Goal: Task Accomplishment & Management: Use online tool/utility

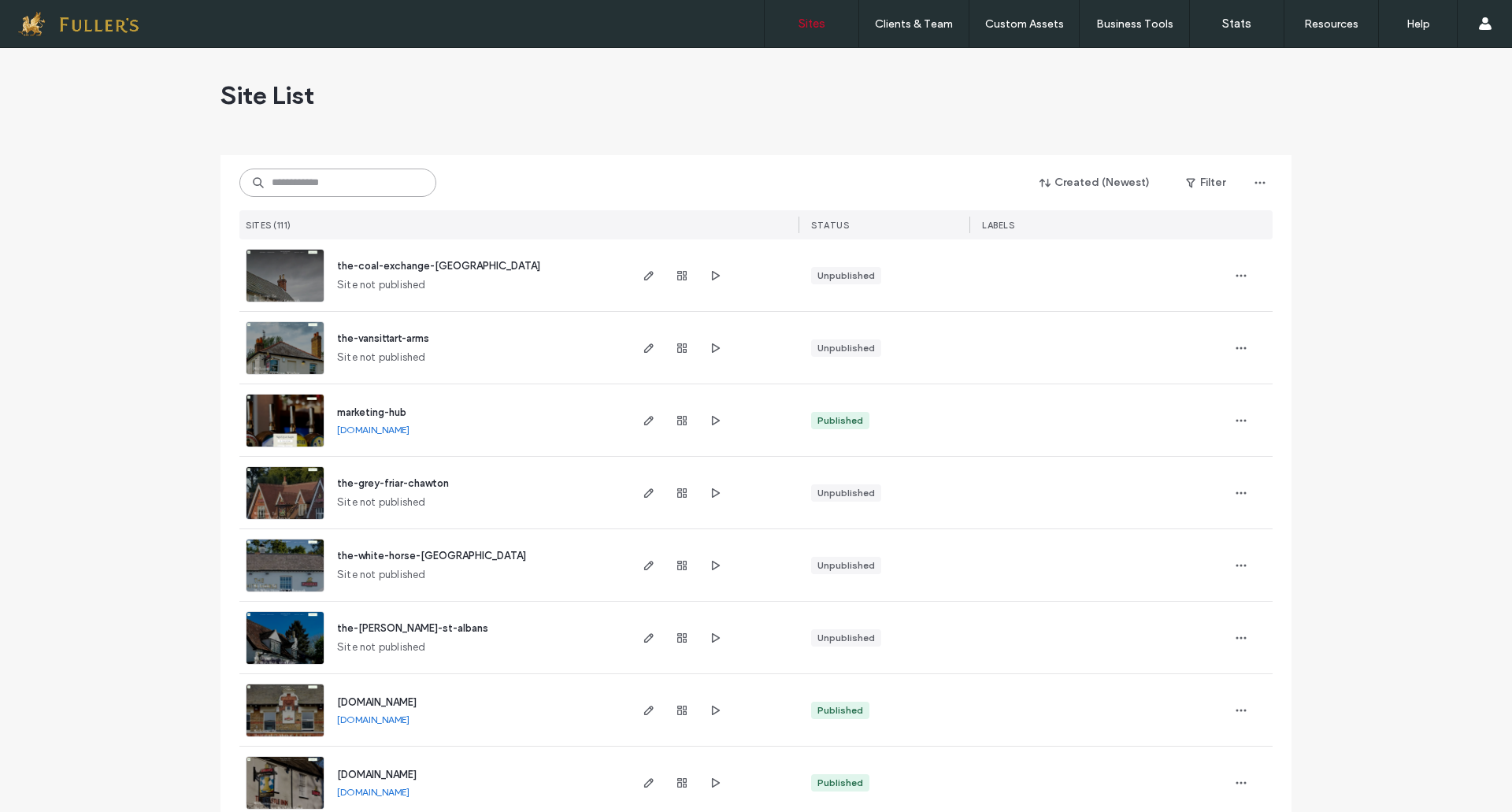
click at [399, 194] on input at bounding box center [338, 182] width 196 height 28
type input "****"
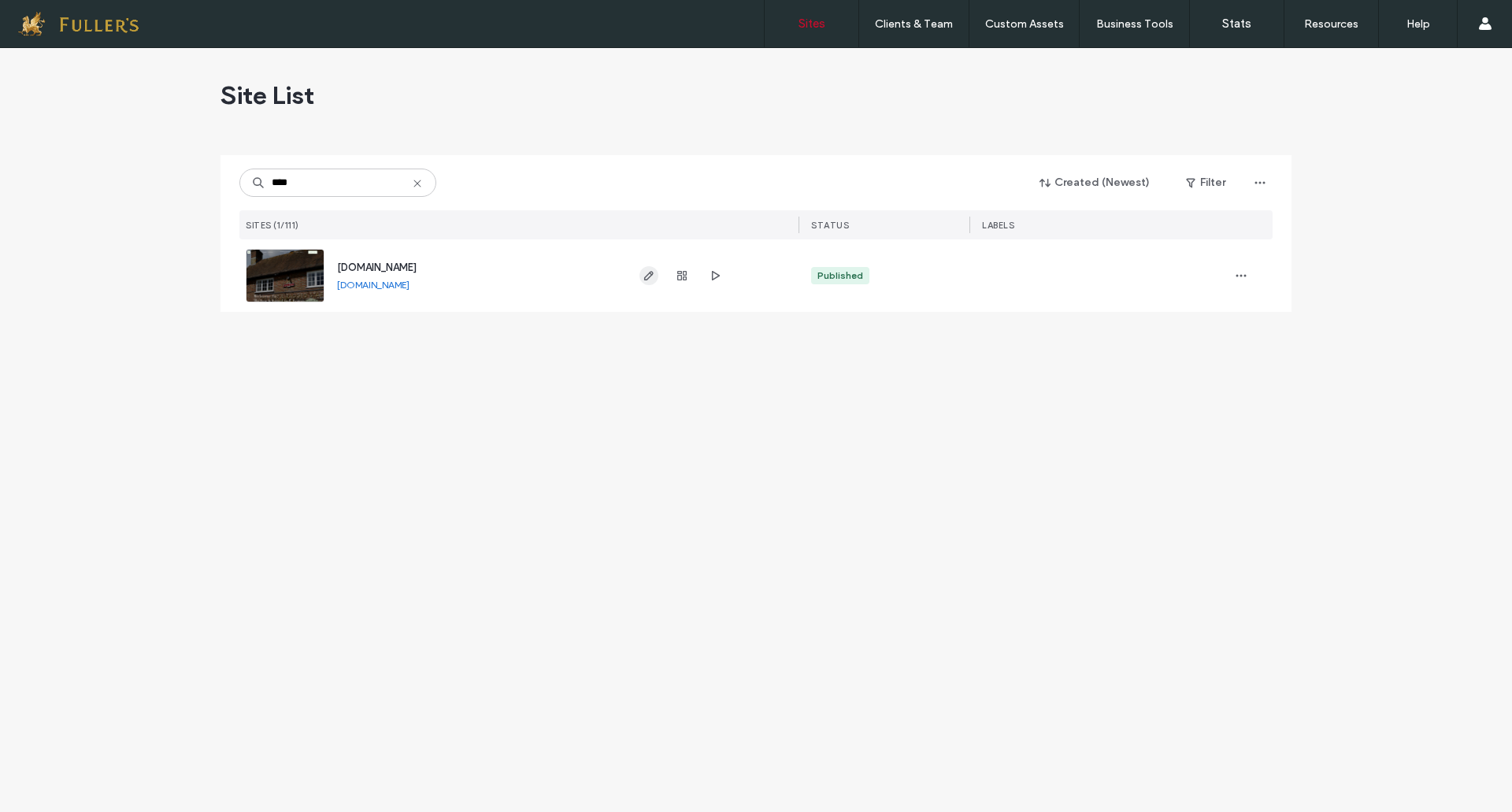
click at [648, 277] on icon "button" at bounding box center [648, 275] width 13 height 13
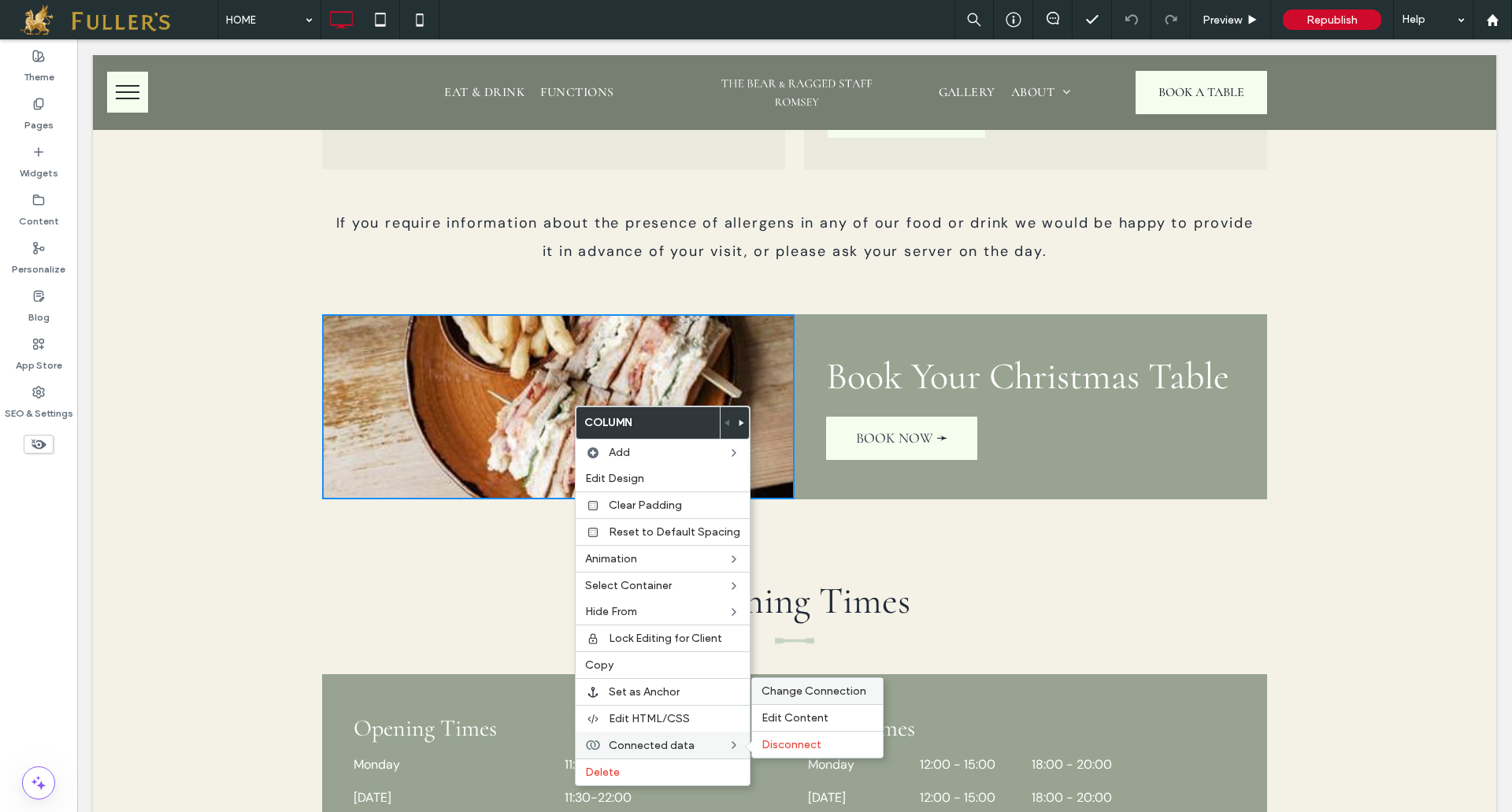
click at [794, 684] on div "Change Connection" at bounding box center [818, 691] width 131 height 26
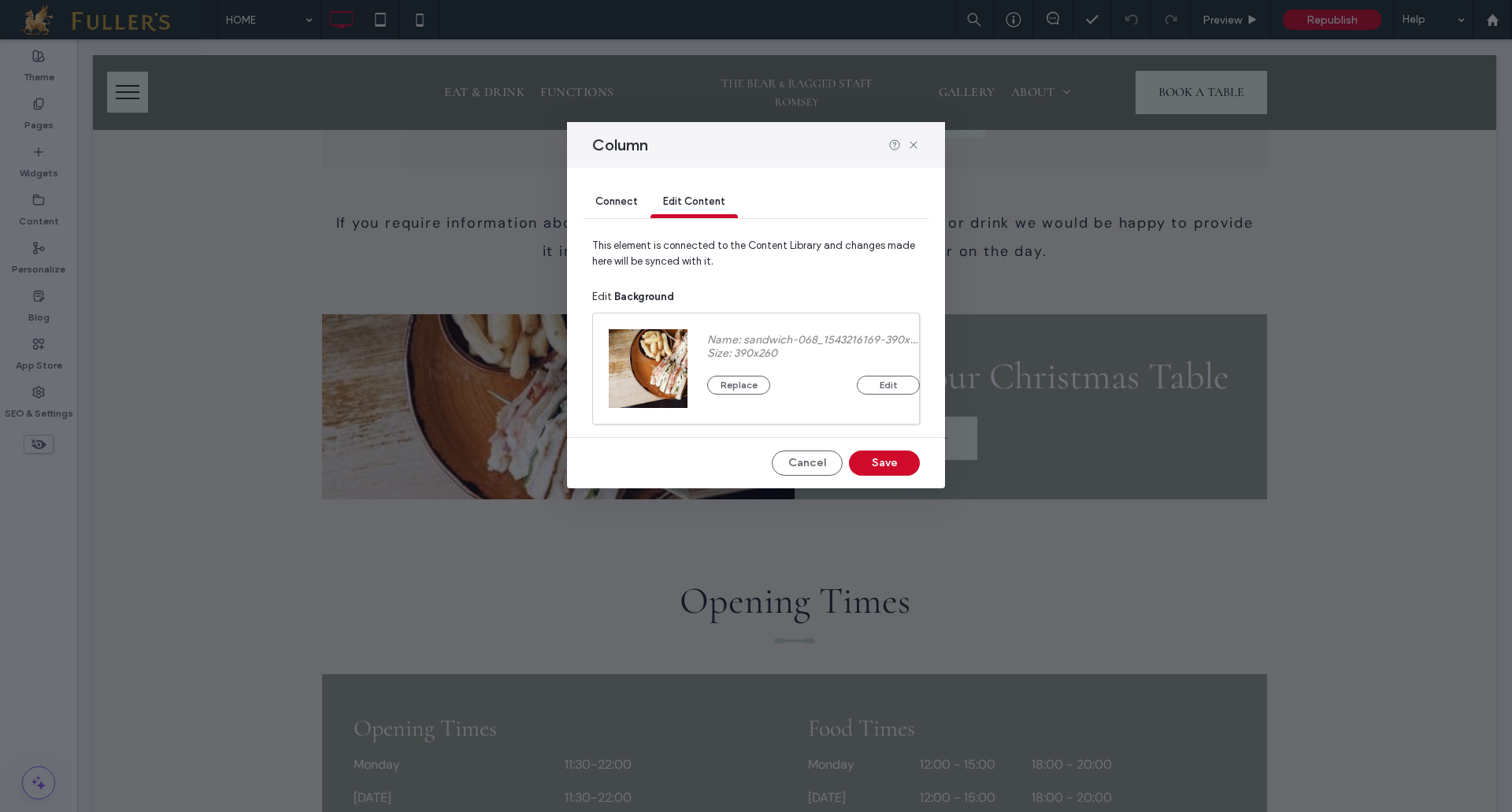
click at [603, 196] on span "Connect" at bounding box center [616, 201] width 42 height 12
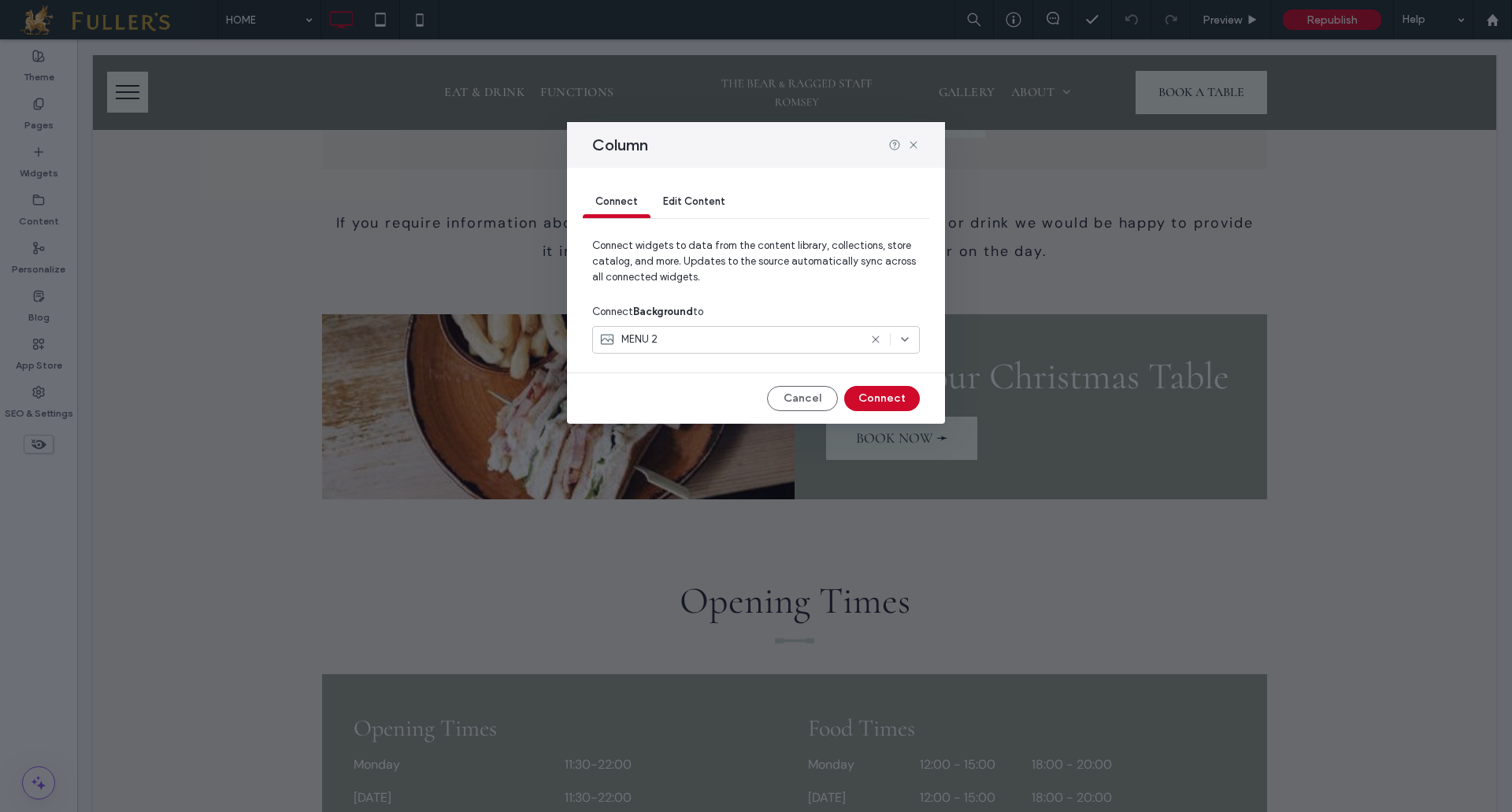
click at [905, 337] on icon at bounding box center [904, 339] width 13 height 13
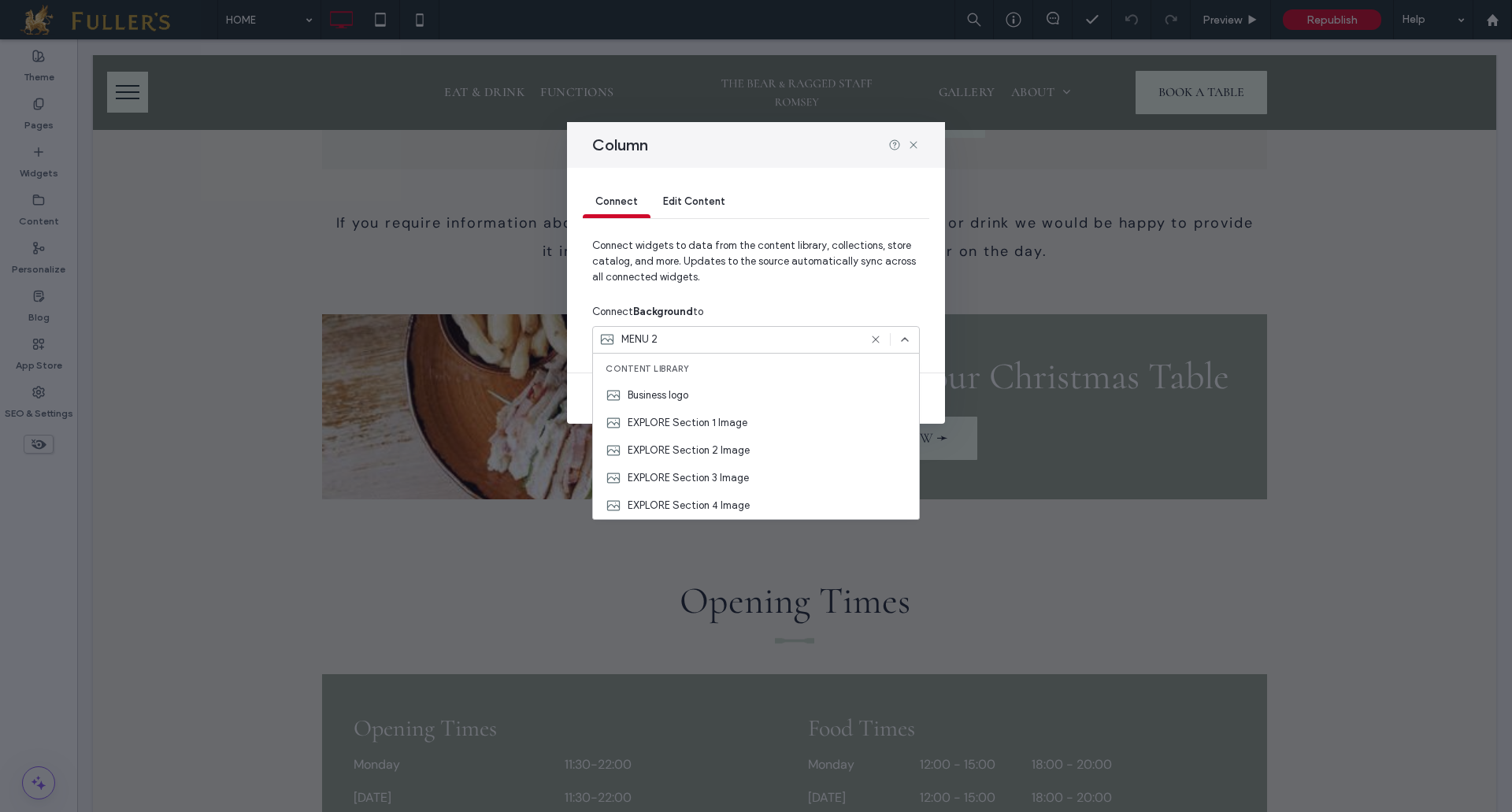
click at [792, 280] on span "Connect widgets to data from the content library, collections, store catalog, a…" at bounding box center [756, 268] width 327 height 60
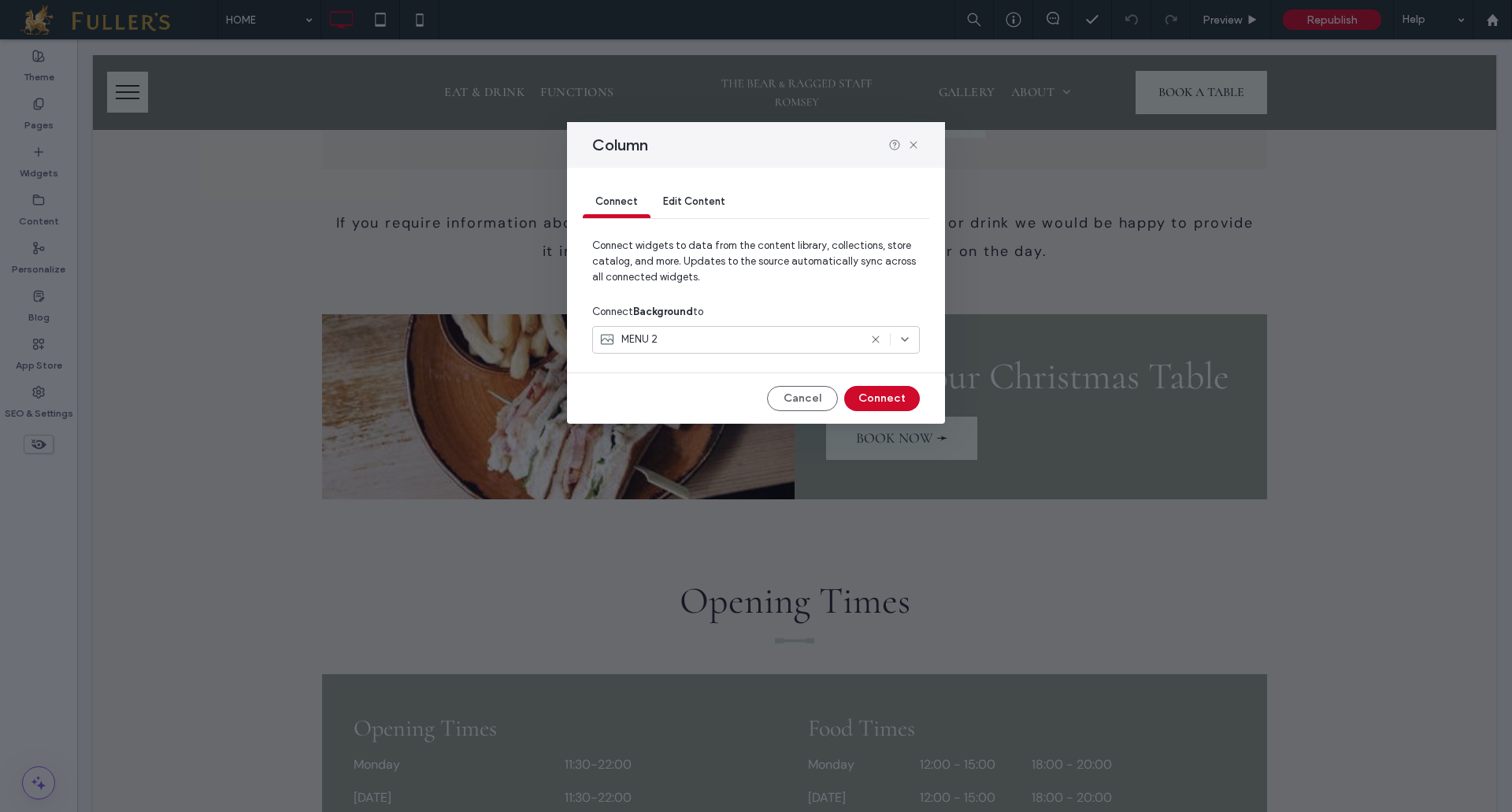
click at [873, 341] on use at bounding box center [874, 339] width 7 height 7
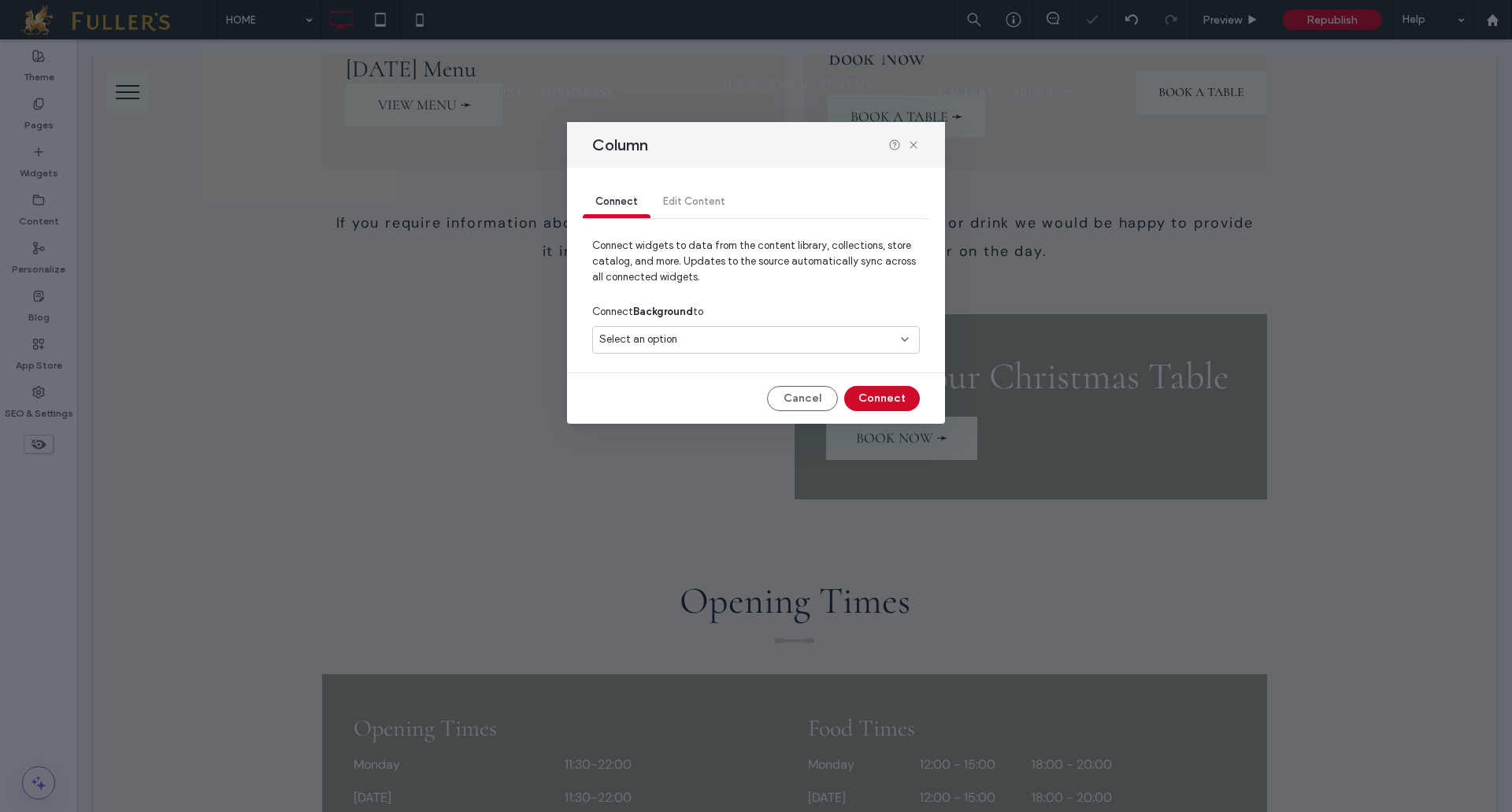
click at [906, 354] on div "Select an option" at bounding box center [756, 342] width 327 height 34
click at [902, 345] on icon at bounding box center [904, 339] width 13 height 13
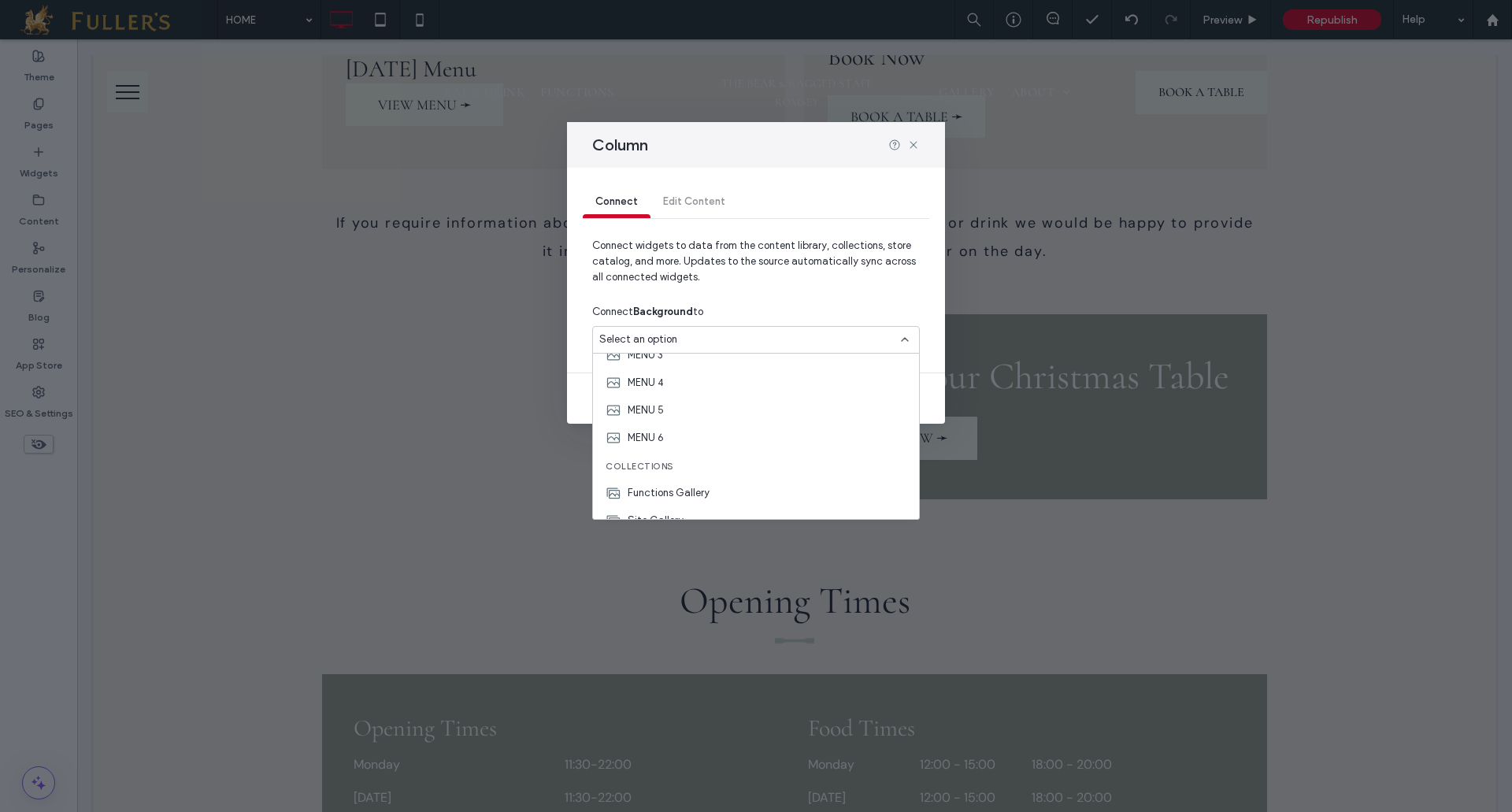
scroll to position [275, 0]
click at [760, 261] on span "Connect widgets to data from the content library, collections, store catalog, a…" at bounding box center [756, 268] width 327 height 60
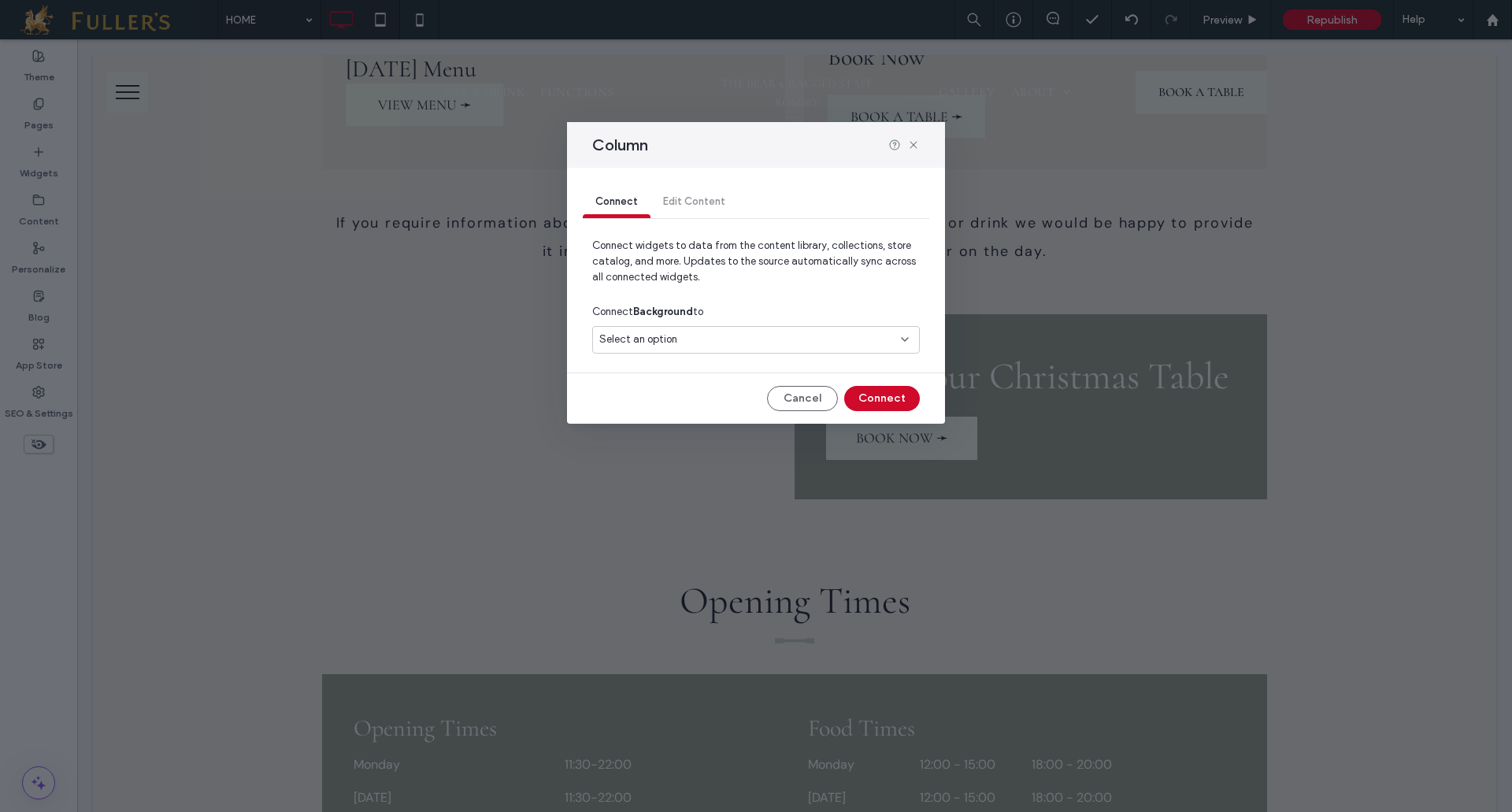
click at [886, 346] on div "Select an option" at bounding box center [746, 339] width 295 height 15
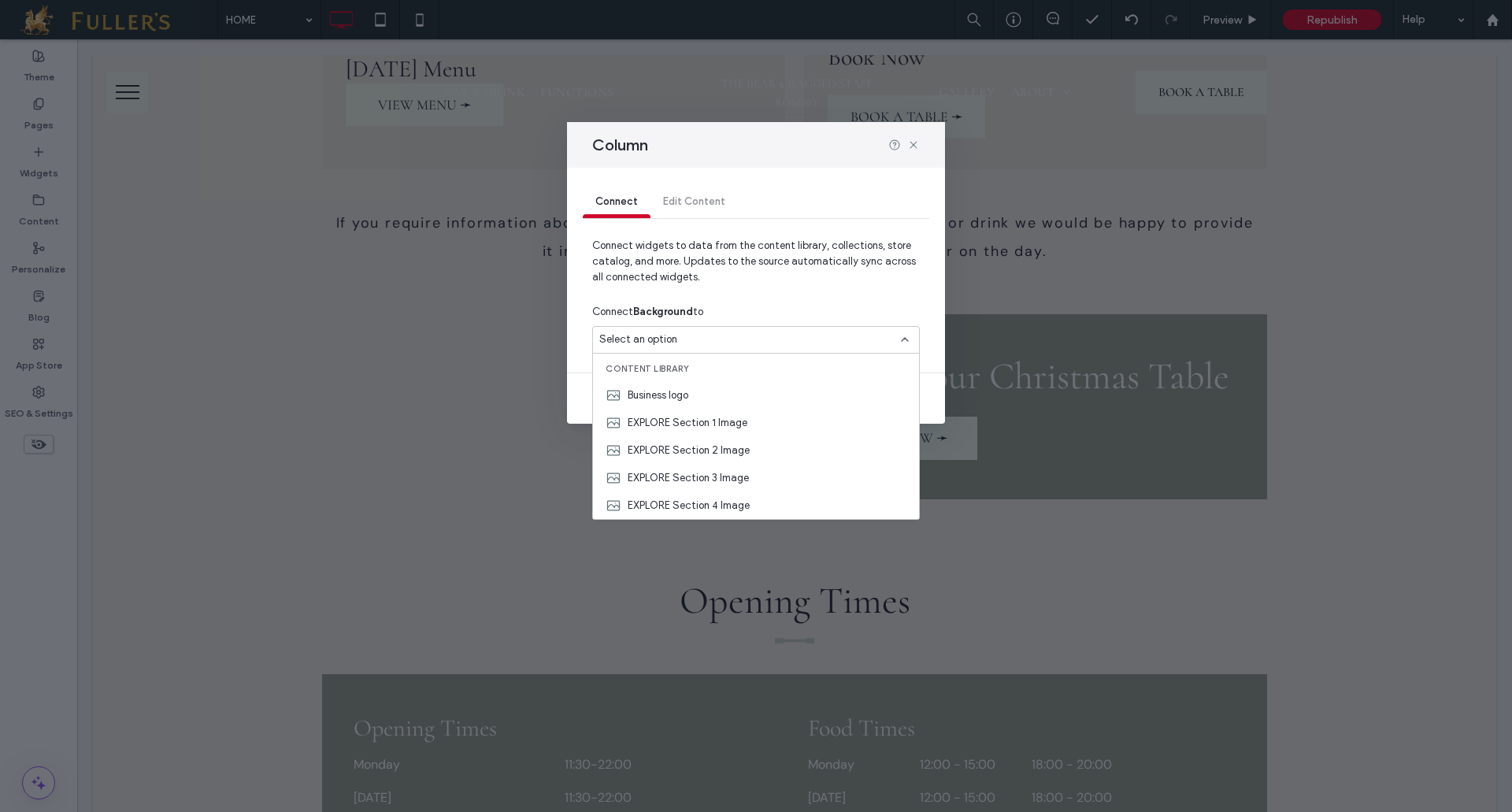
click at [863, 287] on span "Connect widgets to data from the content library, collections, store catalog, a…" at bounding box center [756, 268] width 327 height 60
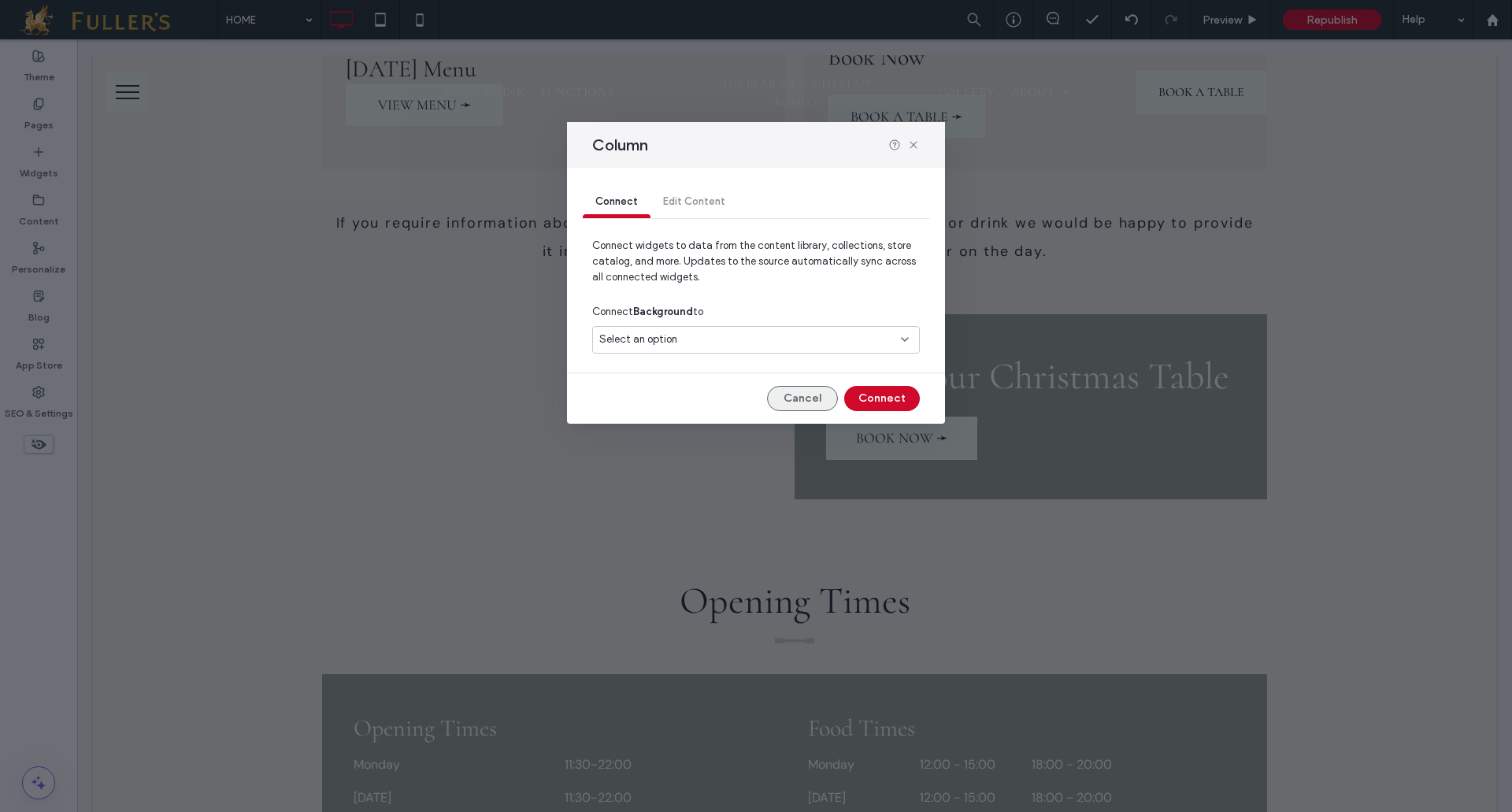
click at [795, 390] on button "Cancel" at bounding box center [802, 399] width 71 height 25
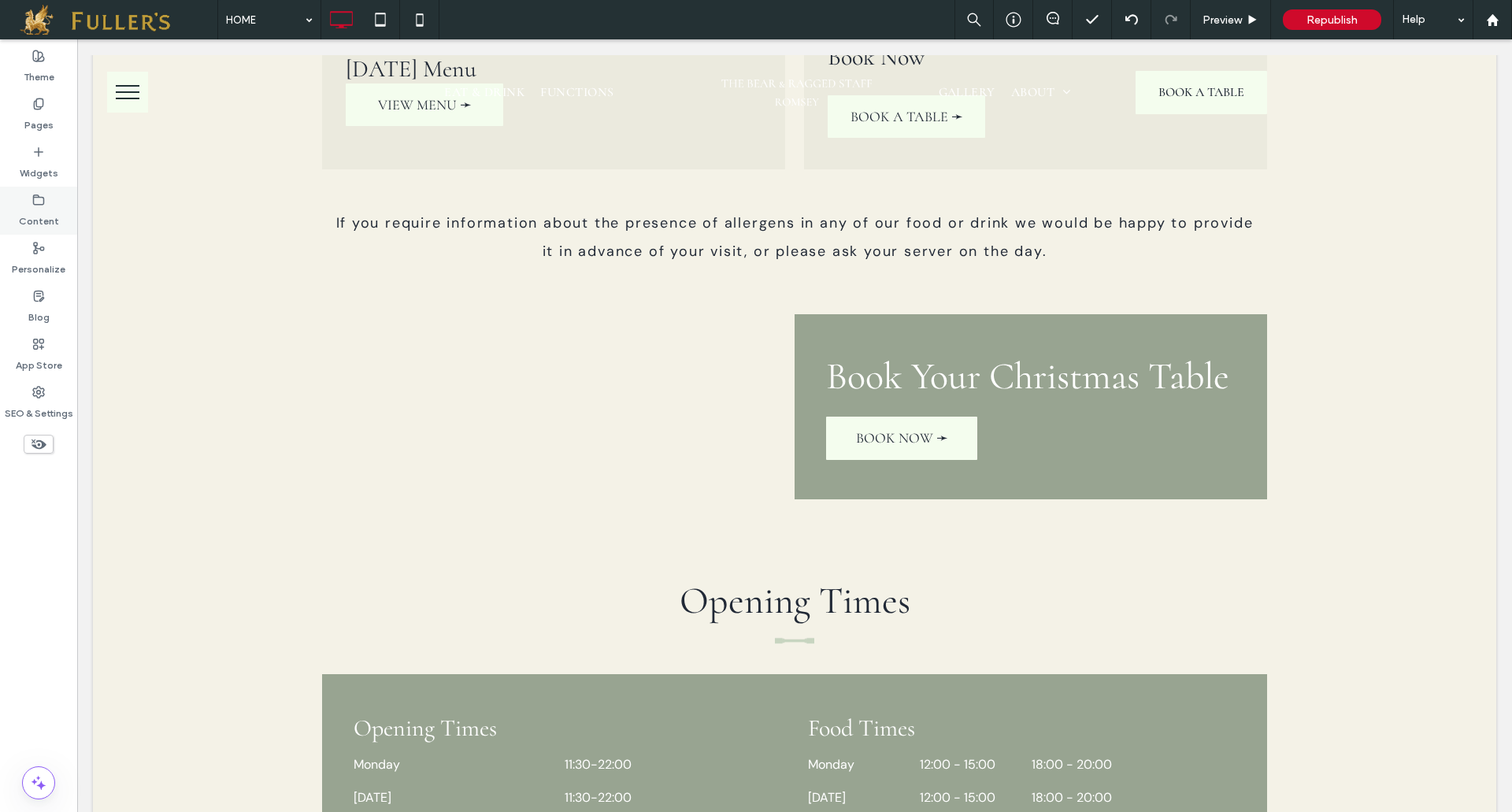
drag, startPoint x: 28, startPoint y: 218, endPoint x: 40, endPoint y: 225, distance: 13.9
click at [30, 218] on label "Content" at bounding box center [39, 217] width 40 height 22
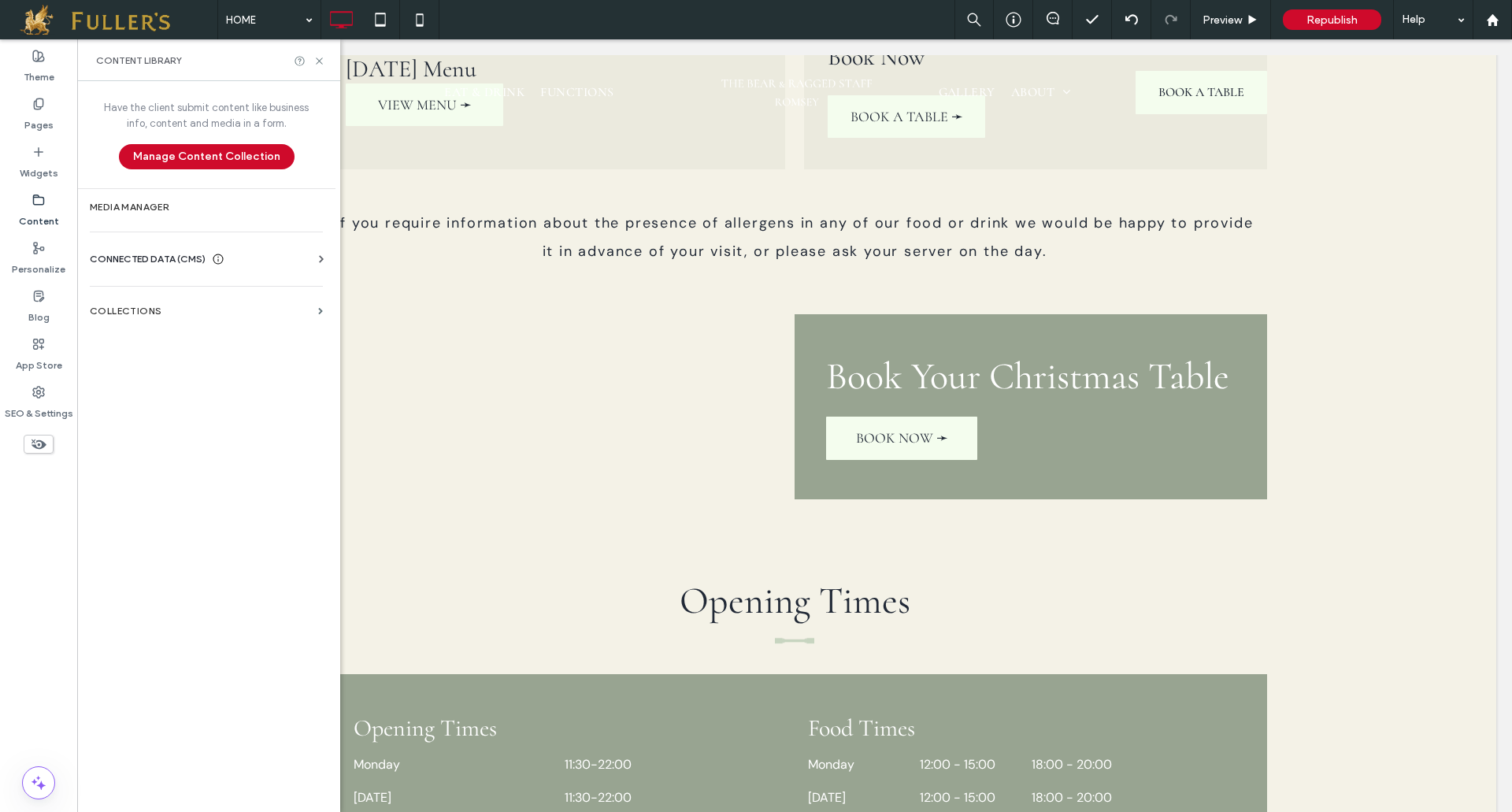
click at [159, 258] on span "CONNECTED DATA (CMS)" at bounding box center [147, 259] width 116 height 15
click at [133, 362] on section "Business Images" at bounding box center [209, 370] width 240 height 37
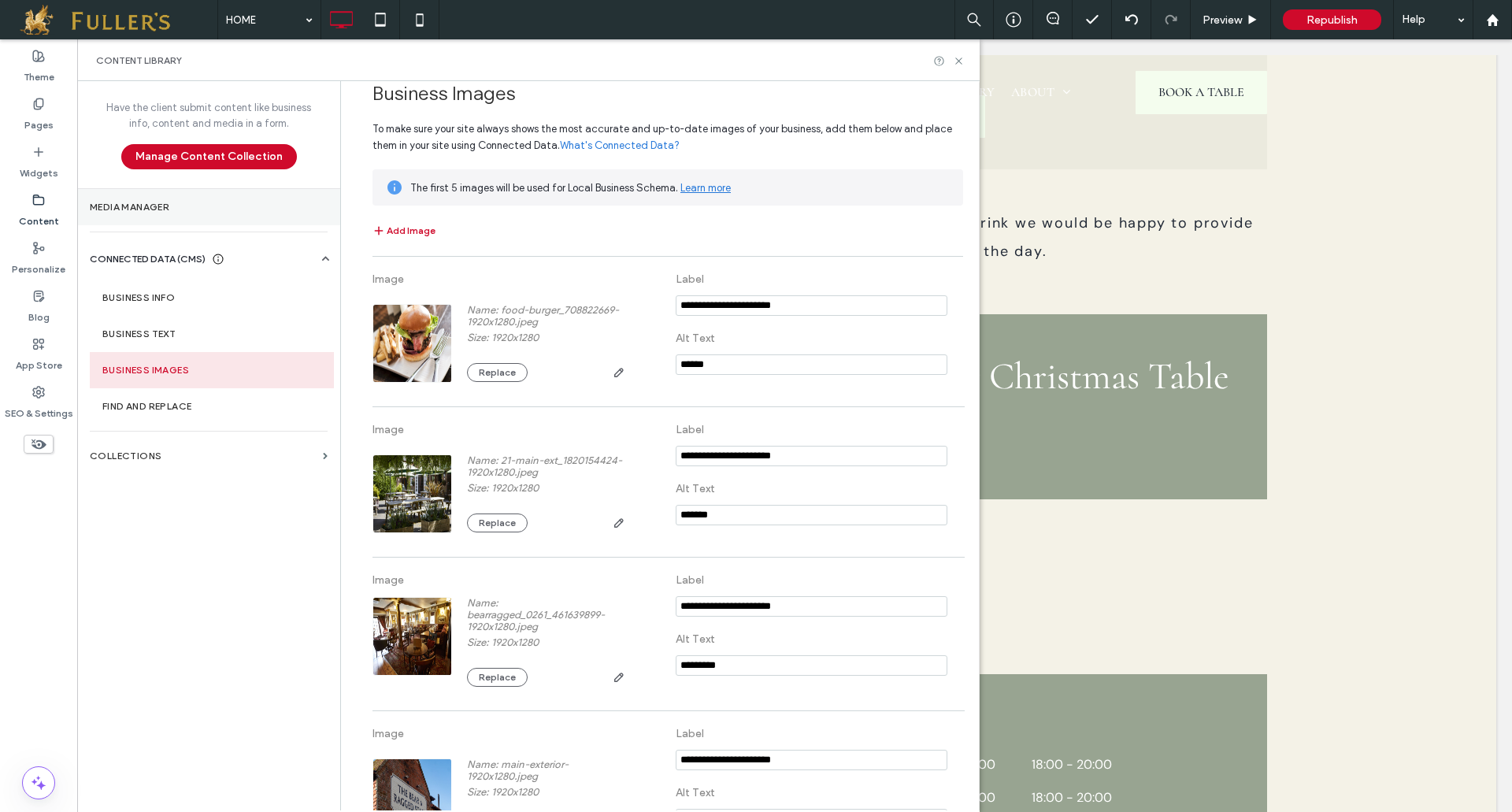
scroll to position [0, 0]
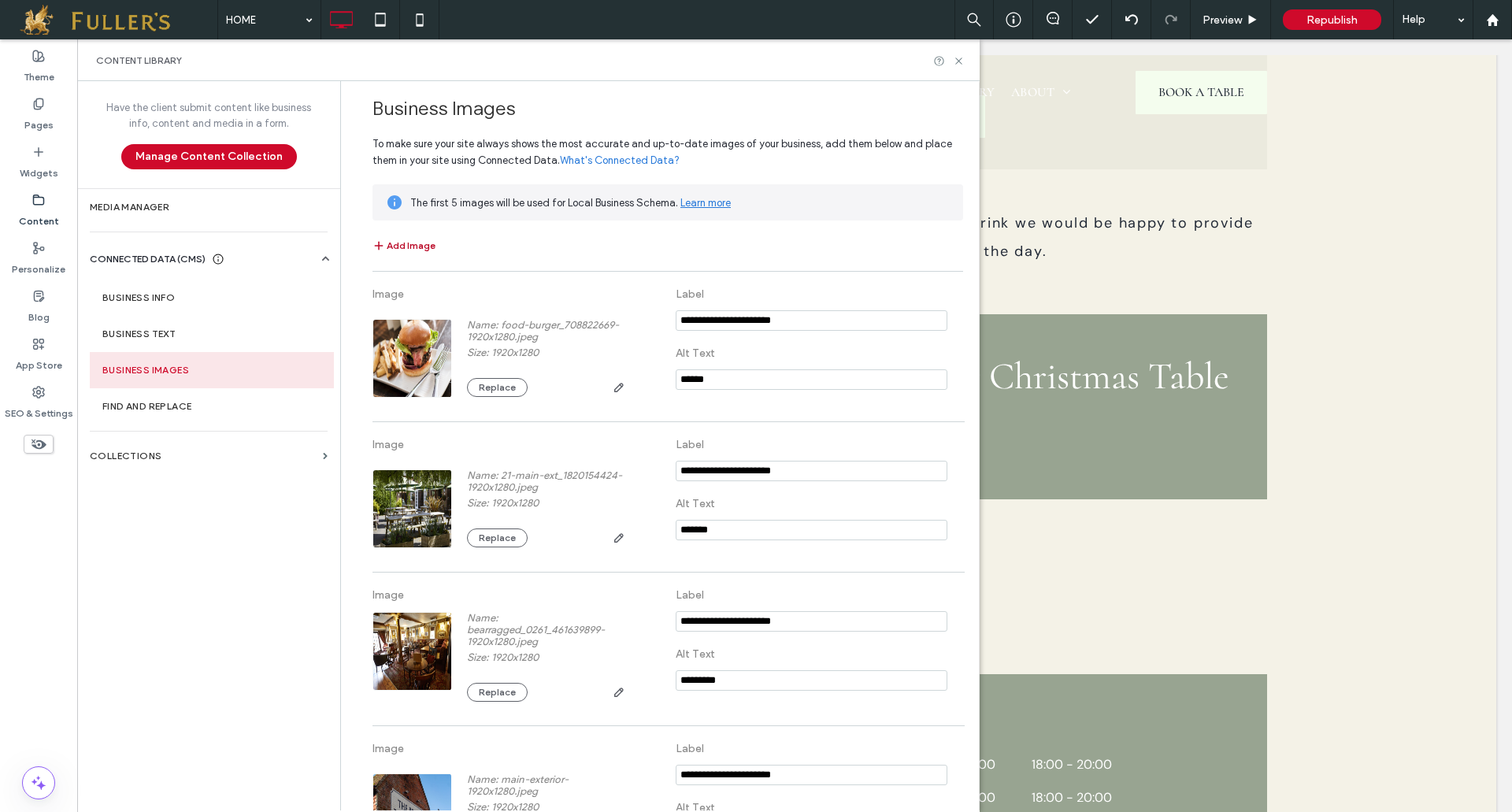
click at [404, 244] on button "Add Image" at bounding box center [404, 246] width 63 height 19
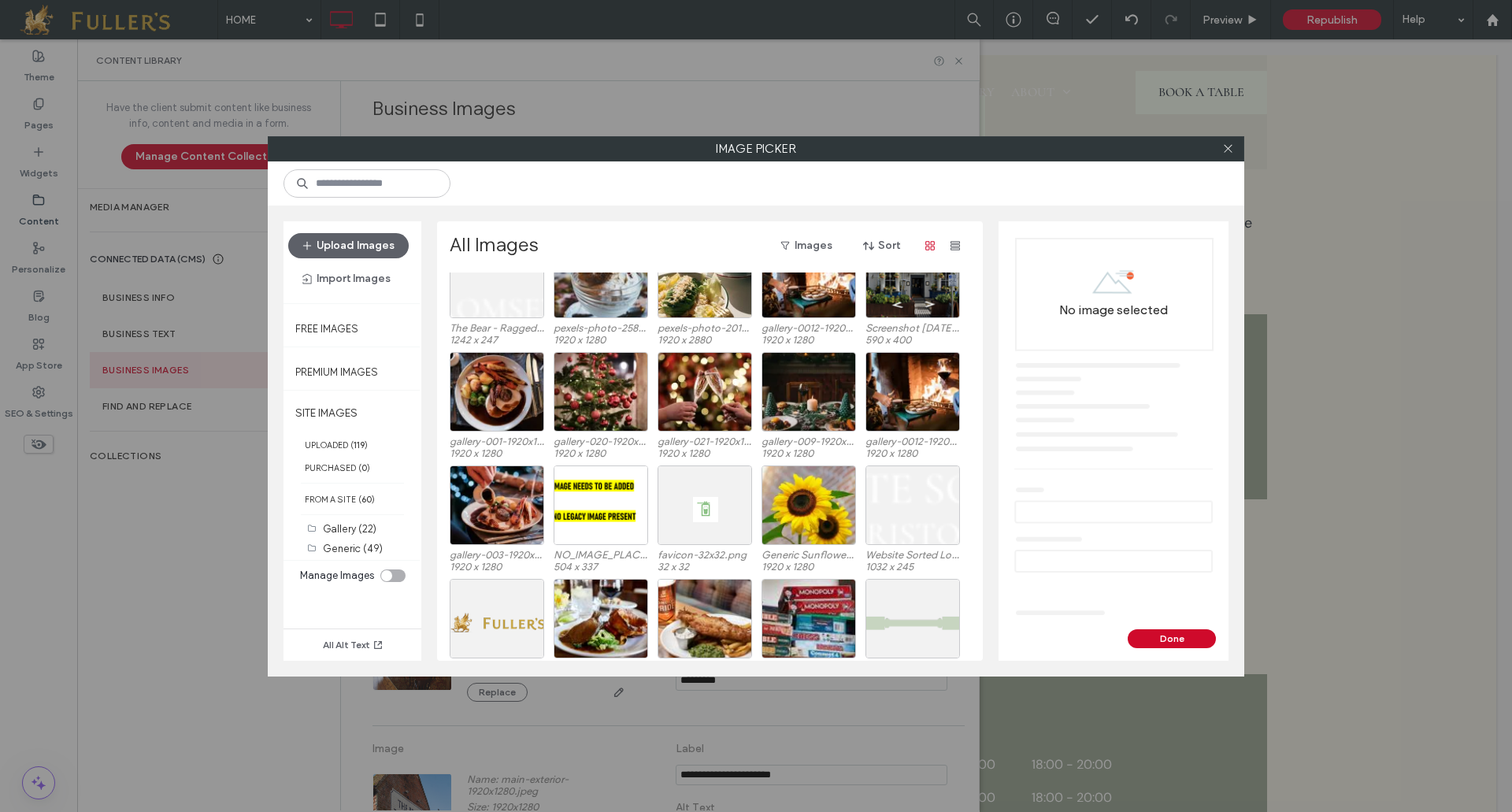
scroll to position [1782, 0]
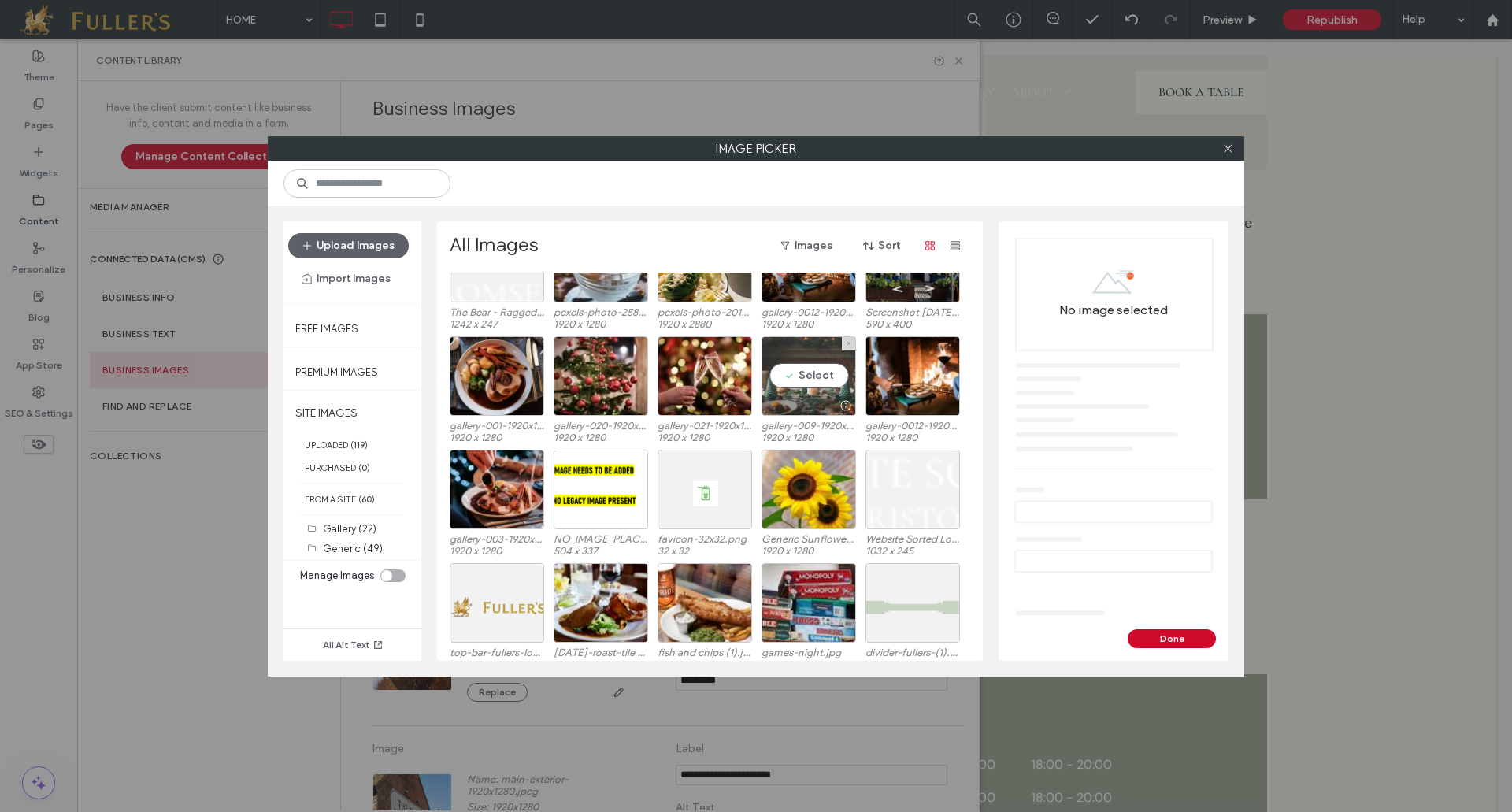
click at [799, 379] on div "Select" at bounding box center [809, 376] width 94 height 80
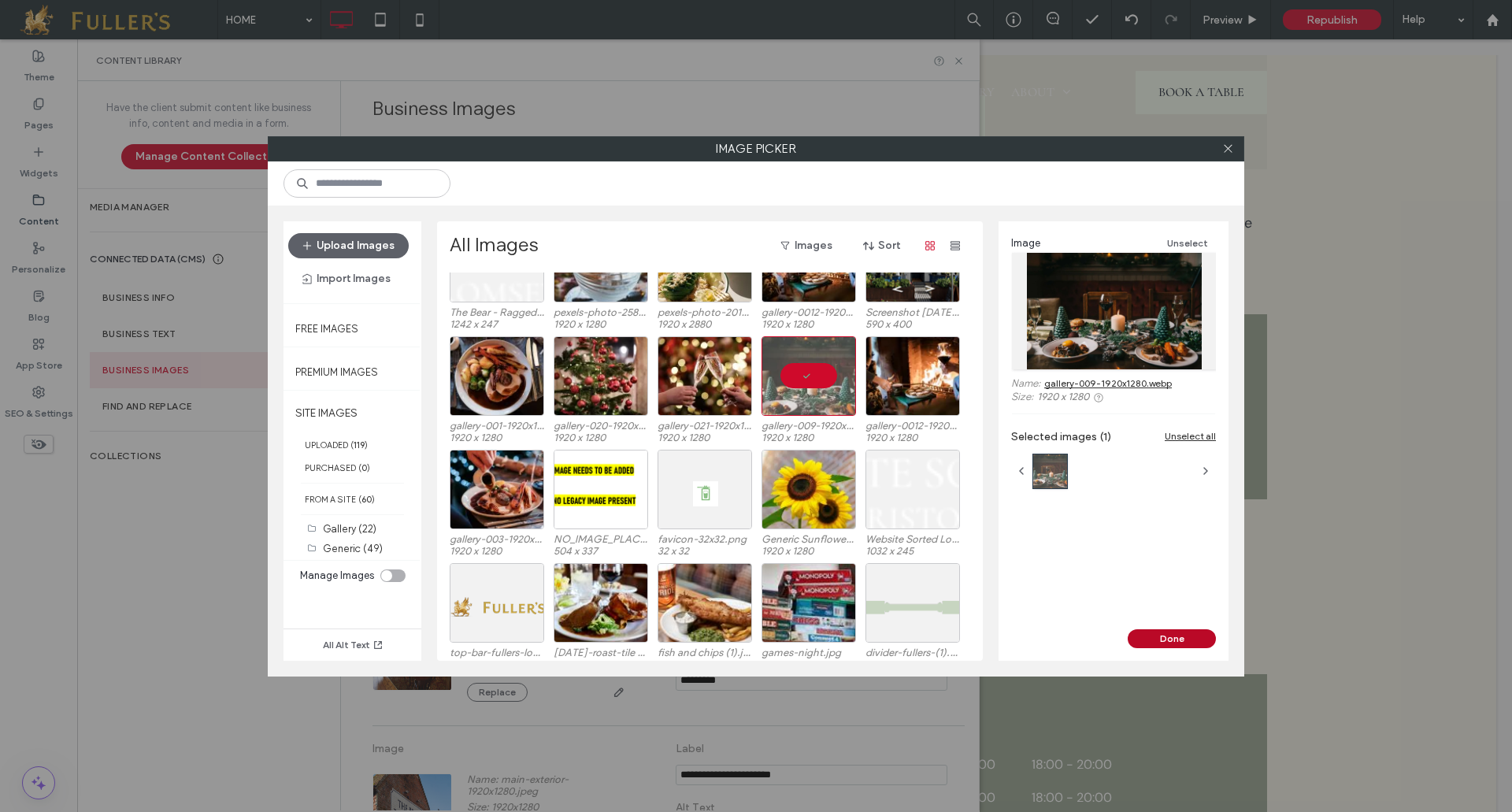
click at [1181, 637] on button "Done" at bounding box center [1172, 639] width 89 height 19
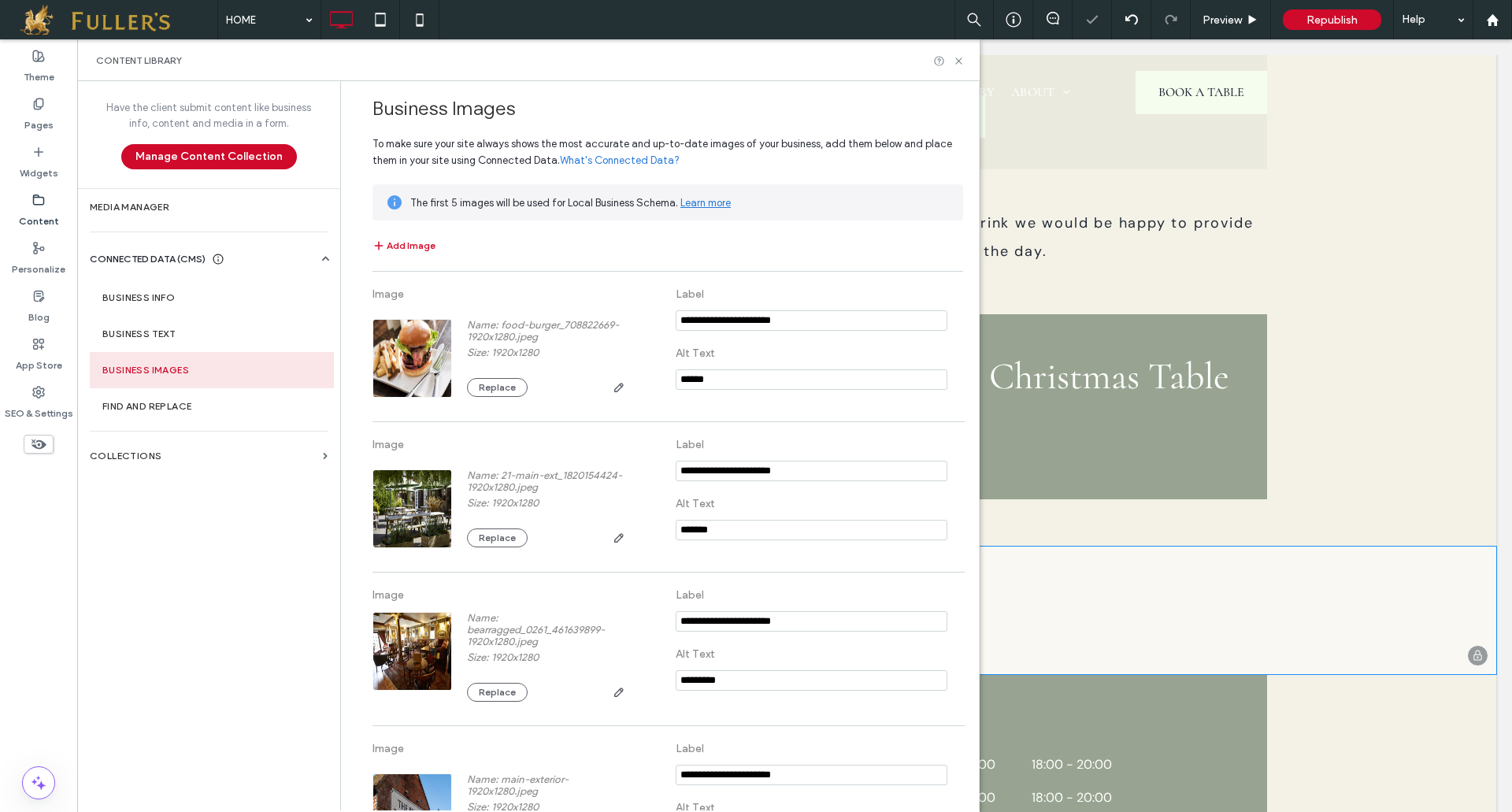
scroll to position [1315, 0]
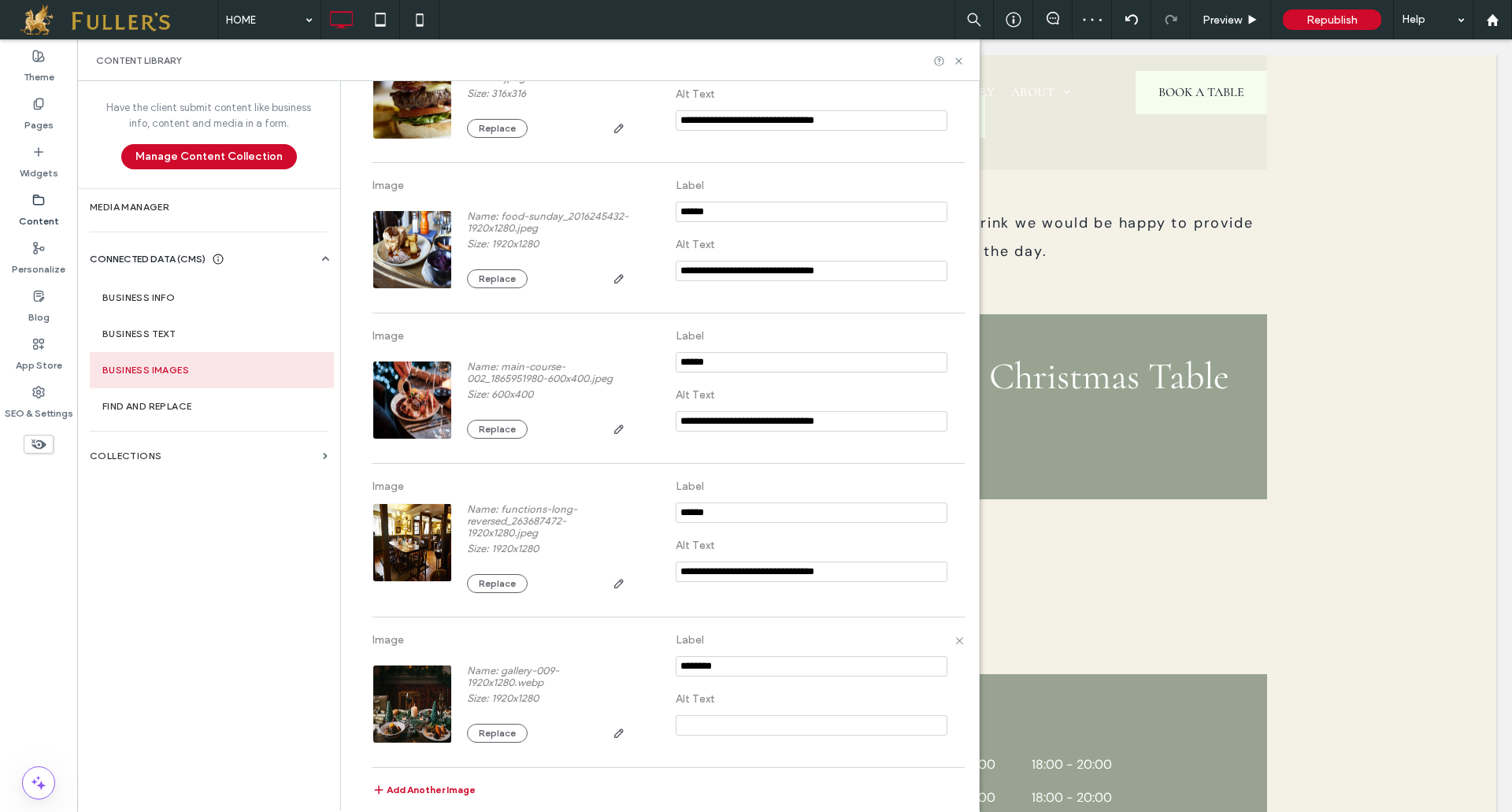
drag, startPoint x: 755, startPoint y: 674, endPoint x: 559, endPoint y: 667, distance: 196.1
click at [559, 667] on div "Image Name: gallery-009-1920x1280.webp Size: 1920x1280 Replace Label Alt Text" at bounding box center [667, 692] width 590 height 134
type input "********"
drag, startPoint x: 961, startPoint y: 56, endPoint x: 878, endPoint y: 22, distance: 89.7
click at [961, 56] on icon at bounding box center [958, 61] width 12 height 12
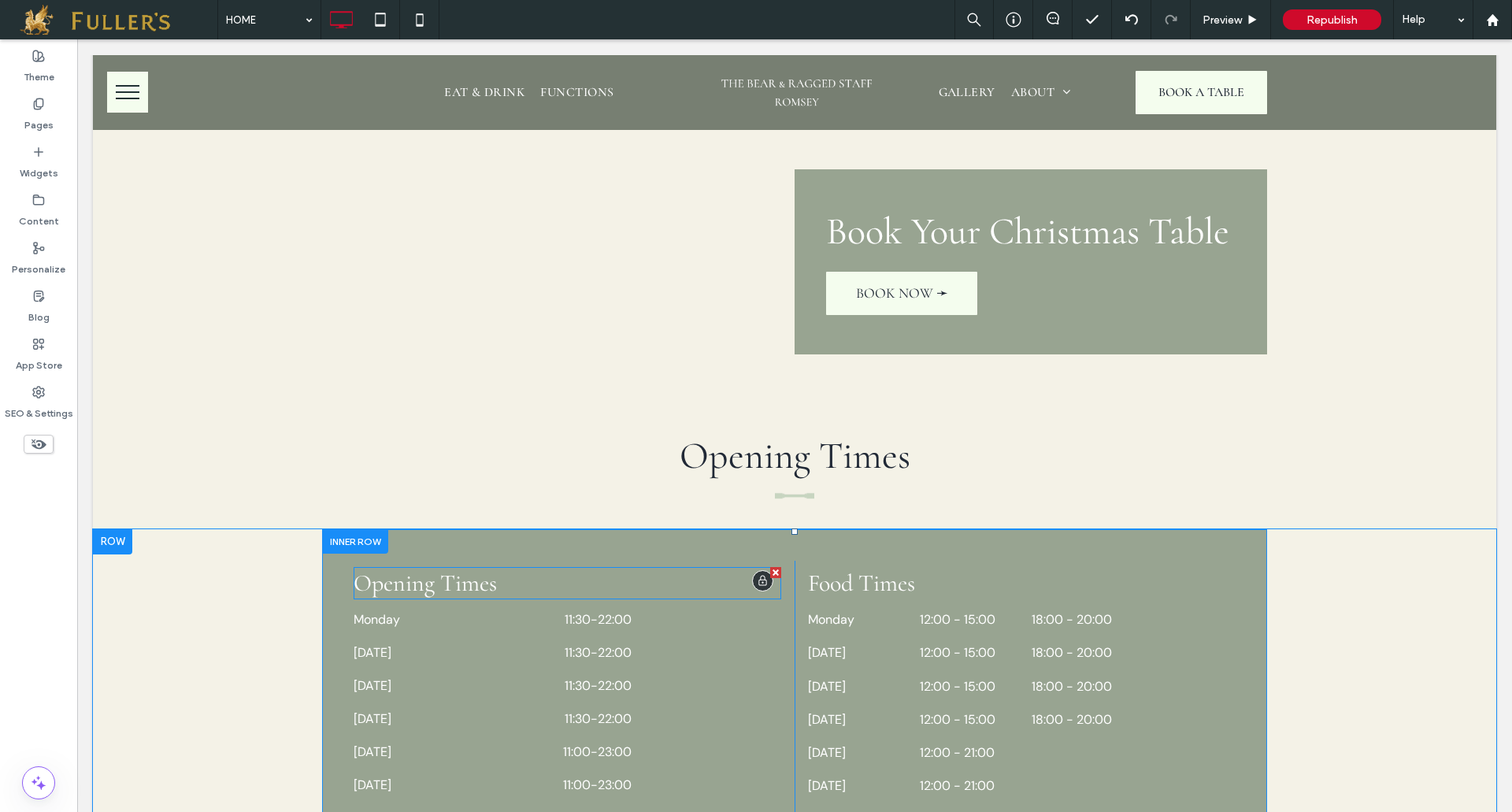
scroll to position [4174, 0]
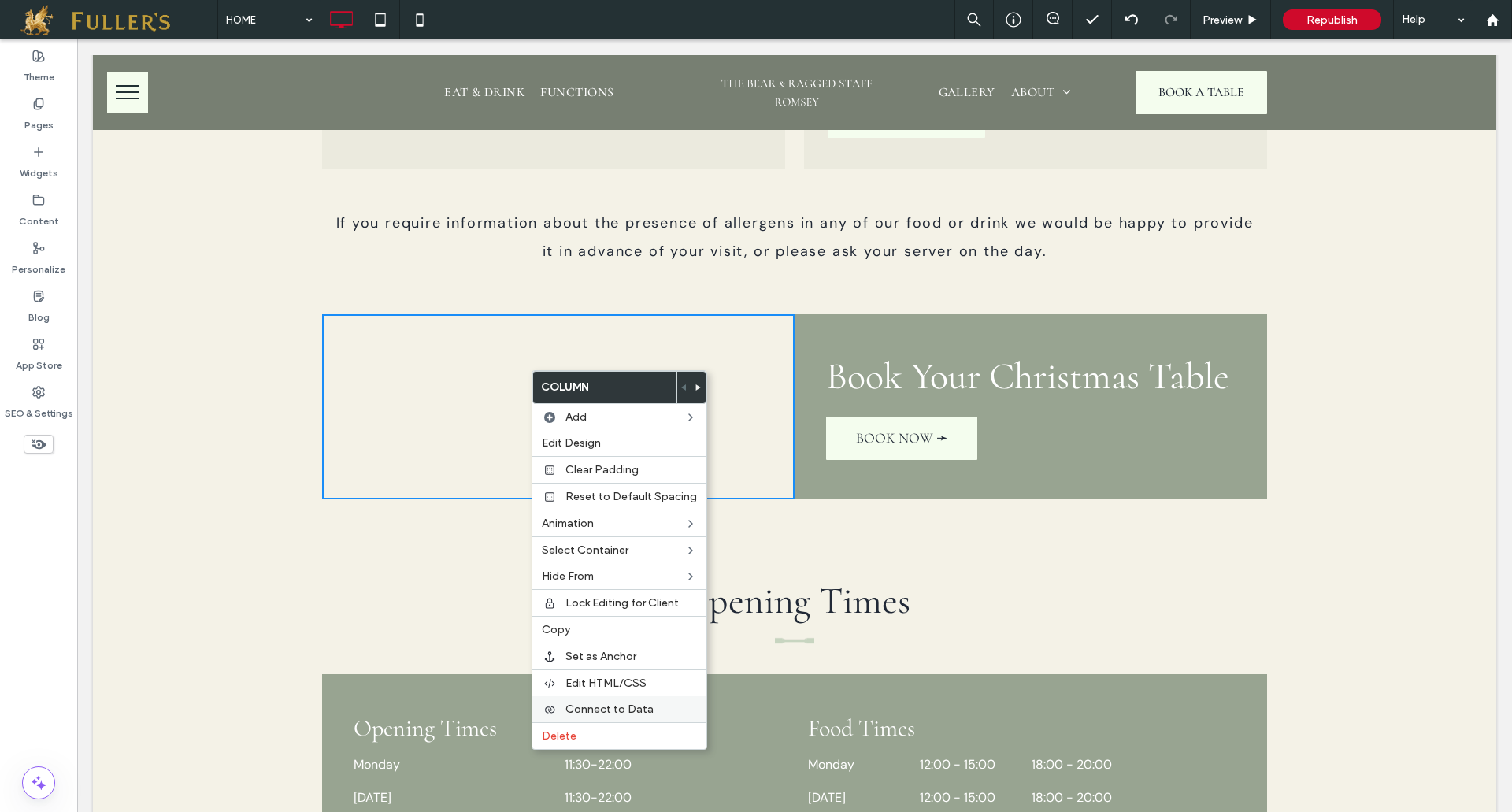
click at [612, 714] on span "Connect to Data" at bounding box center [610, 709] width 89 height 13
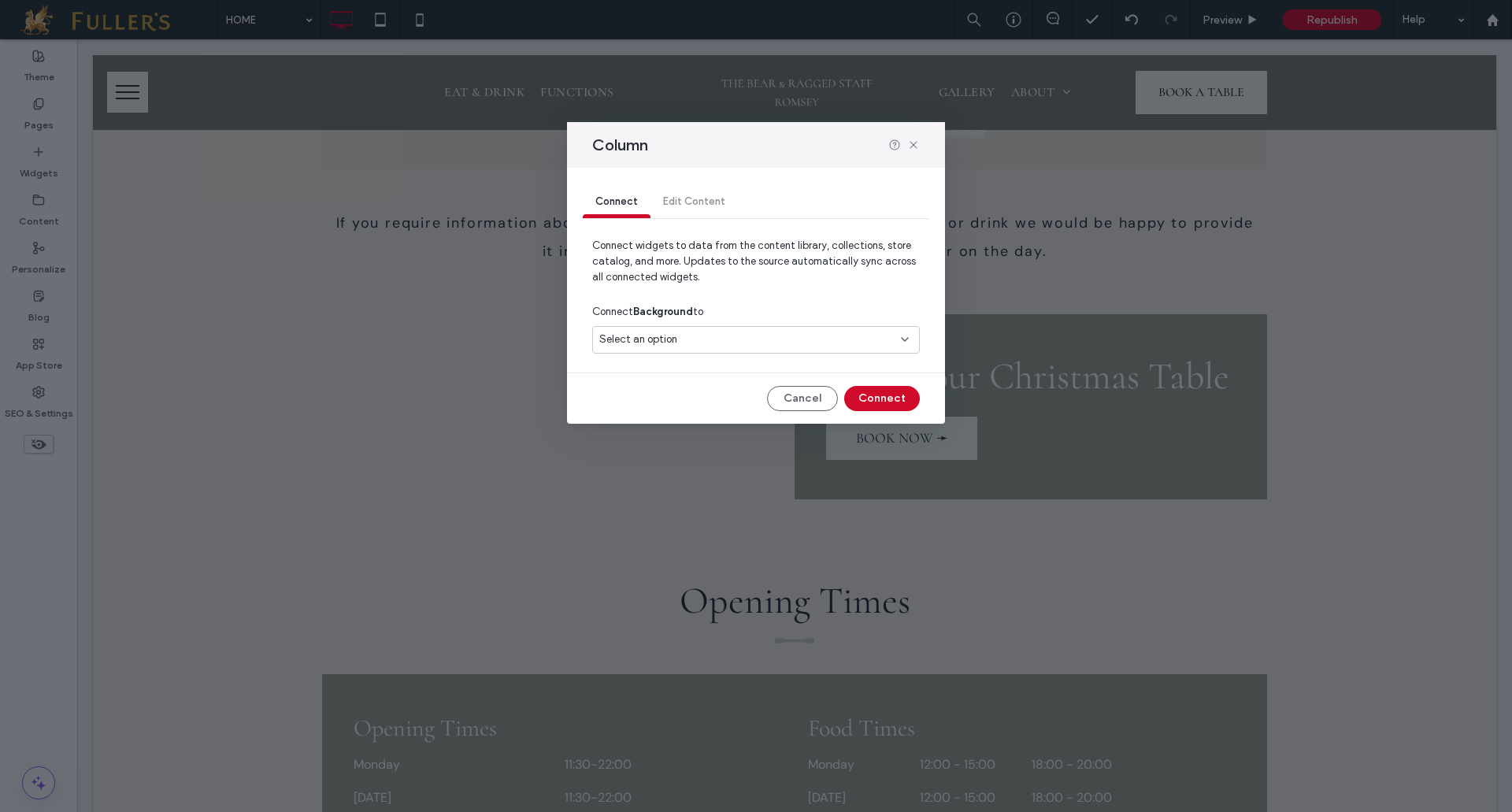
click at [695, 346] on div "Select an option" at bounding box center [746, 339] width 295 height 15
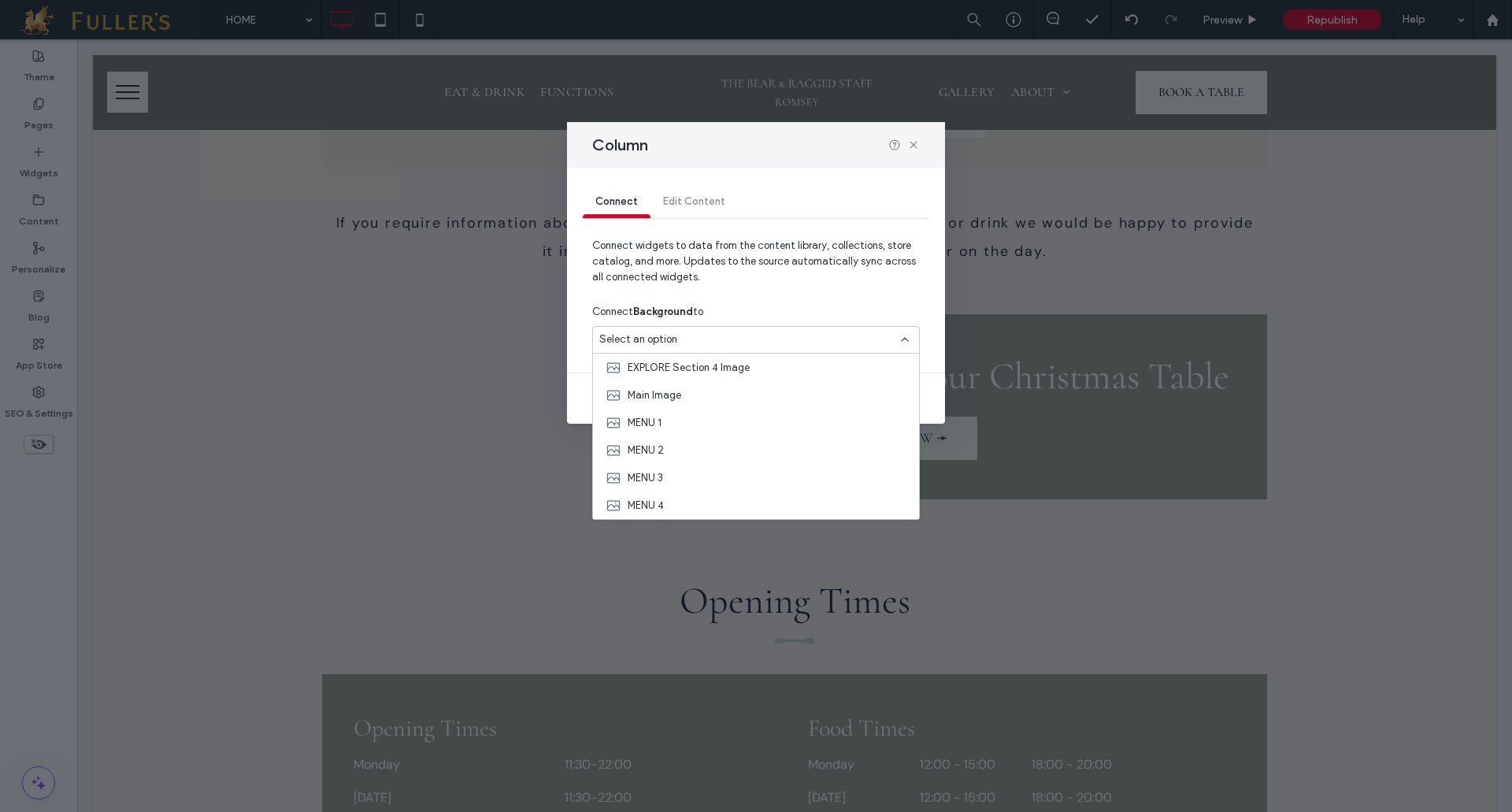
scroll to position [303, 0]
click at [677, 426] on div "Xmas row" at bounding box center [756, 422] width 326 height 28
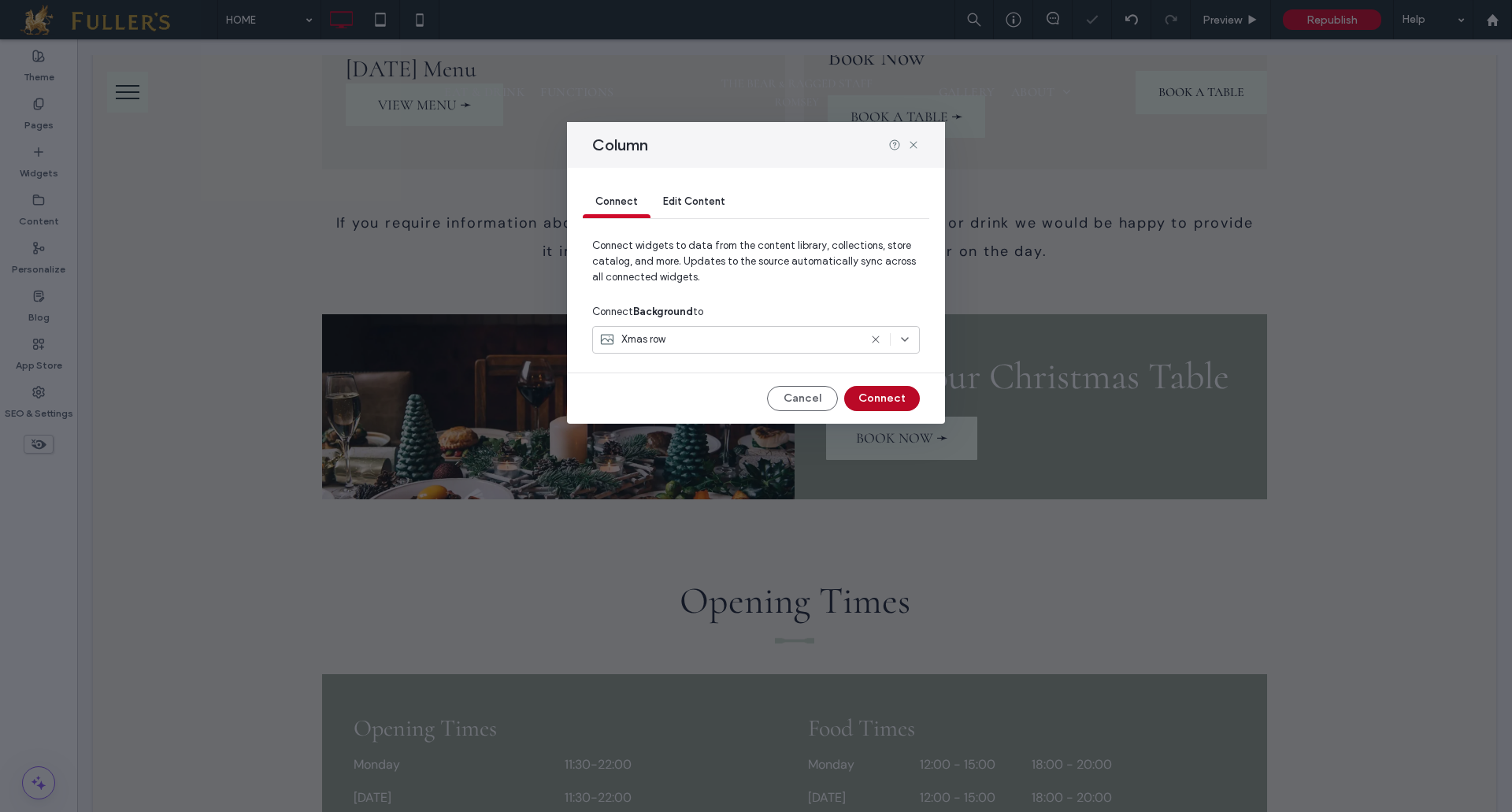
click at [888, 391] on button "Connect" at bounding box center [881, 399] width 75 height 25
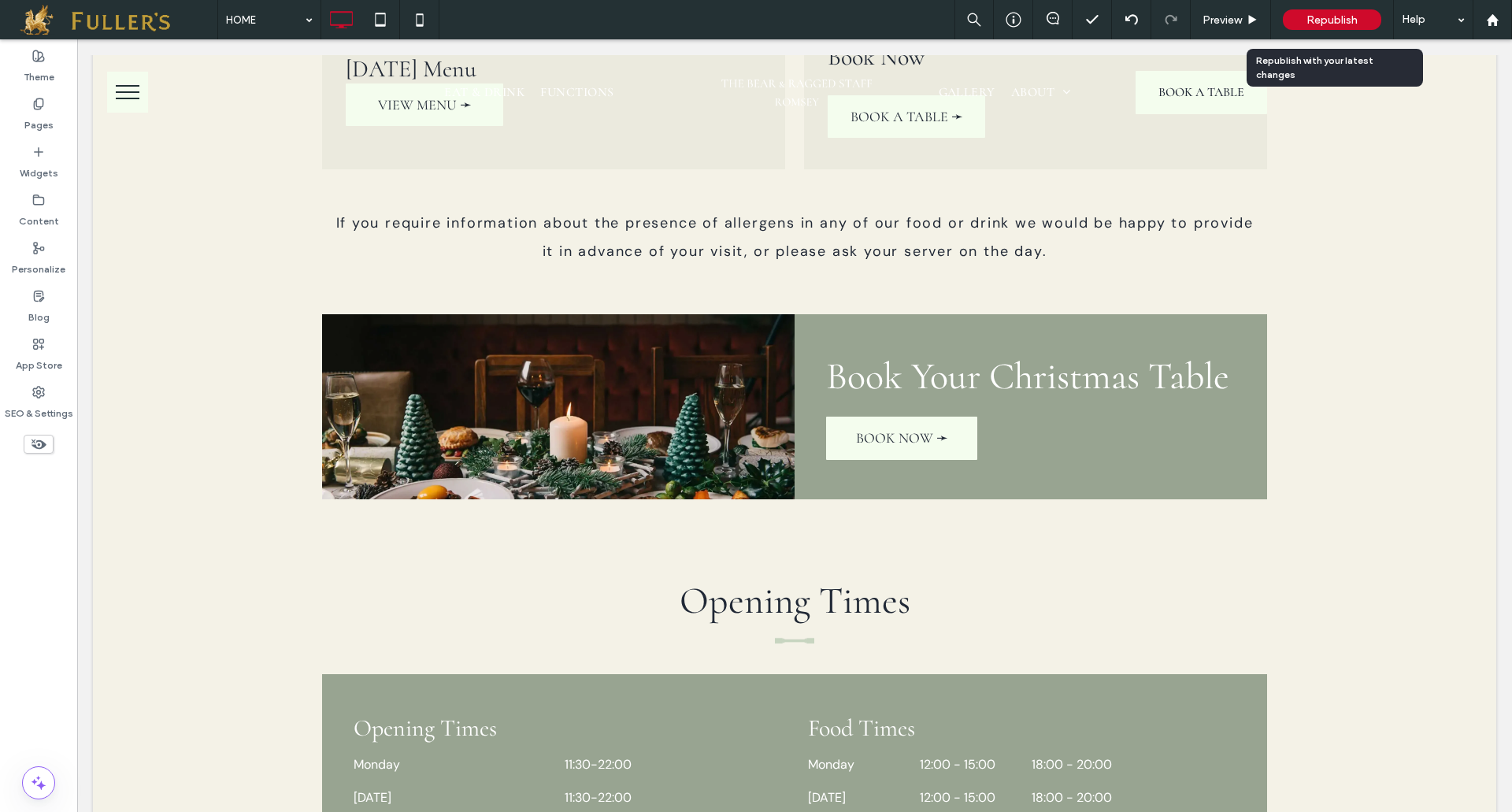
click at [1333, 22] on span "Republish" at bounding box center [1331, 20] width 51 height 13
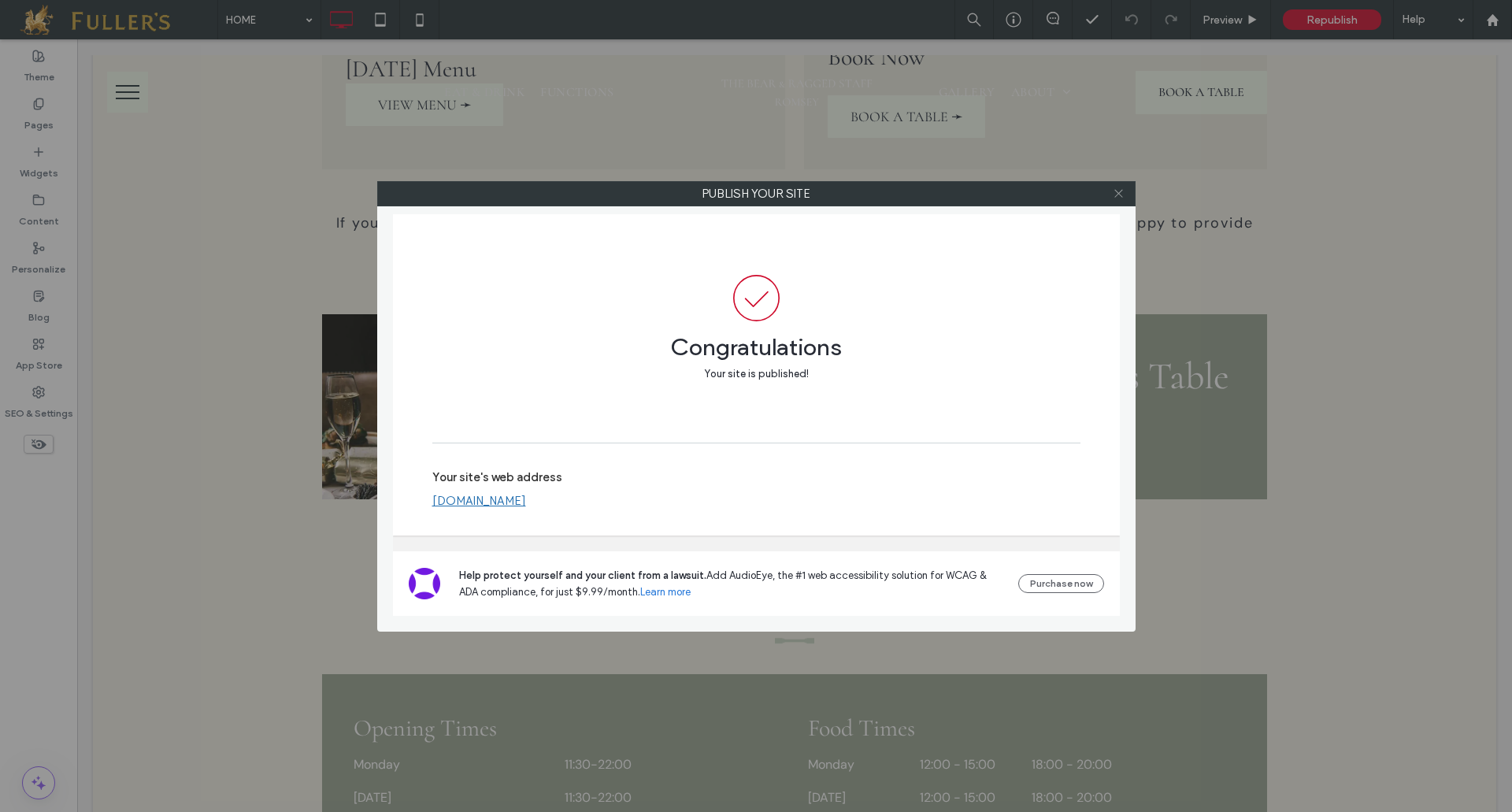
click at [1119, 189] on icon at bounding box center [1118, 194] width 12 height 12
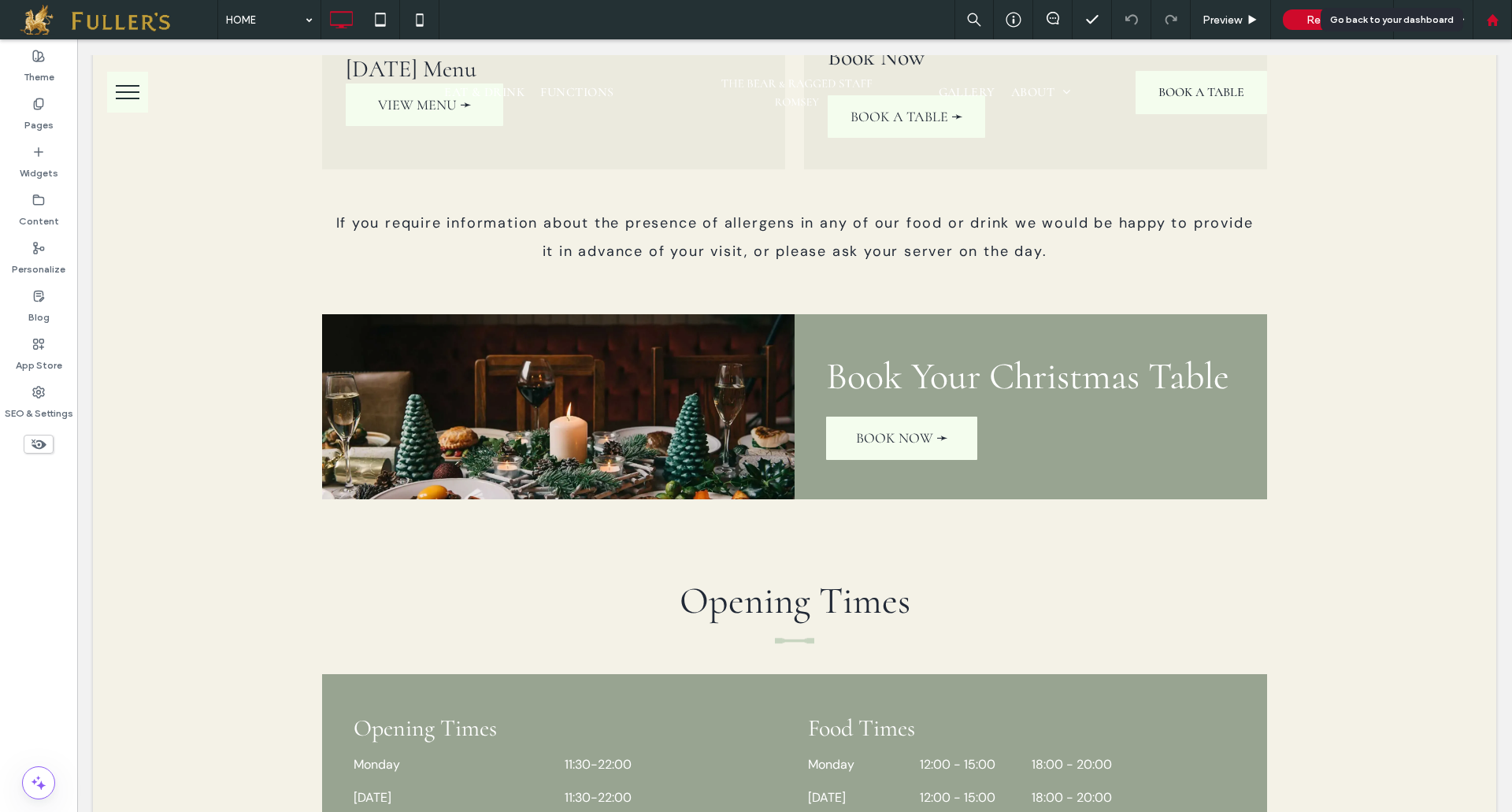
click at [1494, 21] on use at bounding box center [1492, 19] width 12 height 12
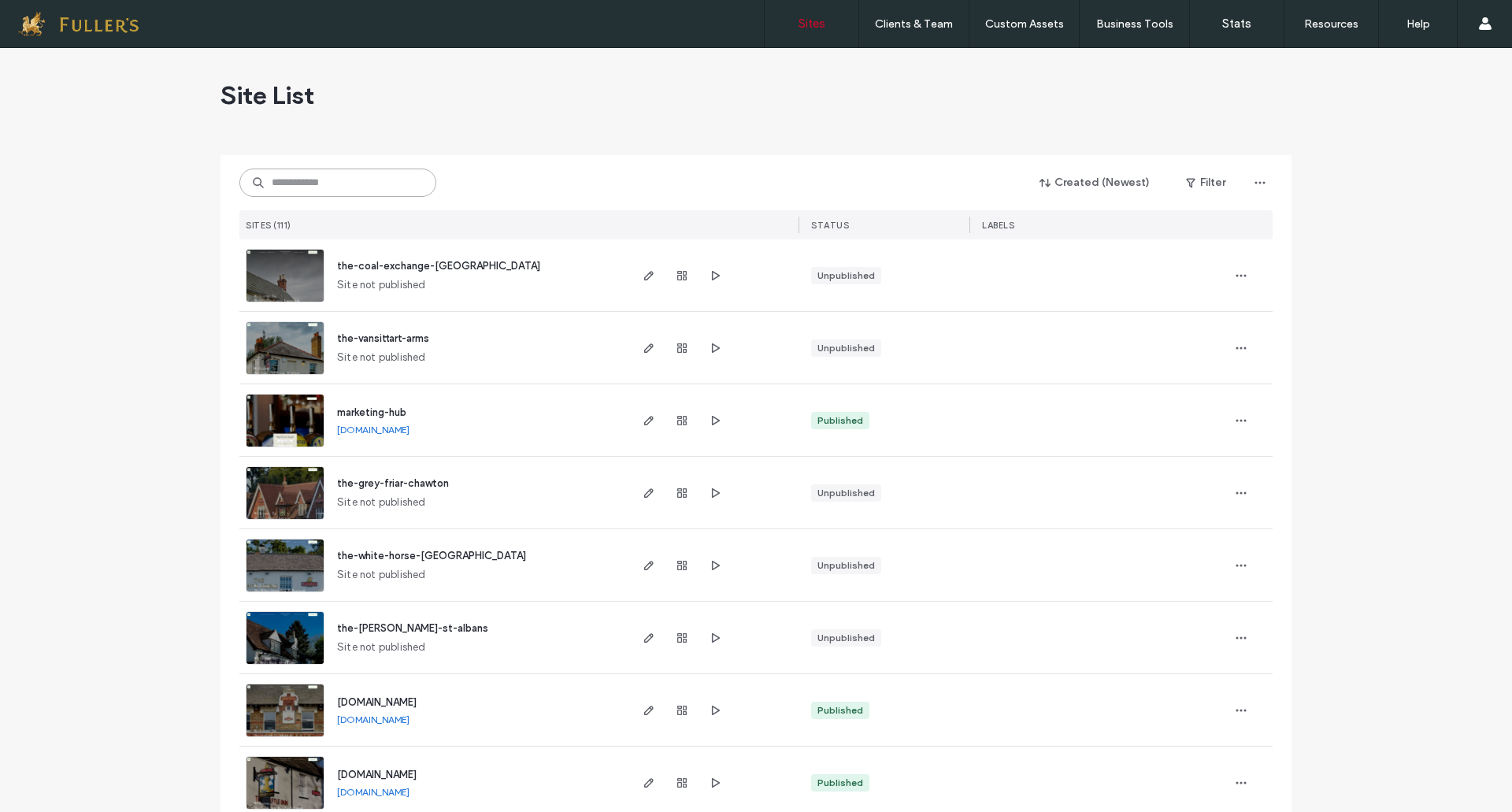
click at [326, 177] on input at bounding box center [338, 182] width 196 height 28
type input "******"
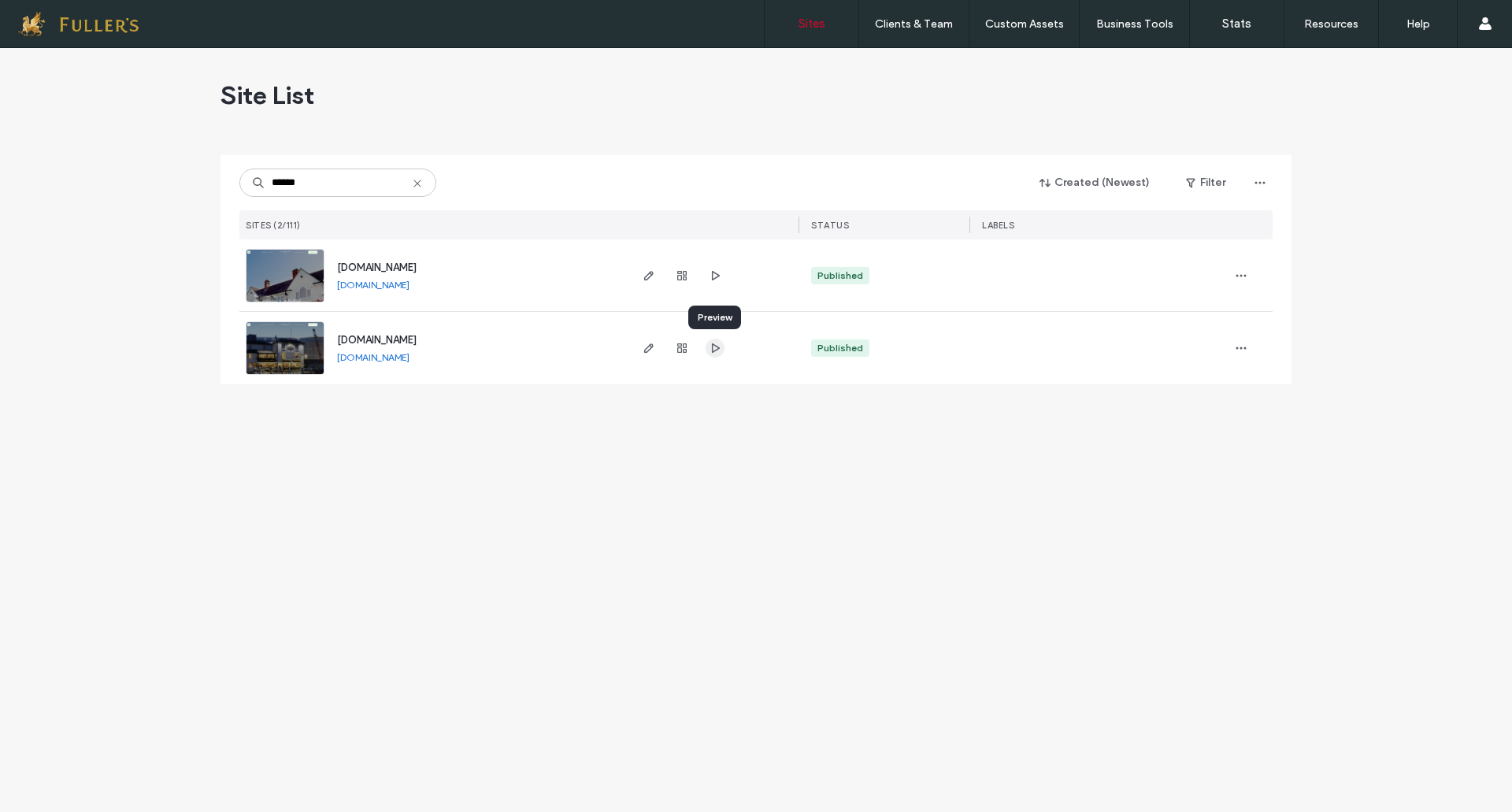
click at [719, 348] on icon "button" at bounding box center [715, 348] width 13 height 13
click at [654, 336] on div at bounding box center [682, 348] width 85 height 72
click at [645, 353] on use "button" at bounding box center [649, 348] width 10 height 10
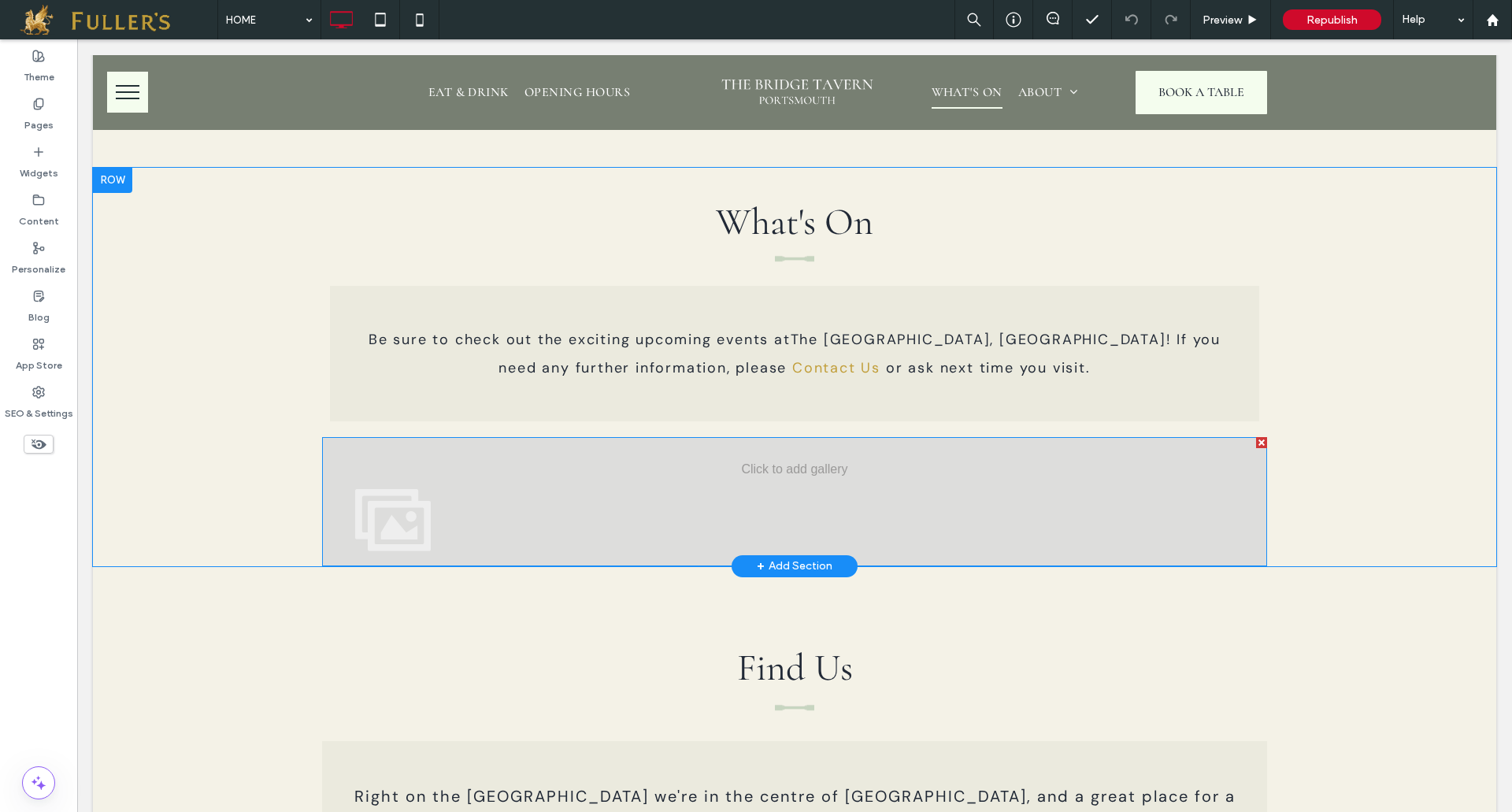
click at [1258, 437] on div at bounding box center [1261, 442] width 11 height 11
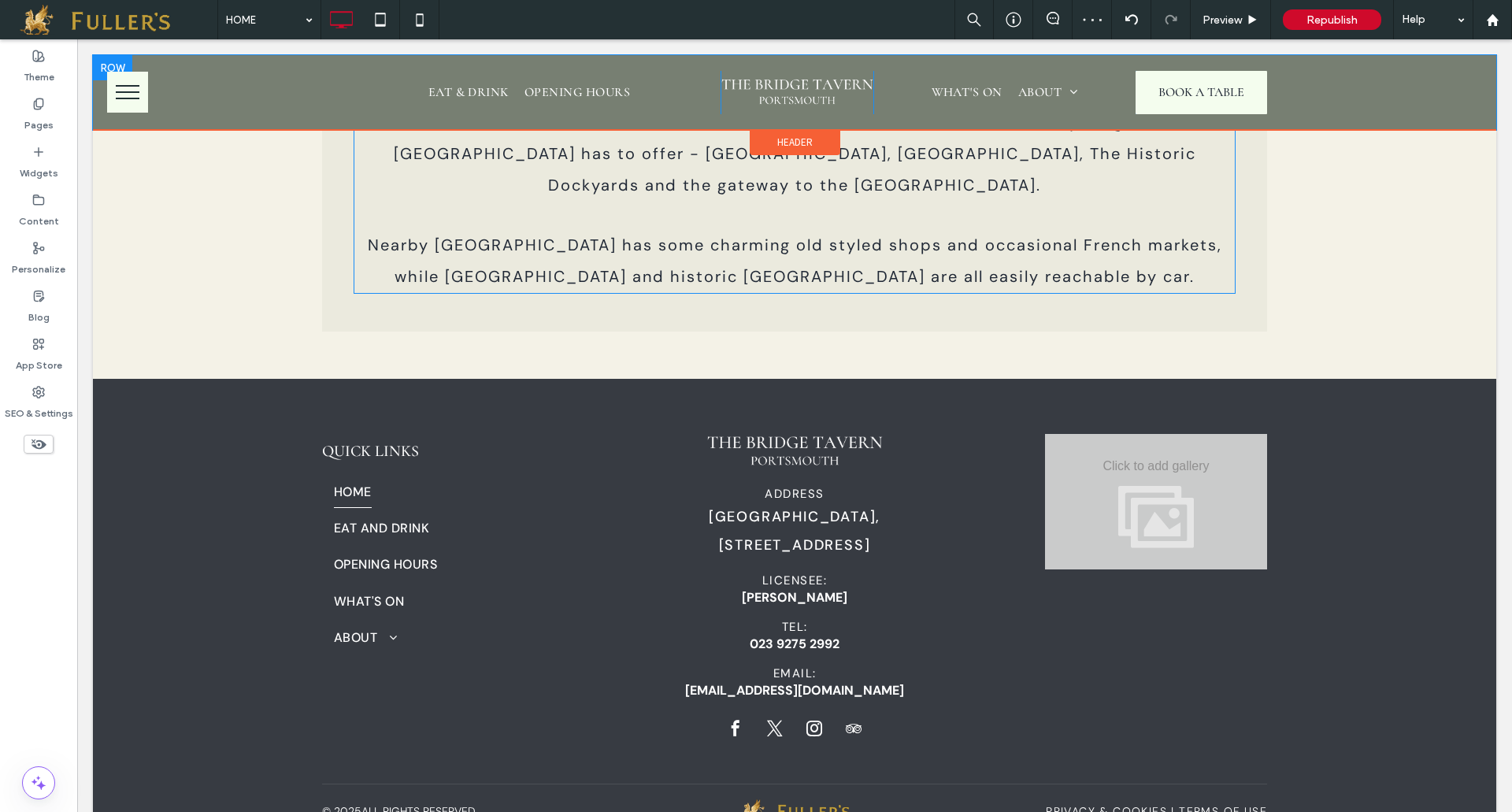
scroll to position [6067, 0]
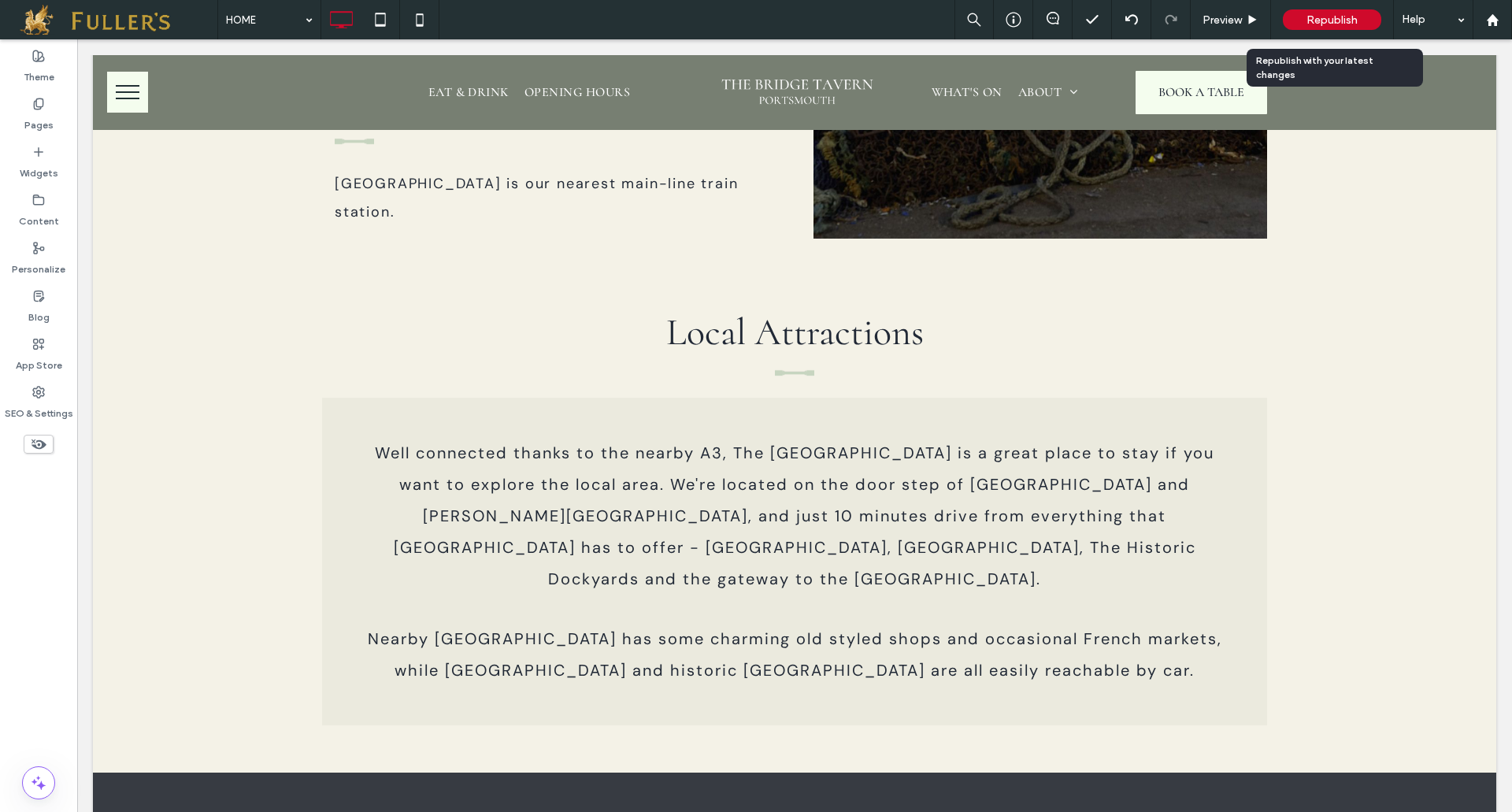
click at [1323, 14] on span "Republish" at bounding box center [1331, 20] width 51 height 13
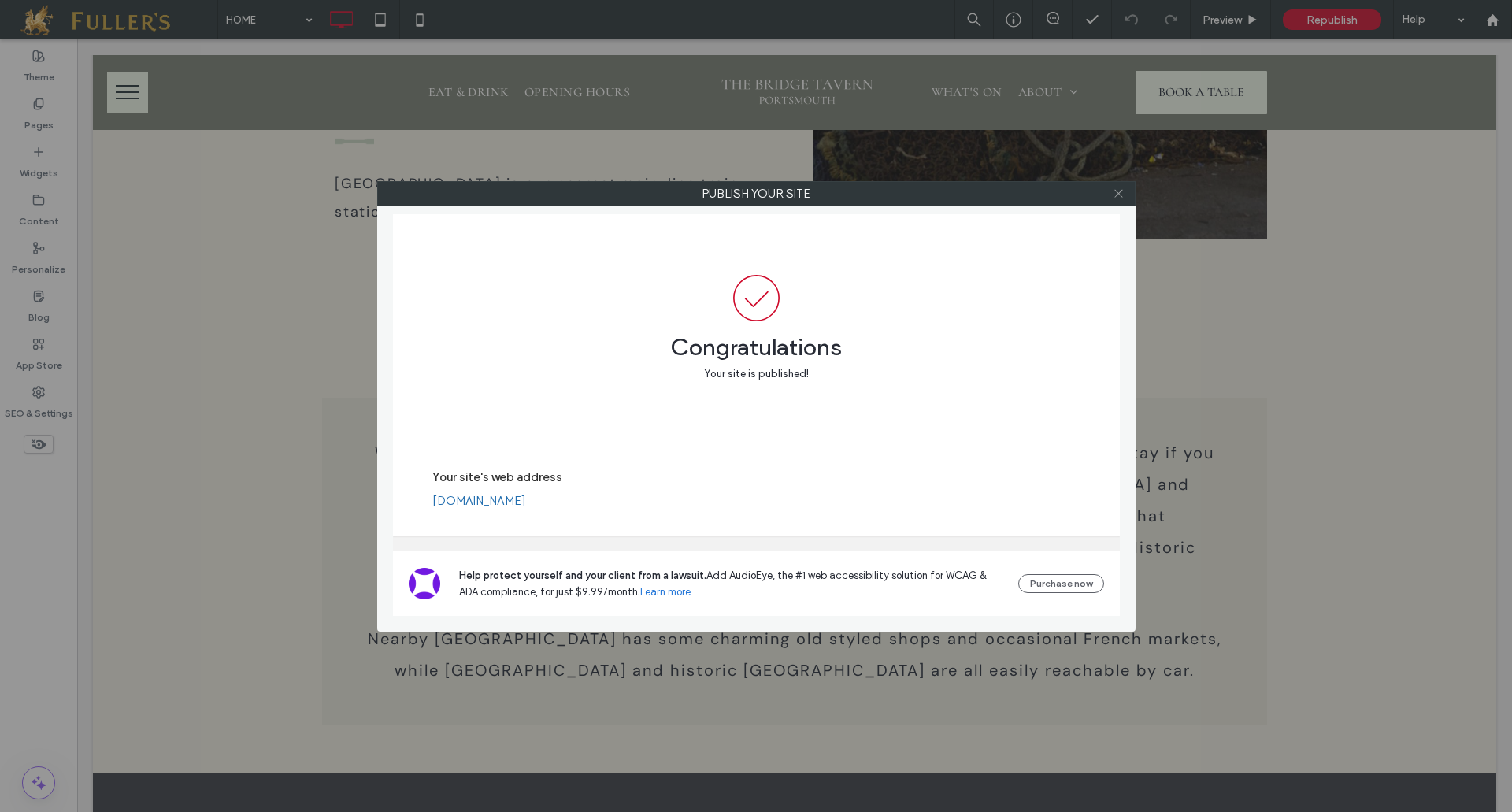
click at [1120, 188] on icon at bounding box center [1118, 194] width 12 height 12
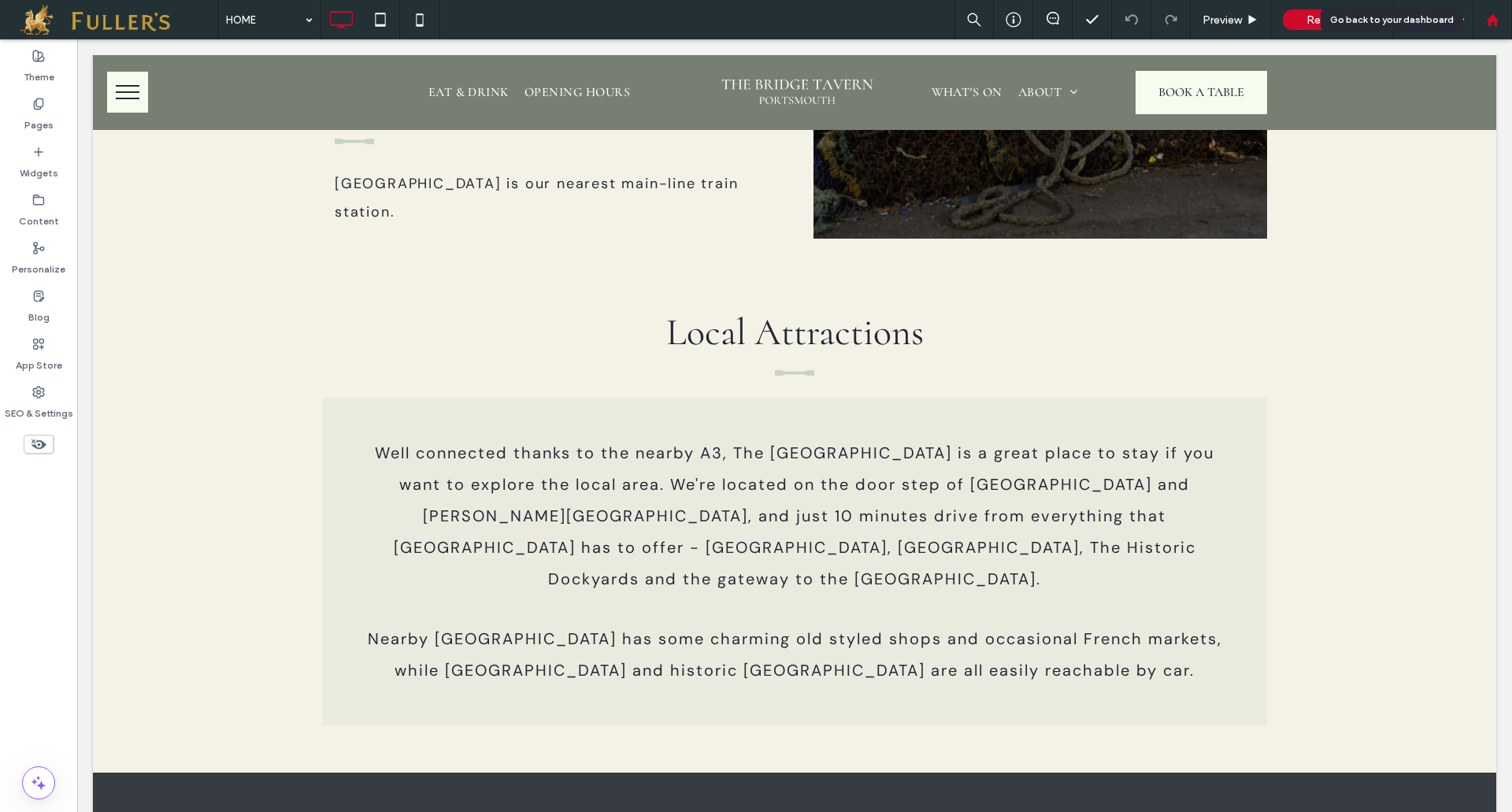
click at [1483, 15] on div at bounding box center [1491, 20] width 38 height 13
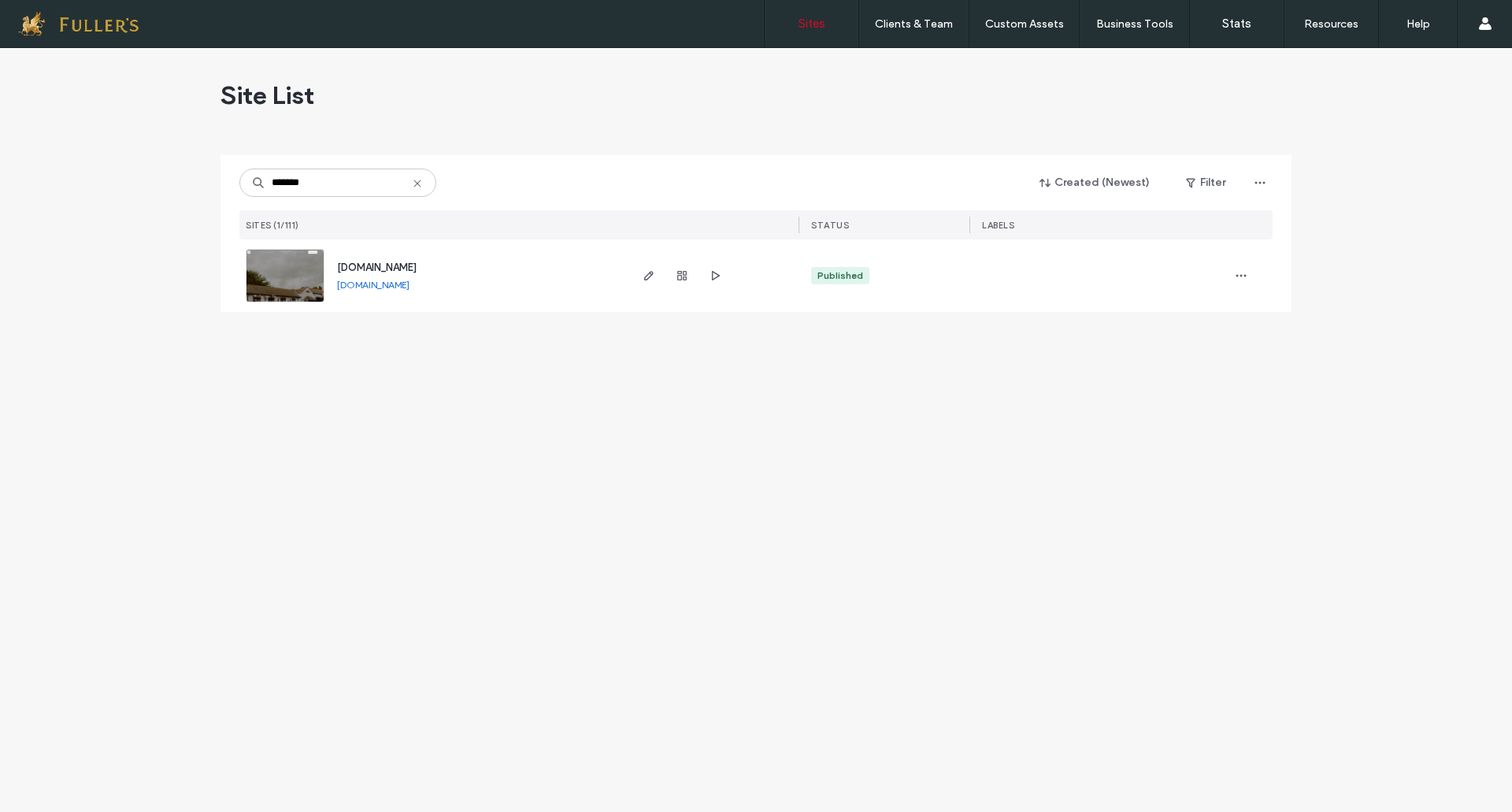
type input "*******"
click at [642, 277] on icon "button" at bounding box center [648, 275] width 13 height 13
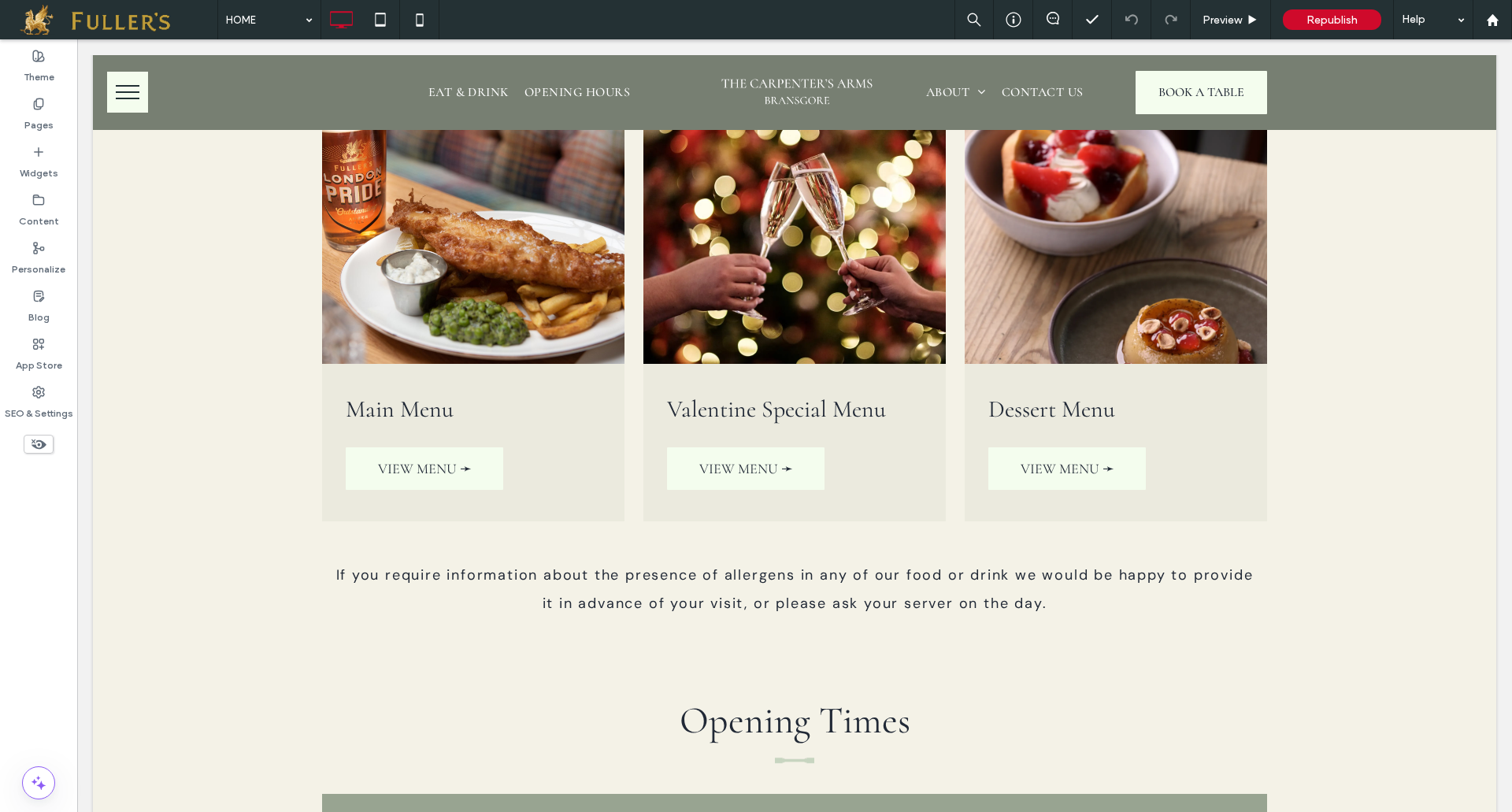
scroll to position [3381, 0]
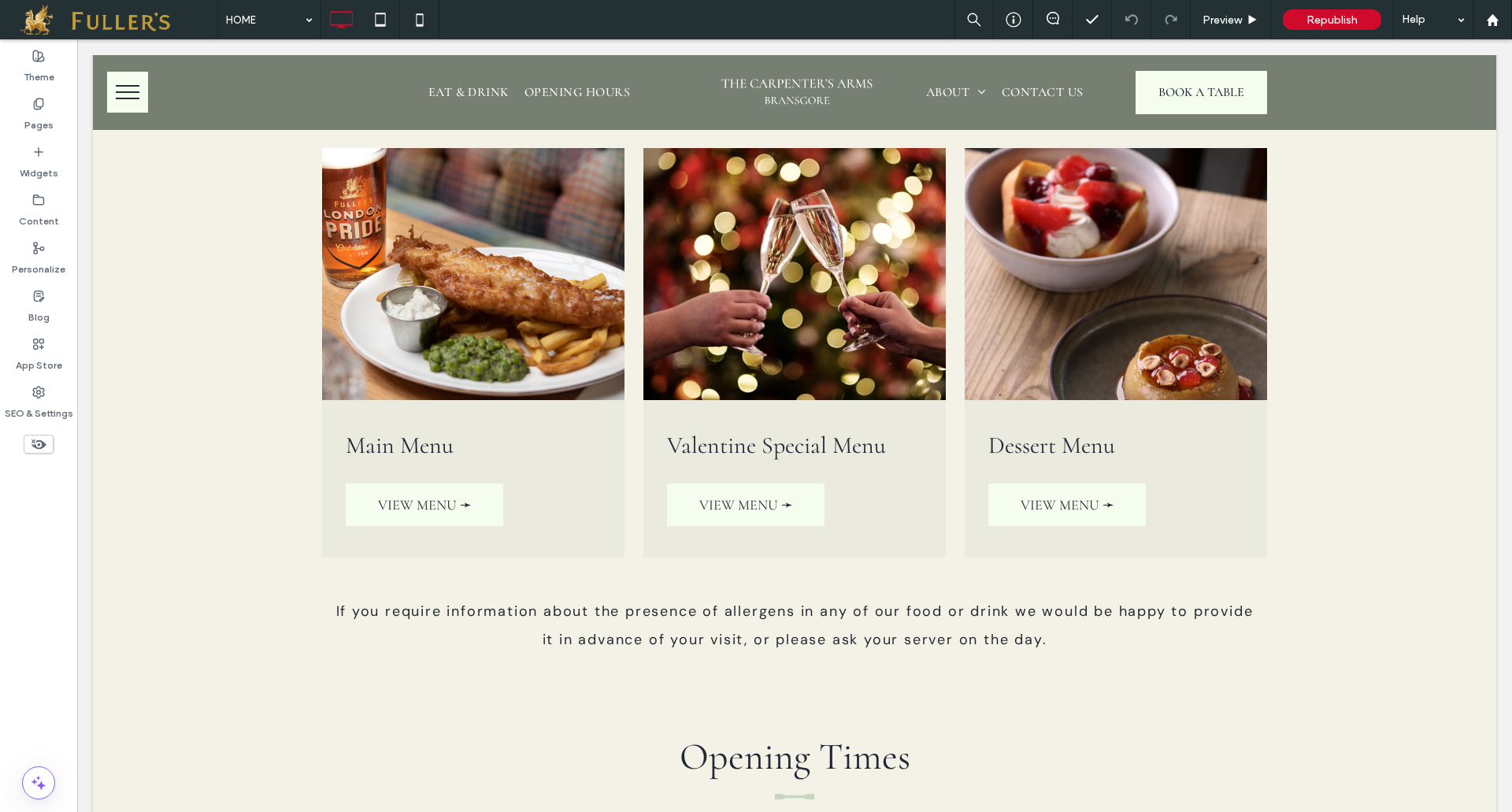
click at [39, 440] on use at bounding box center [39, 444] width 15 height 11
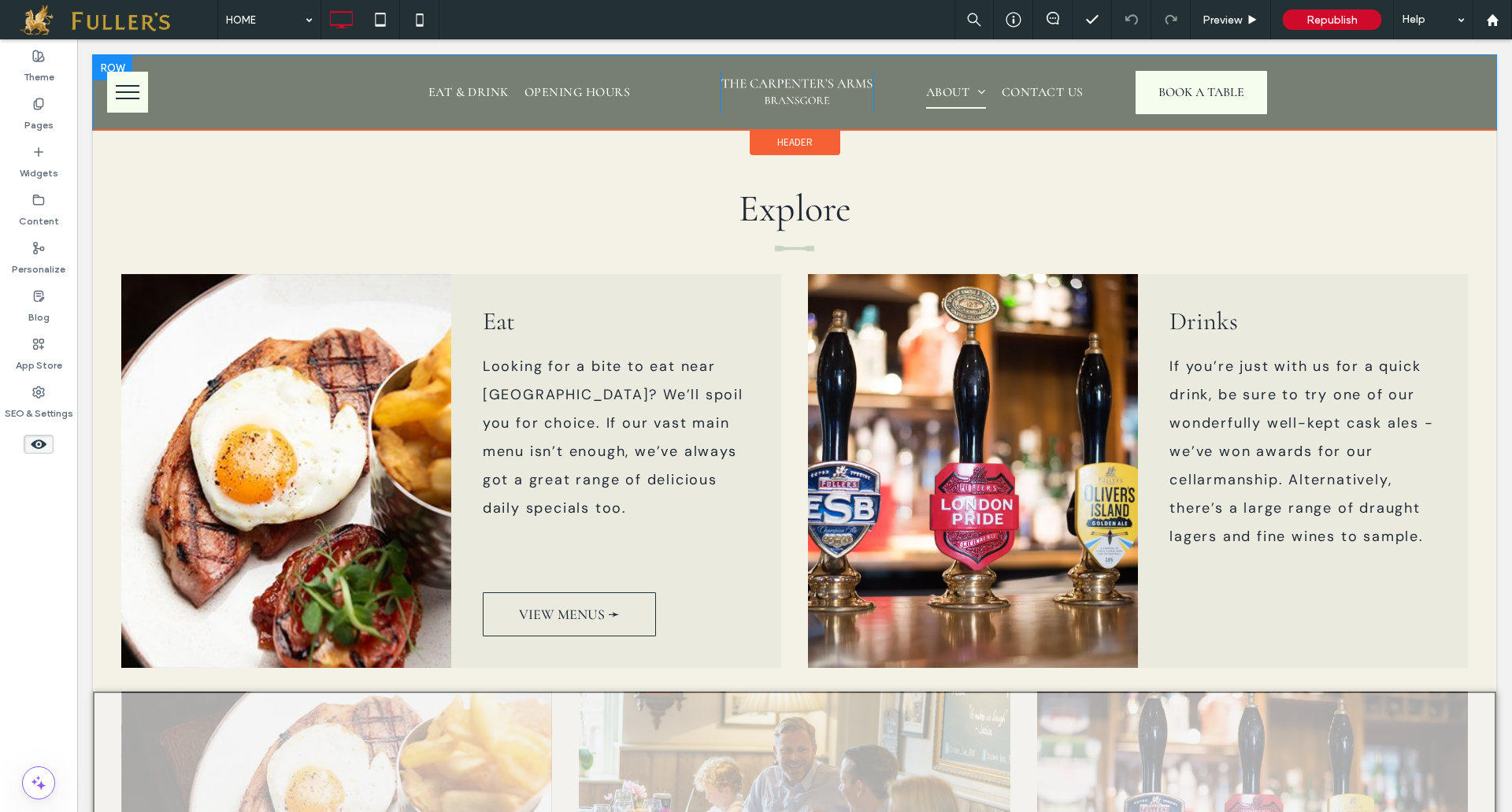
scroll to position [1318, 0]
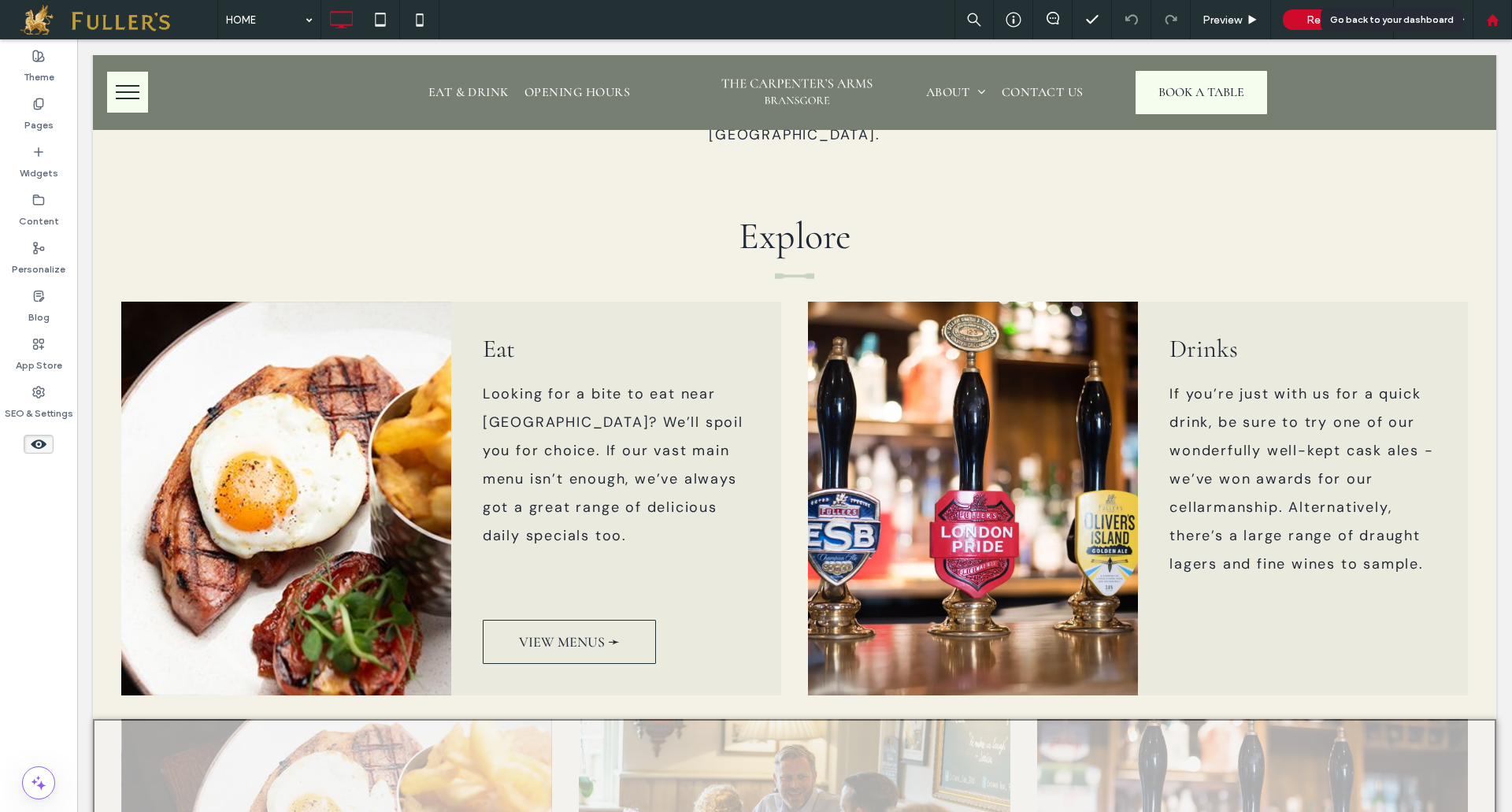
click at [1495, 13] on icon at bounding box center [1493, 20] width 13 height 13
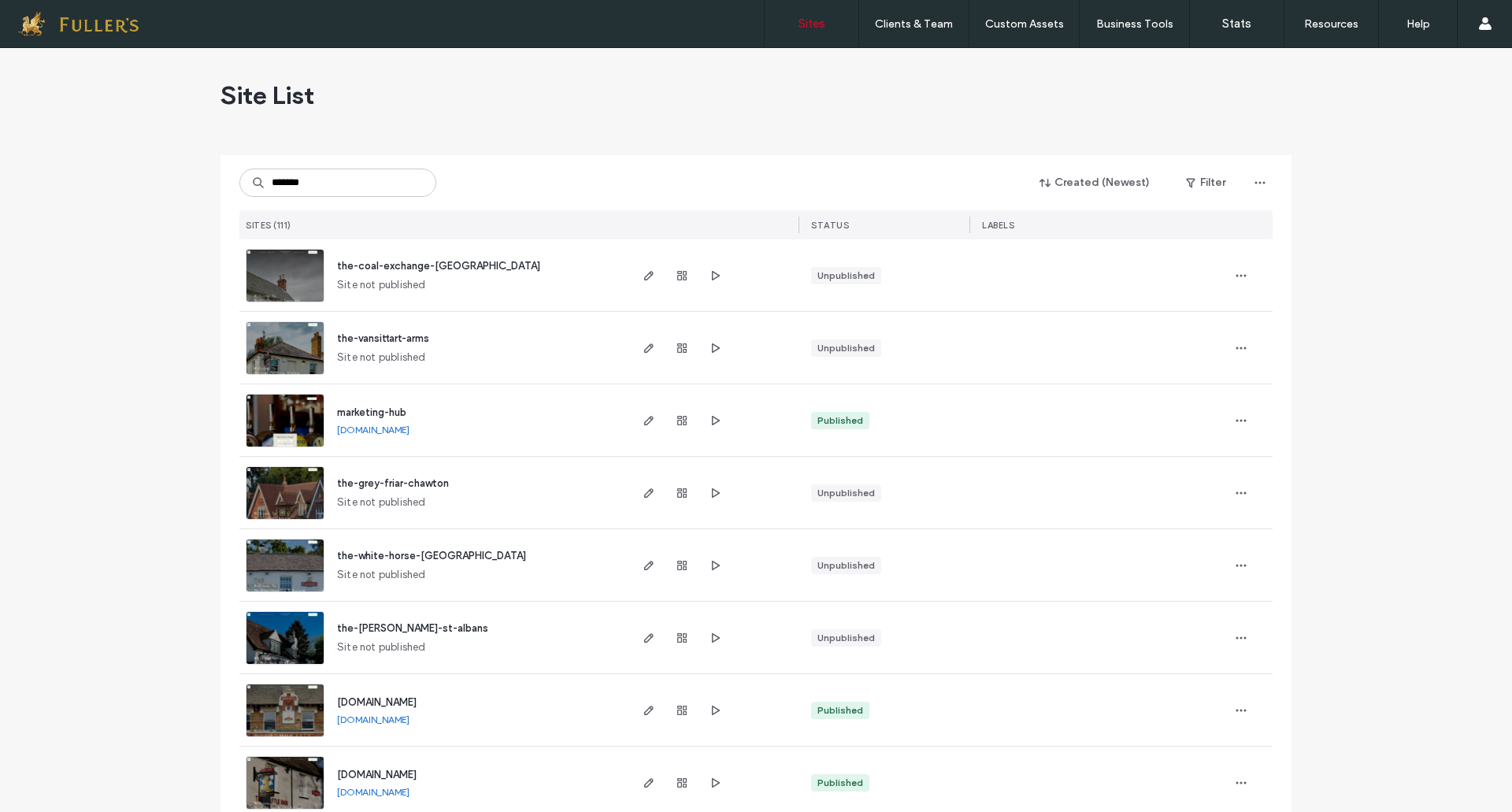
type input "*******"
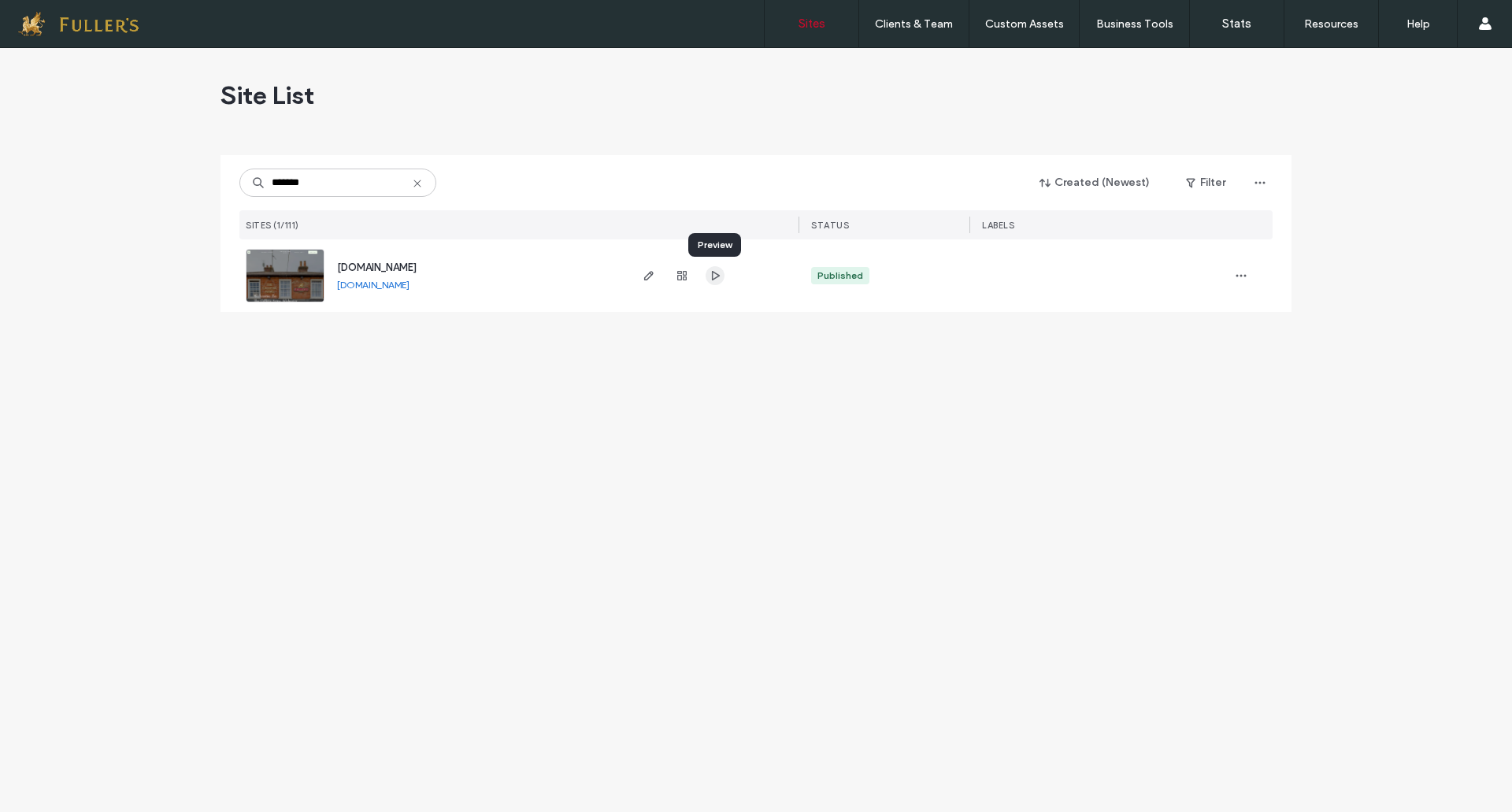
click at [716, 274] on use "button" at bounding box center [716, 275] width 8 height 10
click at [642, 275] on icon "button" at bounding box center [648, 275] width 13 height 13
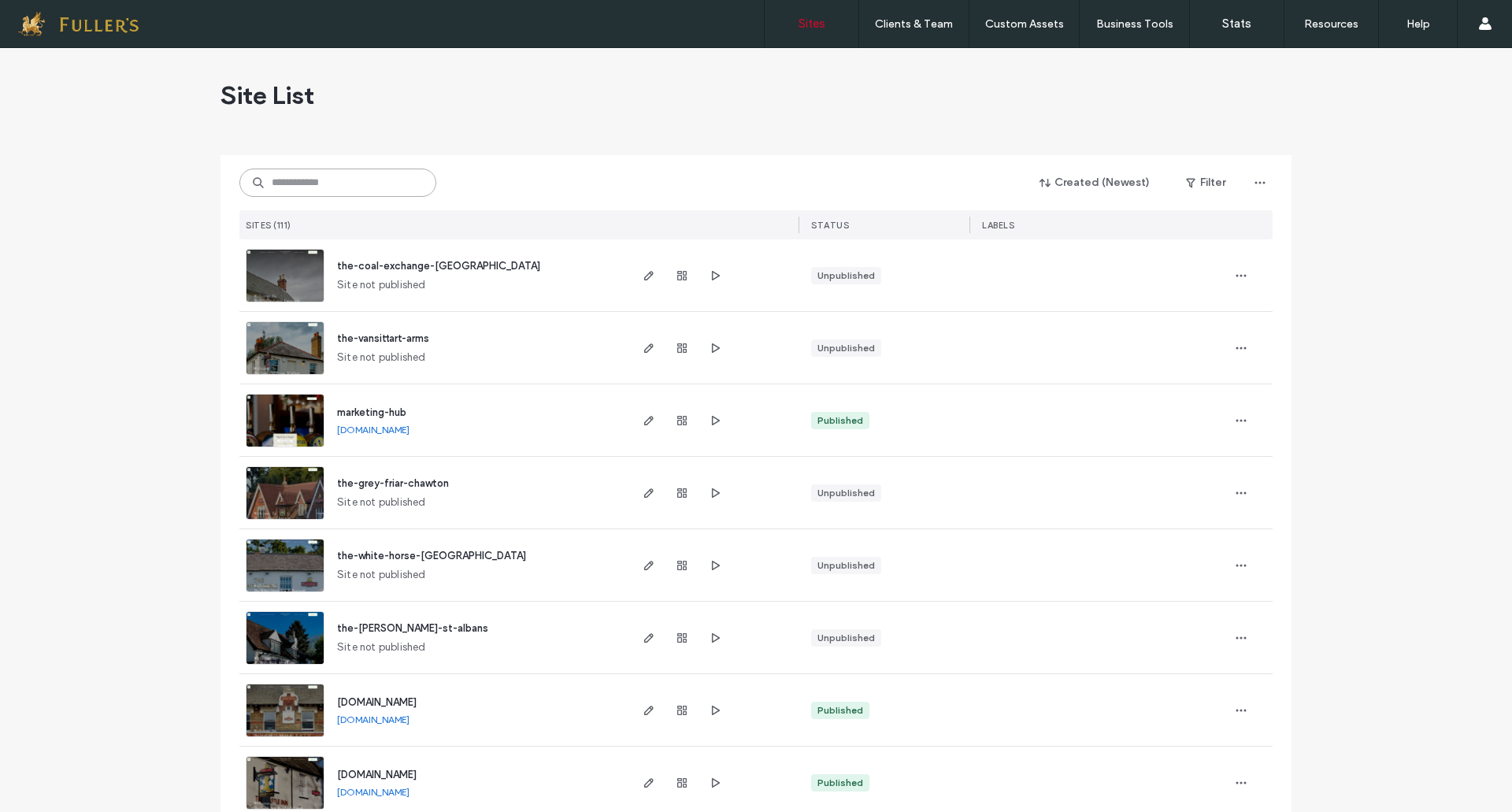
click at [346, 179] on input at bounding box center [338, 182] width 196 height 28
type input "*******"
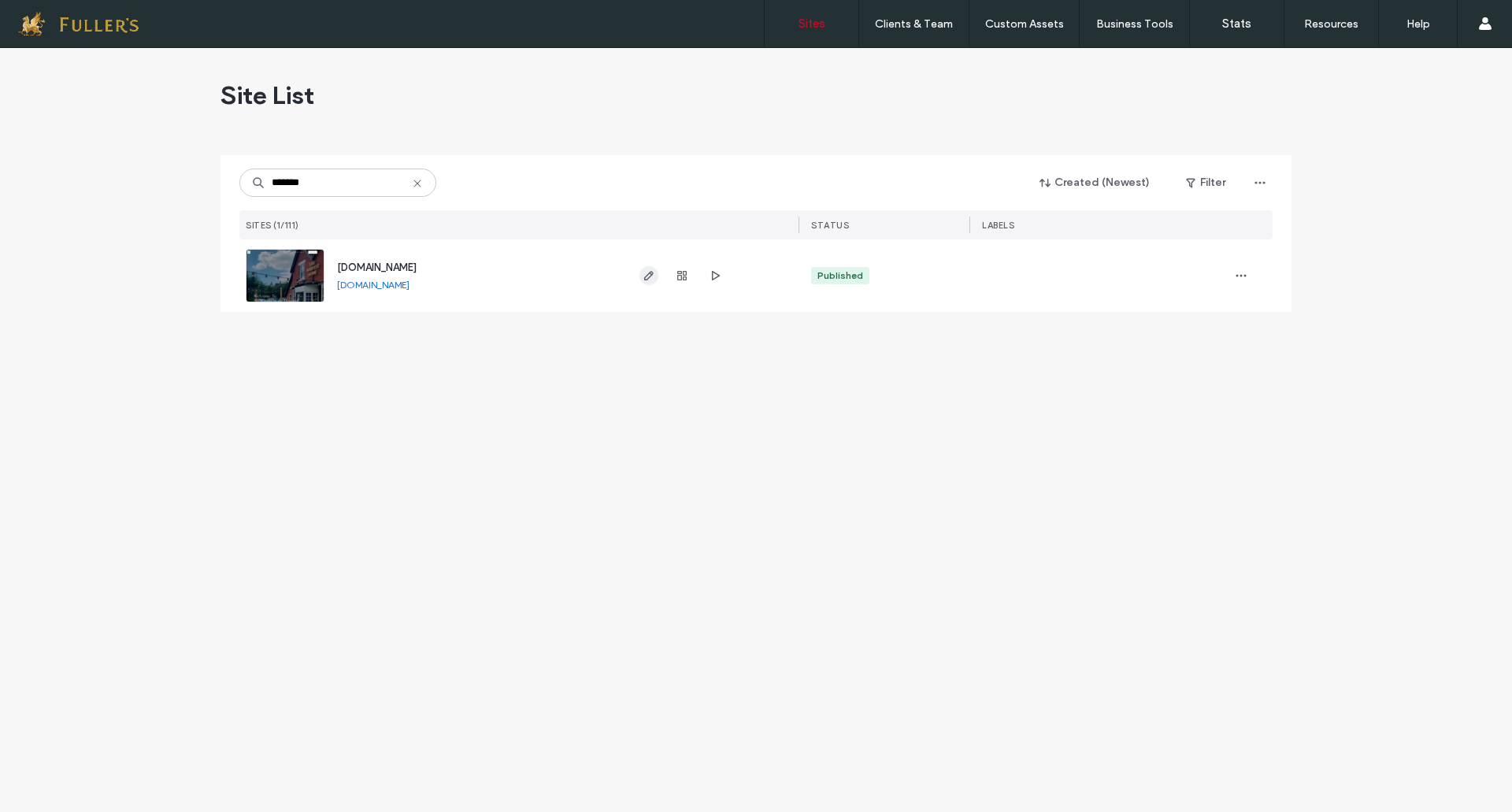
click at [646, 275] on icon "button" at bounding box center [648, 275] width 13 height 13
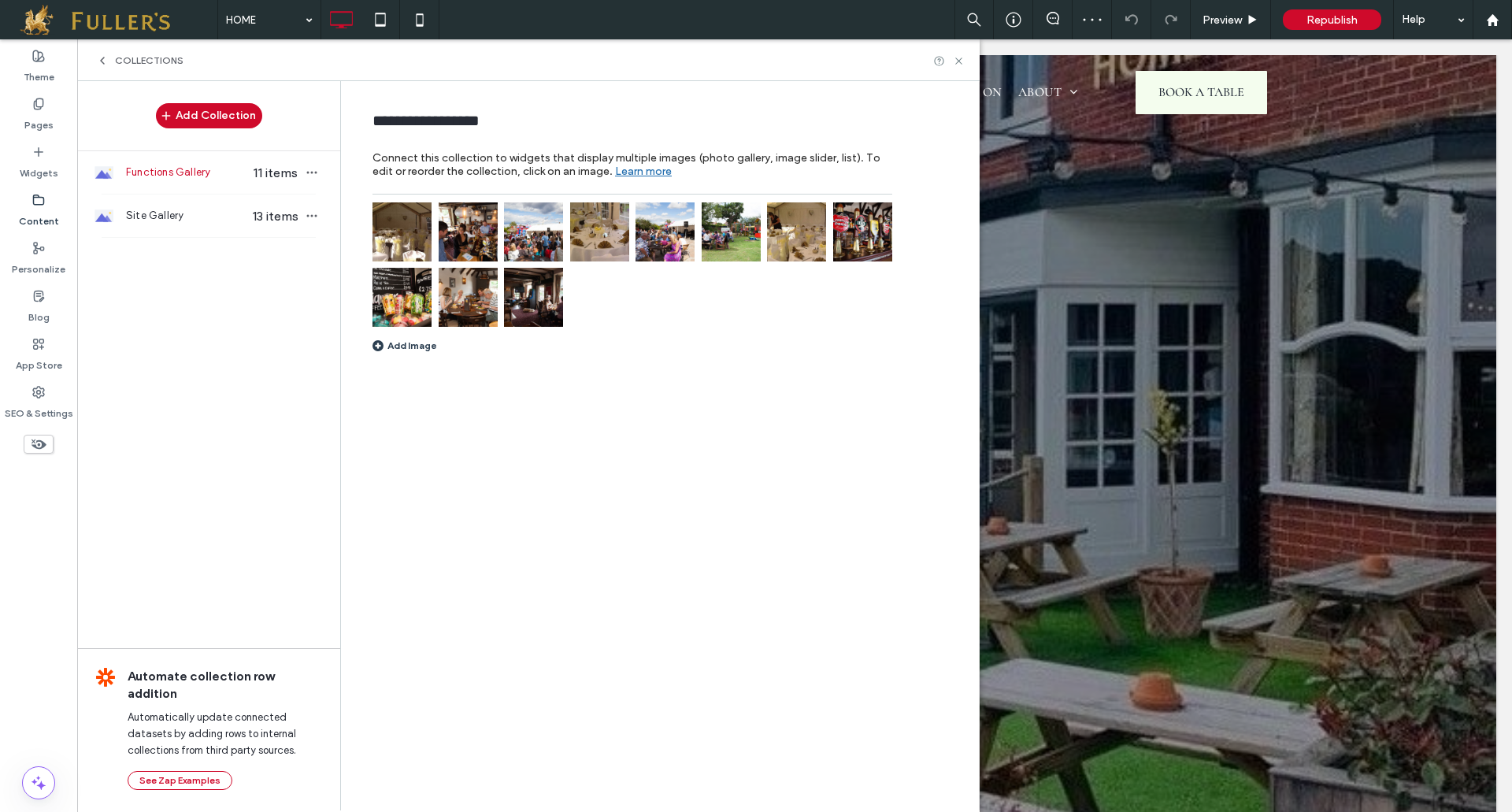
click at [98, 58] on icon at bounding box center [102, 60] width 13 height 13
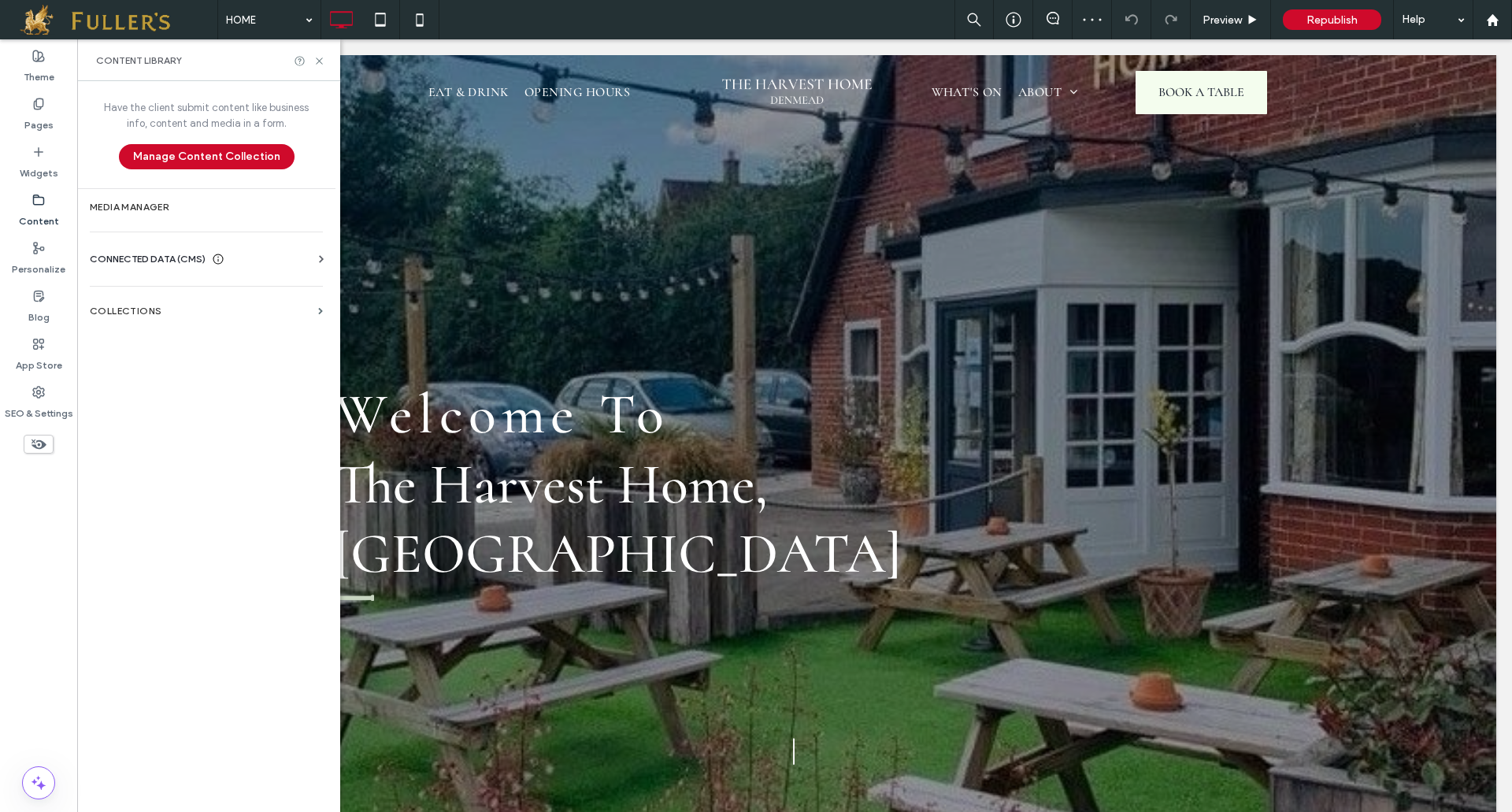
click at [151, 258] on span "CONNECTED DATA (CMS)" at bounding box center [147, 259] width 116 height 15
click at [144, 370] on label "Business Images" at bounding box center [209, 369] width 214 height 11
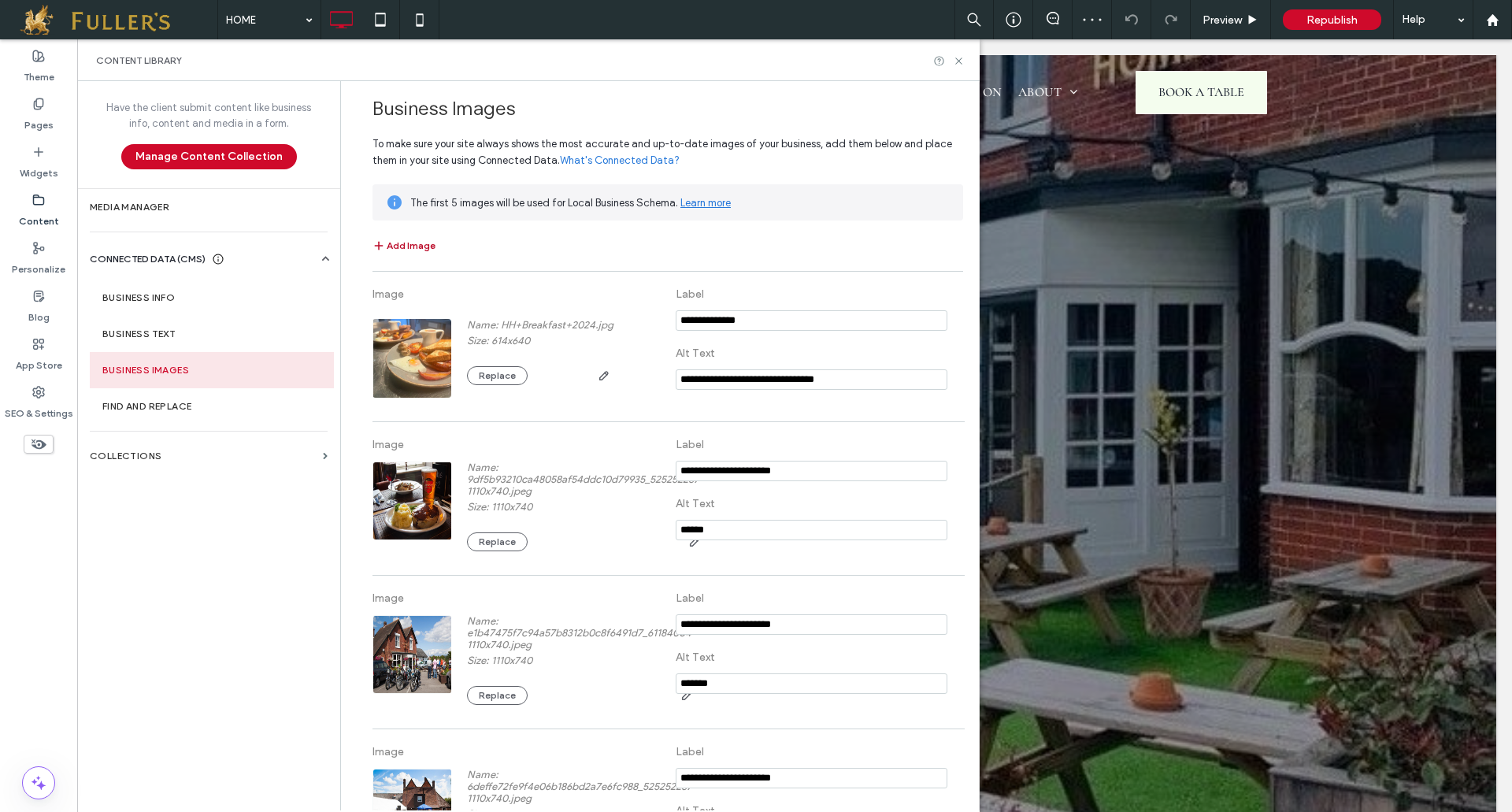
click at [402, 239] on button "Add Image" at bounding box center [404, 246] width 63 height 19
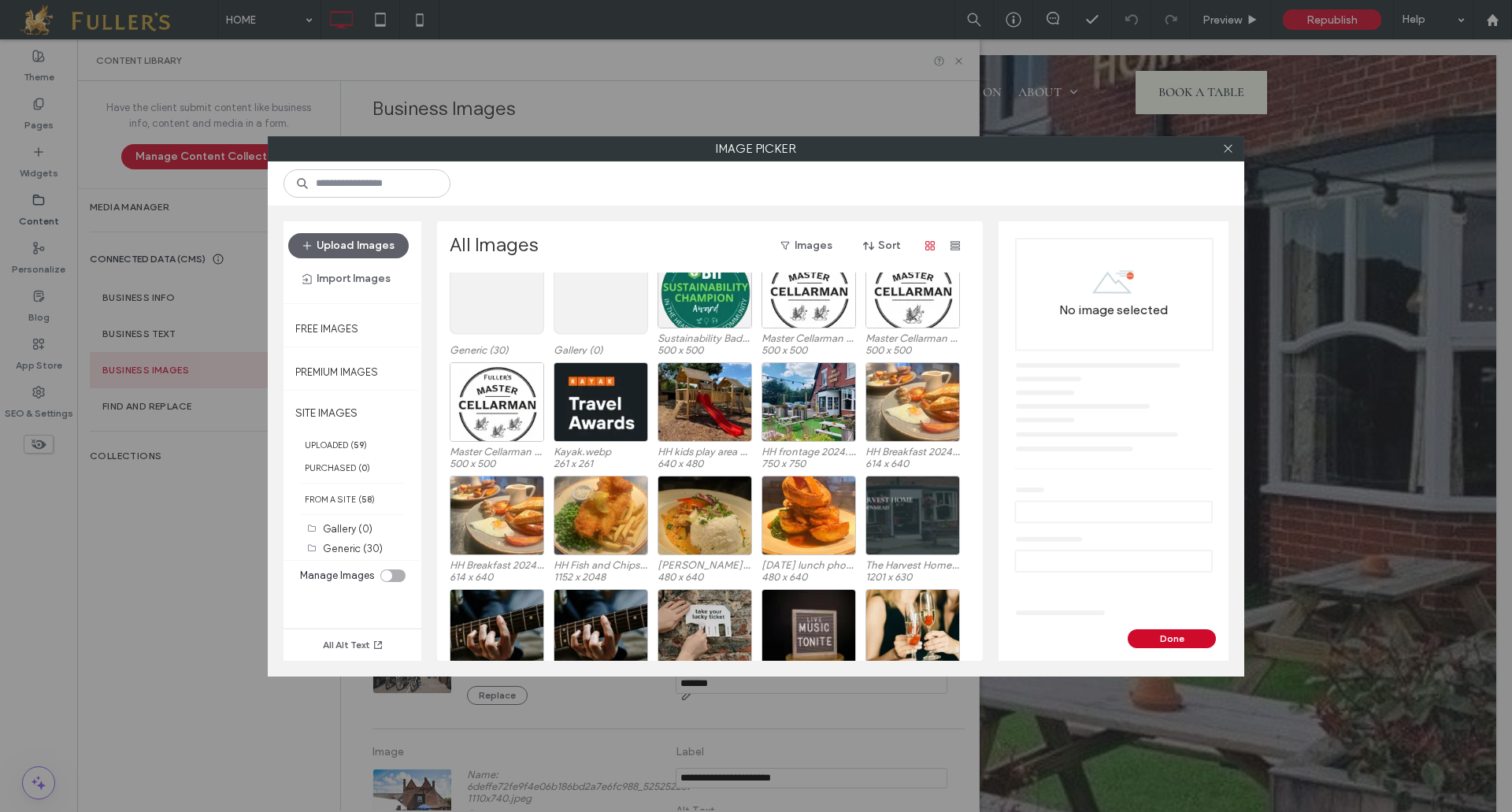
scroll to position [253, 0]
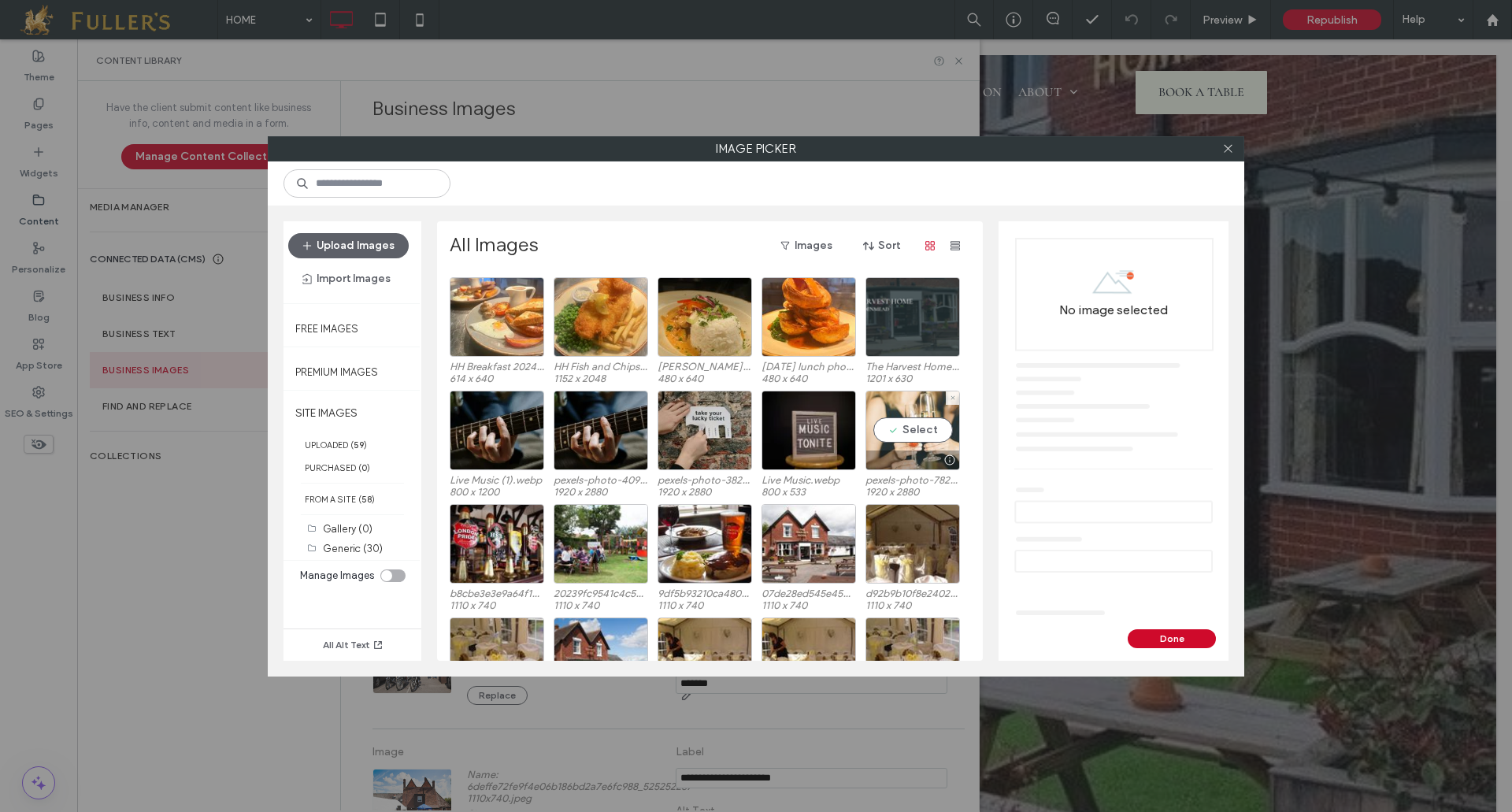
click at [913, 430] on div "Select" at bounding box center [912, 430] width 94 height 80
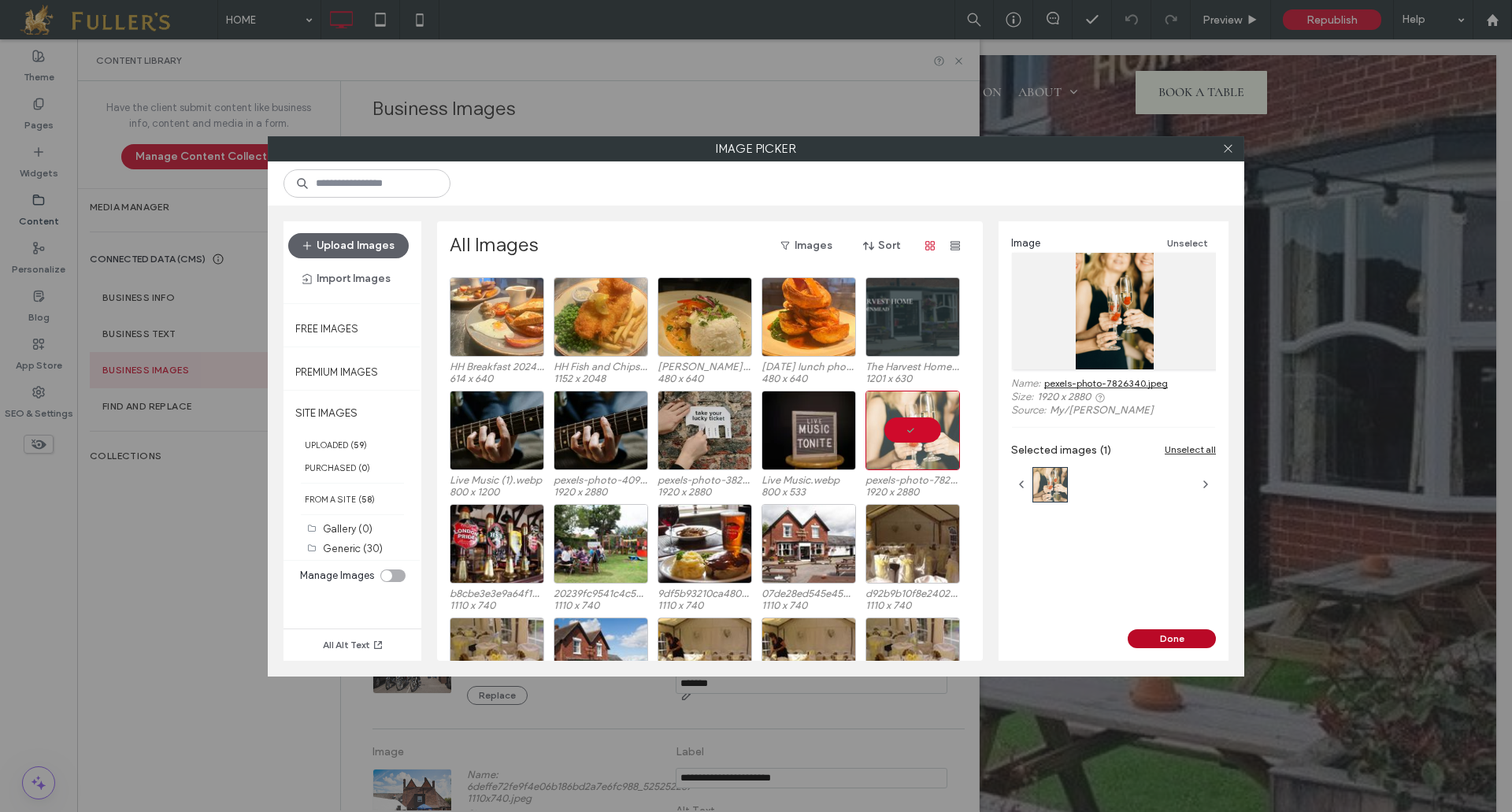
click at [1171, 644] on button "Done" at bounding box center [1172, 639] width 89 height 19
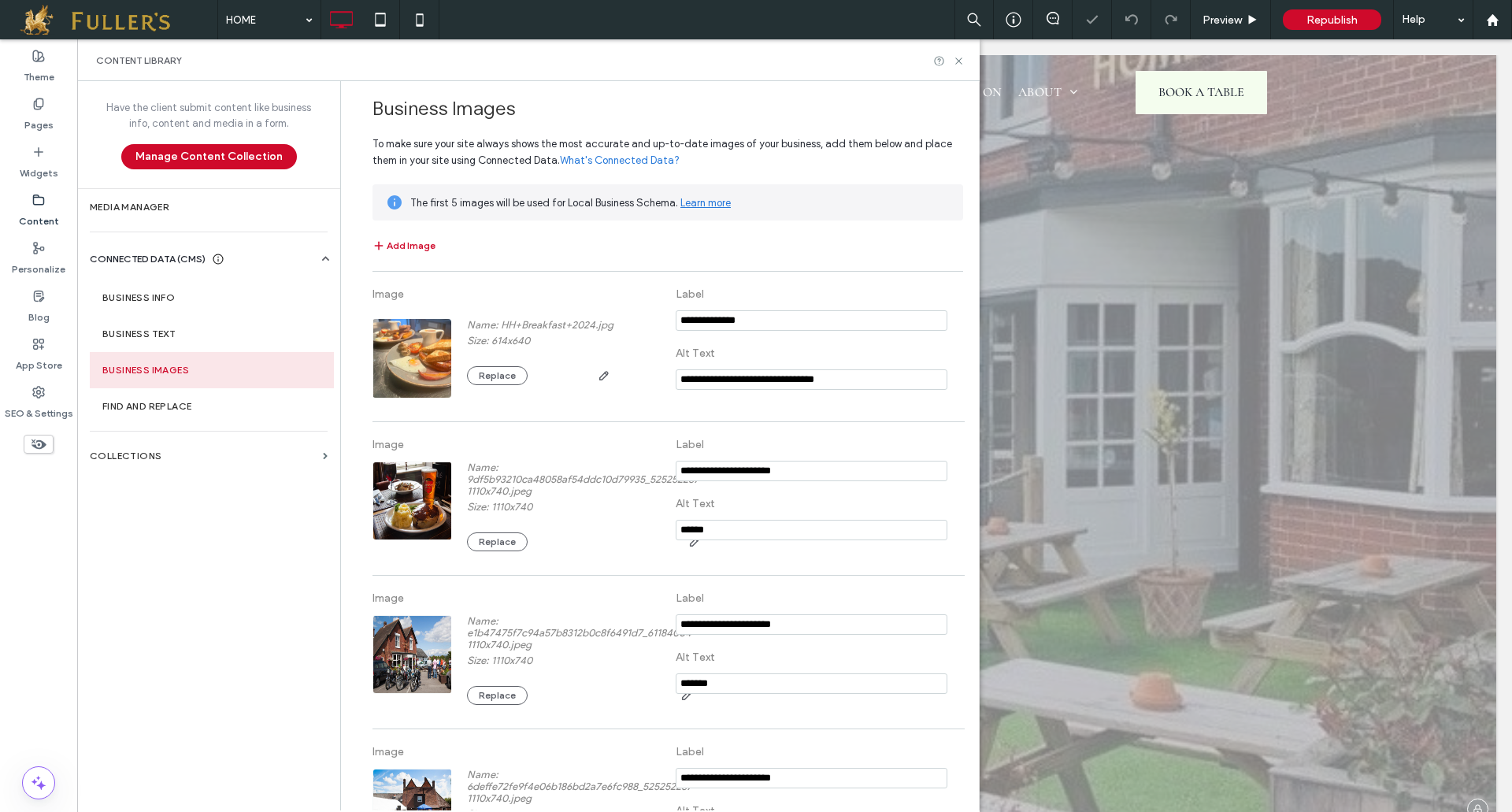
scroll to position [1318, 0]
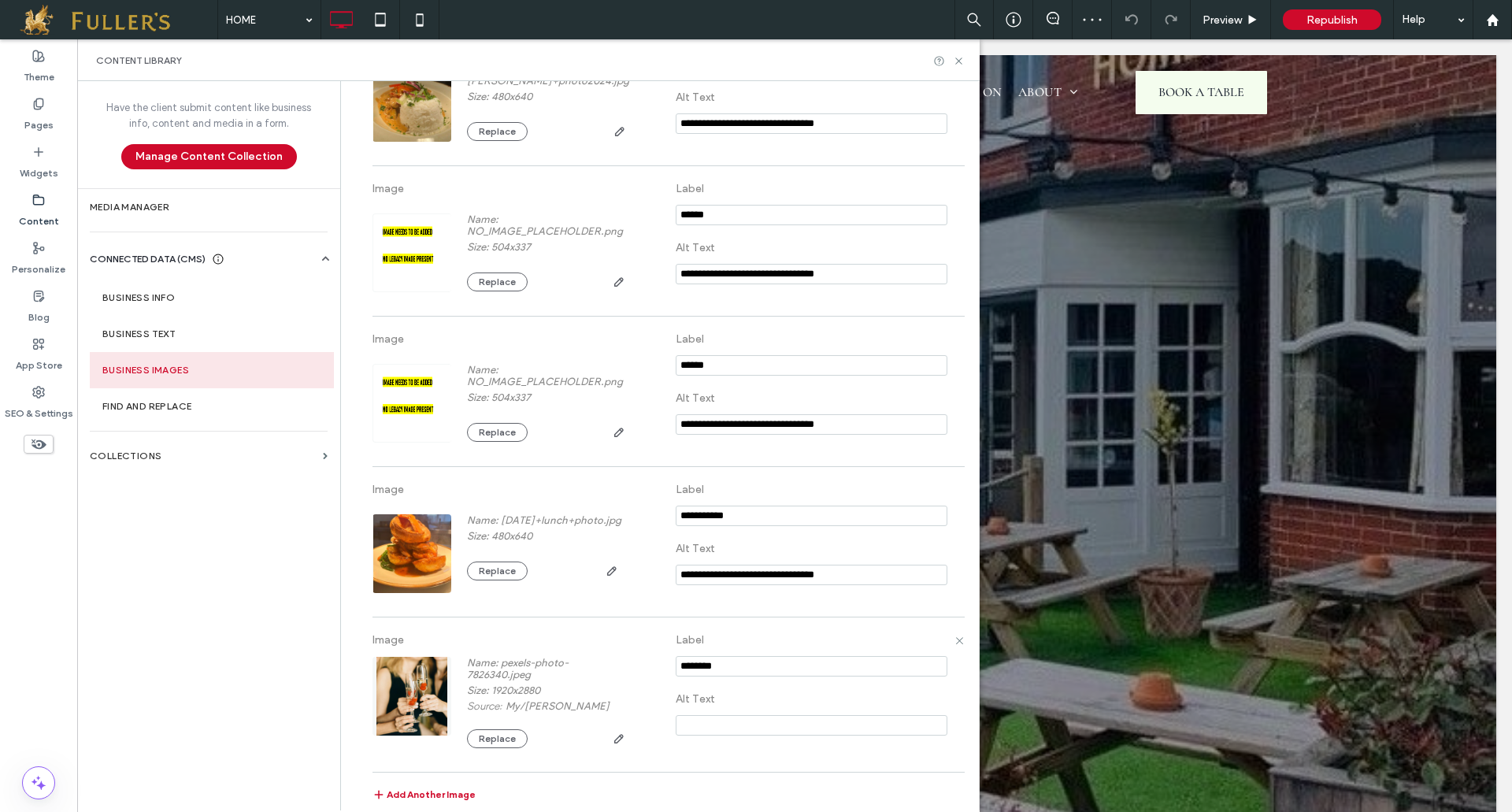
drag, startPoint x: 726, startPoint y: 667, endPoint x: 529, endPoint y: 659, distance: 197.2
click at [528, 659] on div "Image Name: pexels-photo-7826340.jpeg Size: 1920x2880 Source: My / Nataliya Vai…" at bounding box center [667, 694] width 590 height 139
type input "********"
click at [949, 64] on div at bounding box center [949, 61] width 32 height 12
click at [960, 61] on icon at bounding box center [958, 61] width 12 height 12
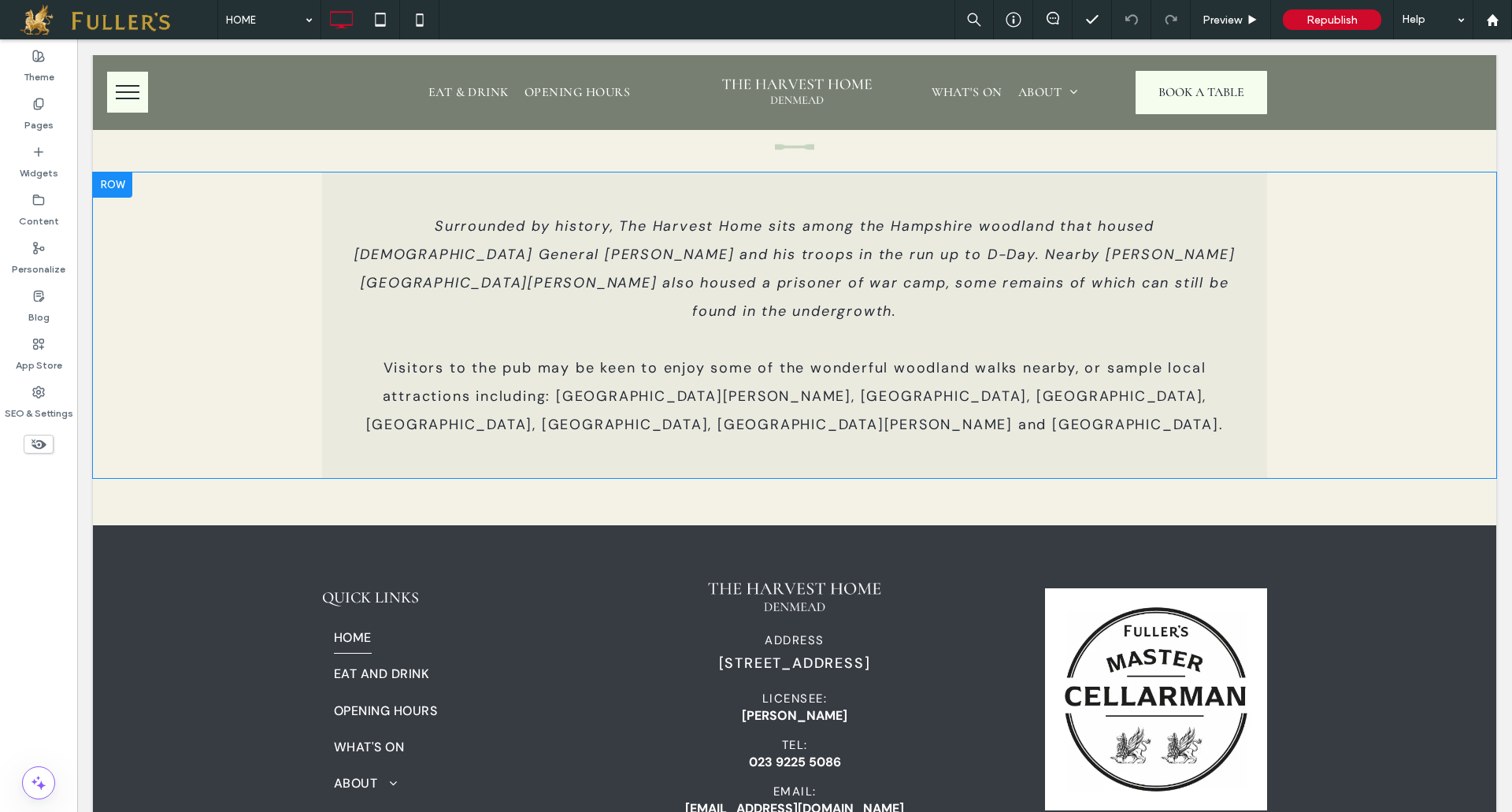
scroll to position [6689, 0]
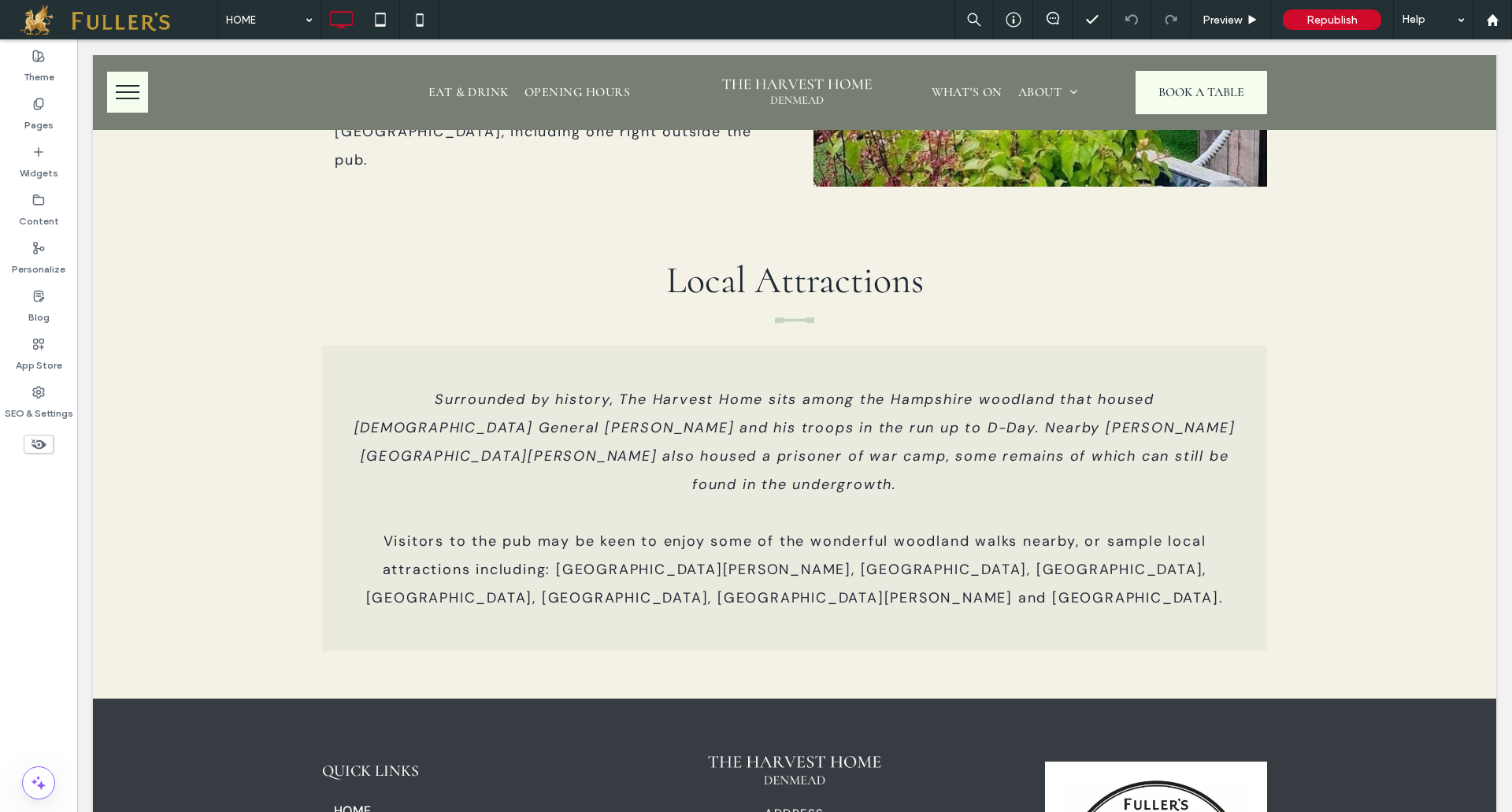
click at [38, 447] on icon at bounding box center [39, 444] width 17 height 17
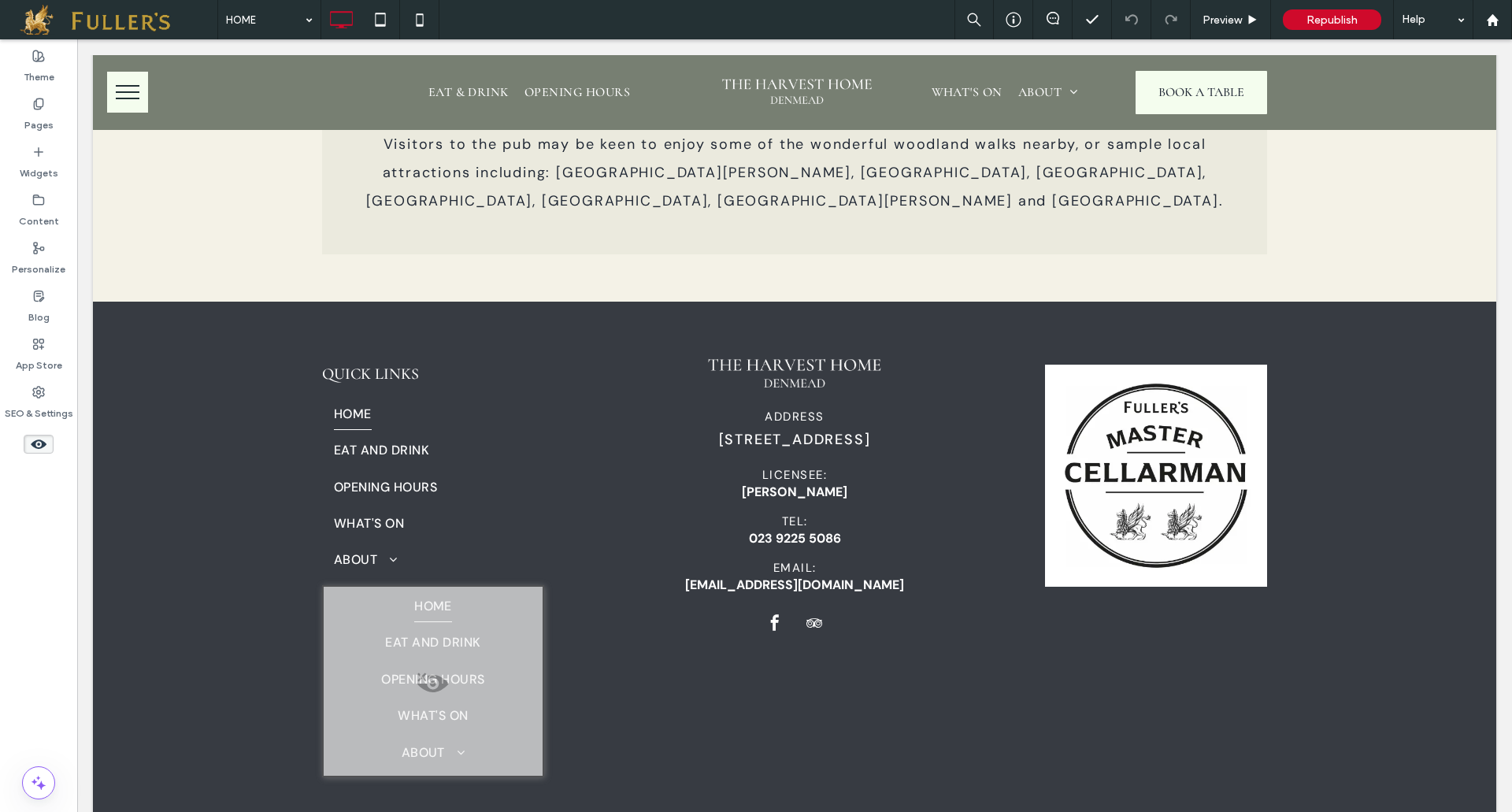
scroll to position [4204, 0]
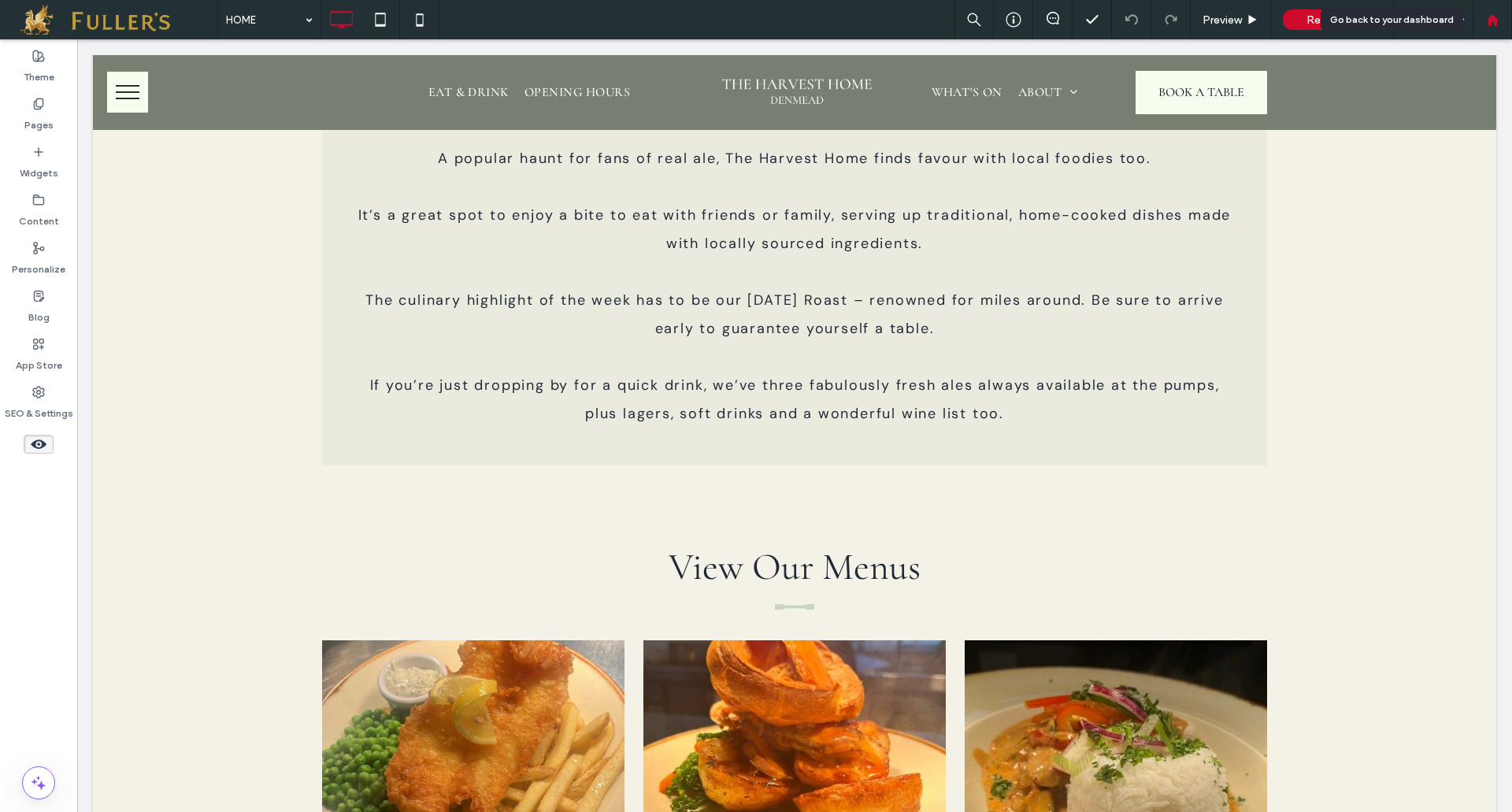
click at [1493, 17] on use at bounding box center [1492, 19] width 12 height 12
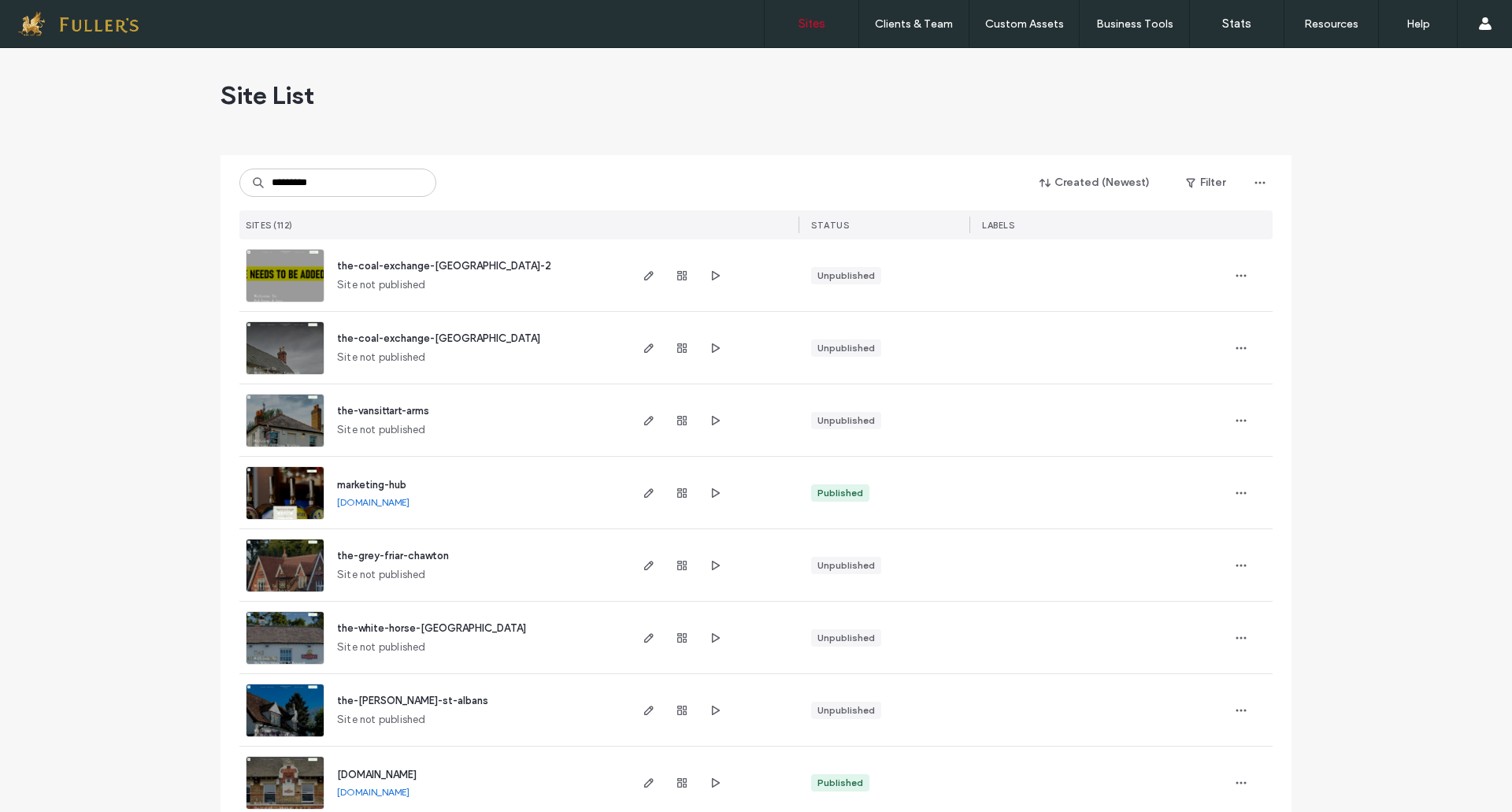
type input "*********"
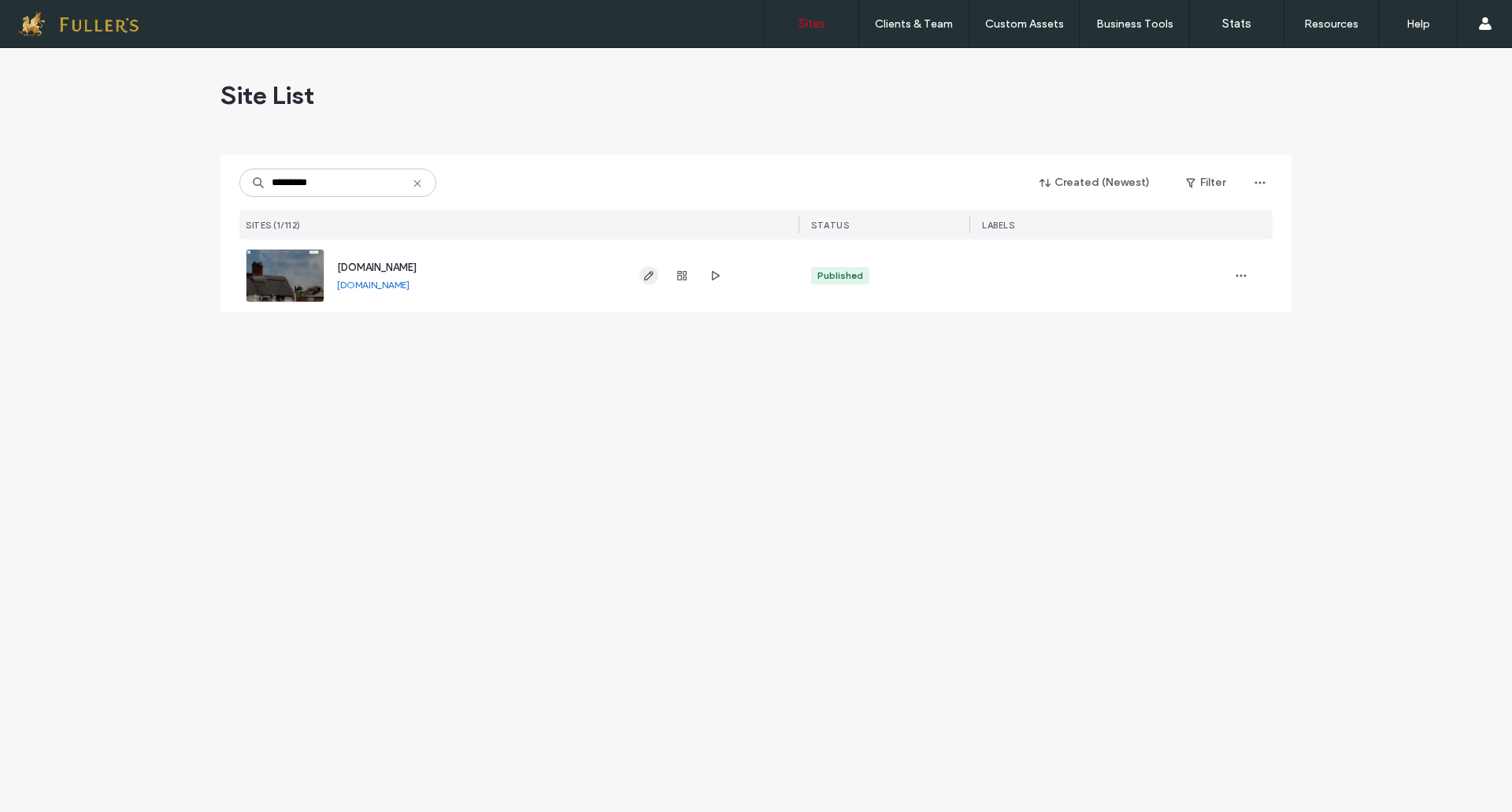
click at [645, 268] on span "button" at bounding box center [649, 275] width 19 height 19
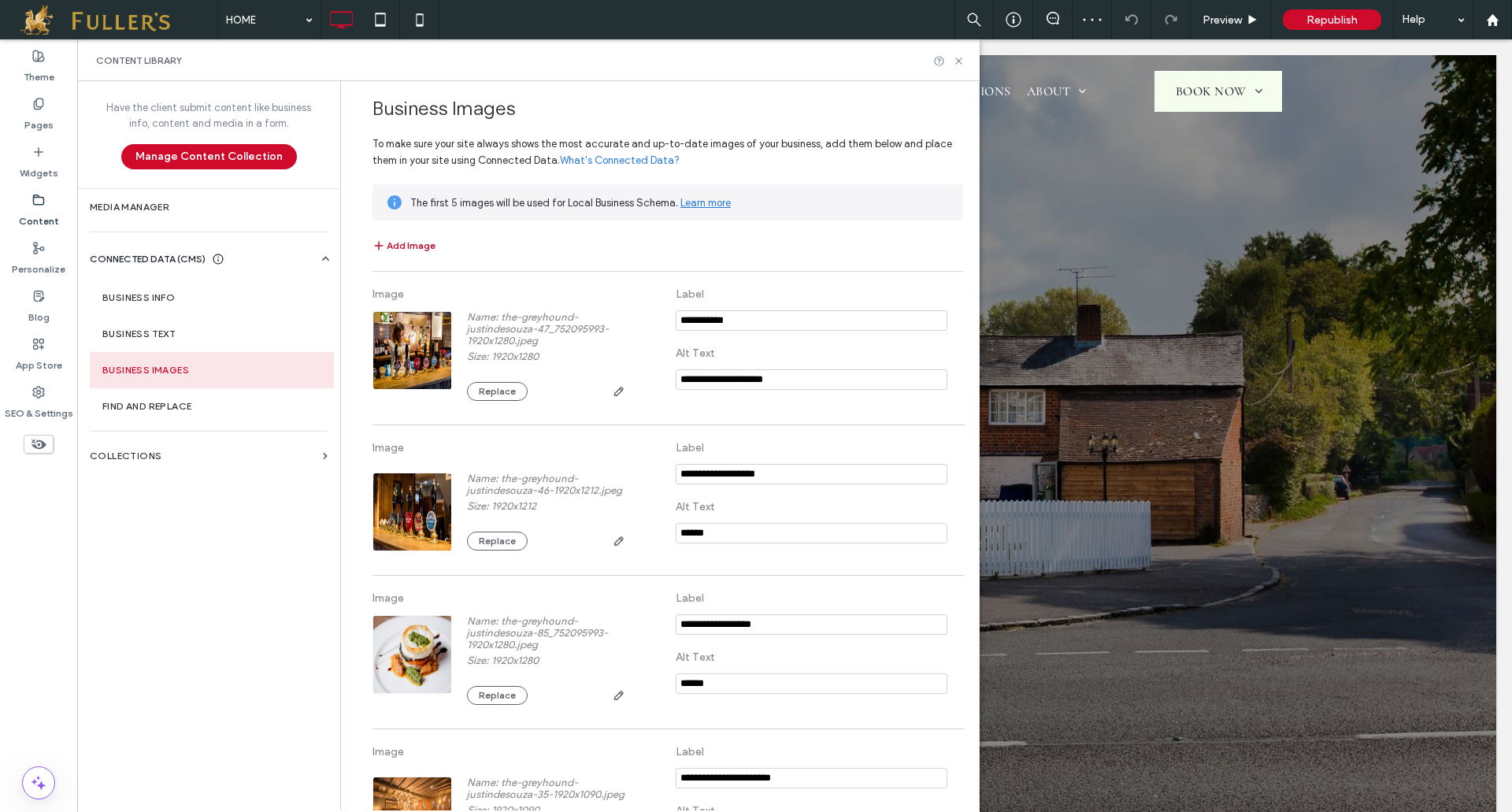
click at [406, 242] on button "Add Image" at bounding box center [404, 246] width 63 height 19
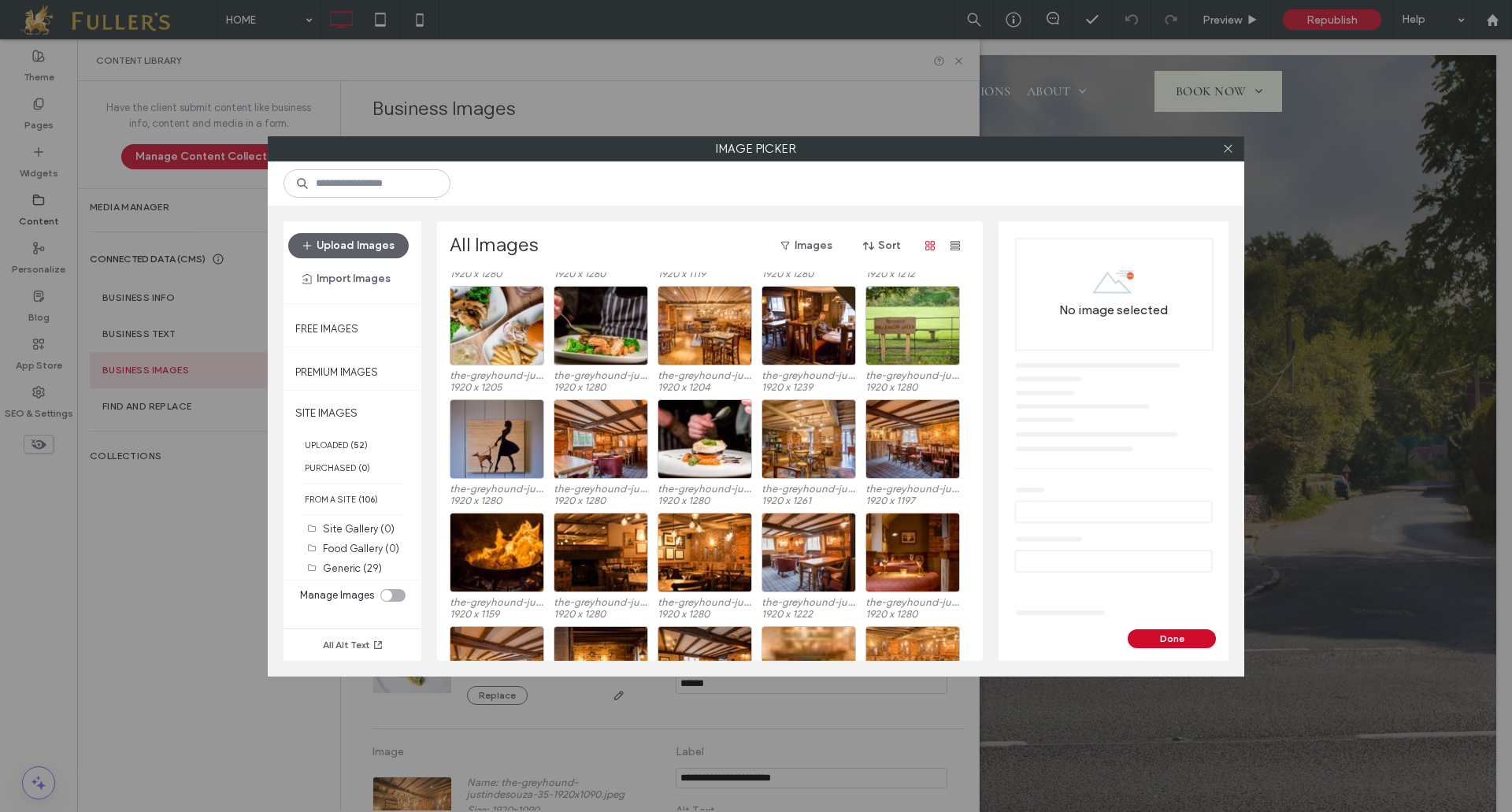
scroll to position [1490, 0]
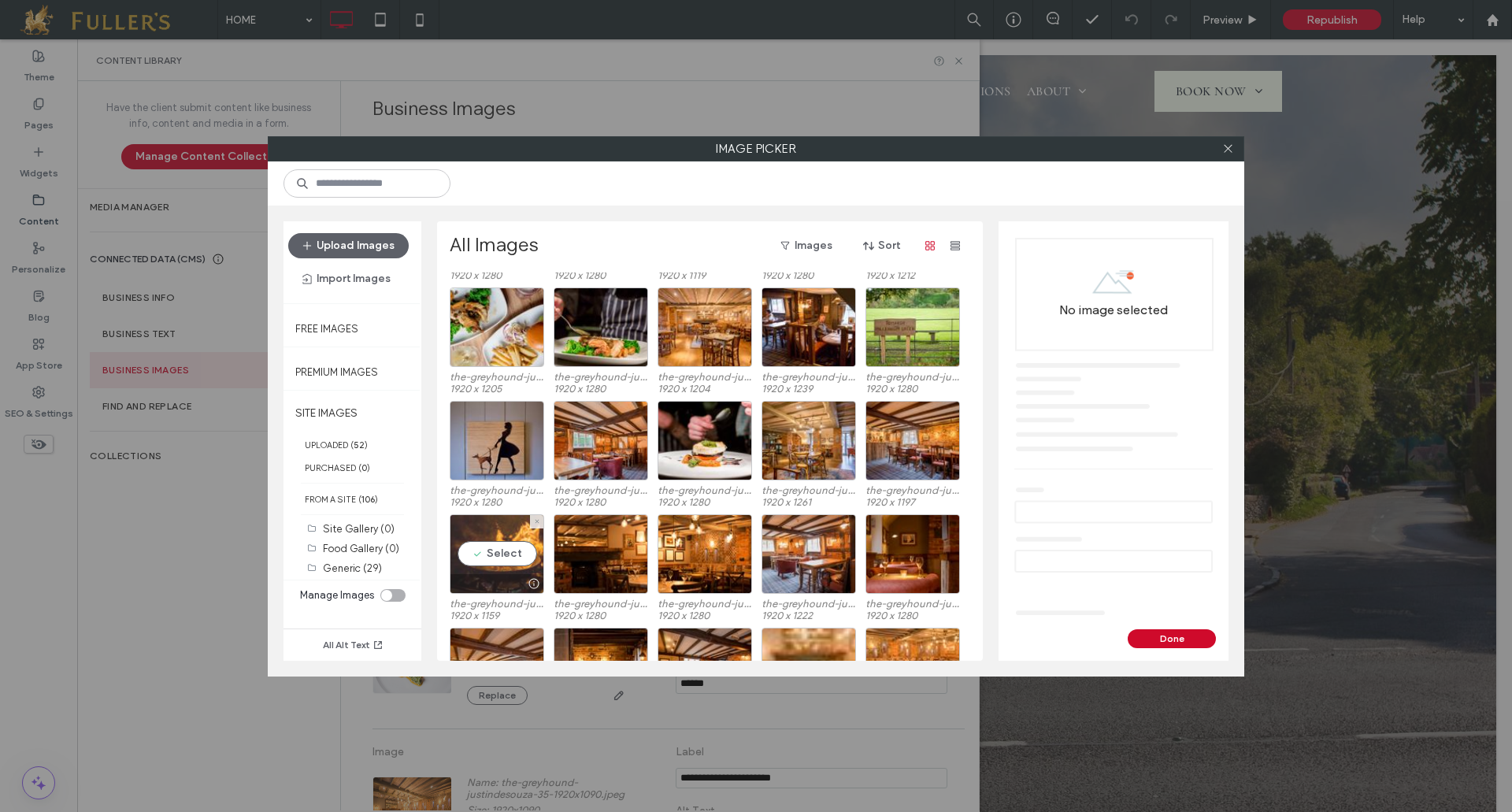
click at [493, 551] on div "Select" at bounding box center [497, 554] width 94 height 80
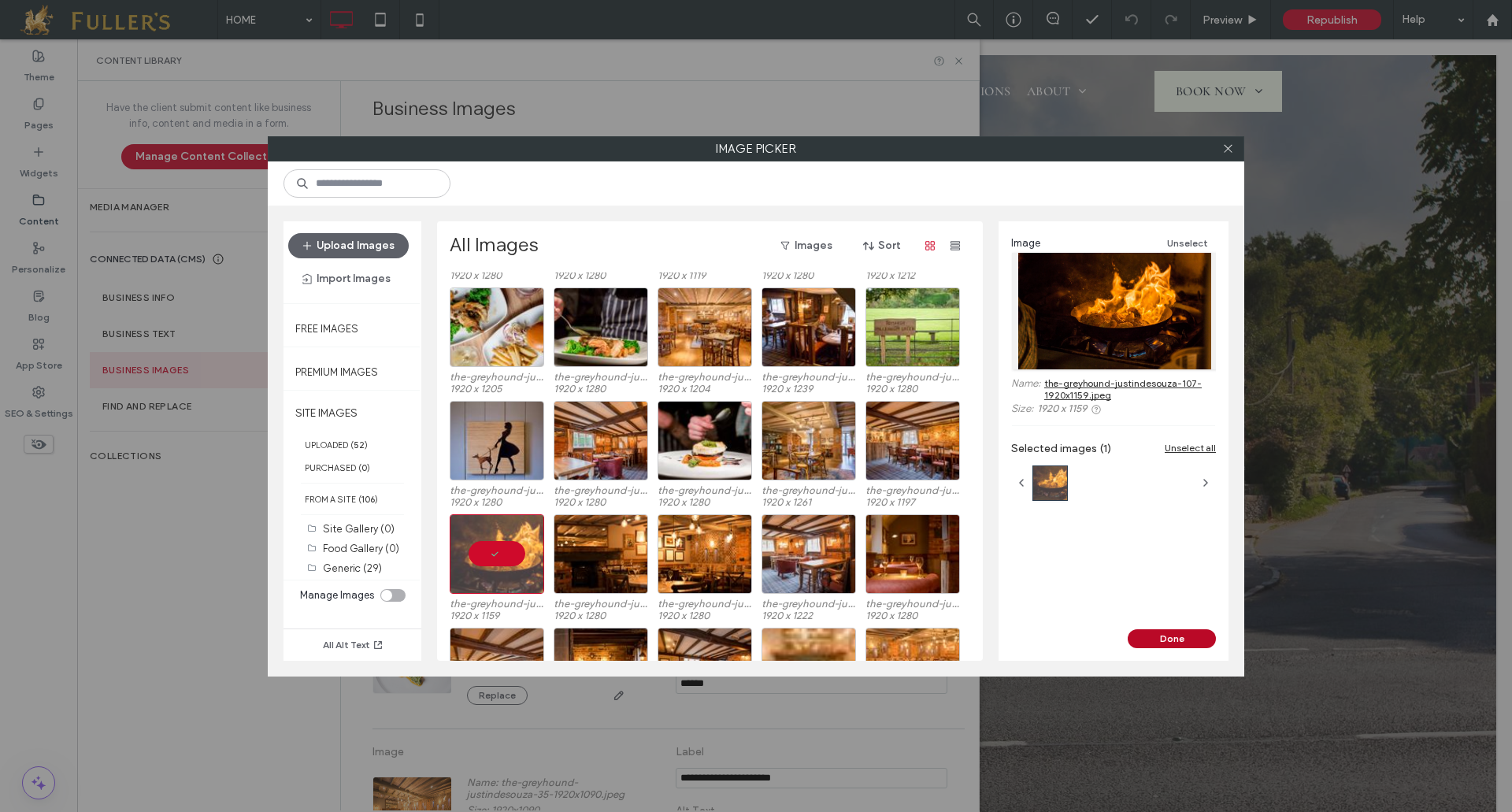
click at [1201, 633] on button "Done" at bounding box center [1172, 639] width 89 height 19
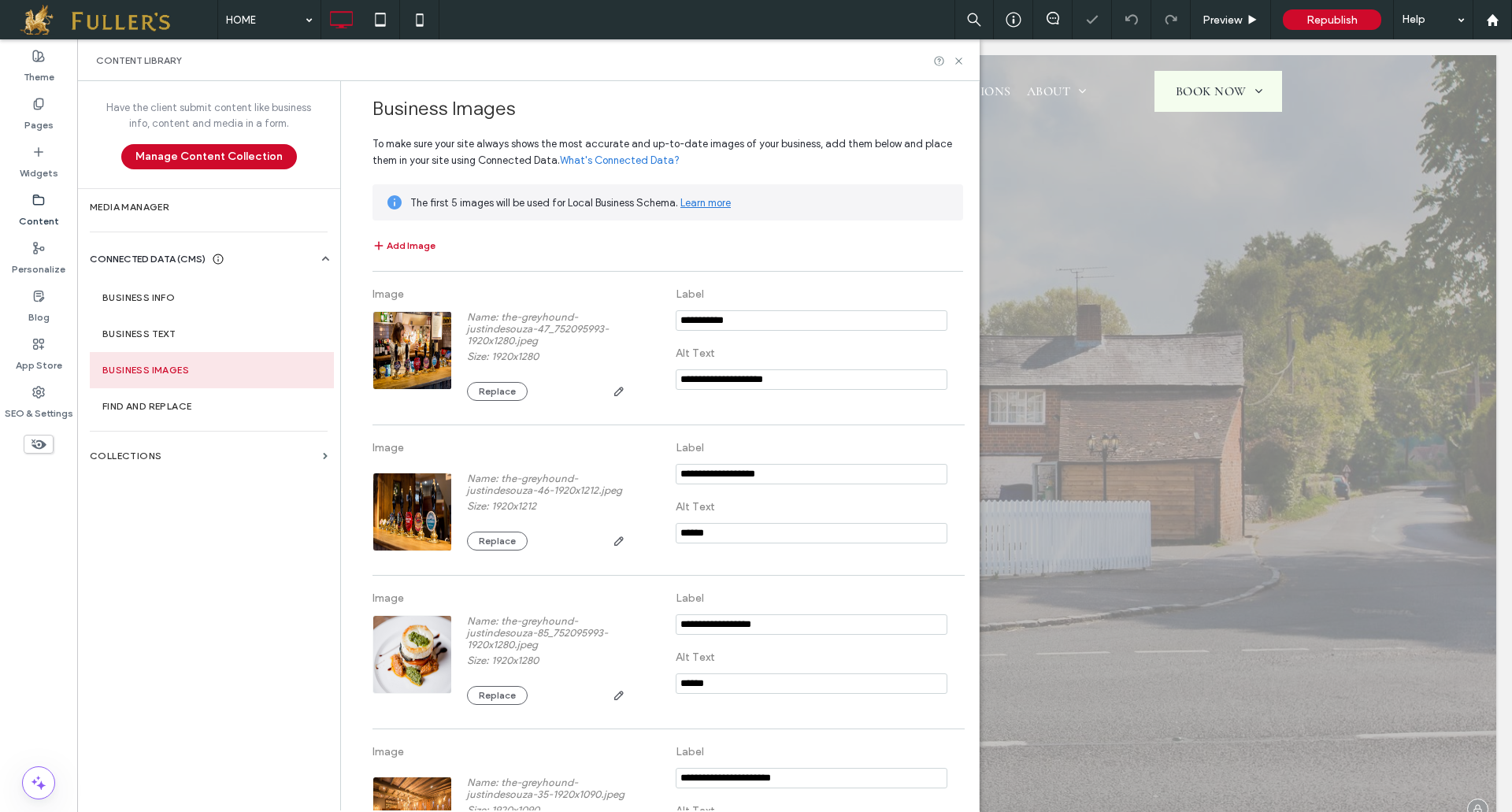
scroll to position [1625, 0]
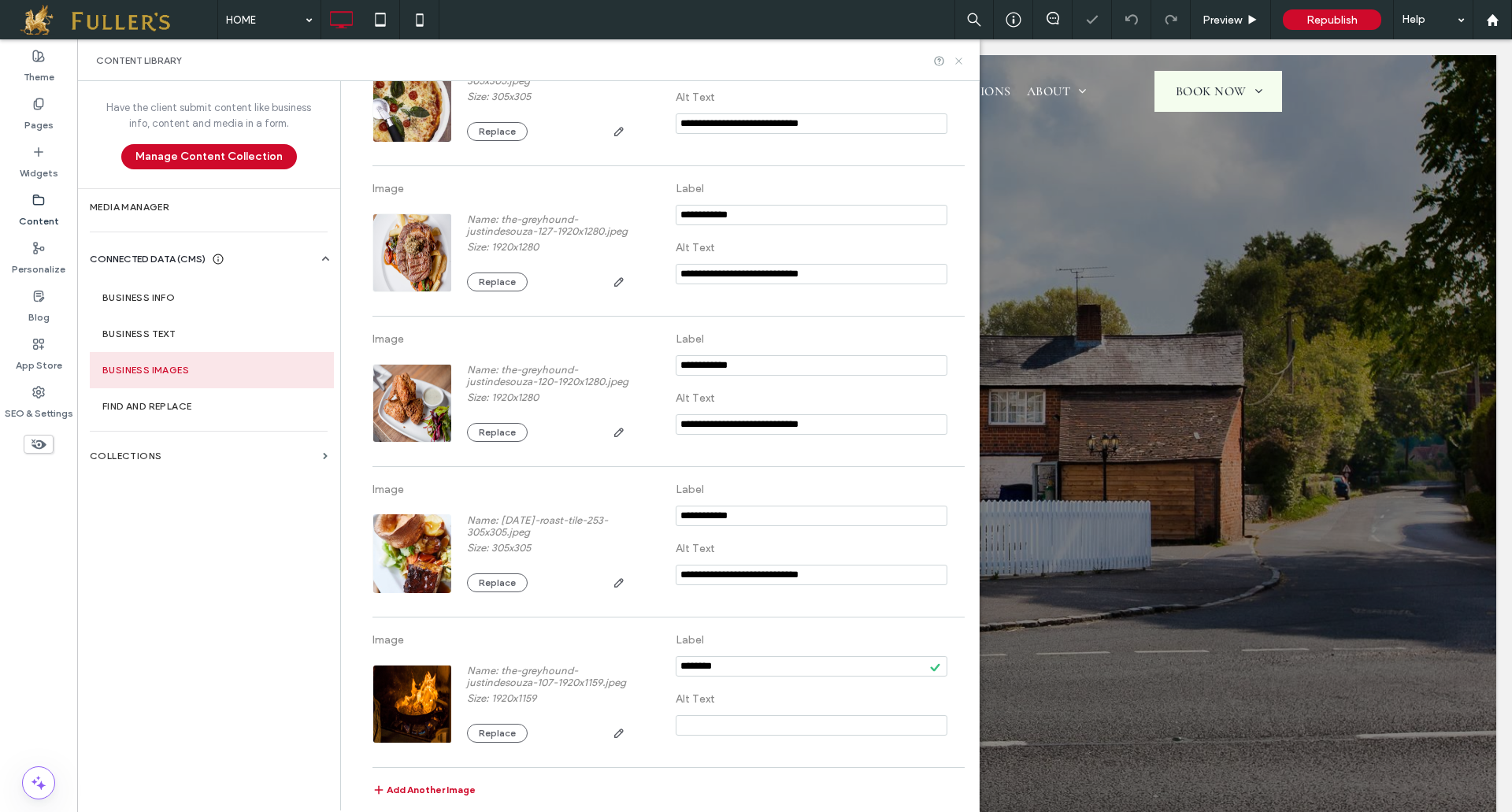
drag, startPoint x: 955, startPoint y: 58, endPoint x: 925, endPoint y: 384, distance: 327.4
click at [955, 58] on icon at bounding box center [958, 61] width 12 height 12
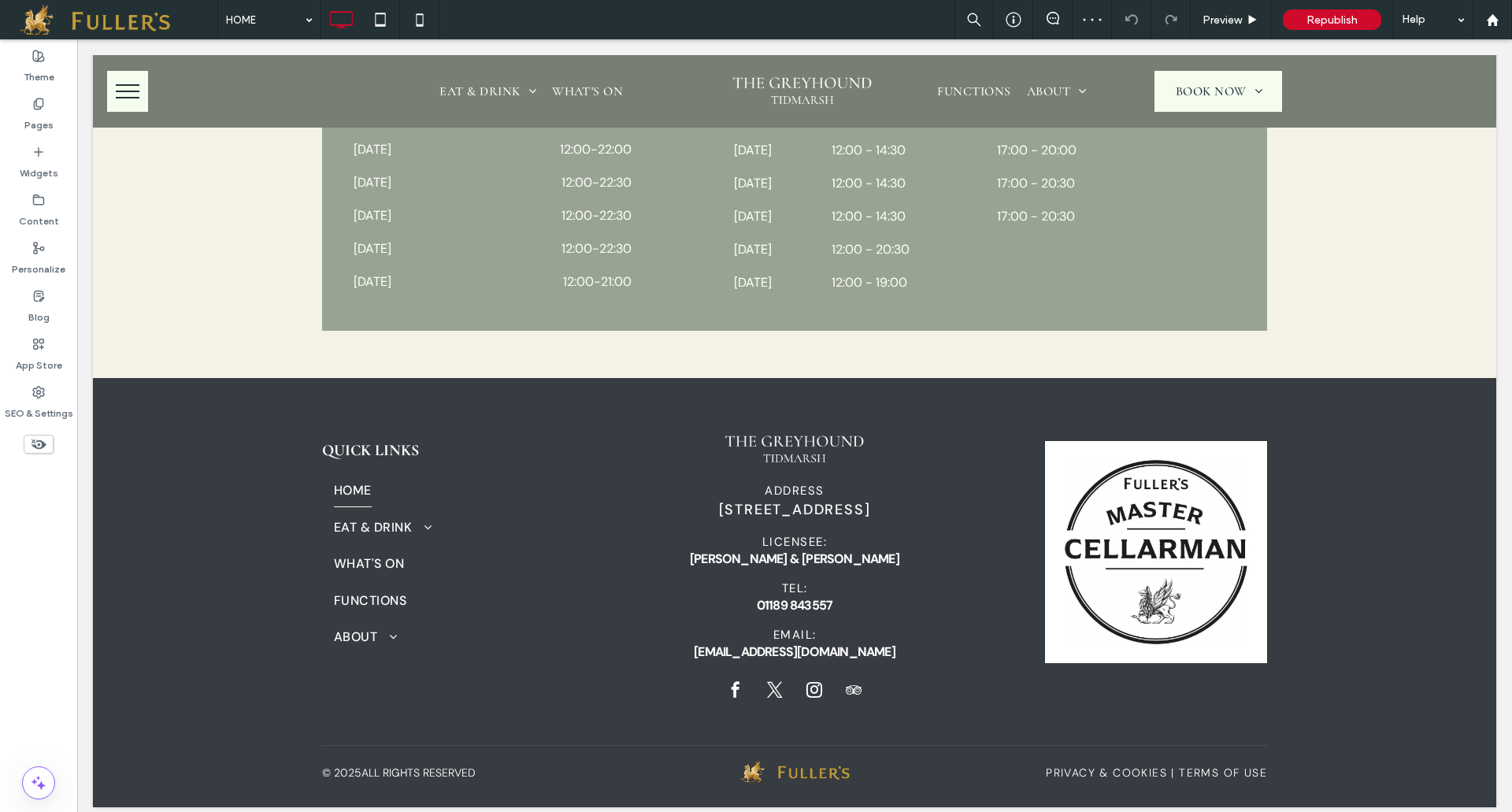
scroll to position [2795, 0]
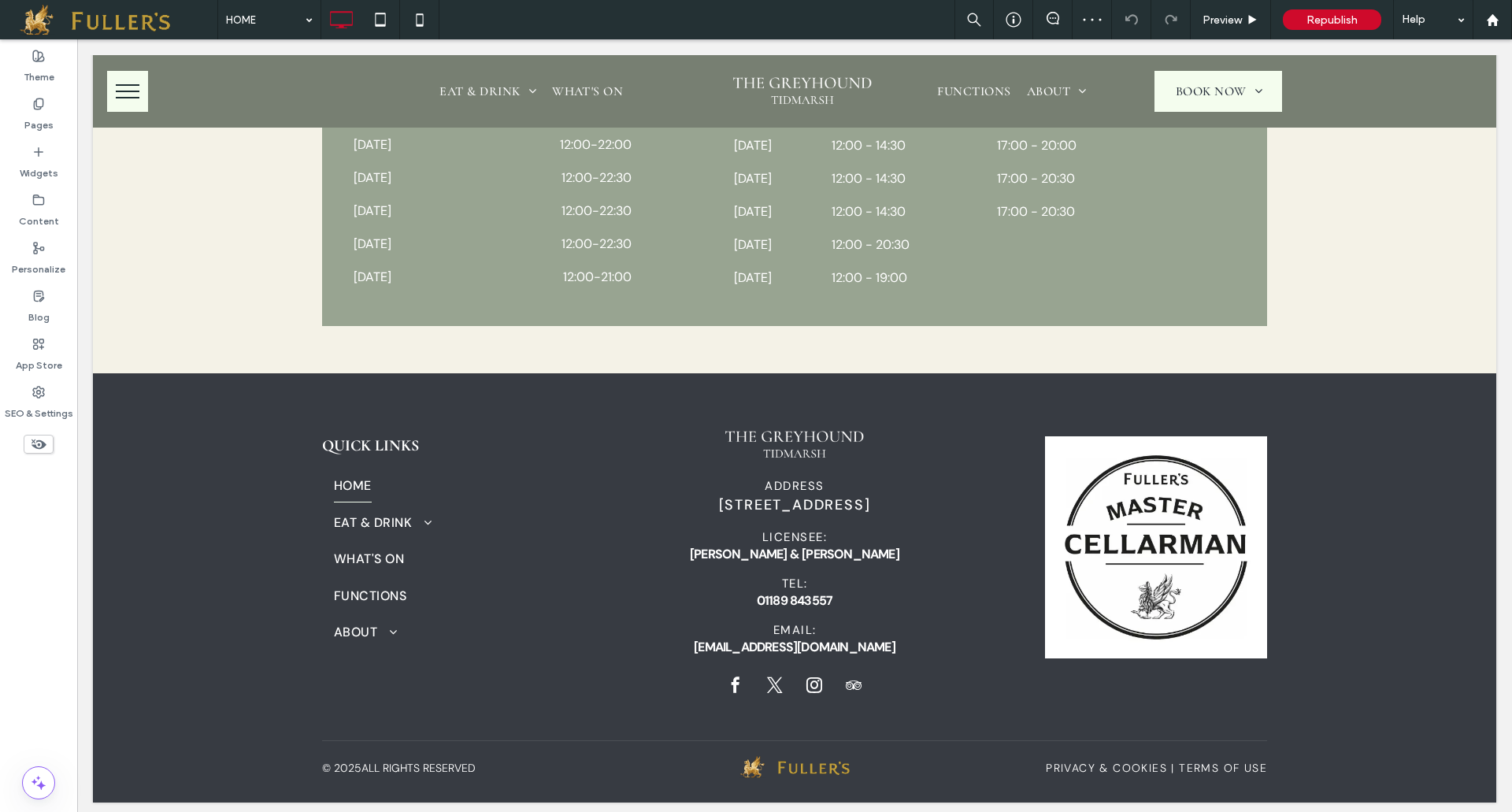
click at [35, 444] on icon at bounding box center [39, 444] width 17 height 17
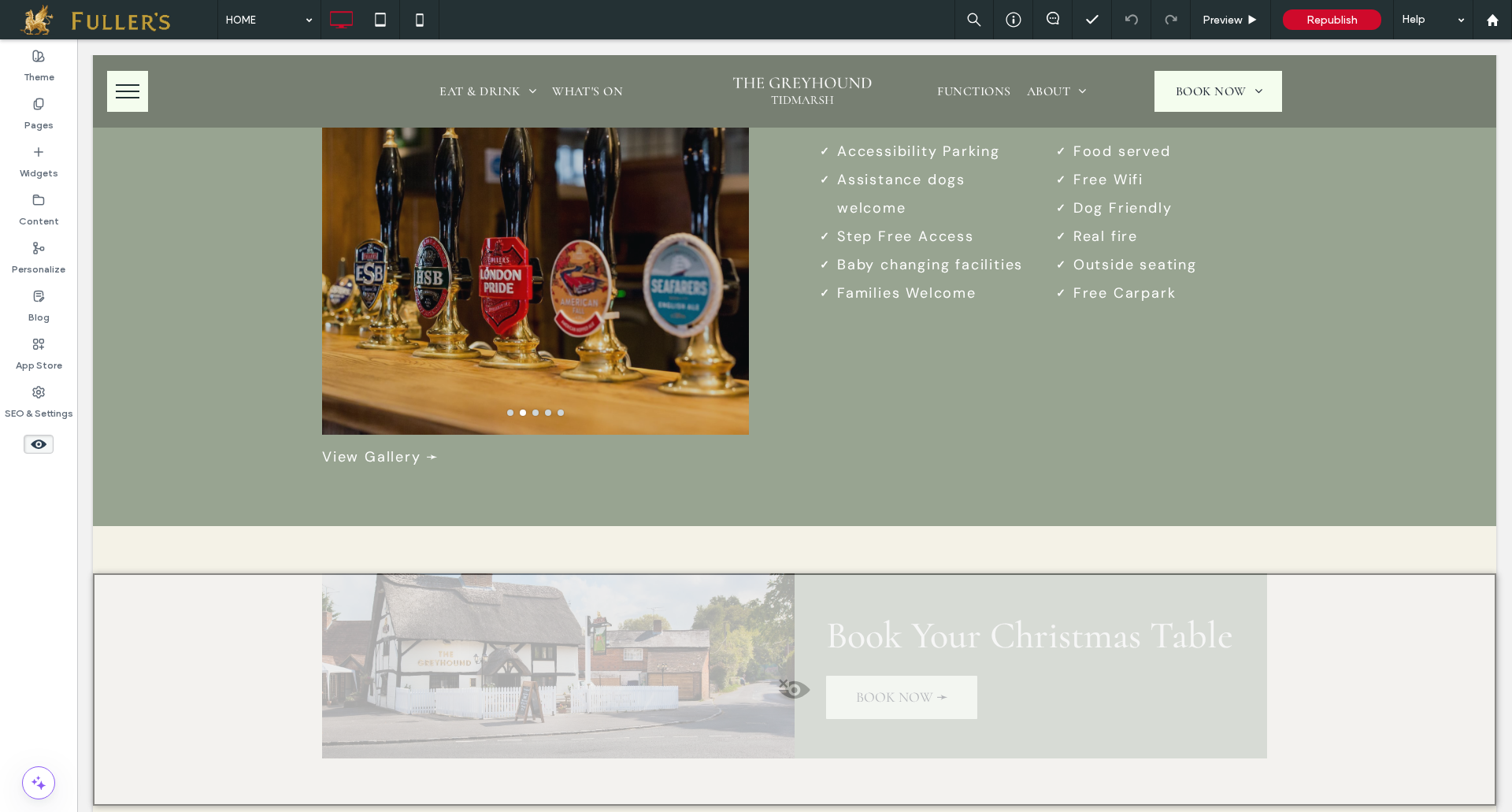
scroll to position [2586, 0]
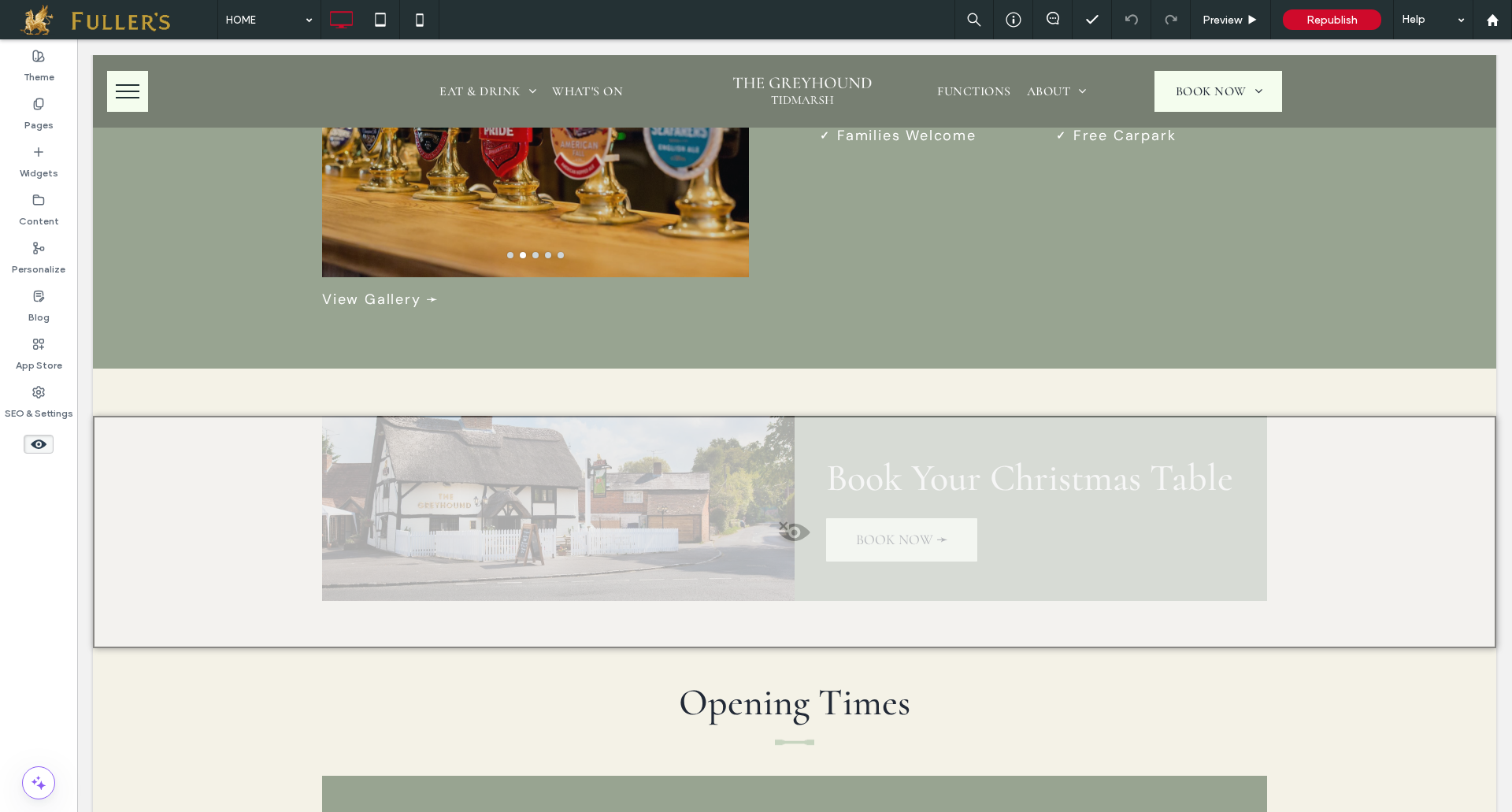
click at [557, 473] on div at bounding box center [794, 532] width 1403 height 232
click at [573, 498] on button "Yes" at bounding box center [579, 493] width 49 height 19
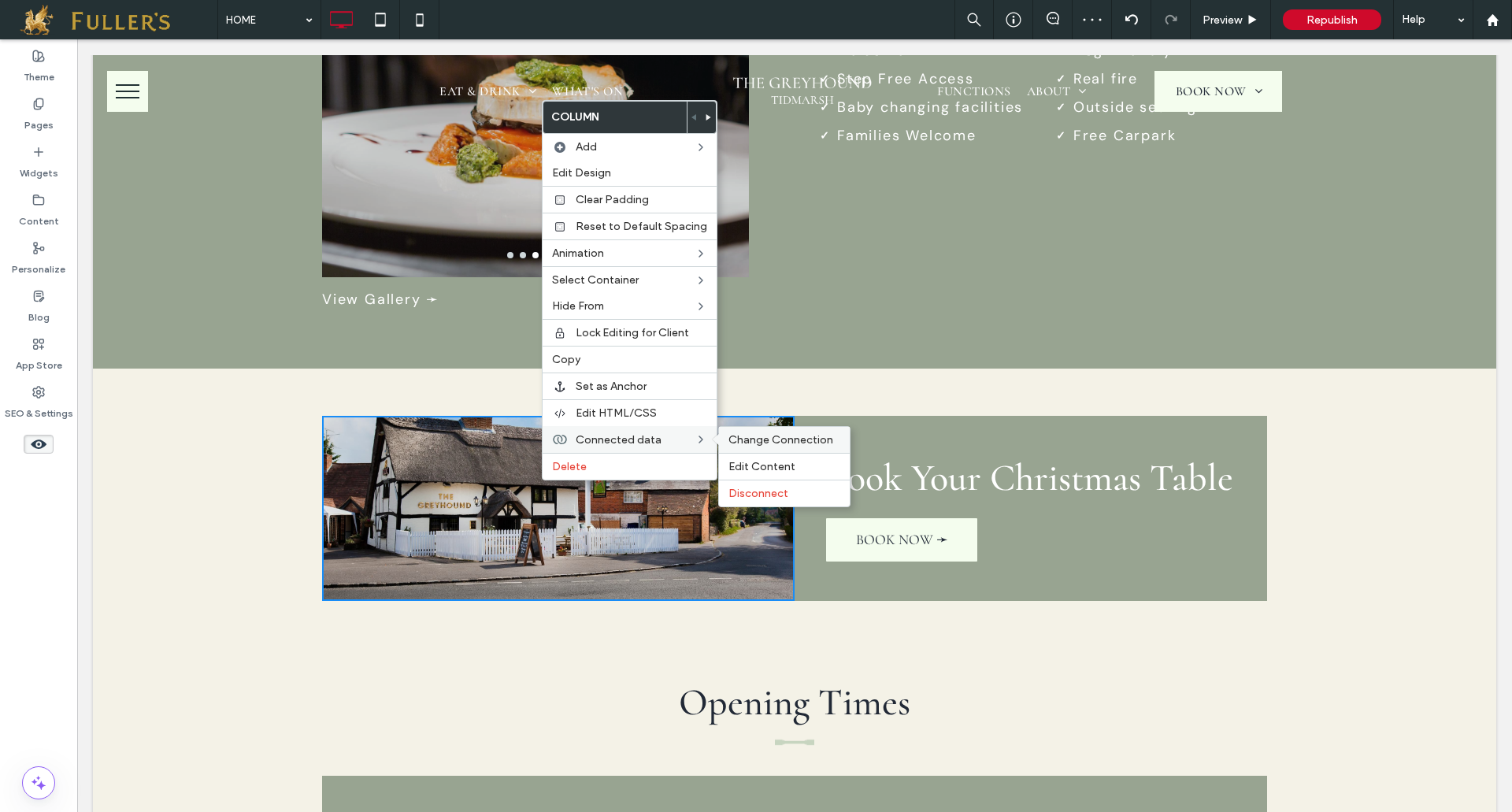
click at [765, 440] on span "Change Connection" at bounding box center [780, 440] width 105 height 13
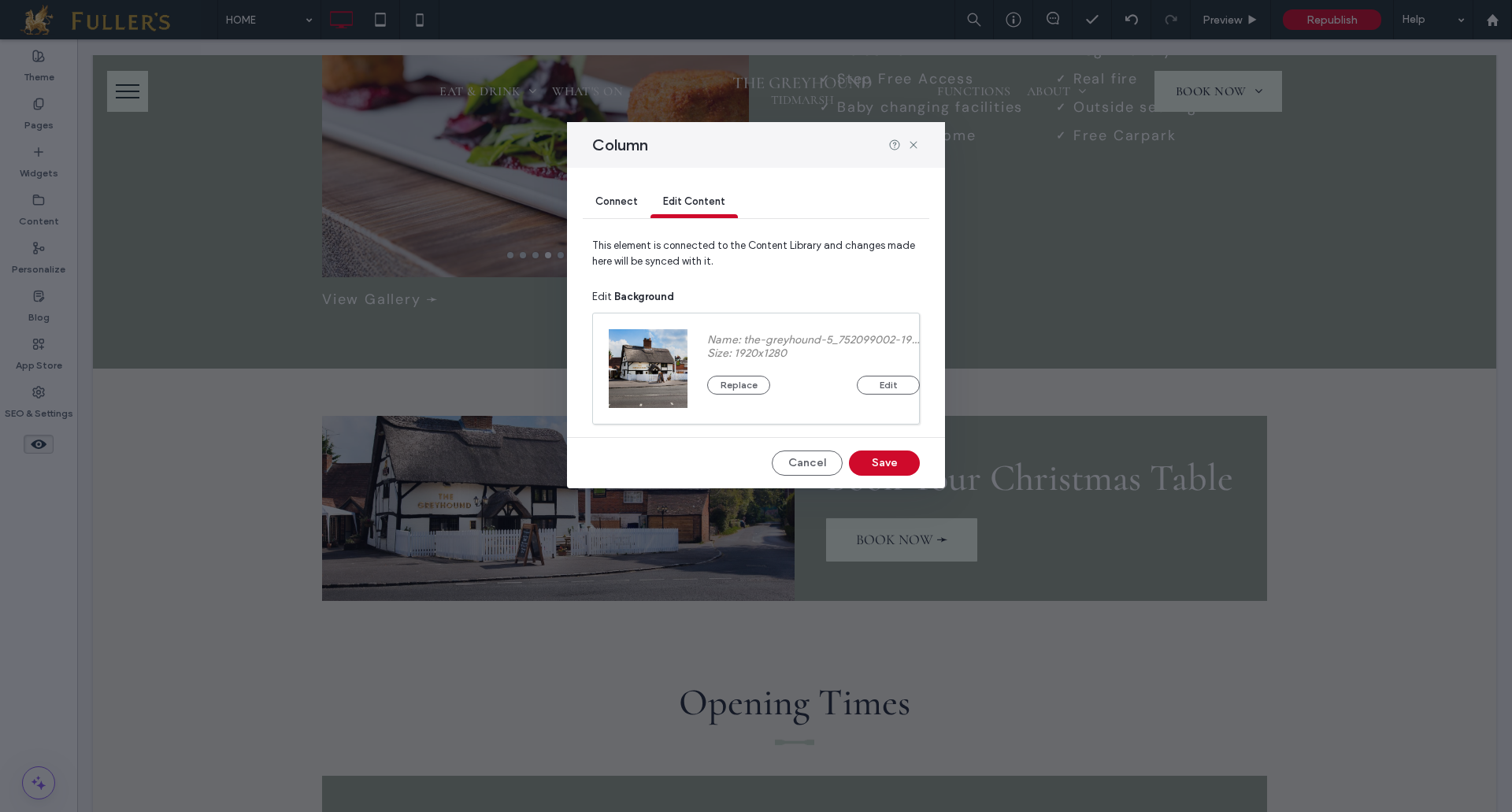
click at [618, 190] on div "Connect" at bounding box center [616, 202] width 67 height 32
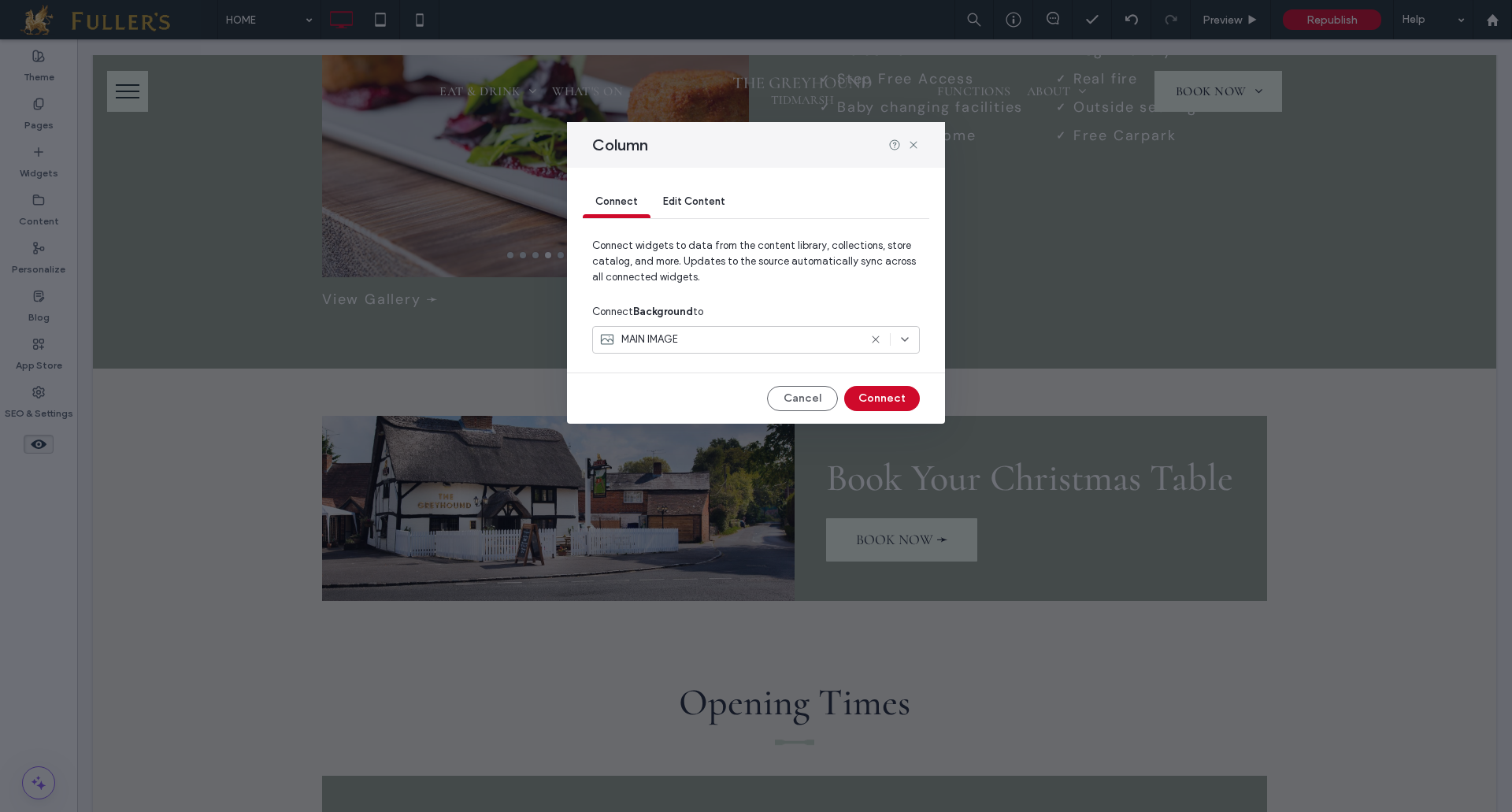
click at [873, 337] on icon at bounding box center [874, 339] width 13 height 13
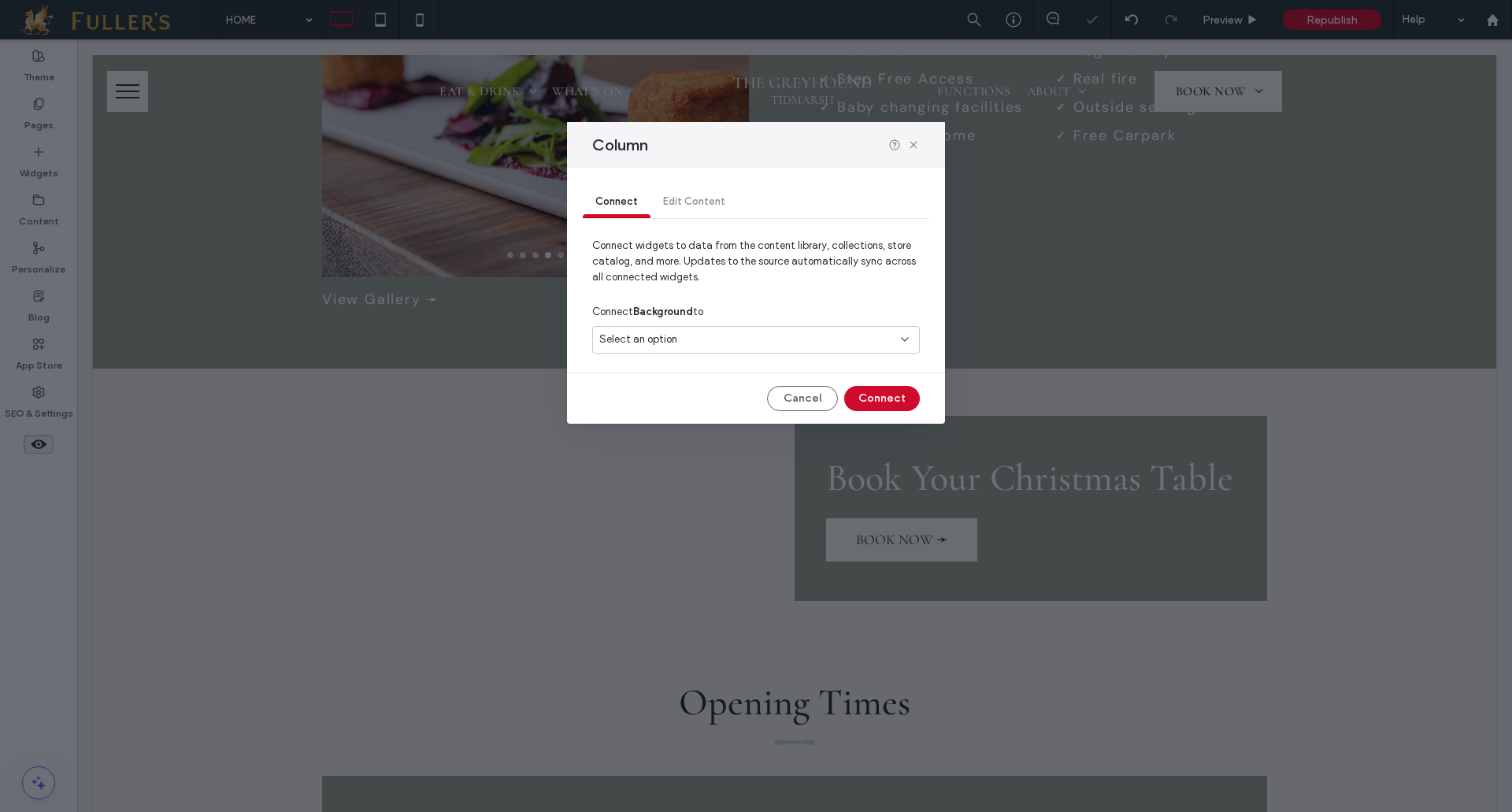
click at [907, 336] on icon at bounding box center [904, 339] width 13 height 13
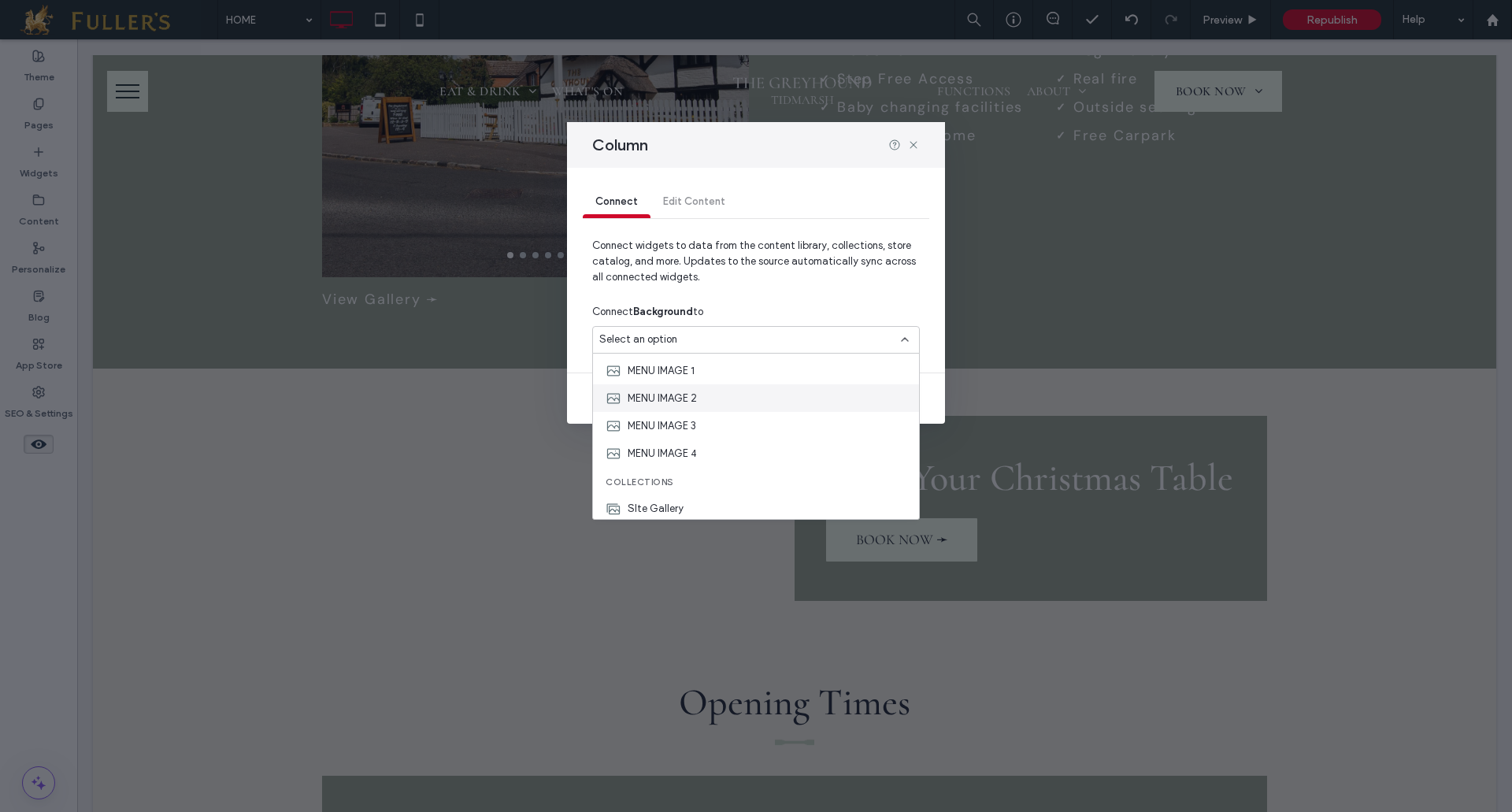
scroll to position [330, 0]
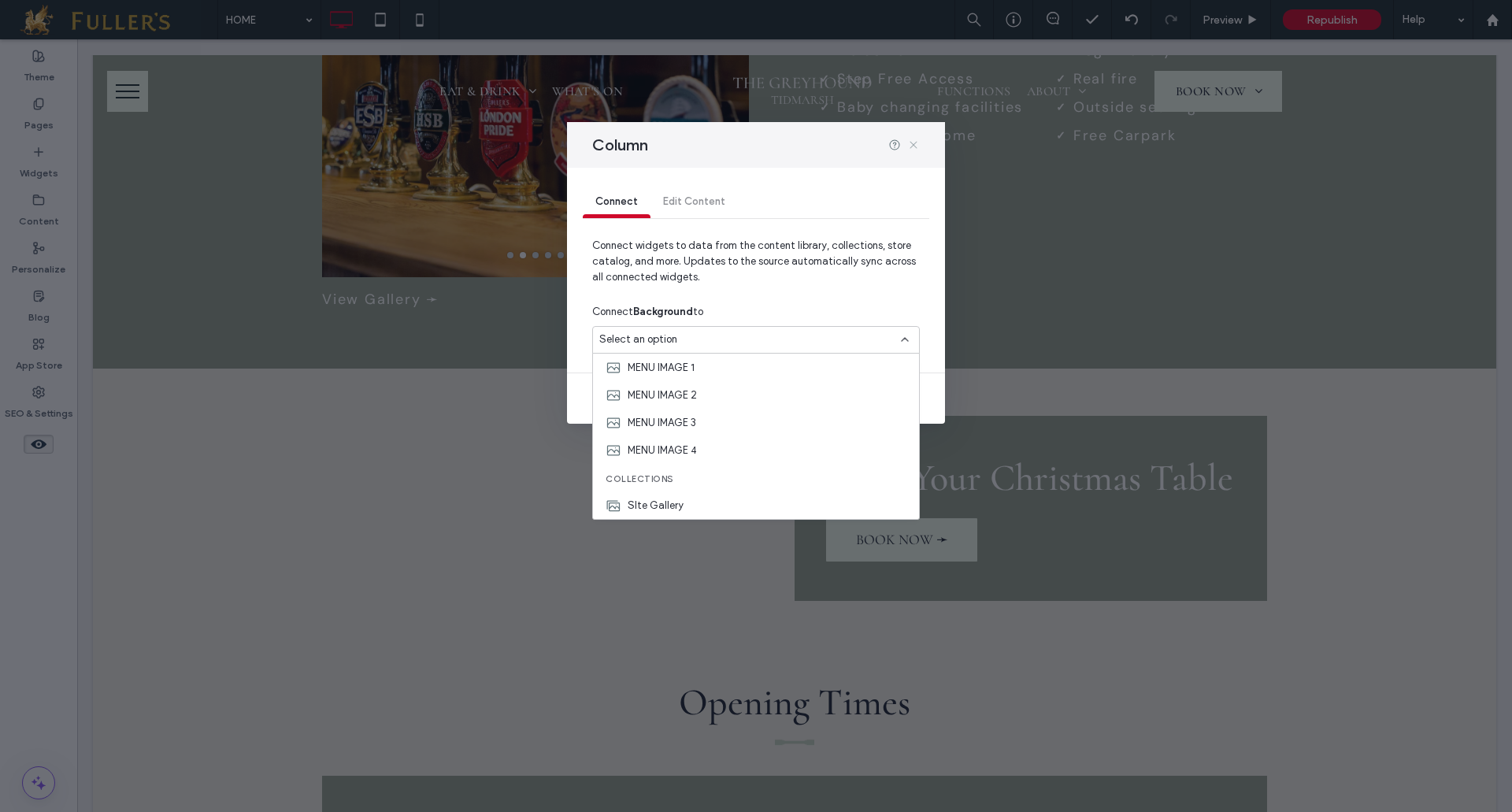
drag, startPoint x: 918, startPoint y: 142, endPoint x: 840, endPoint y: 102, distance: 87.7
click at [918, 142] on icon at bounding box center [913, 144] width 13 height 13
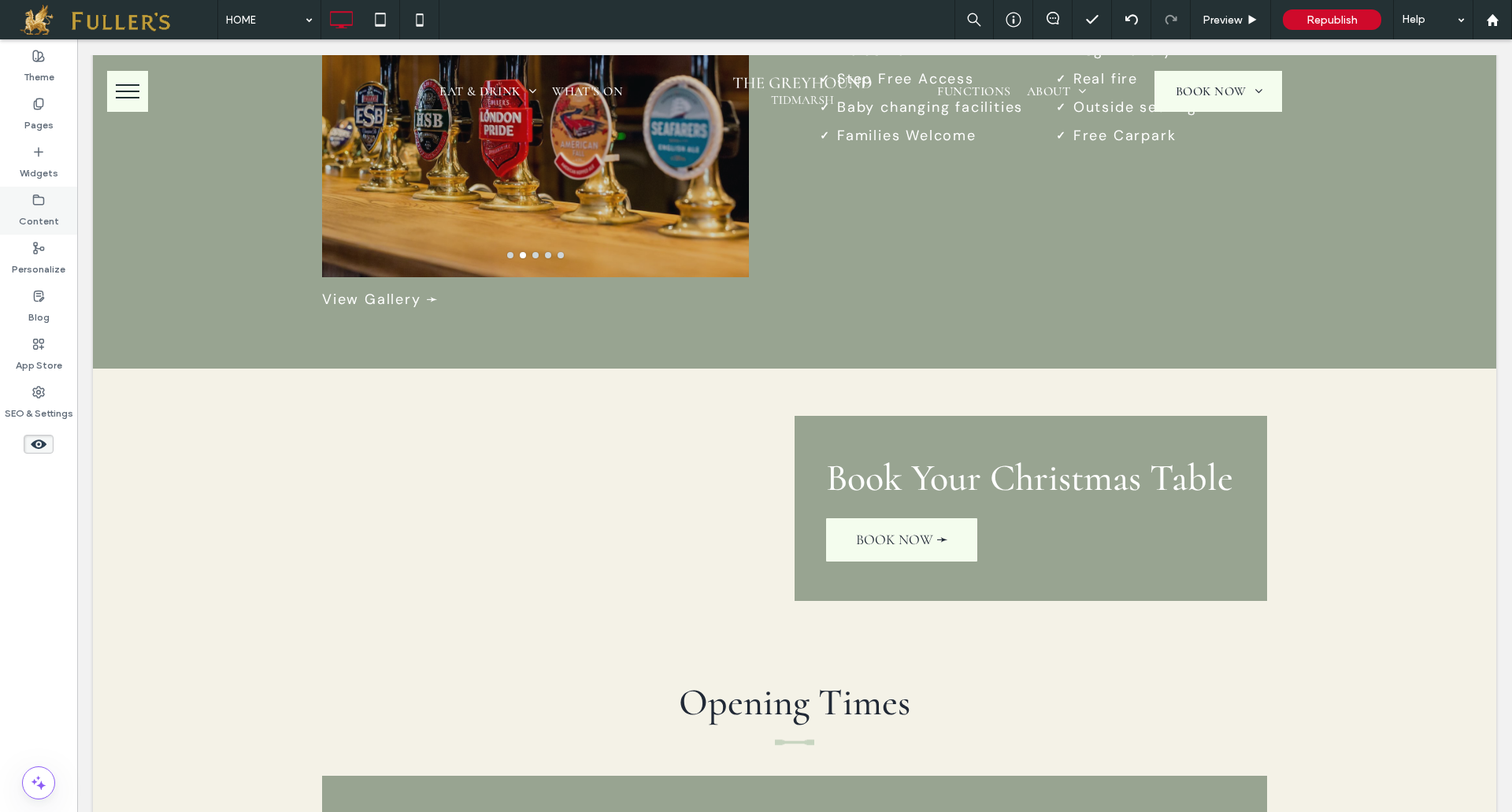
click at [41, 201] on icon at bounding box center [39, 199] width 13 height 13
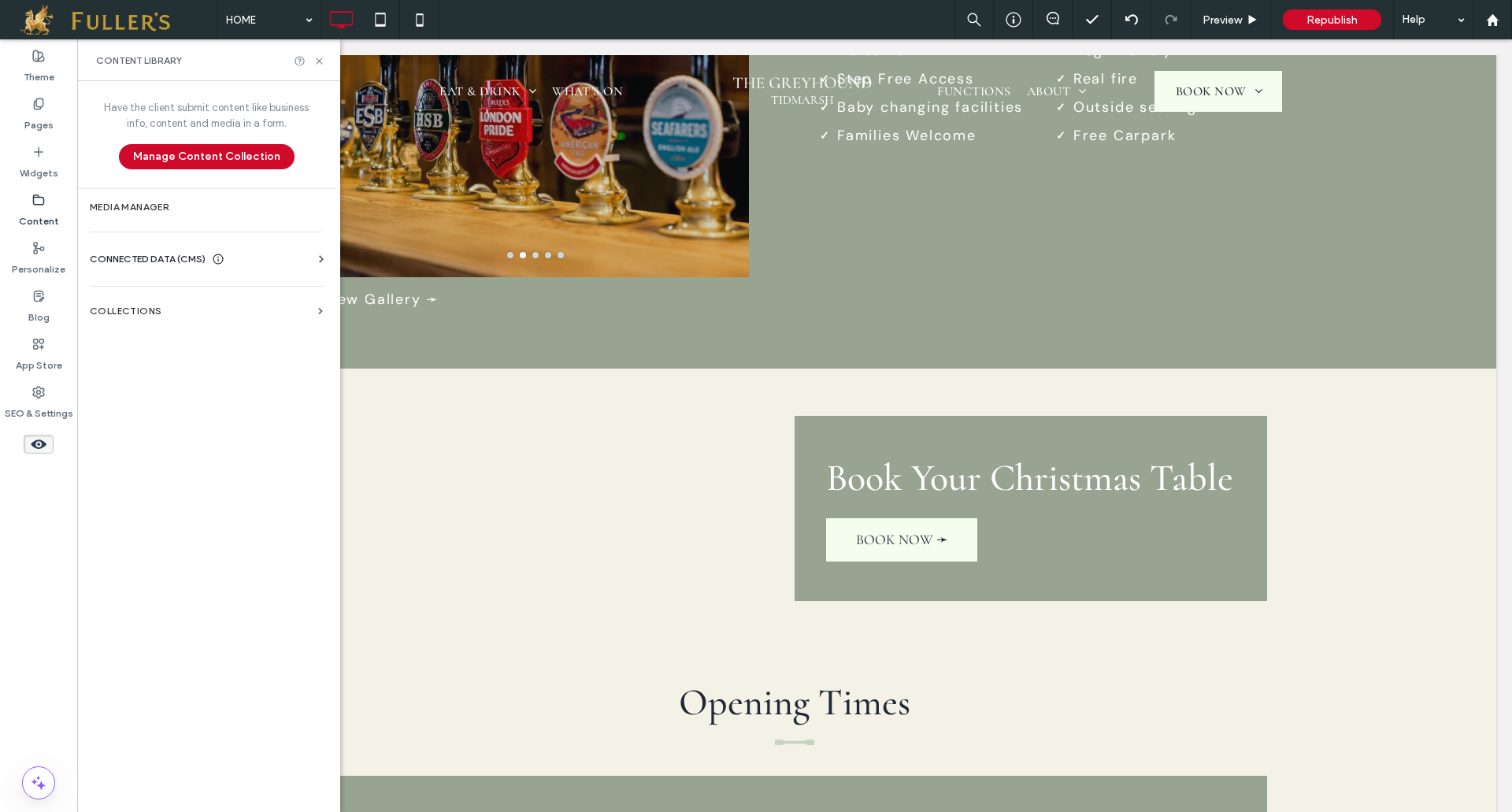
click at [157, 258] on span "CONNECTED DATA (CMS)" at bounding box center [147, 259] width 116 height 15
click at [153, 364] on label "Business Images" at bounding box center [209, 369] width 214 height 11
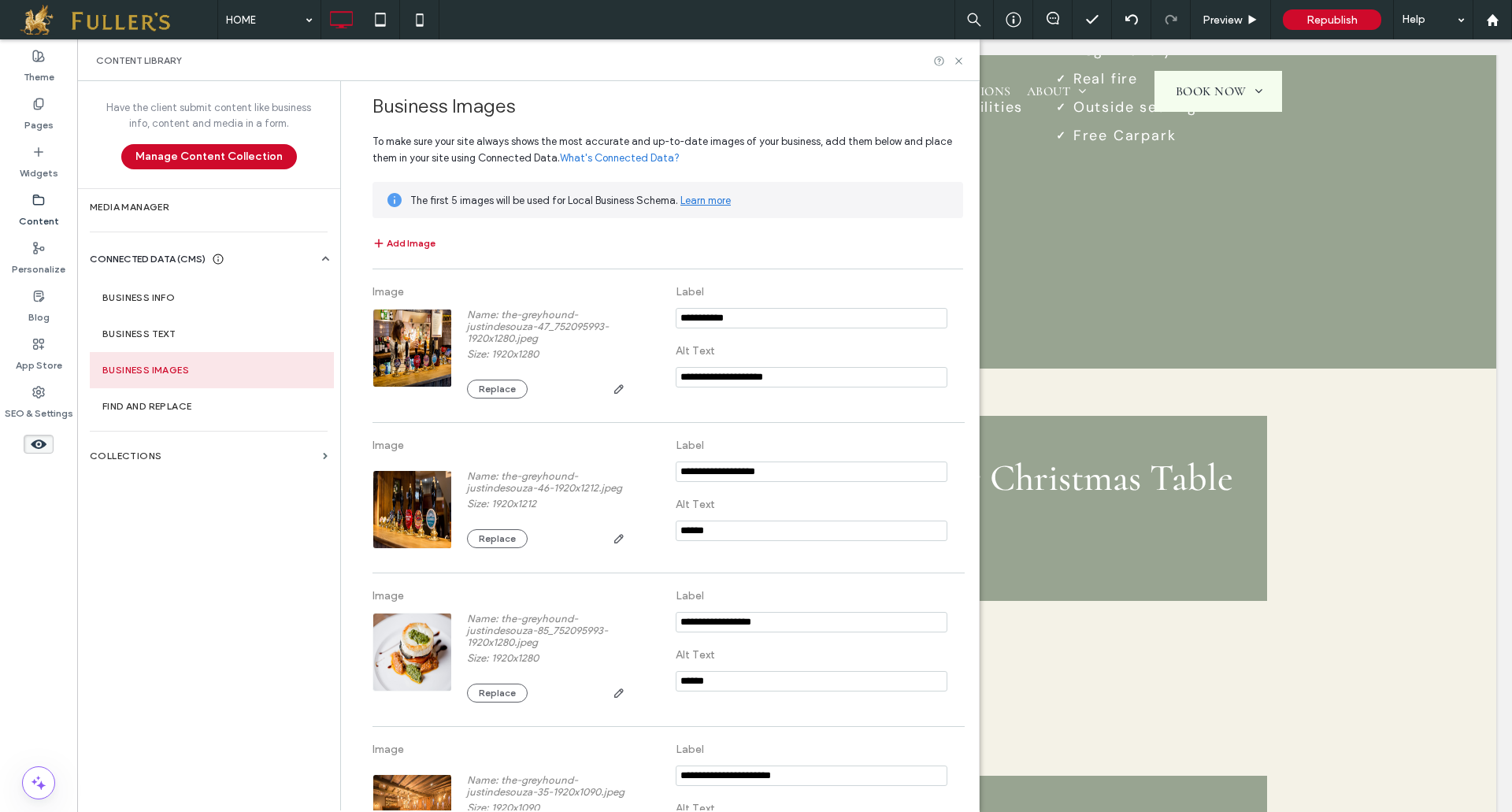
scroll to position [0, 0]
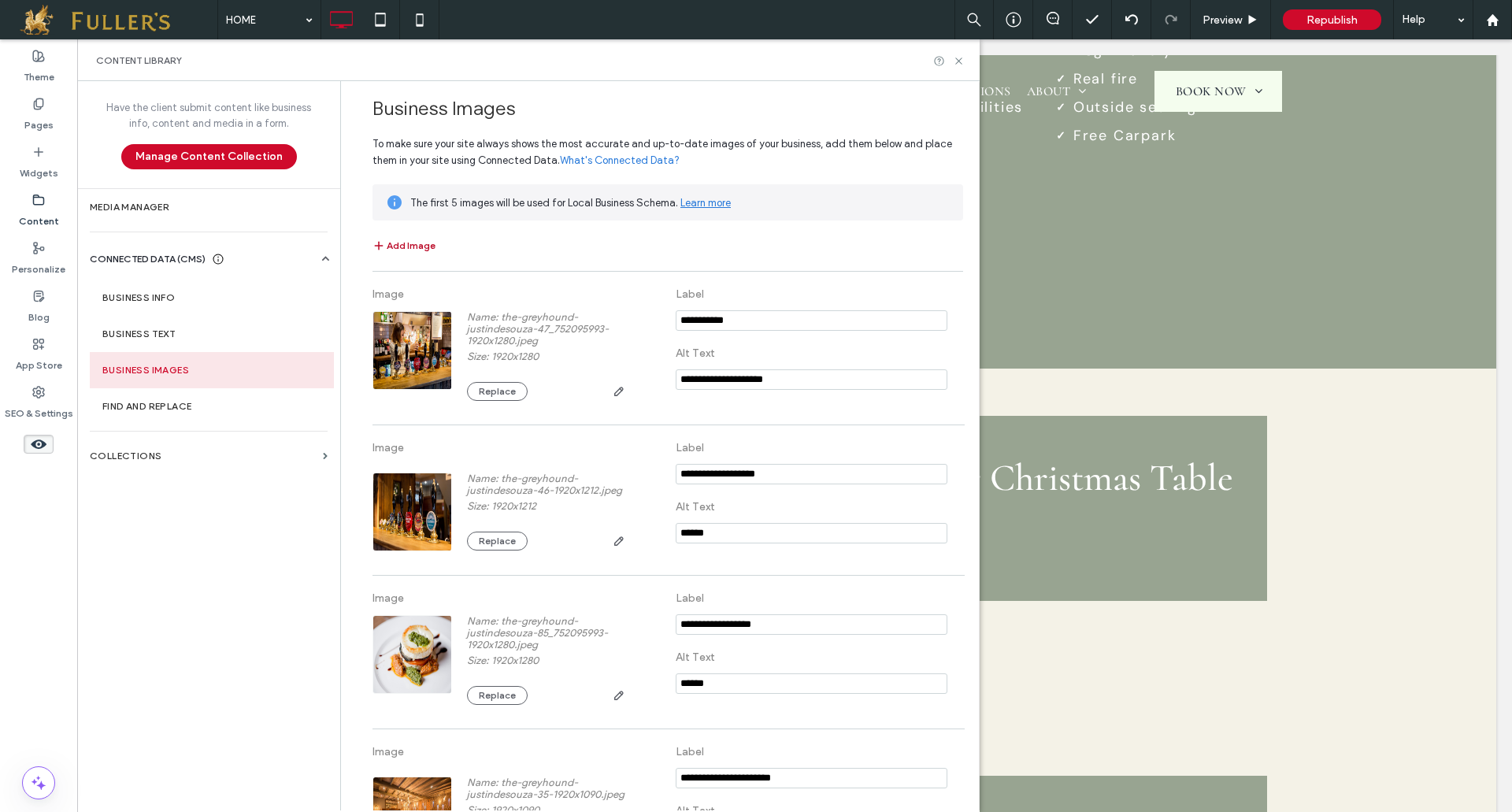
click at [405, 250] on button "Add Image" at bounding box center [404, 246] width 63 height 19
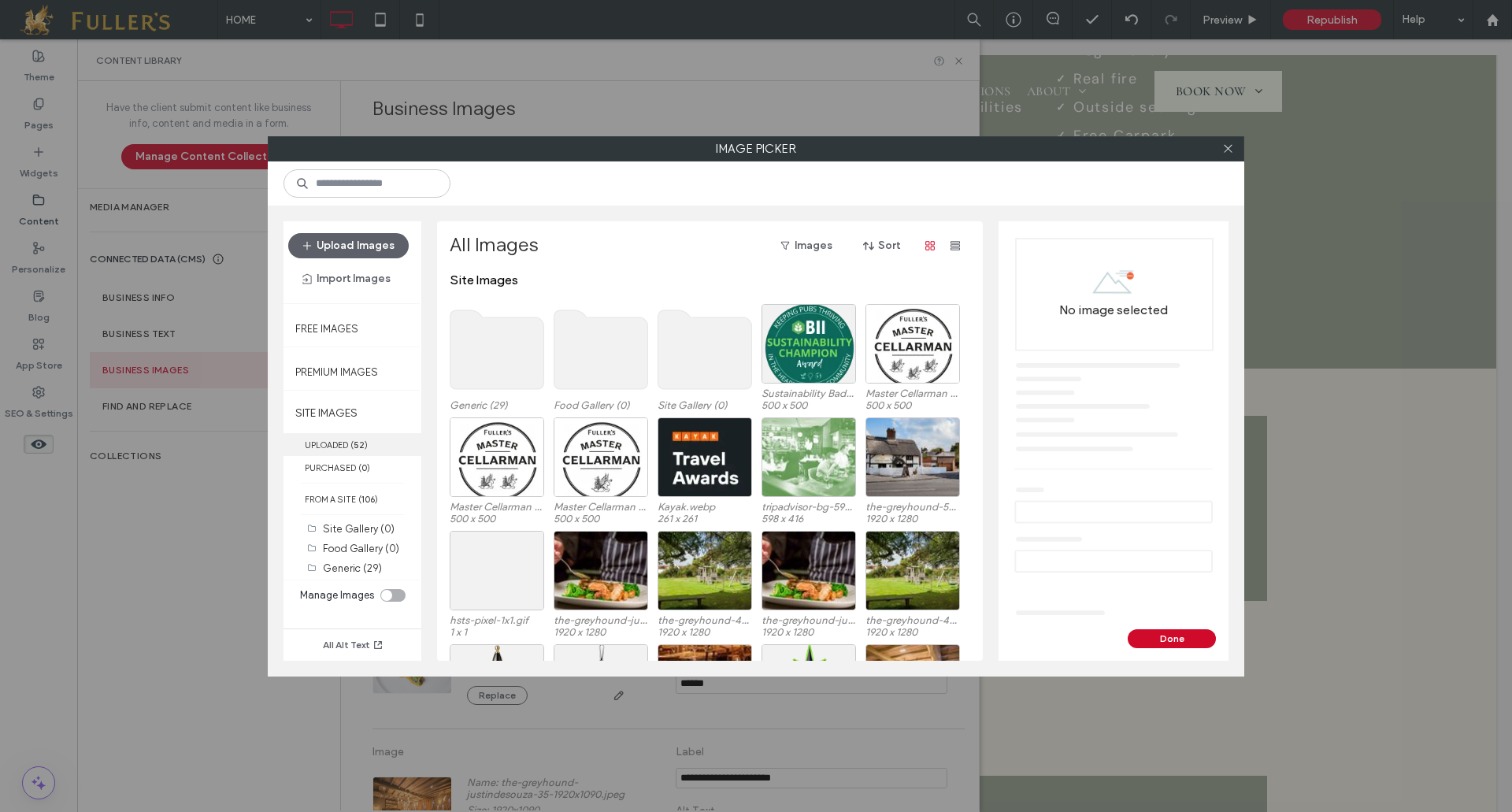
click at [333, 446] on label "UPLOADED ( 52 )" at bounding box center [352, 445] width 138 height 23
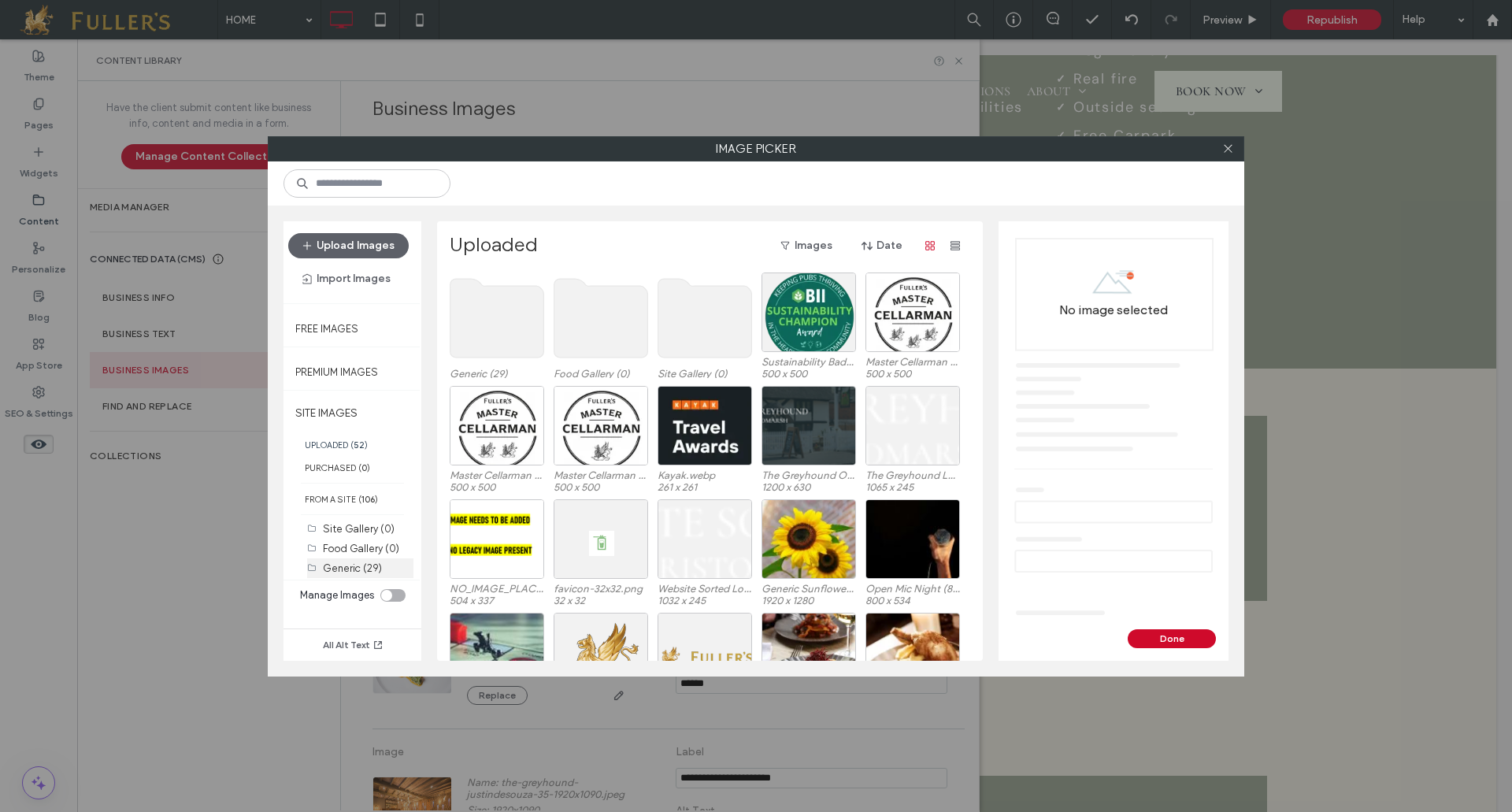
click at [340, 563] on label "Generic (29)" at bounding box center [352, 568] width 59 height 12
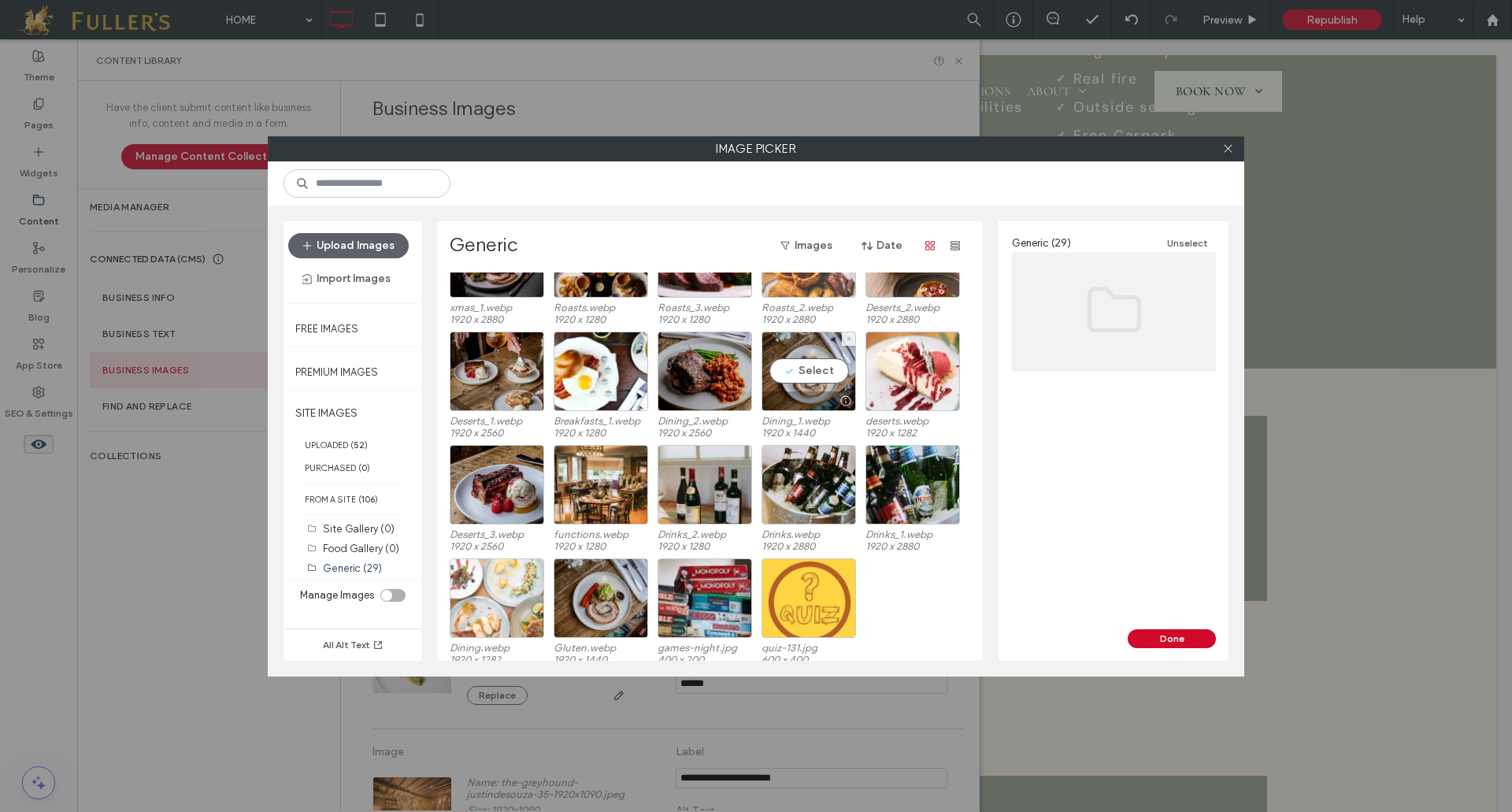
scroll to position [292, 0]
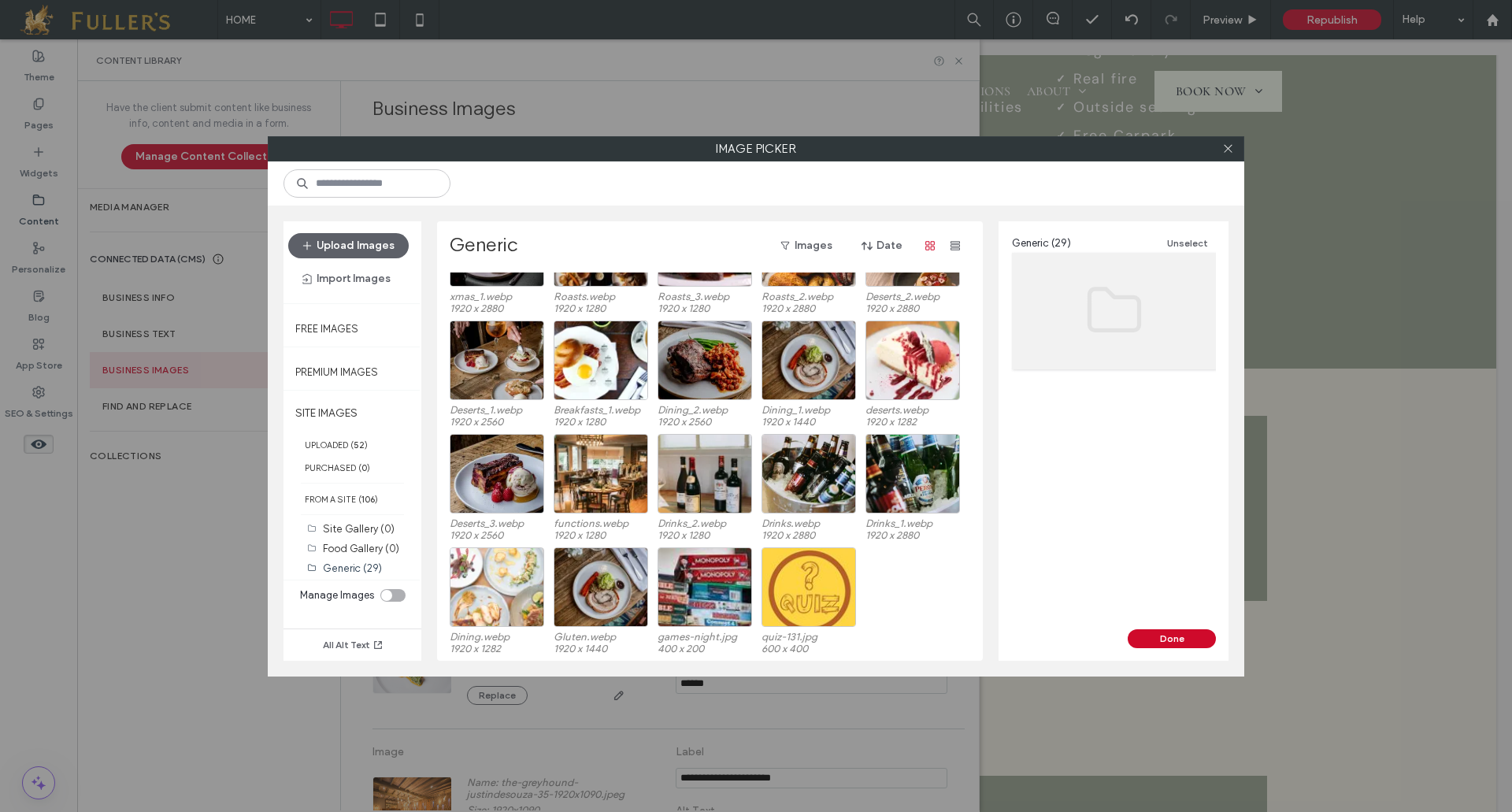
click at [1236, 147] on div at bounding box center [1227, 148] width 24 height 24
click at [1223, 151] on icon at bounding box center [1228, 148] width 12 height 12
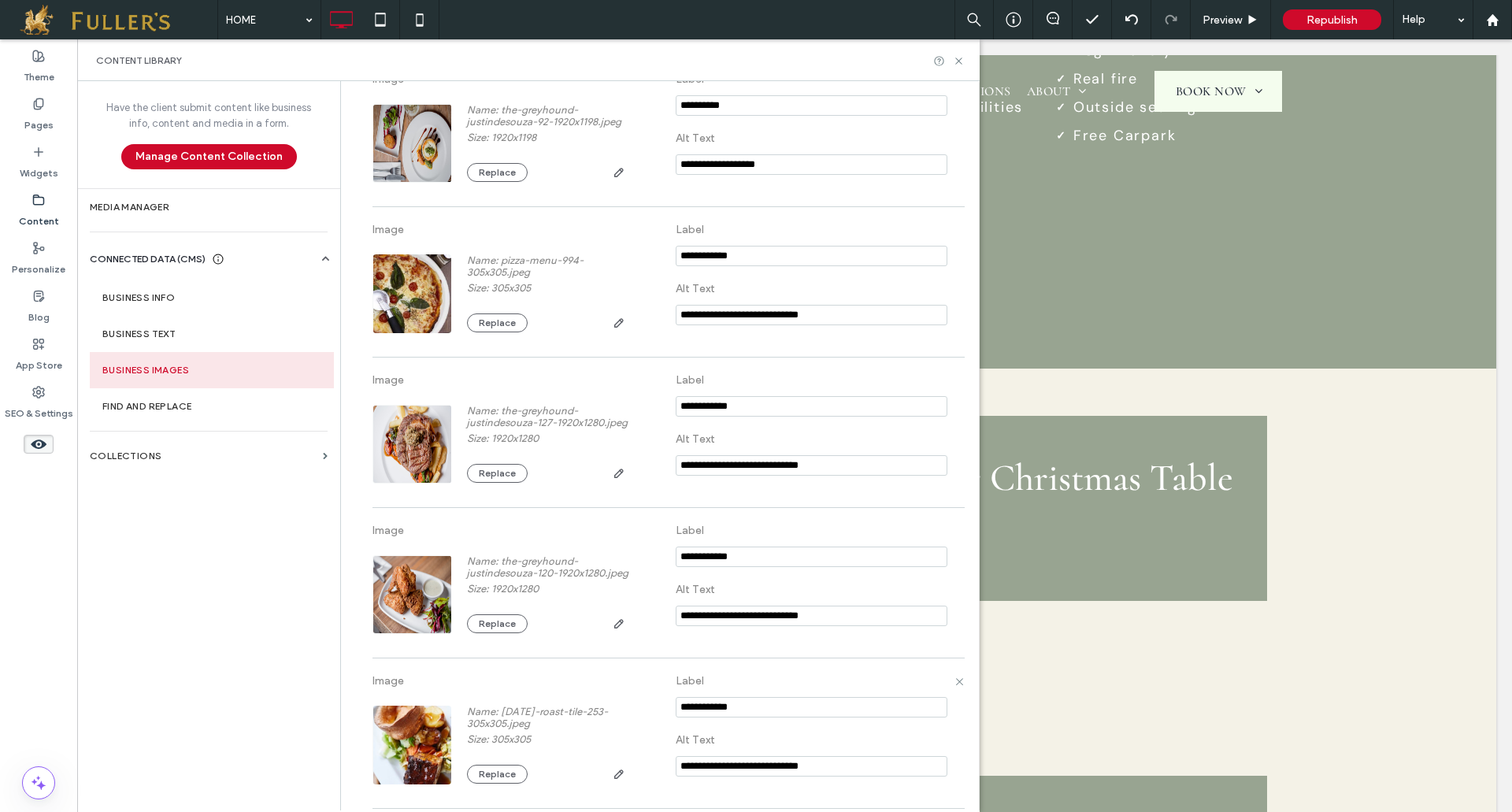
scroll to position [1625, 0]
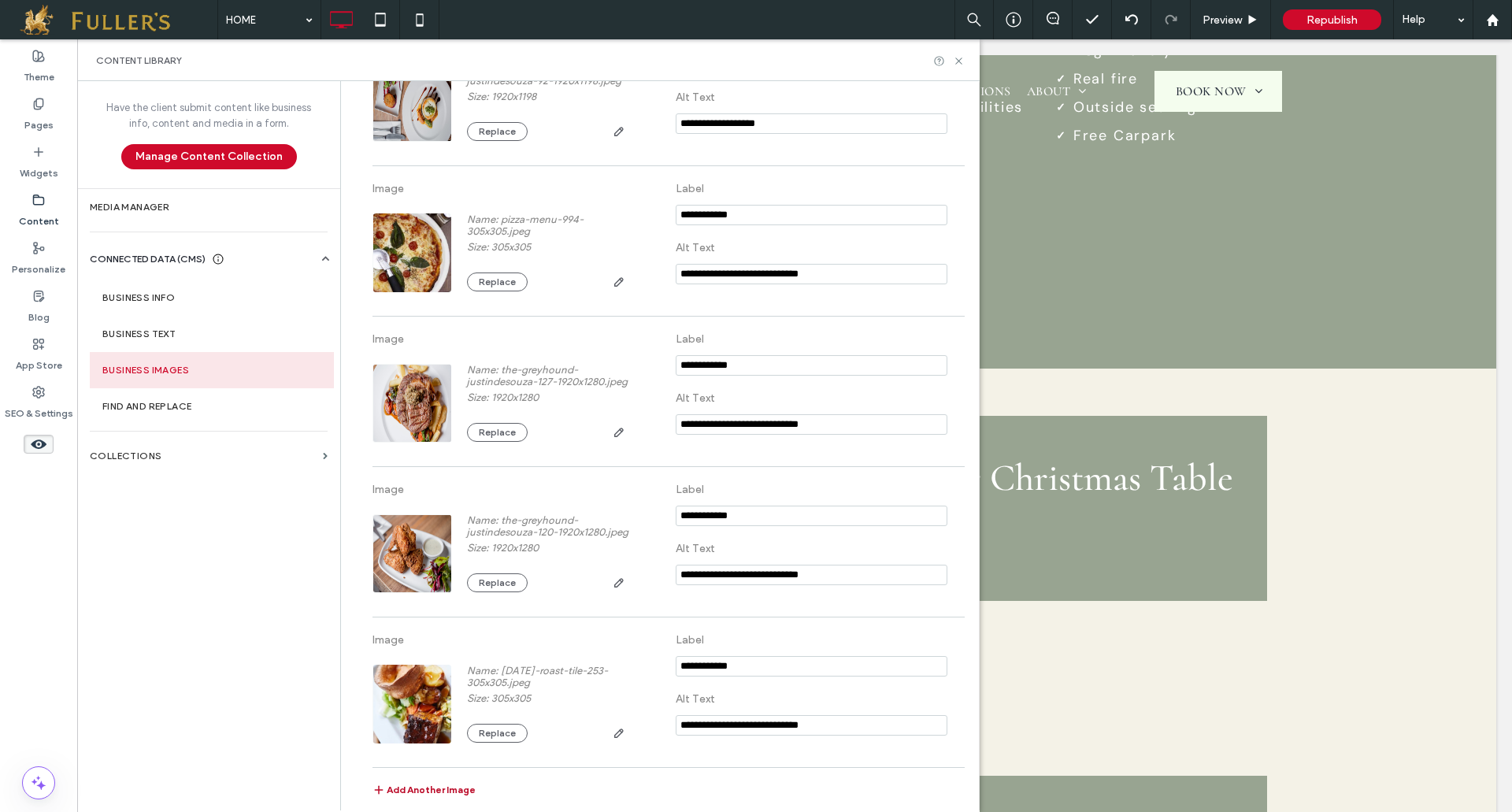
click at [418, 785] on button "Add Another Image" at bounding box center [424, 793] width 103 height 19
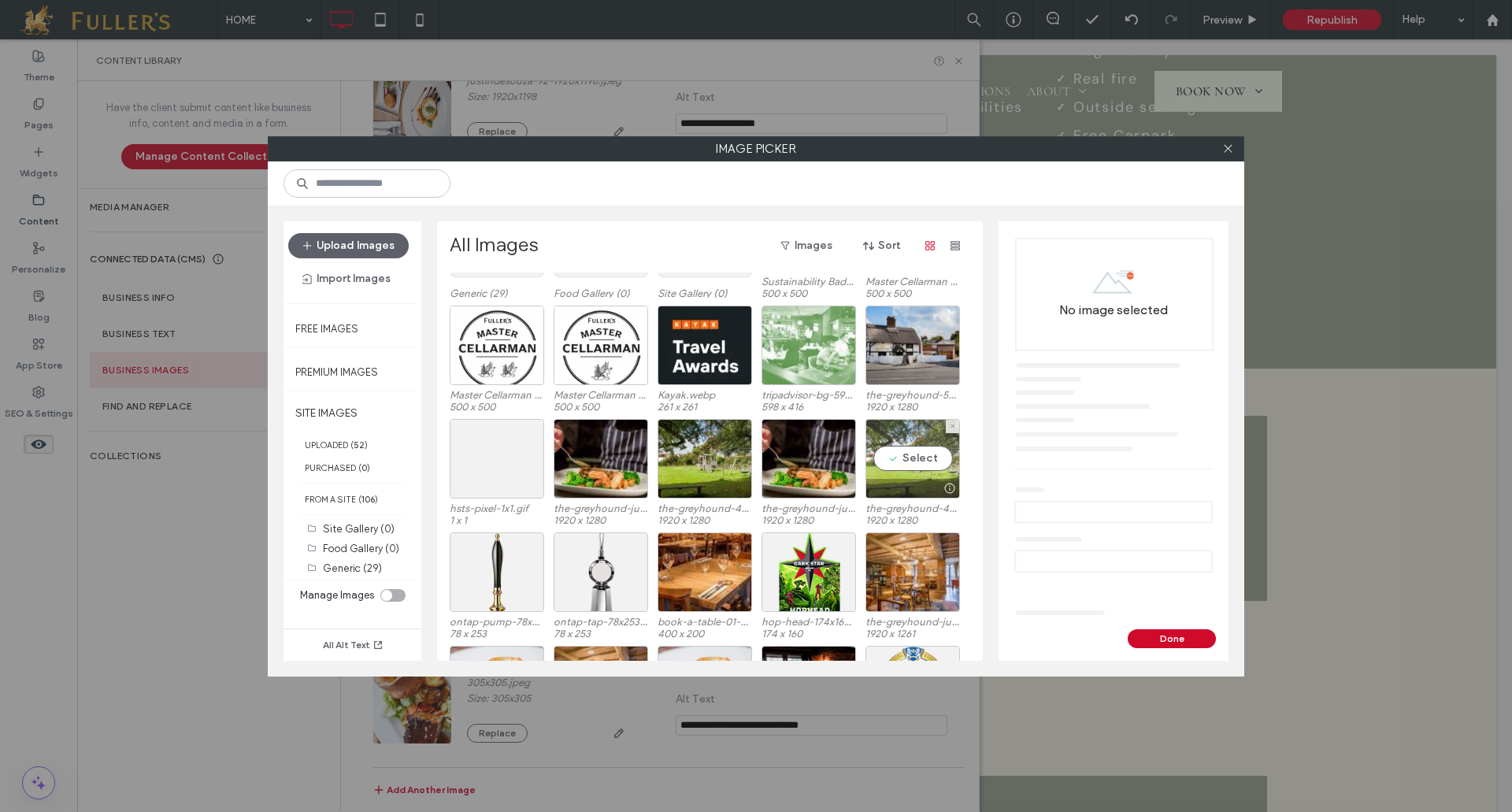
scroll to position [191, 0]
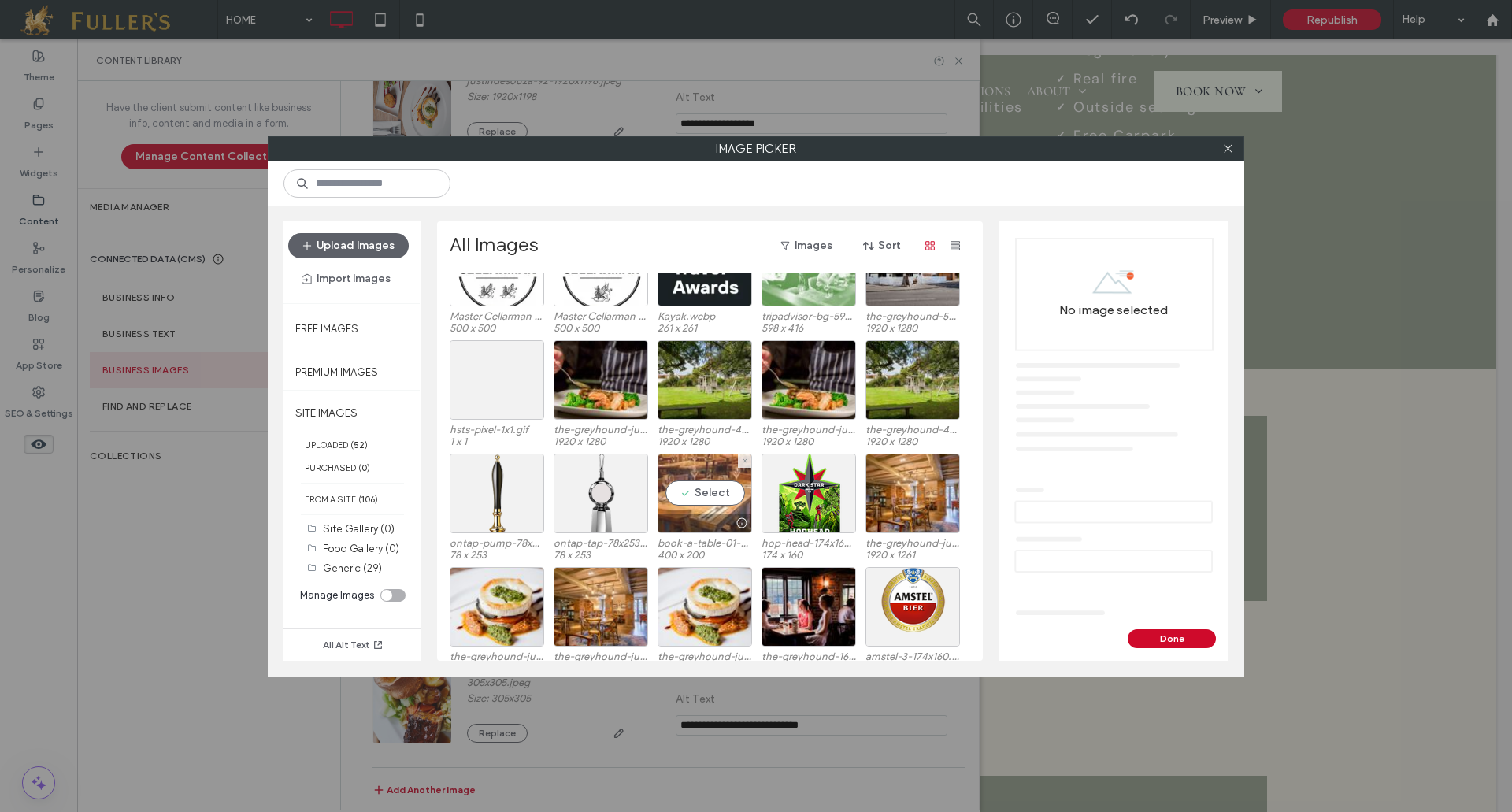
click at [695, 489] on div "Select" at bounding box center [705, 493] width 94 height 80
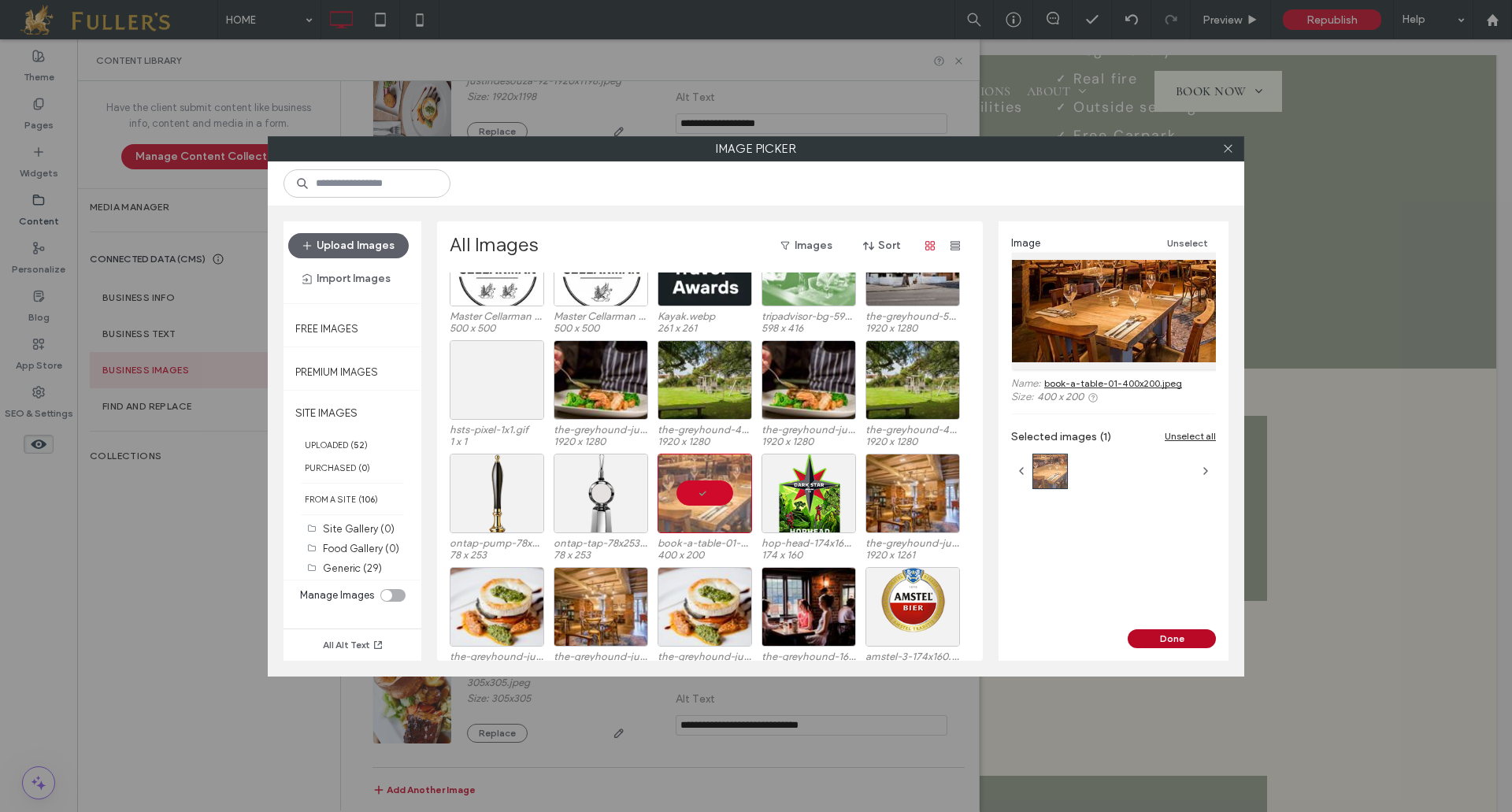
click at [1150, 637] on button "Done" at bounding box center [1172, 639] width 89 height 19
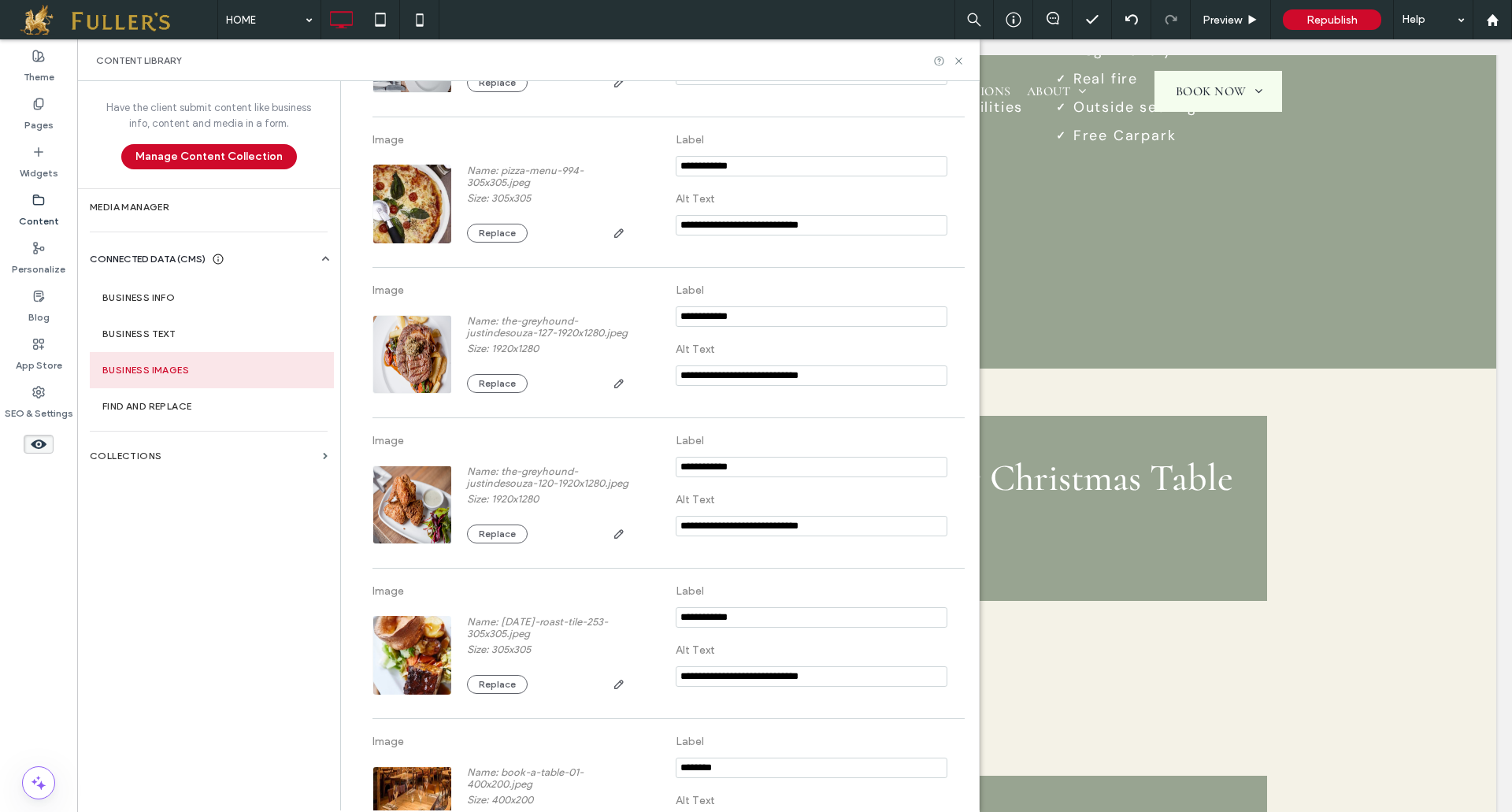
scroll to position [1775, 0]
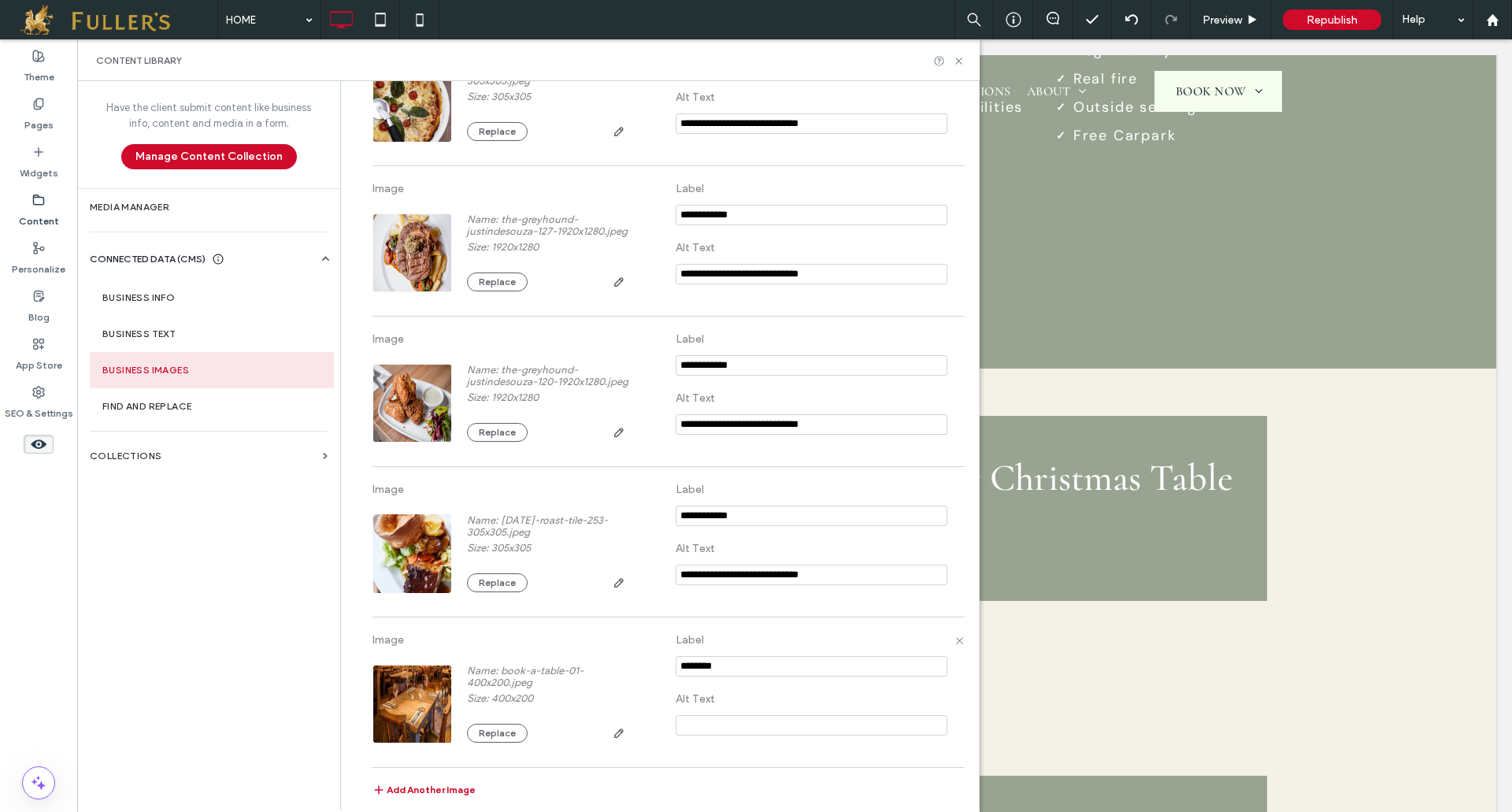
drag, startPoint x: 737, startPoint y: 668, endPoint x: 438, endPoint y: 666, distance: 299.0
click at [438, 666] on div "Image Name: book-a-table-01-400x200.jpeg Size: 400x200 Replace Label Alt Text" at bounding box center [667, 692] width 590 height 134
type input "********"
click at [960, 60] on use at bounding box center [958, 61] width 7 height 7
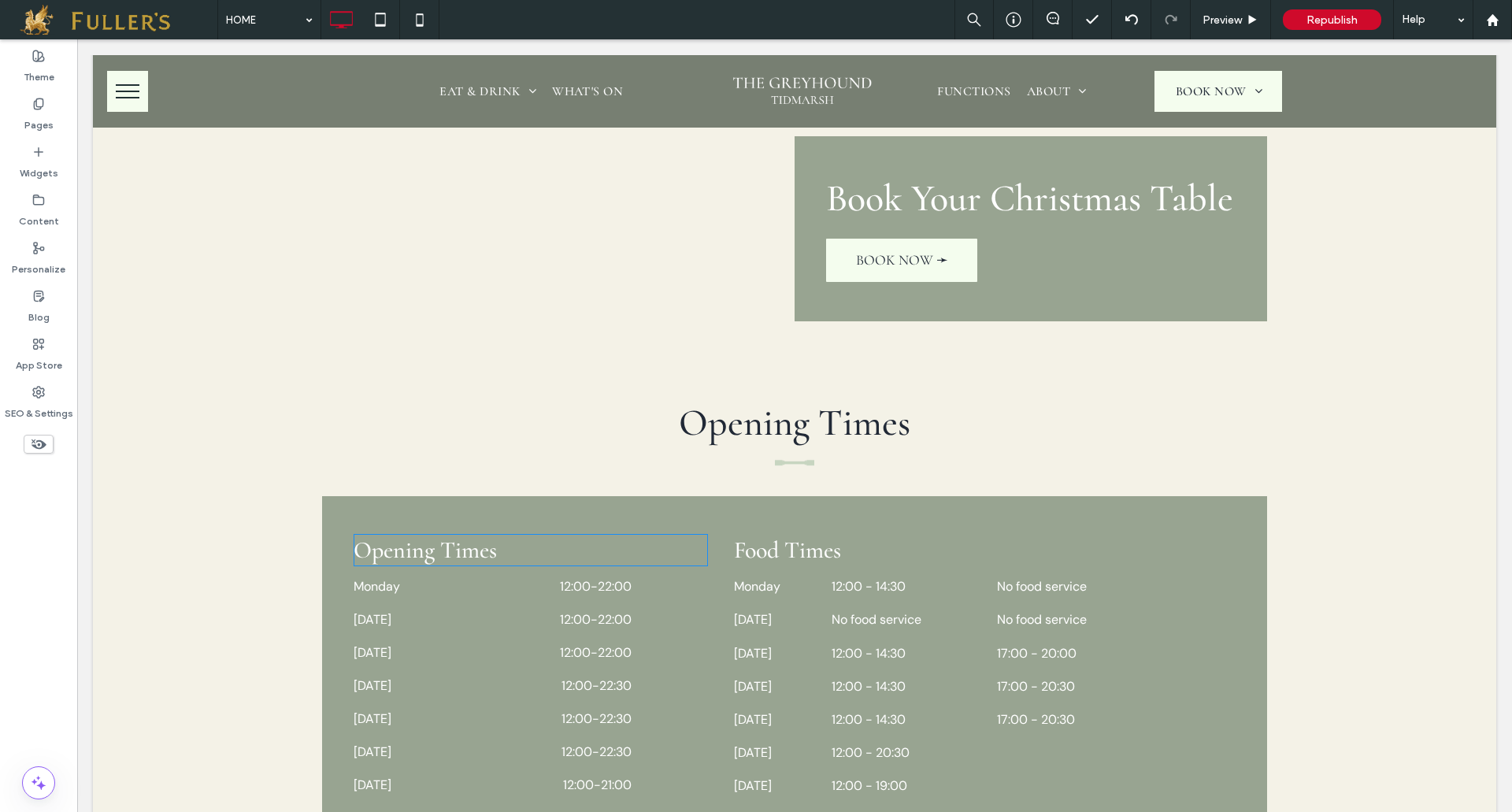
scroll to position [2126, 0]
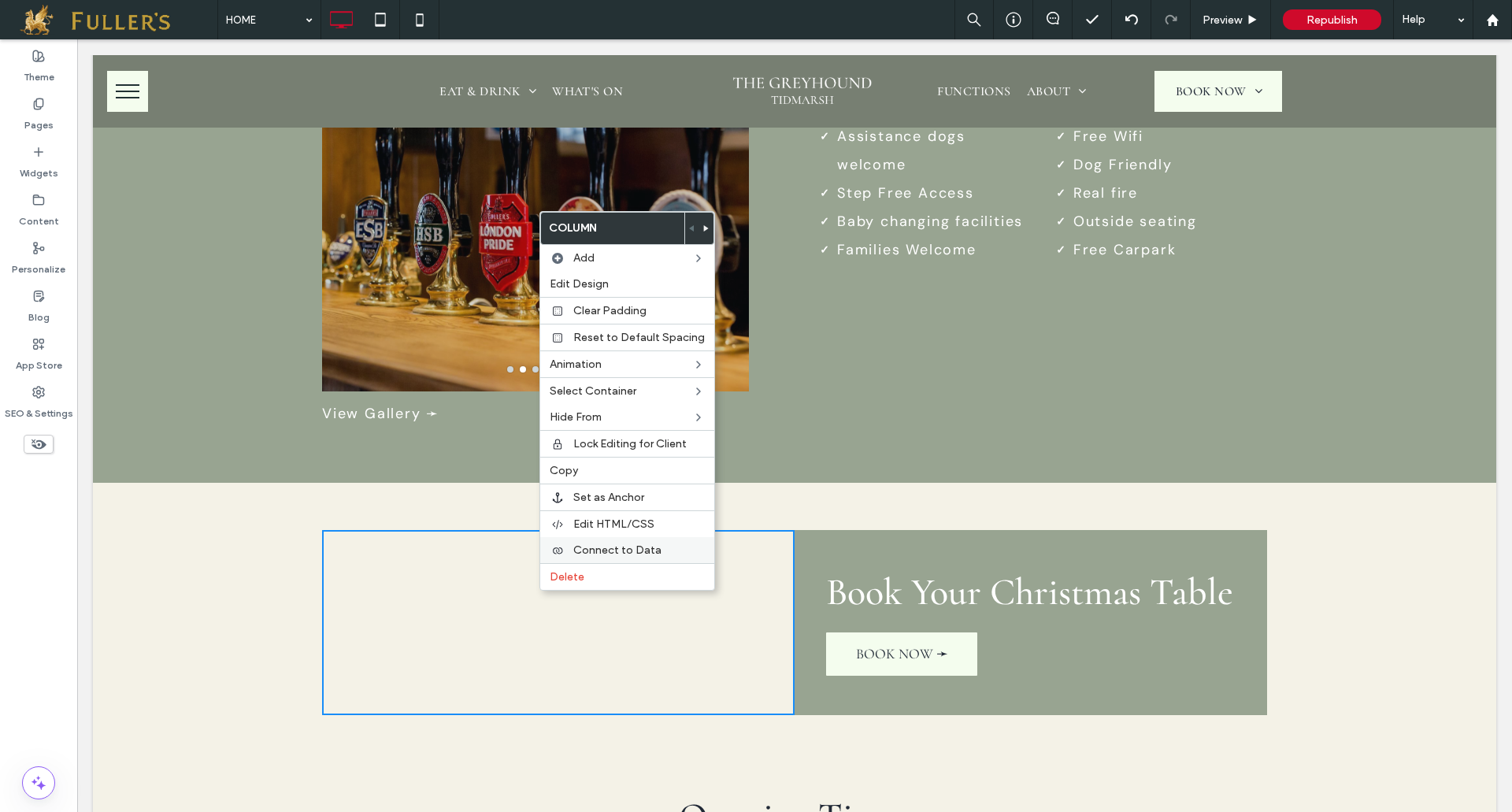
click at [618, 551] on span "Connect to Data" at bounding box center [617, 550] width 89 height 13
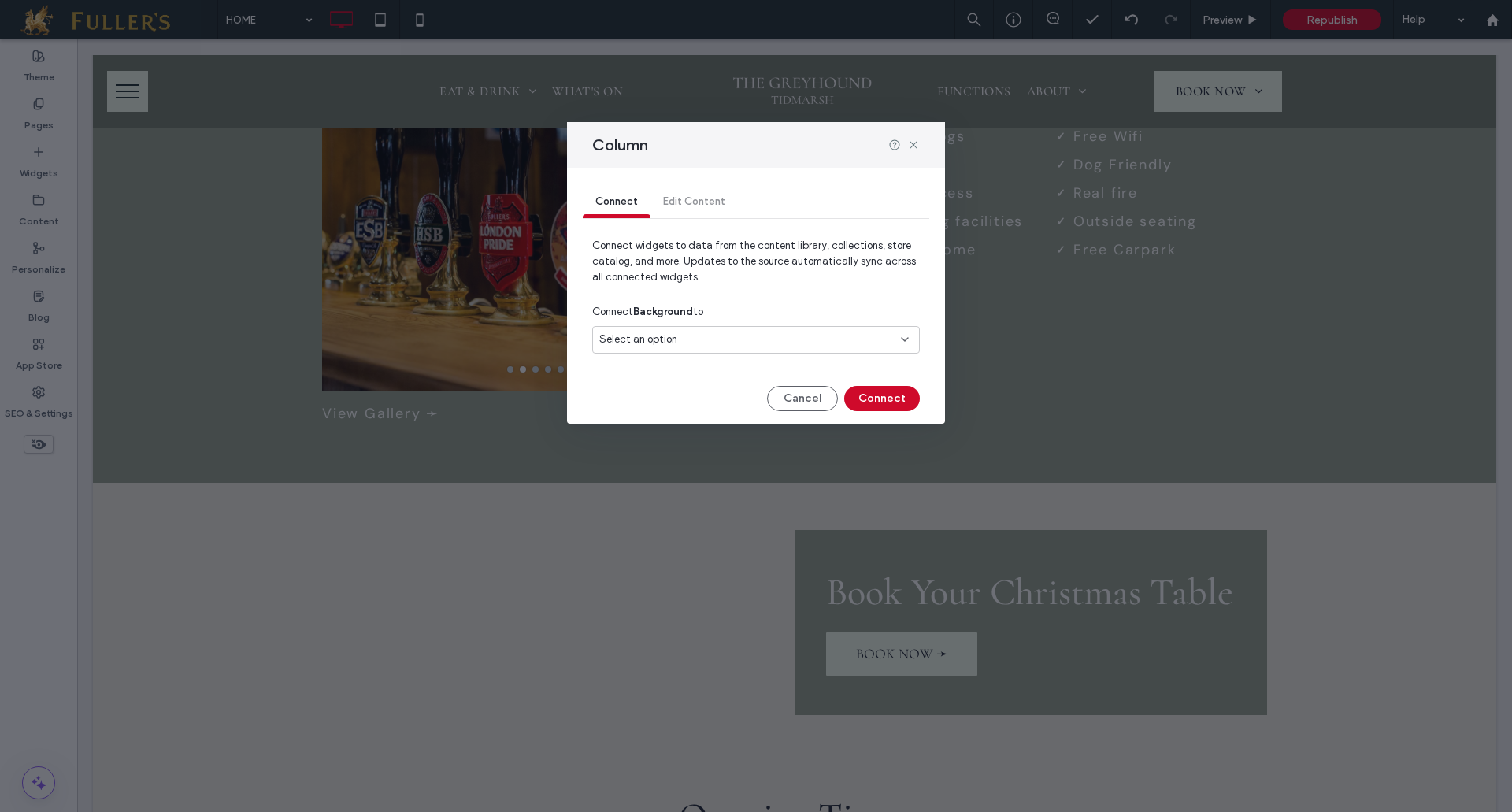
click at [778, 328] on div "Select an option" at bounding box center [756, 339] width 327 height 28
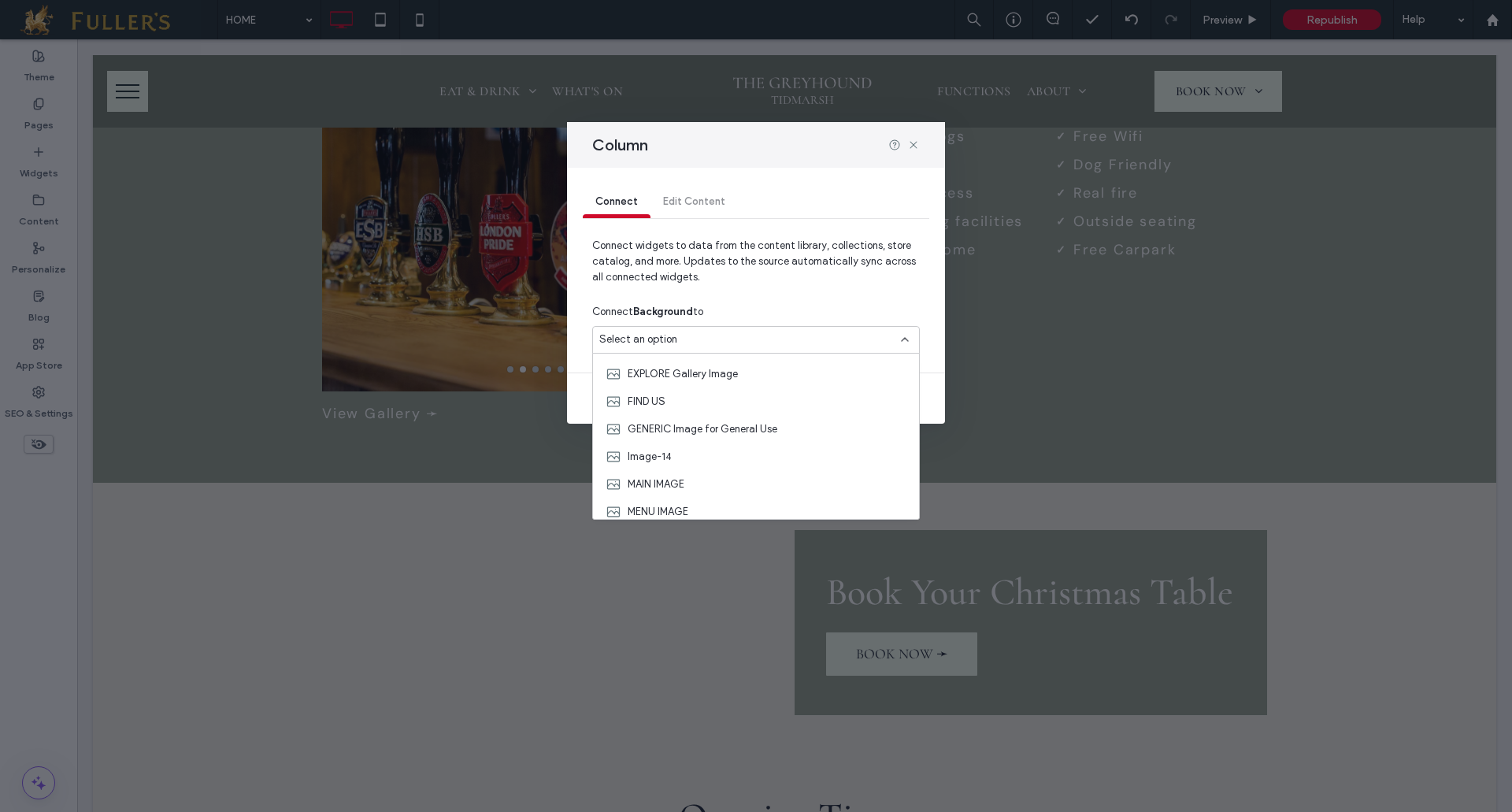
scroll to position [315, 0]
click at [649, 486] on span "xmas row" at bounding box center [649, 493] width 42 height 15
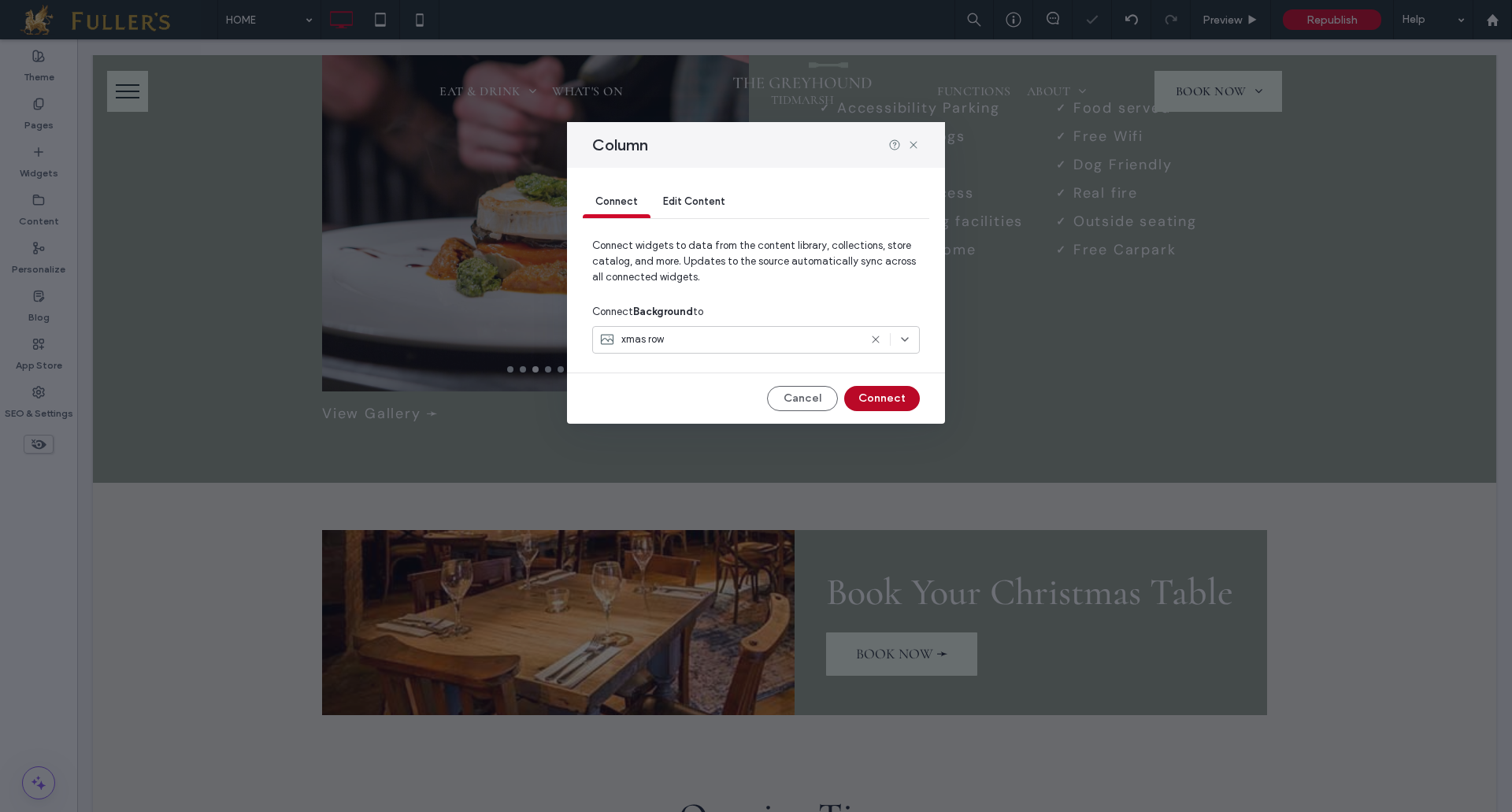
click at [891, 408] on button "Connect" at bounding box center [881, 399] width 75 height 25
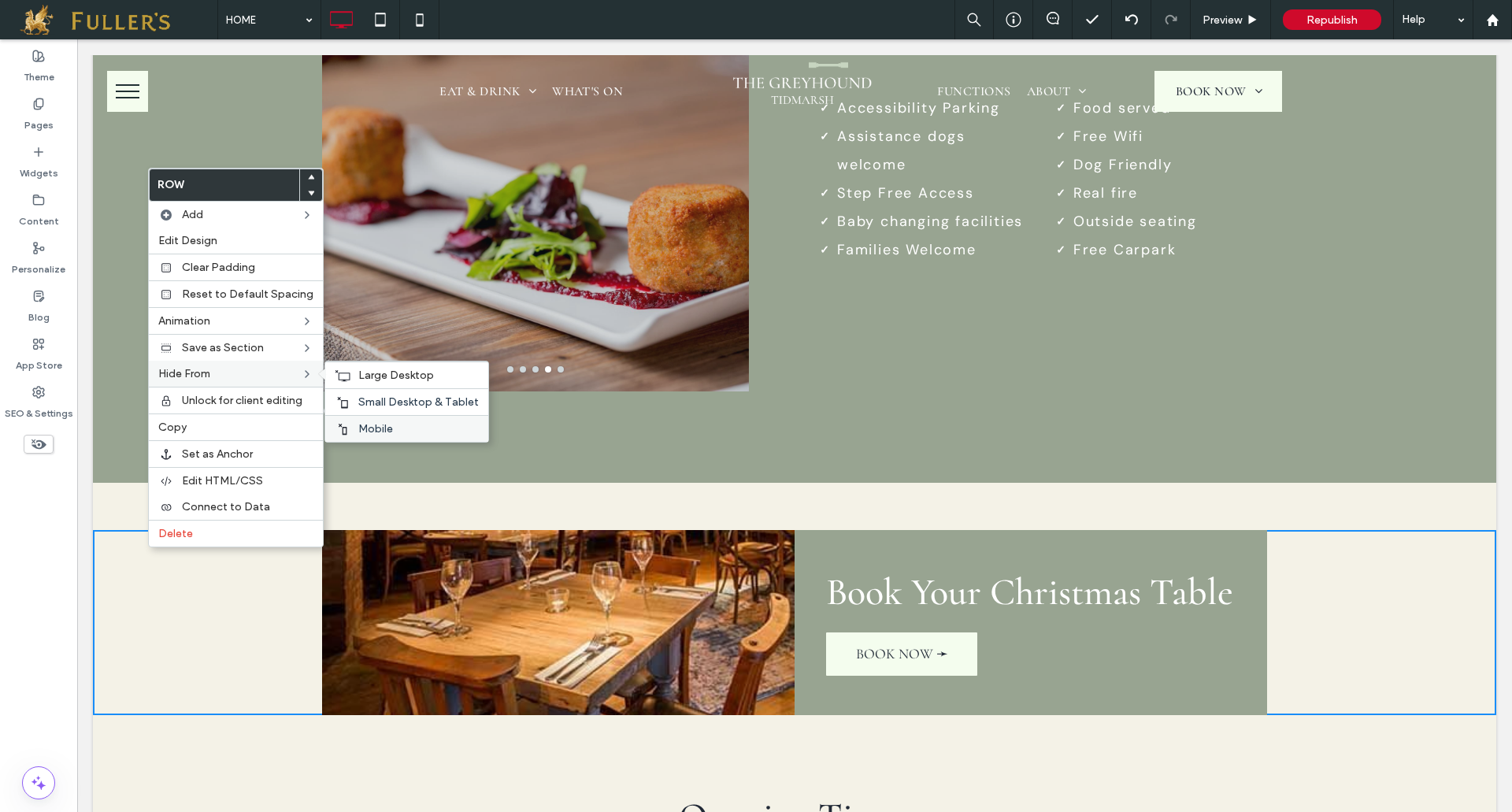
click at [358, 425] on span "Mobile" at bounding box center [376, 429] width 35 height 13
click at [375, 399] on span "Small Desktop & Tablet" at bounding box center [418, 402] width 120 height 13
click at [387, 377] on span "Large Desktop" at bounding box center [396, 376] width 75 height 13
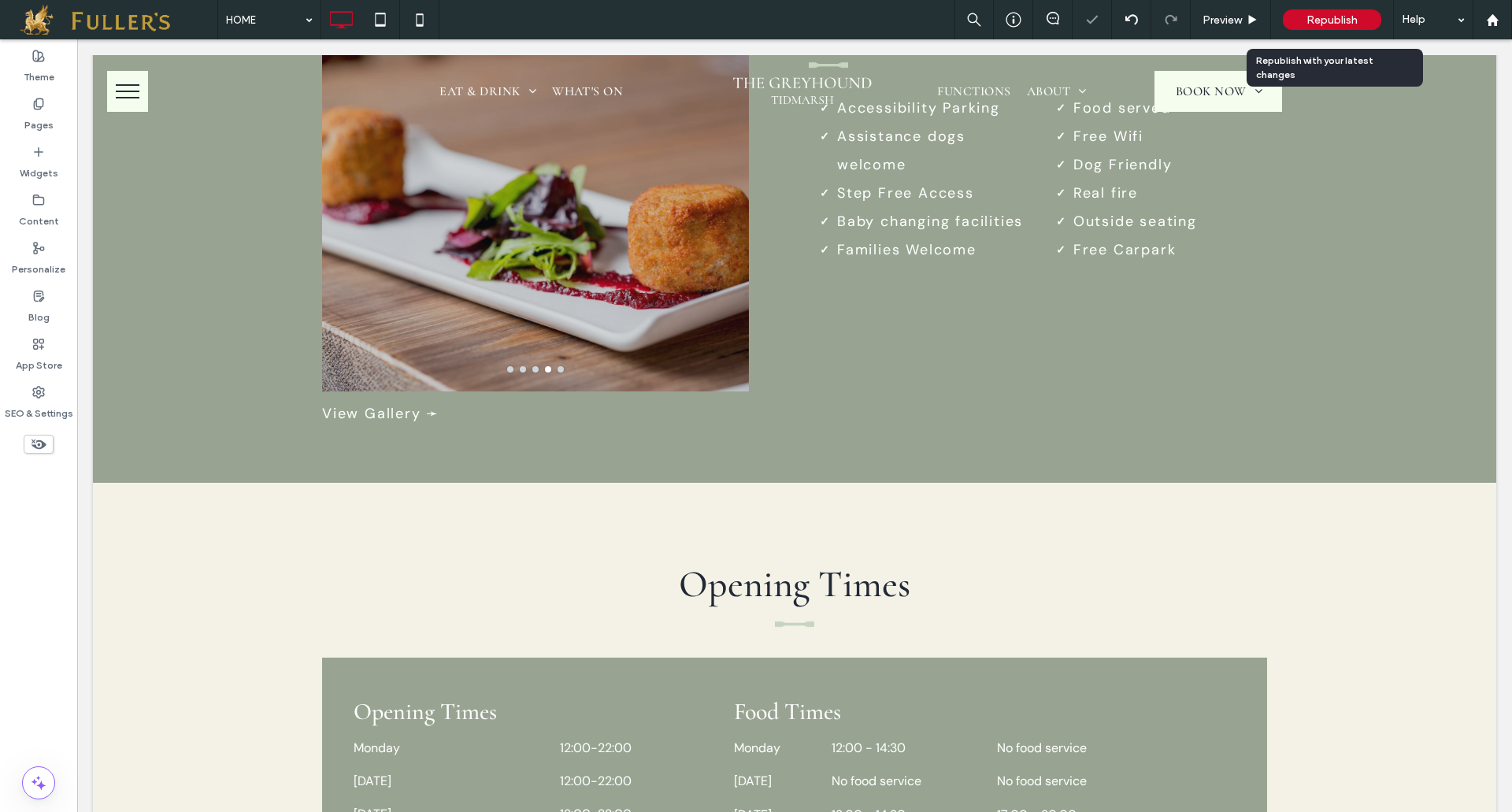
click at [1332, 19] on span "Republish" at bounding box center [1331, 20] width 51 height 13
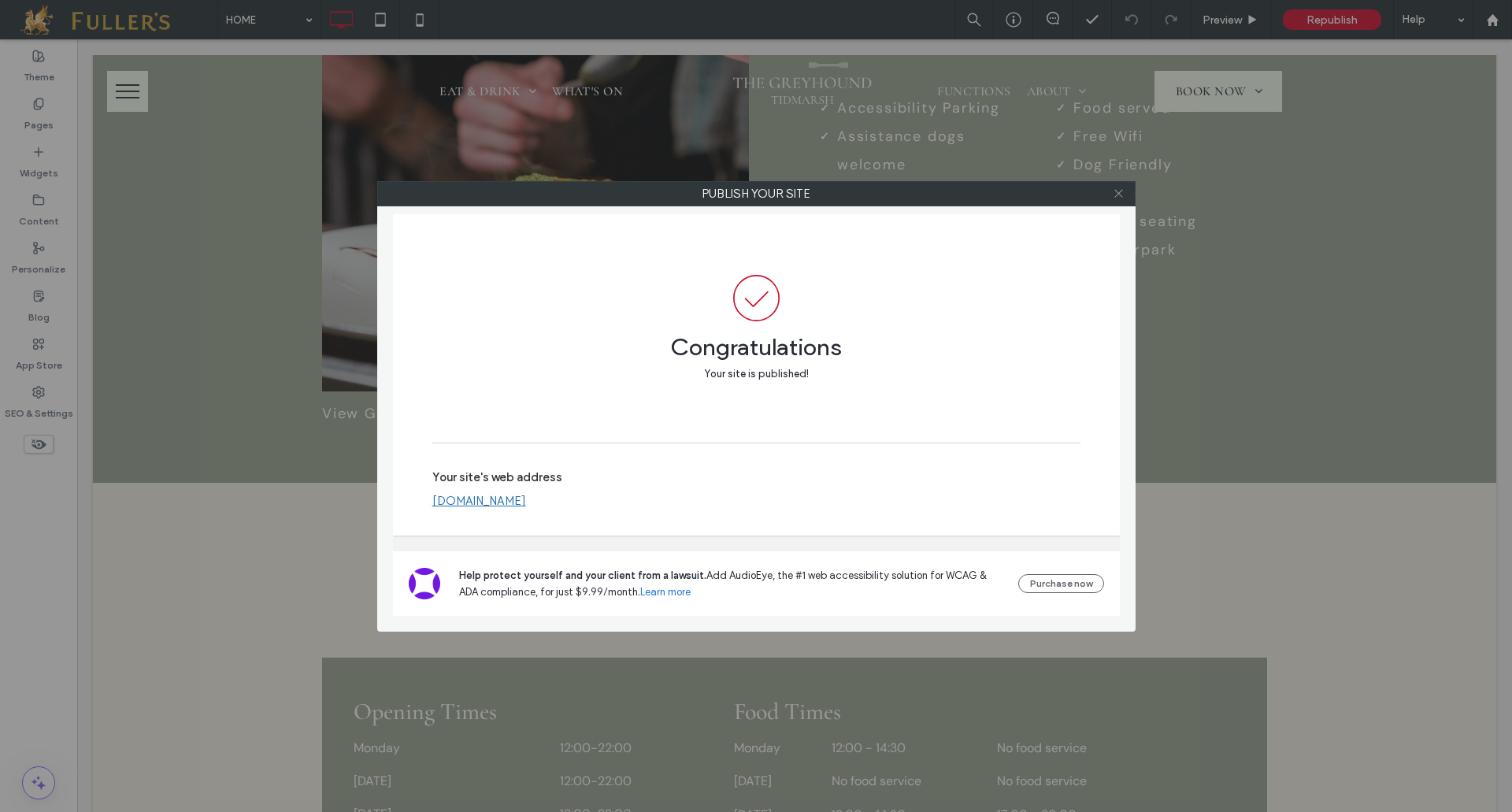
click at [1119, 192] on icon at bounding box center [1118, 194] width 12 height 12
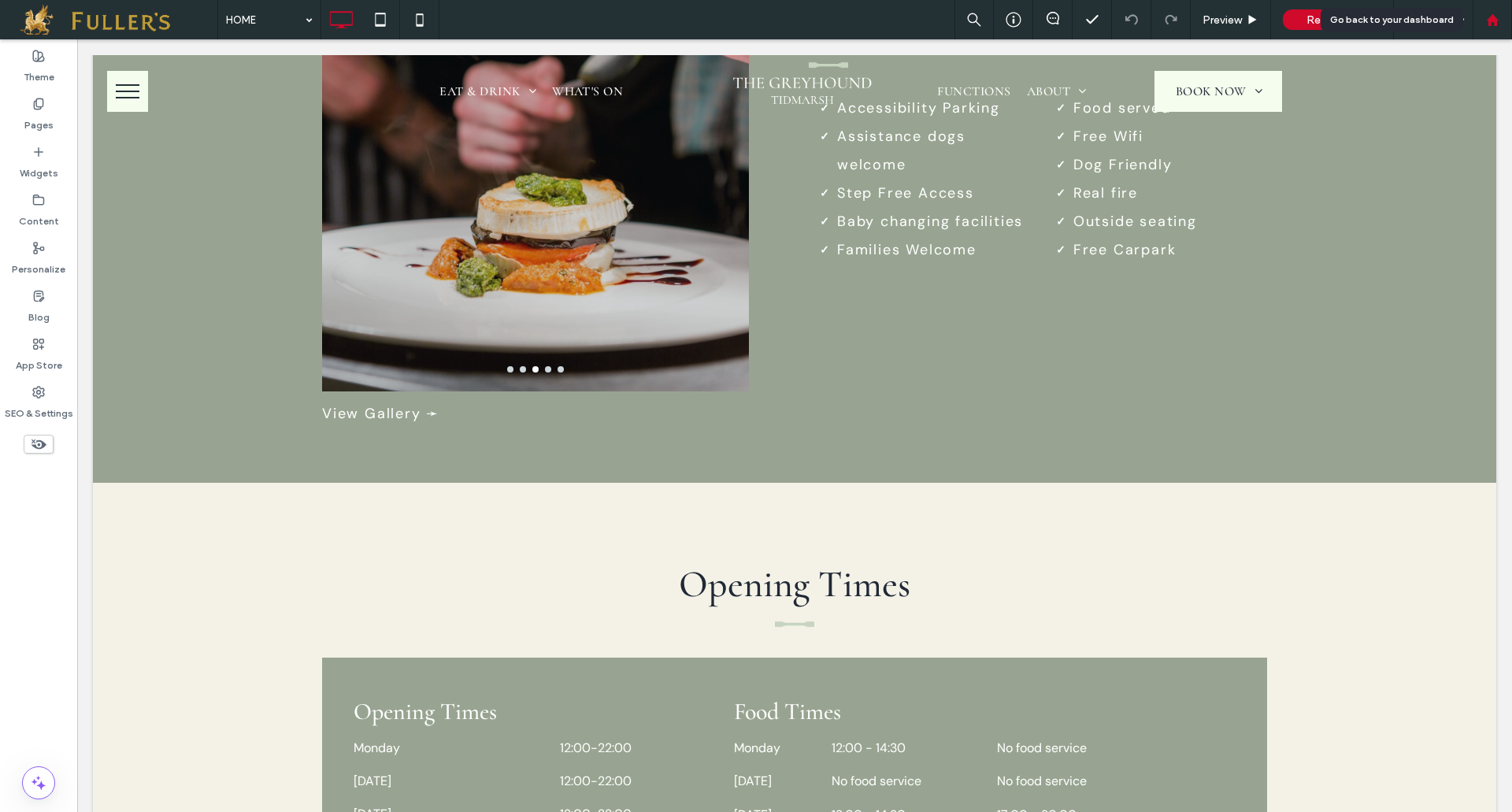
click at [1490, 19] on use at bounding box center [1492, 19] width 12 height 12
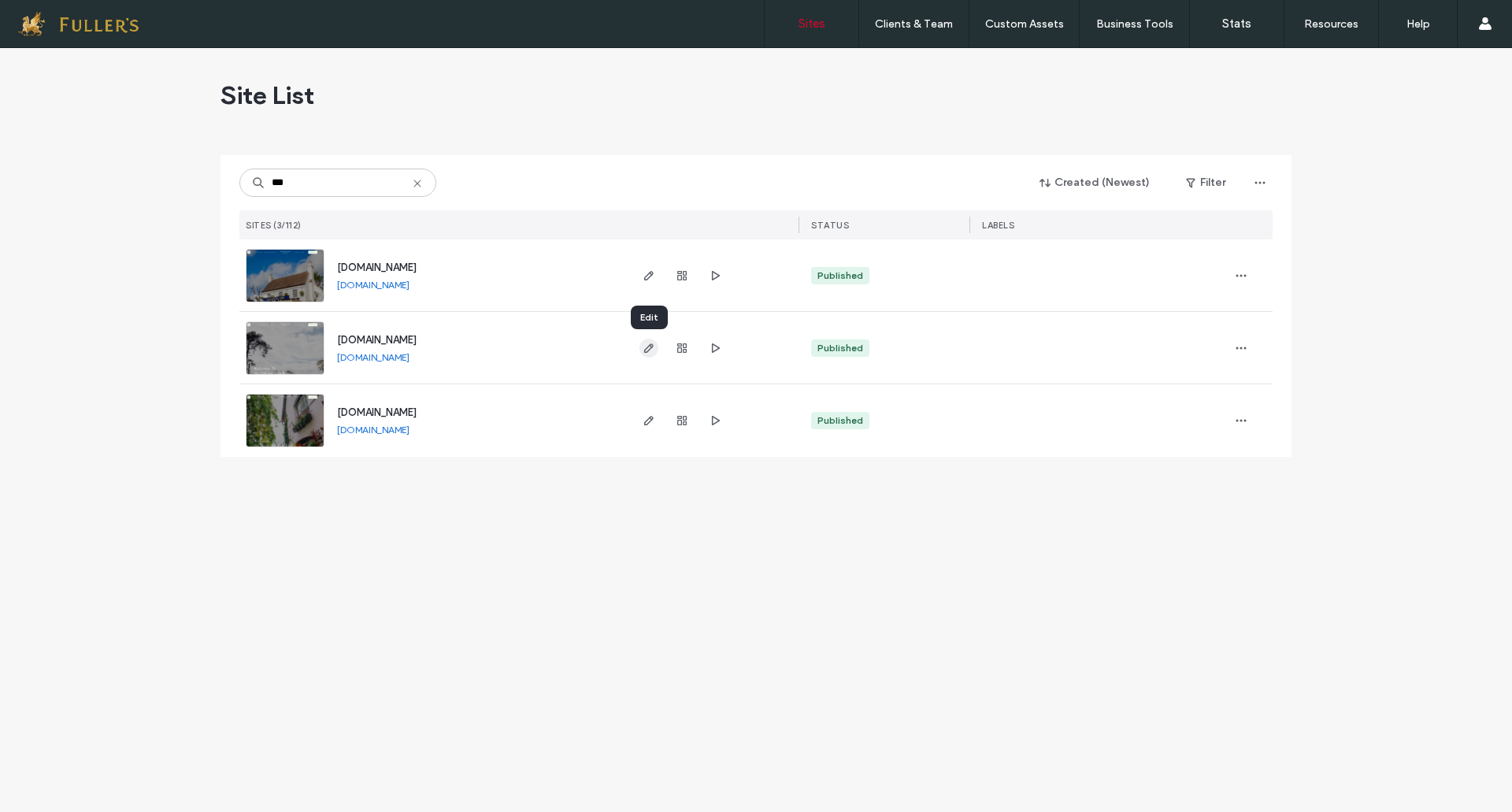
type input "***"
click at [653, 352] on icon "button" at bounding box center [648, 348] width 13 height 13
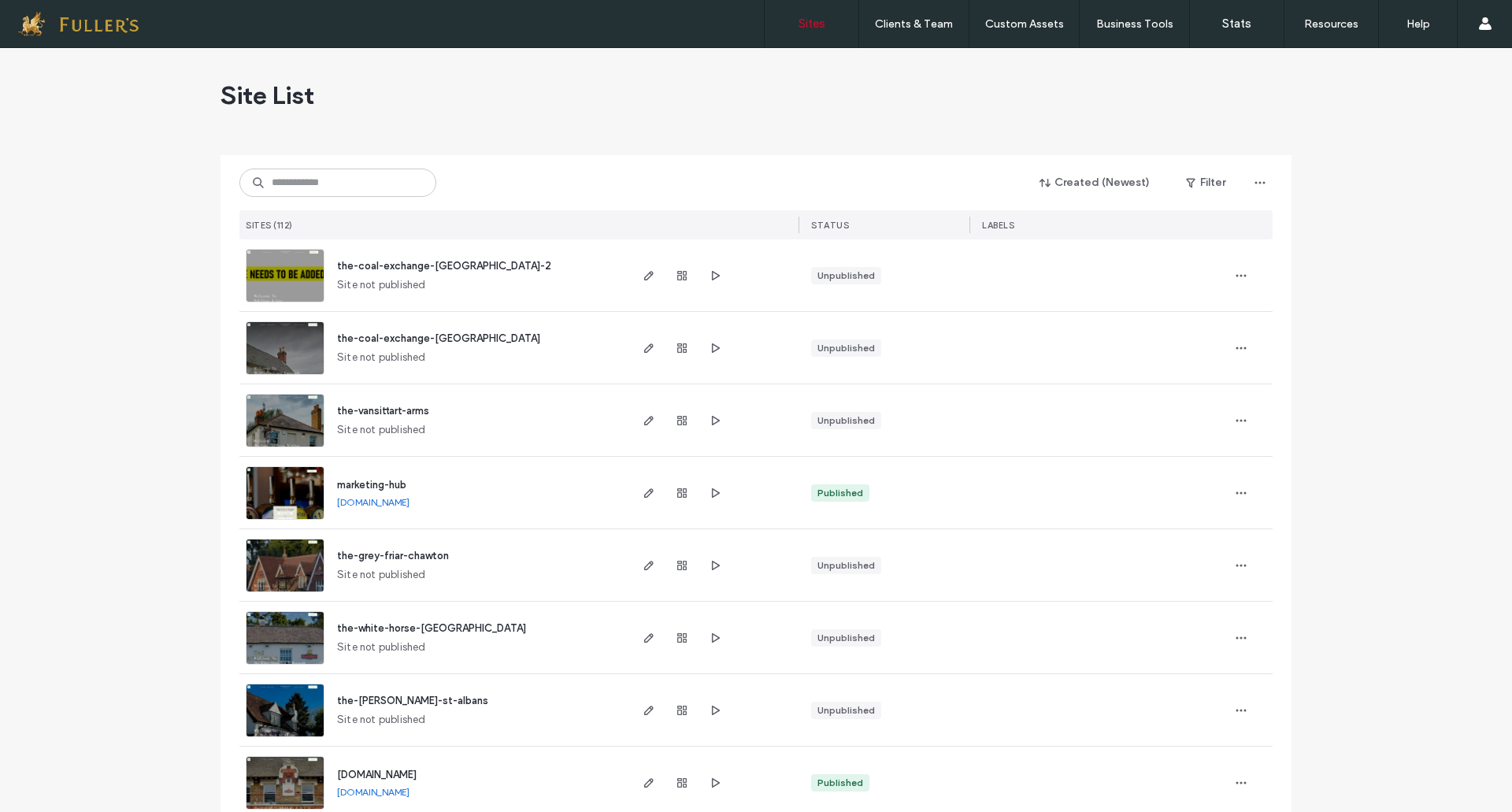
click at [327, 167] on div "Created (Newest) Filter SITES (112) STATUS LABELS" at bounding box center [756, 196] width 1033 height 84
click at [332, 175] on input at bounding box center [338, 182] width 196 height 28
type input "****"
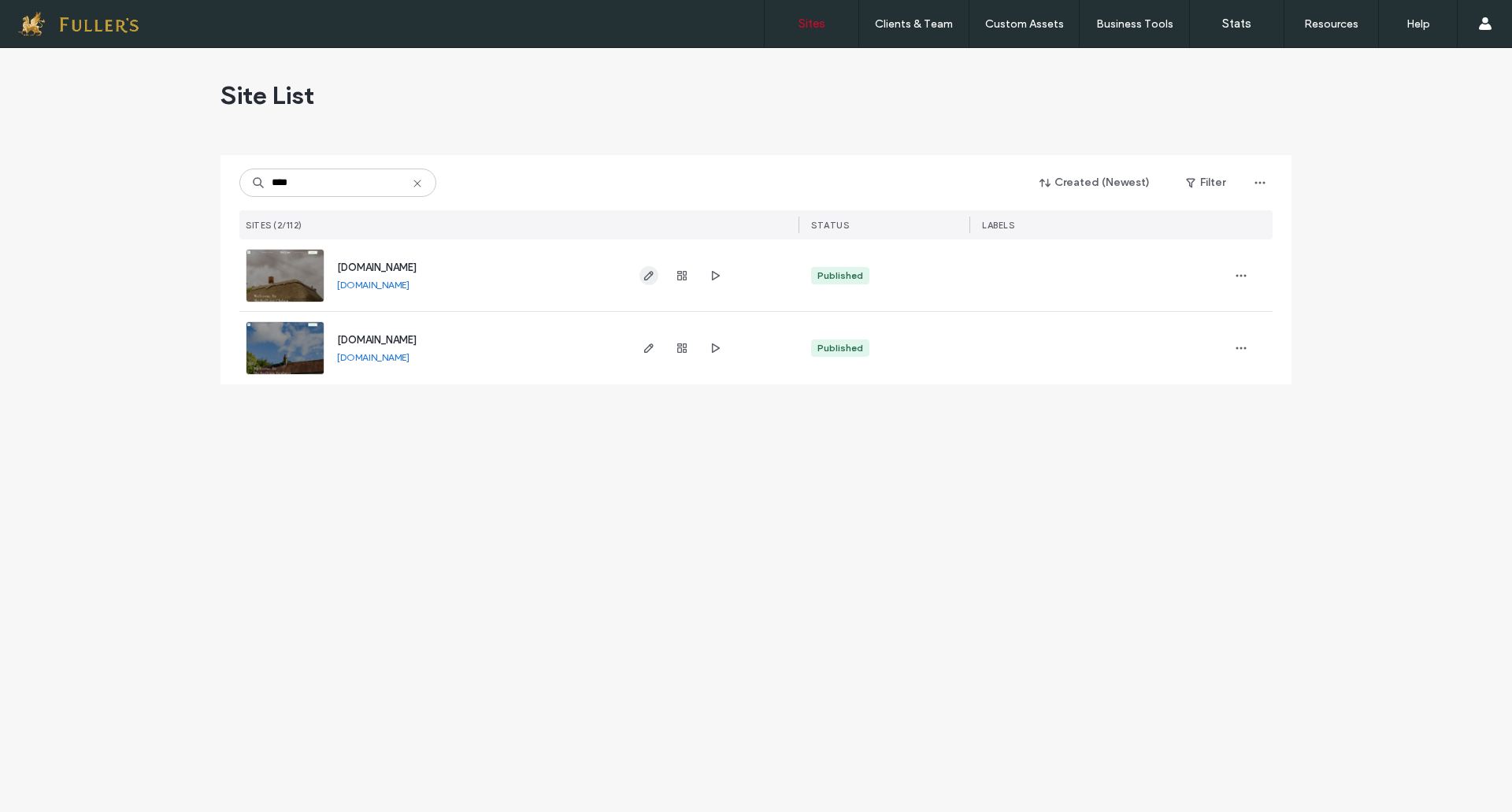
click at [652, 276] on icon "button" at bounding box center [648, 275] width 13 height 13
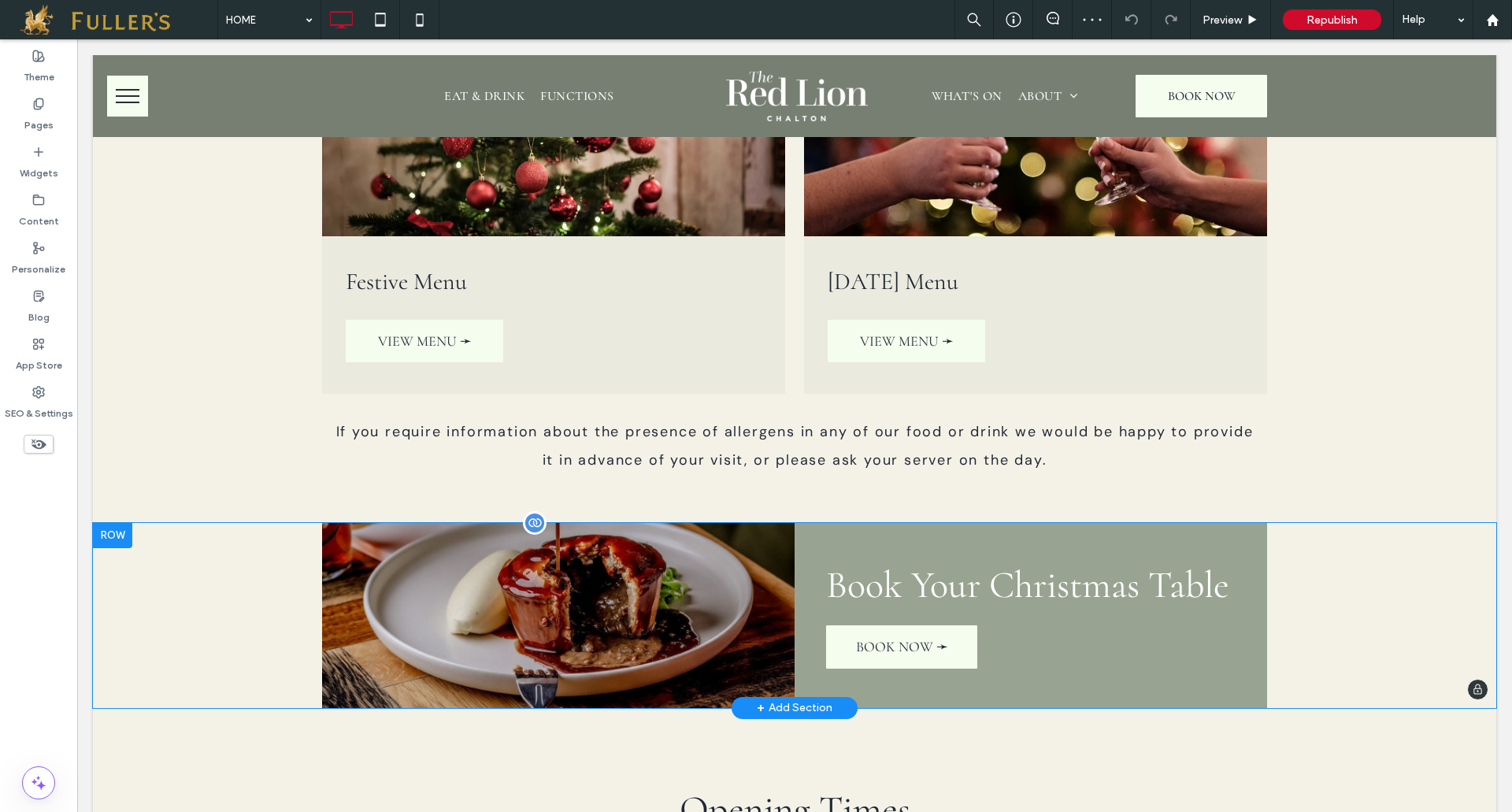
click at [563, 621] on div "Click To Paste" at bounding box center [558, 616] width 472 height 185
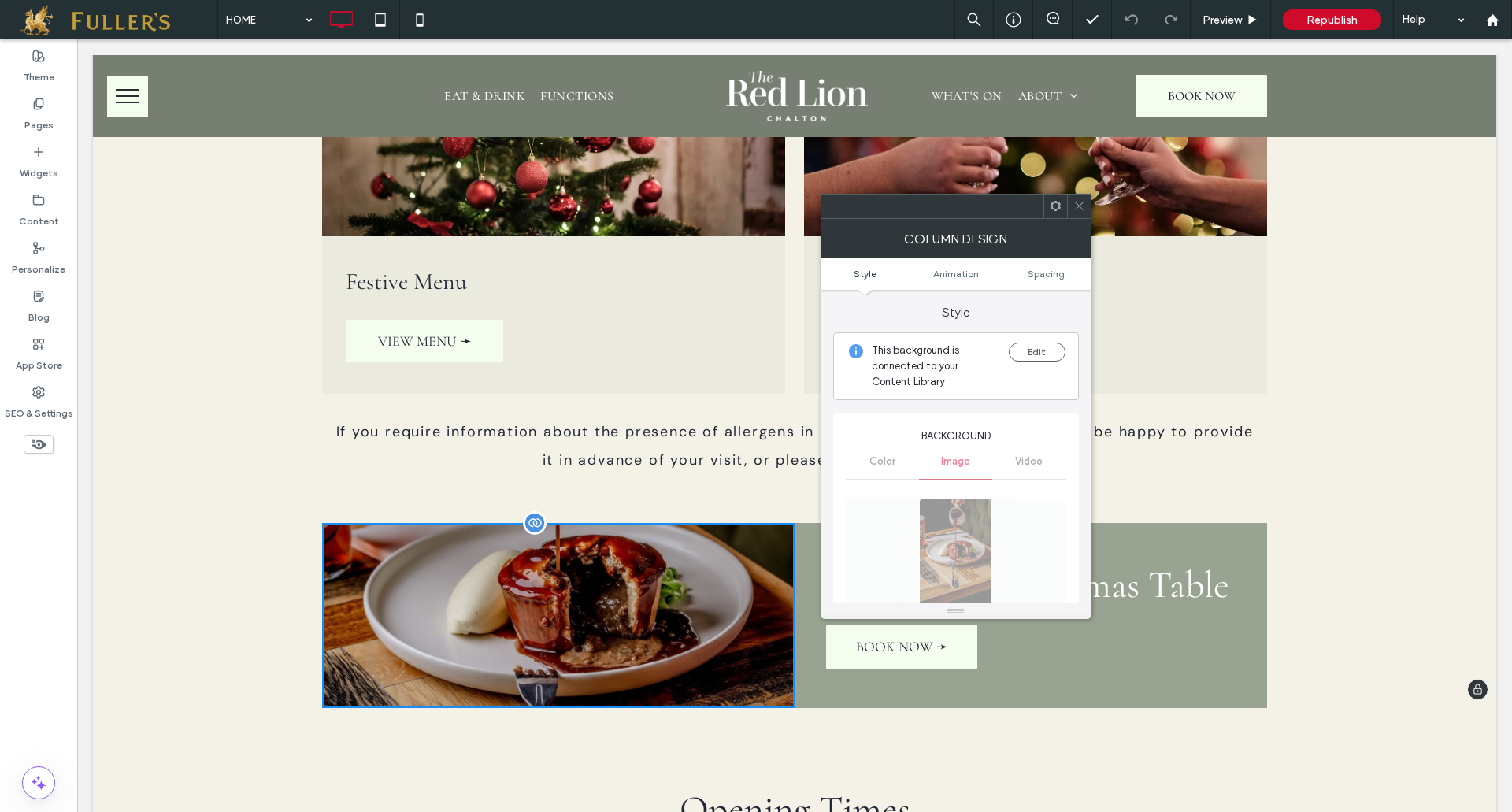
click at [563, 621] on div "Click To Paste" at bounding box center [558, 616] width 472 height 185
click at [1077, 203] on icon at bounding box center [1079, 206] width 12 height 12
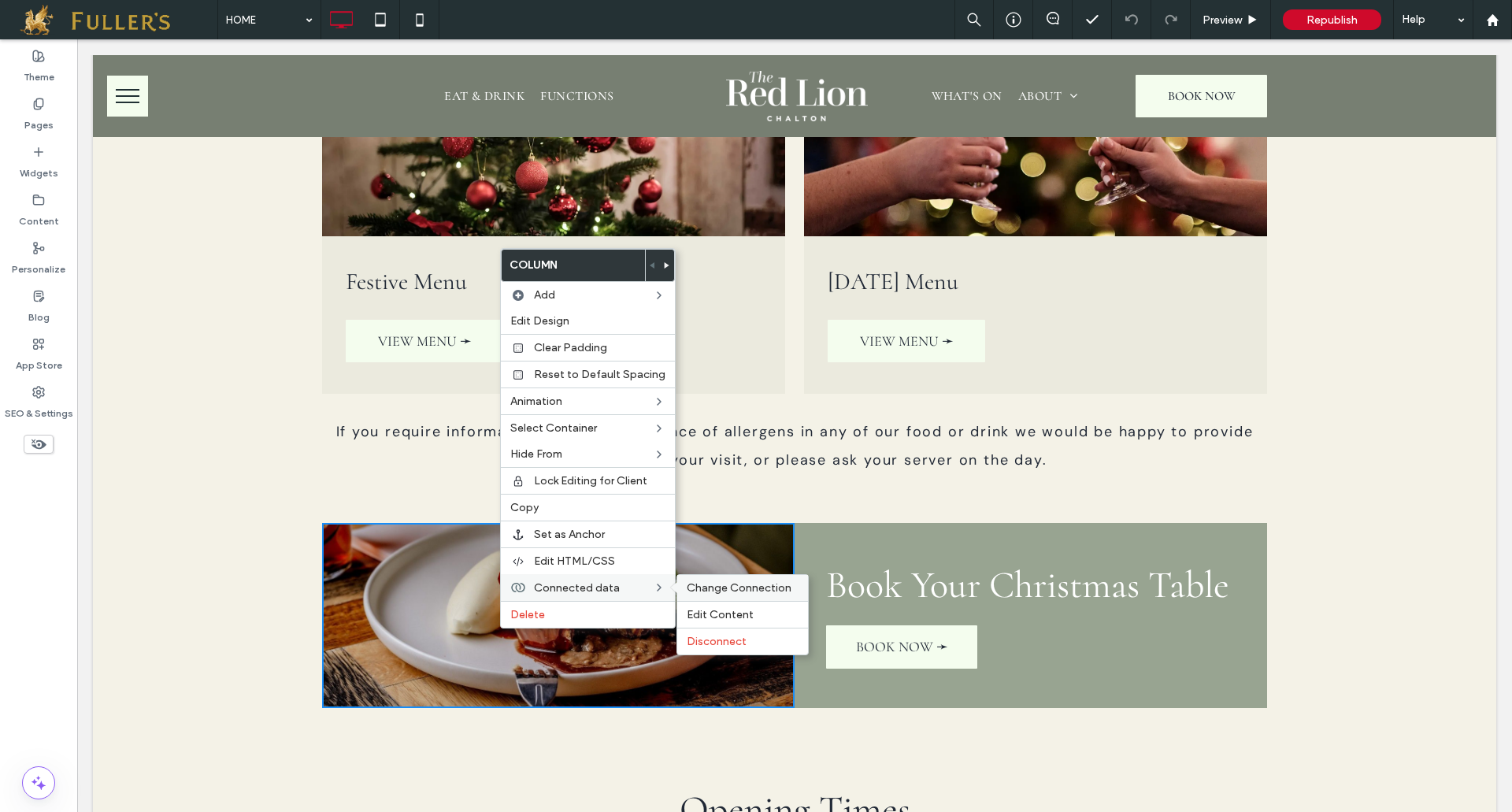
click at [701, 585] on span "Change Connection" at bounding box center [739, 588] width 105 height 13
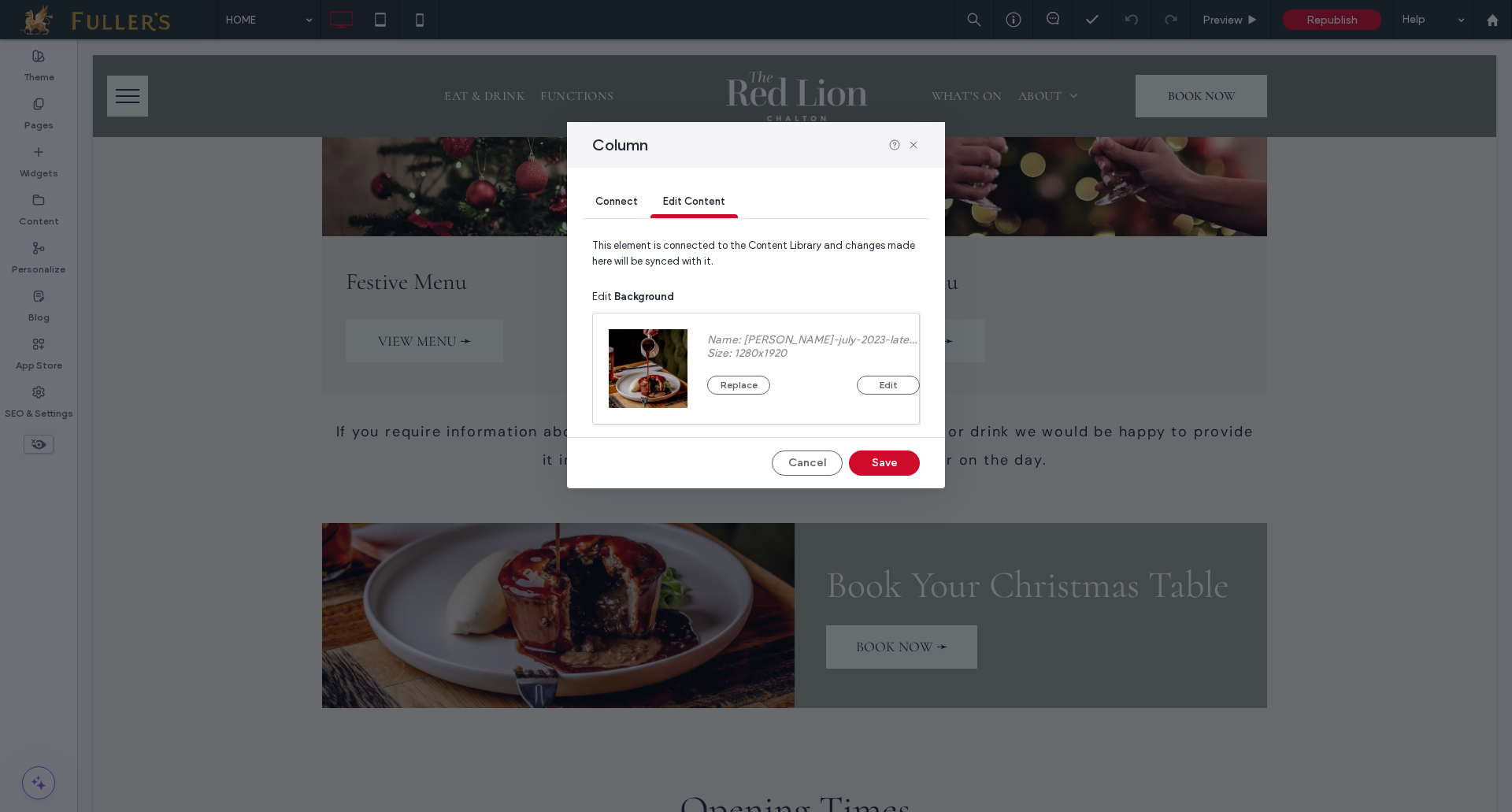
click at [612, 196] on span "Connect" at bounding box center [616, 201] width 42 height 12
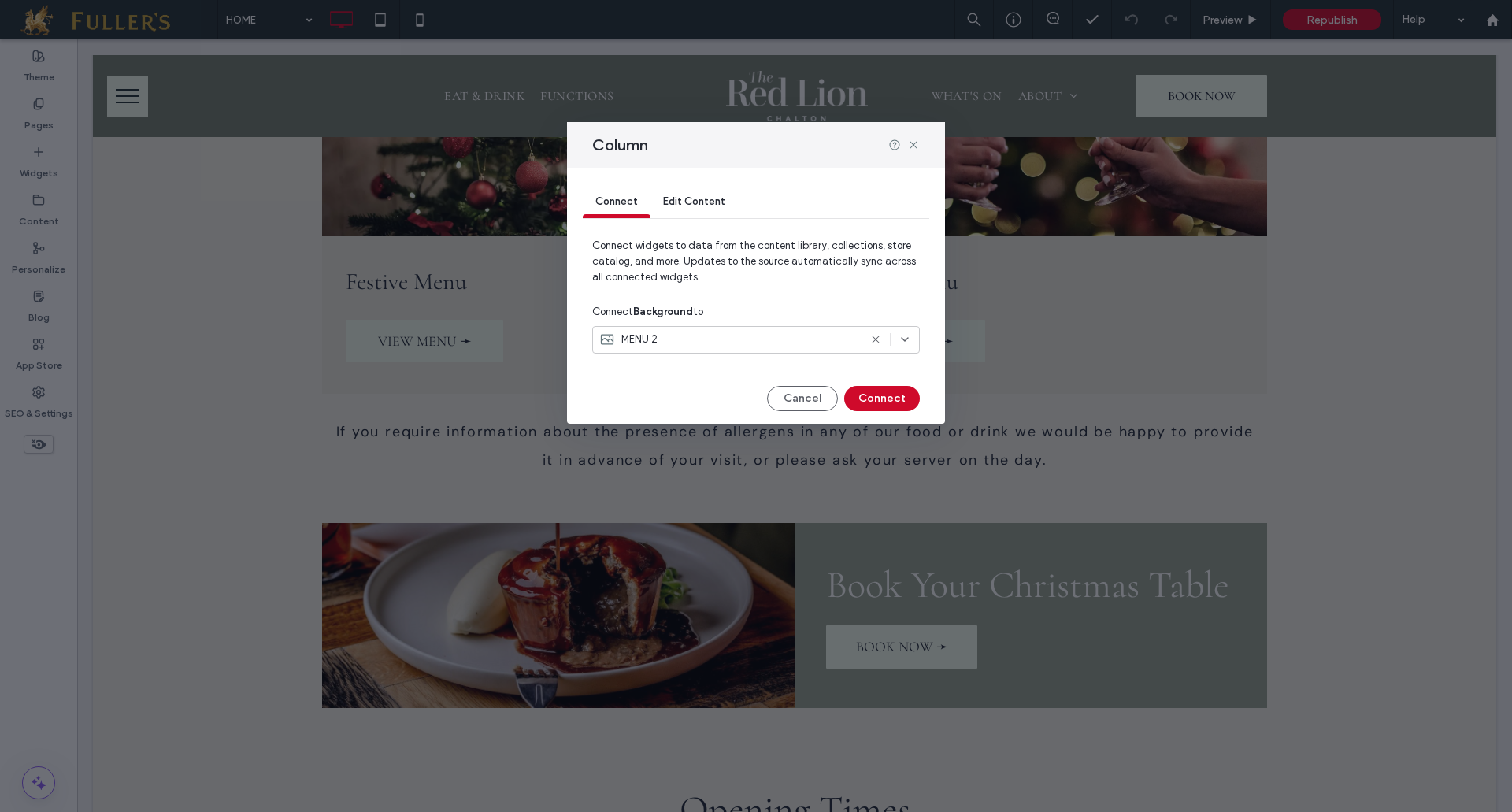
click at [875, 343] on icon at bounding box center [874, 339] width 13 height 13
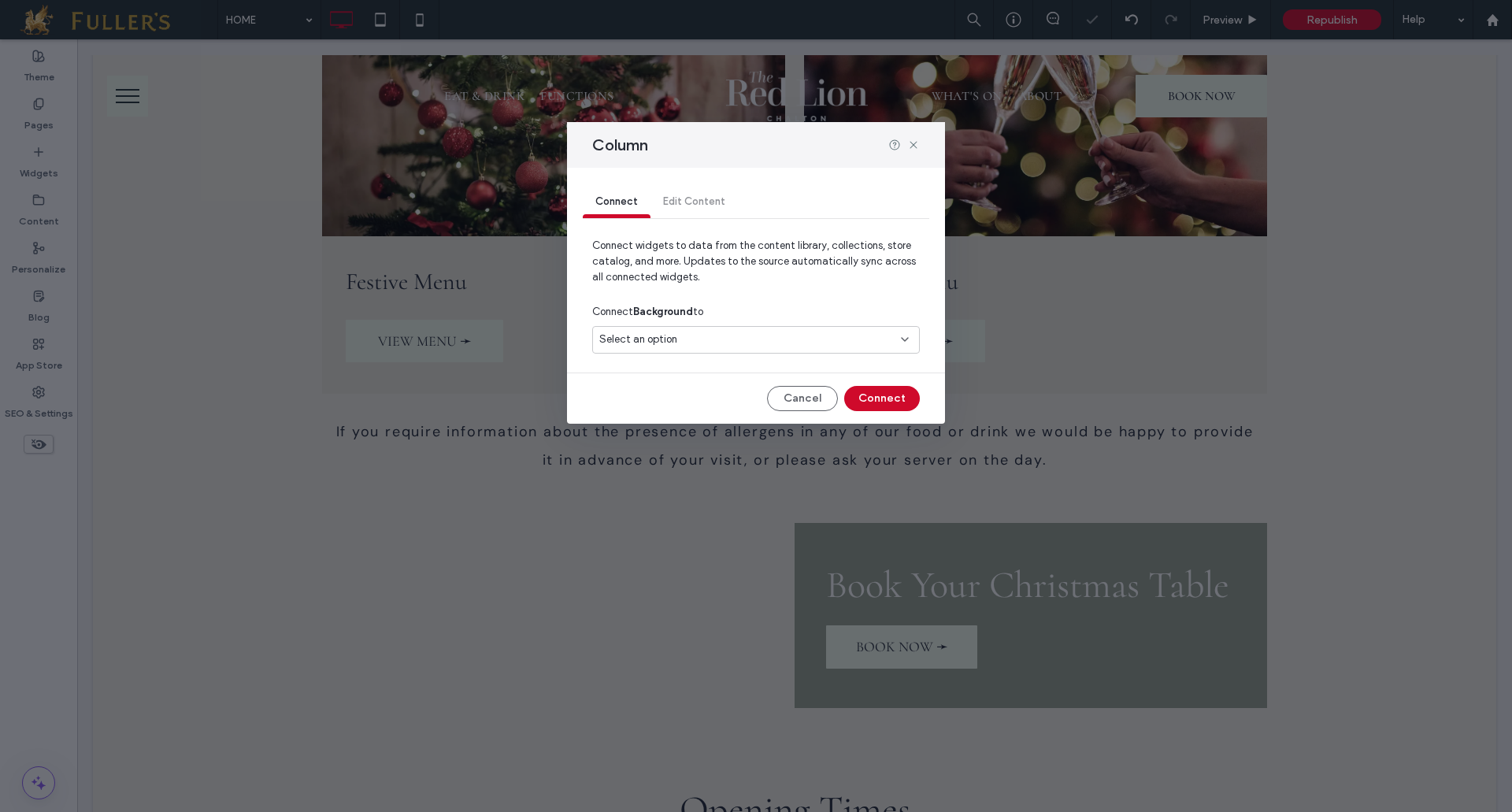
click at [903, 336] on icon at bounding box center [904, 339] width 13 height 13
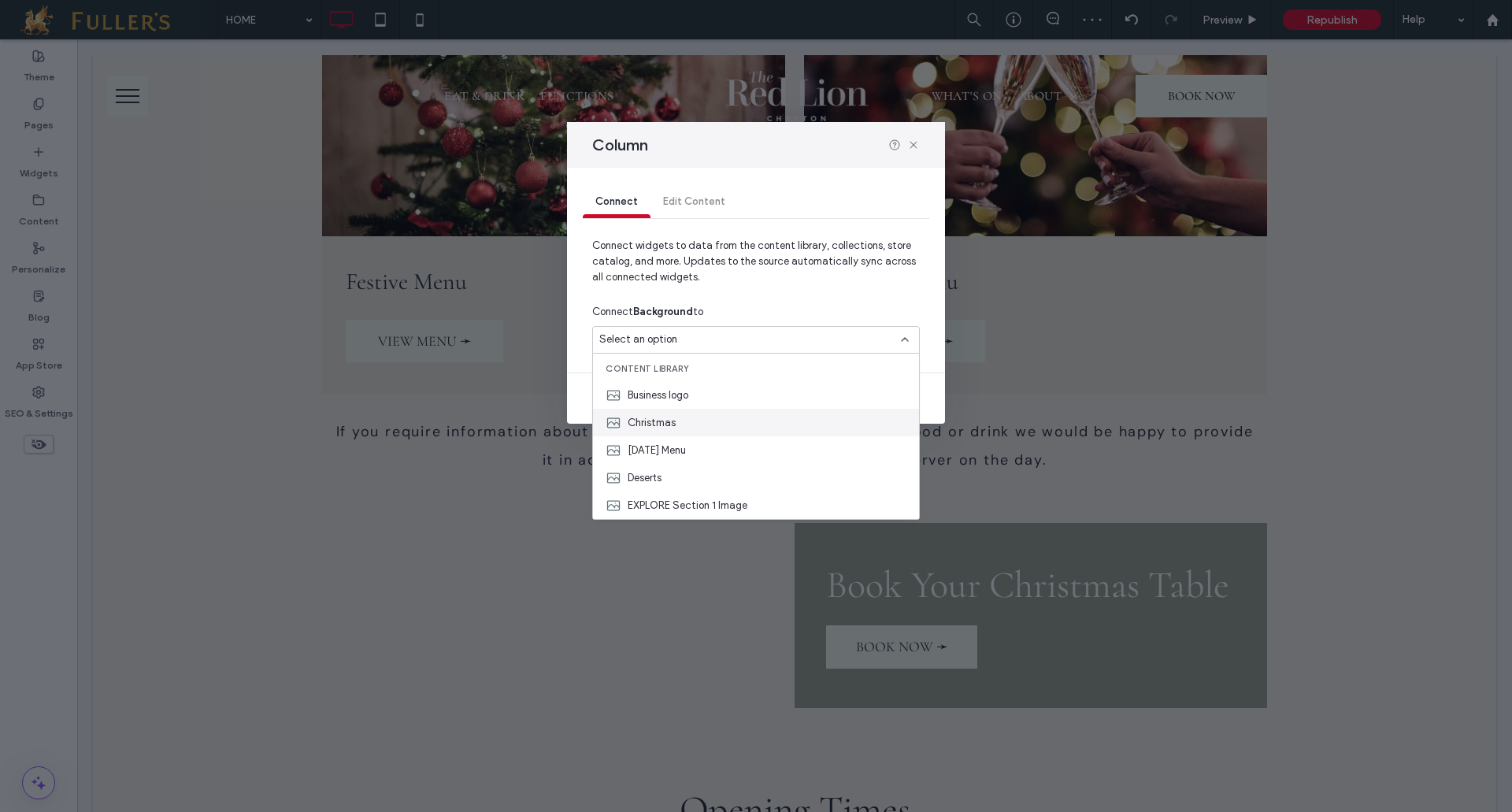
click at [680, 416] on div "Christmas" at bounding box center [756, 422] width 326 height 28
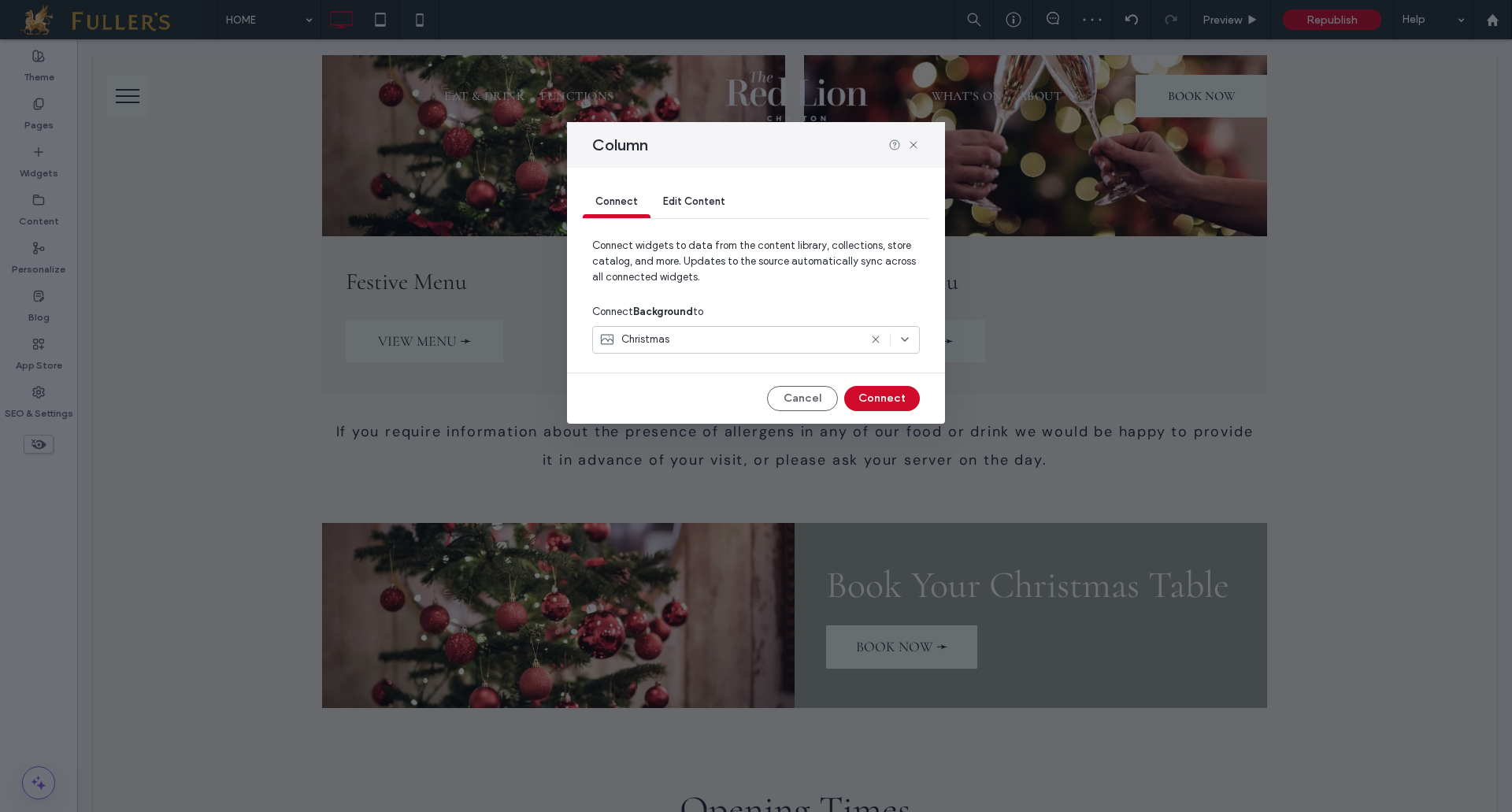
click at [920, 395] on div "Connect Edit Content Connect widgets to data from the content library, collecti…" at bounding box center [756, 296] width 378 height 256
click at [852, 390] on button "Connect" at bounding box center [881, 399] width 75 height 25
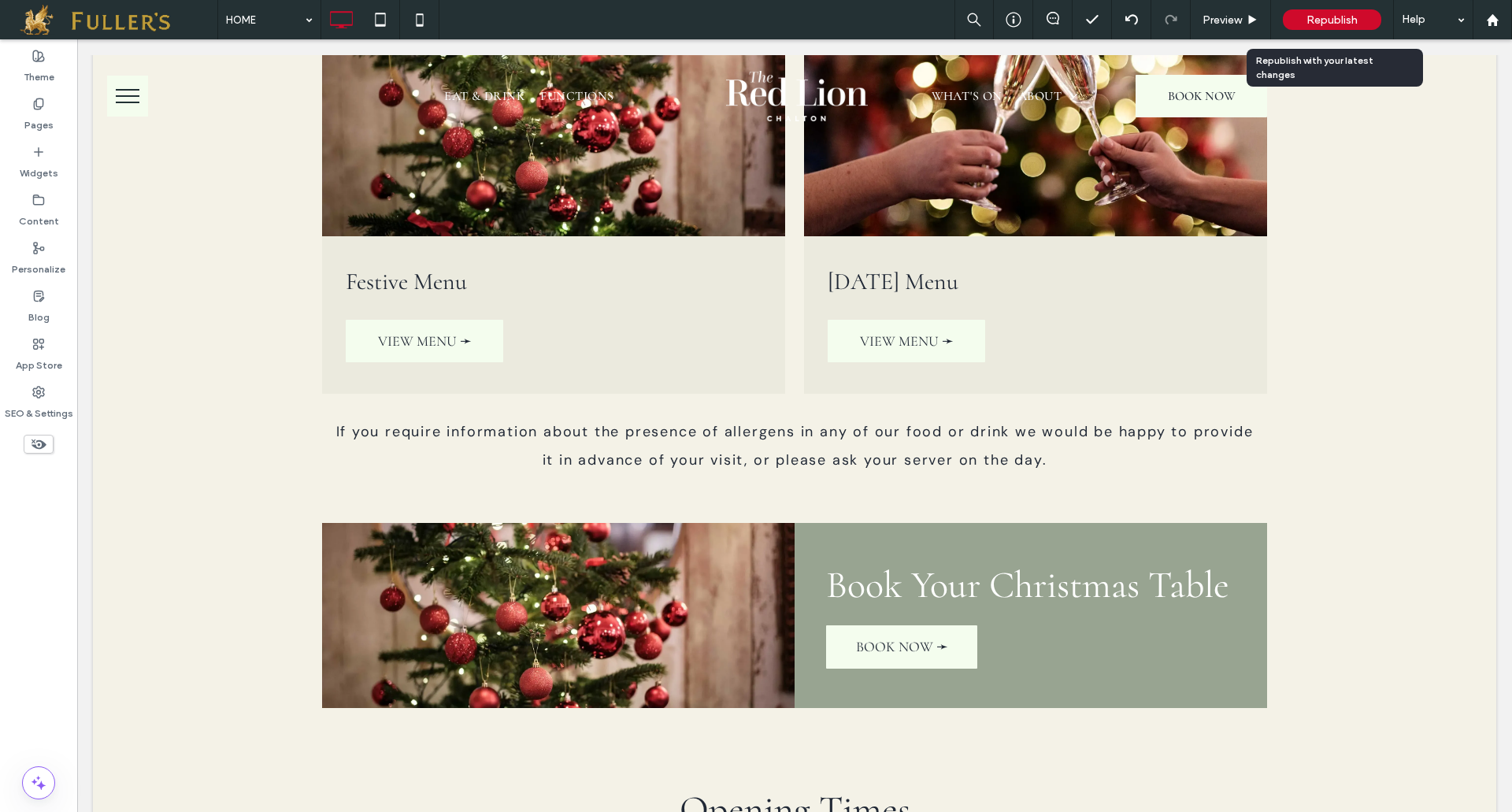
click at [1320, 13] on span "Republish" at bounding box center [1331, 20] width 51 height 13
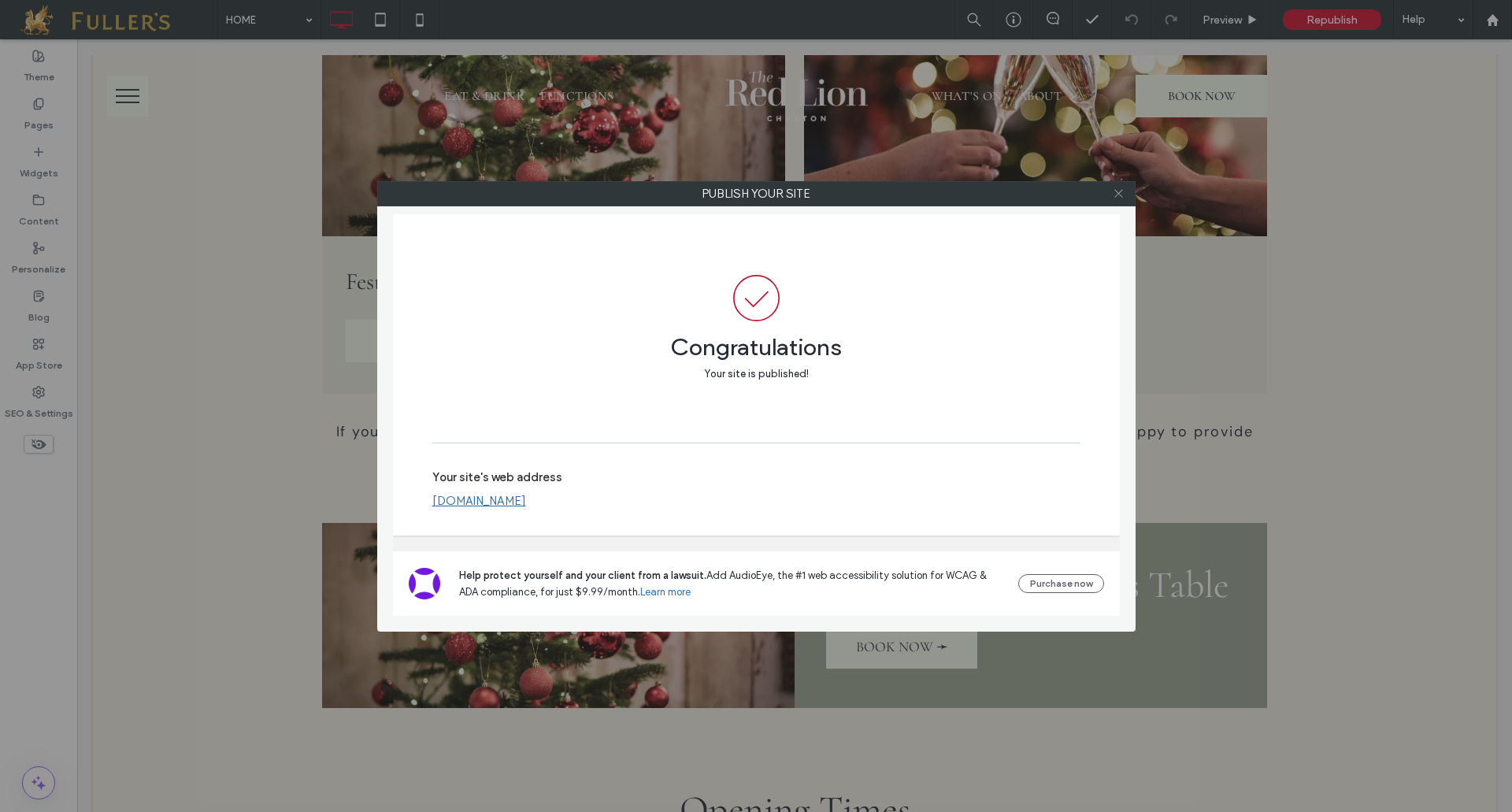
click at [1122, 196] on icon at bounding box center [1118, 194] width 12 height 12
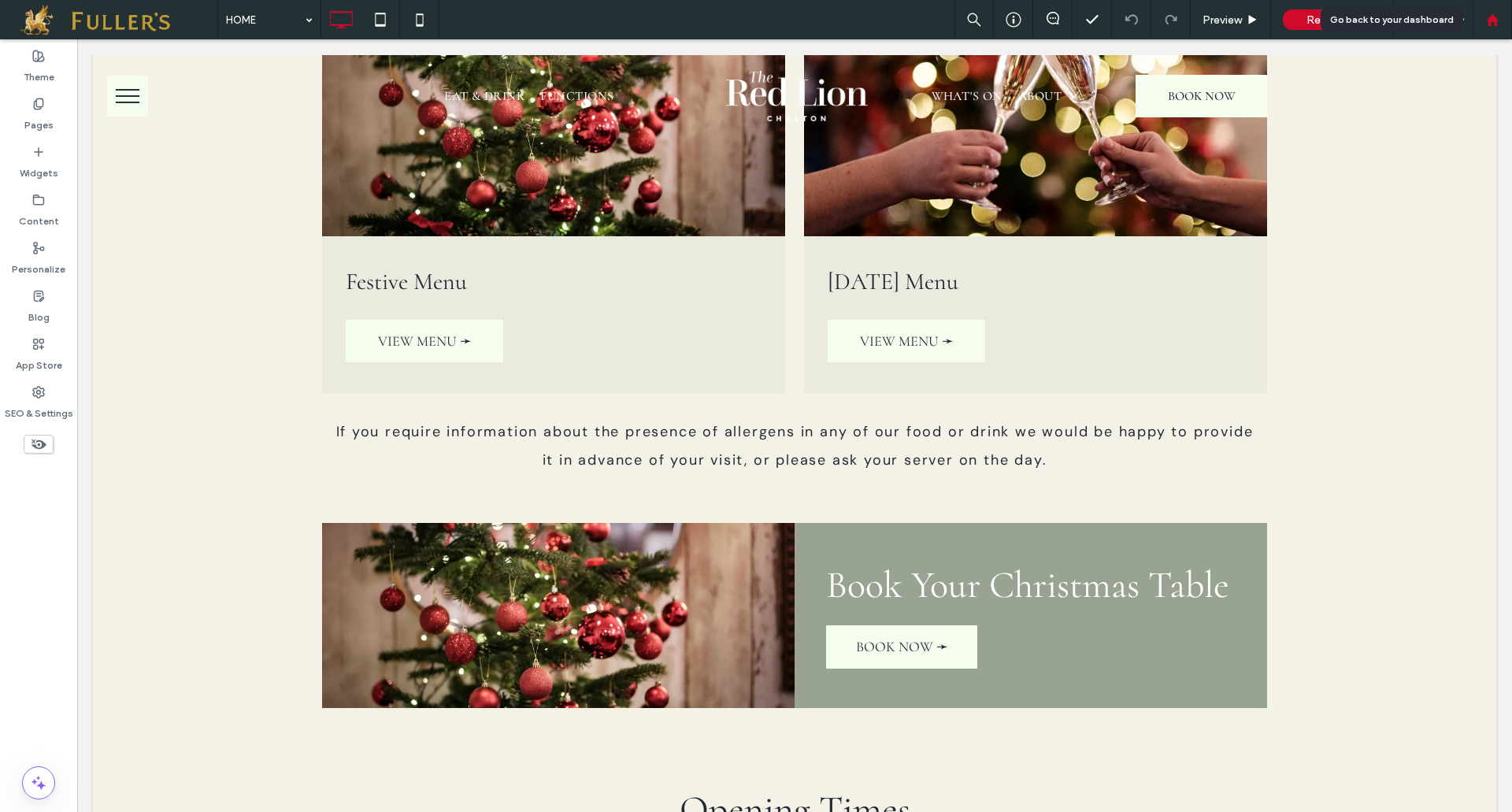
click at [1488, 22] on use at bounding box center [1492, 19] width 12 height 12
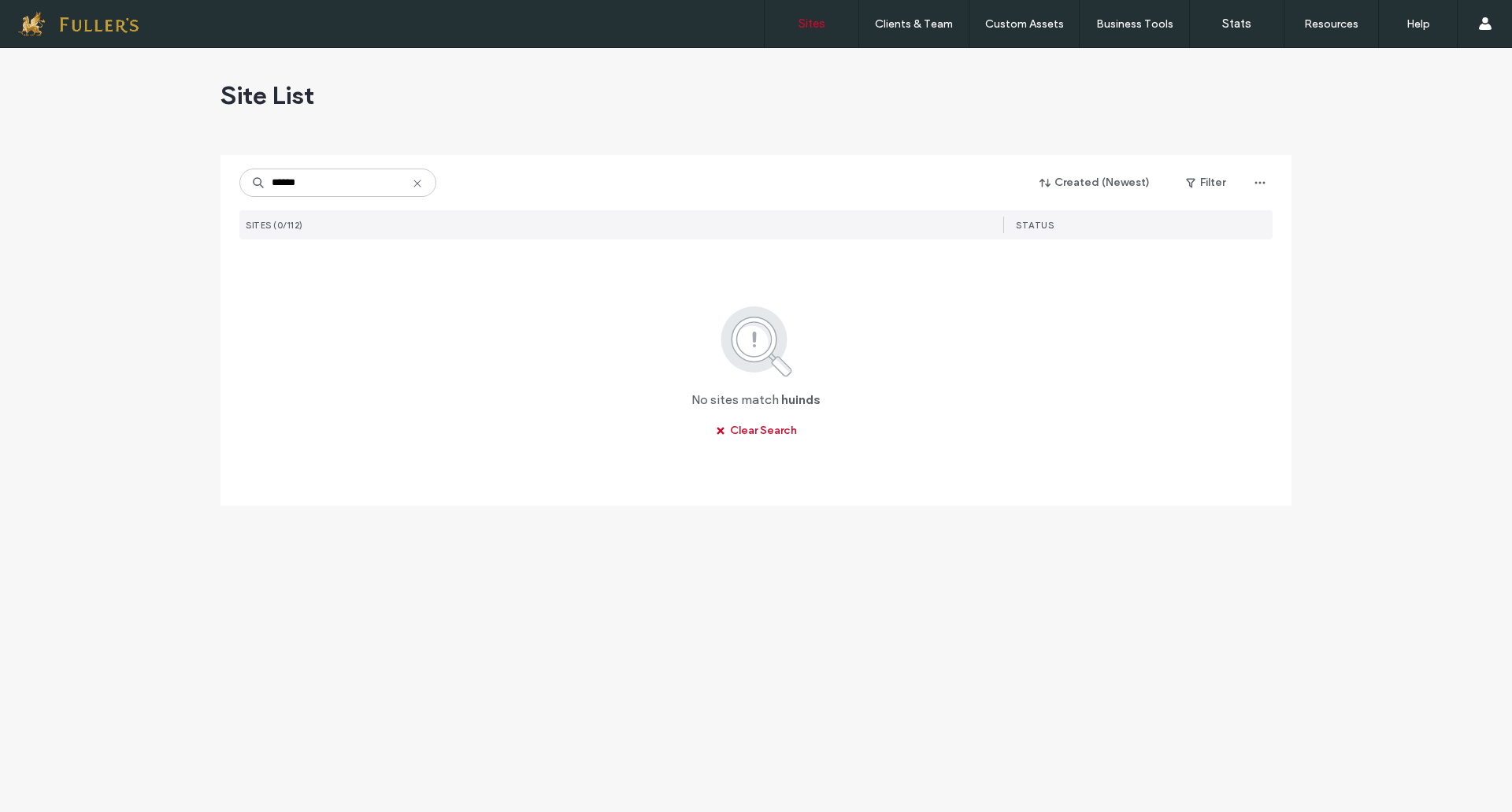
click at [278, 188] on input "******" at bounding box center [338, 182] width 196 height 28
type input "*****"
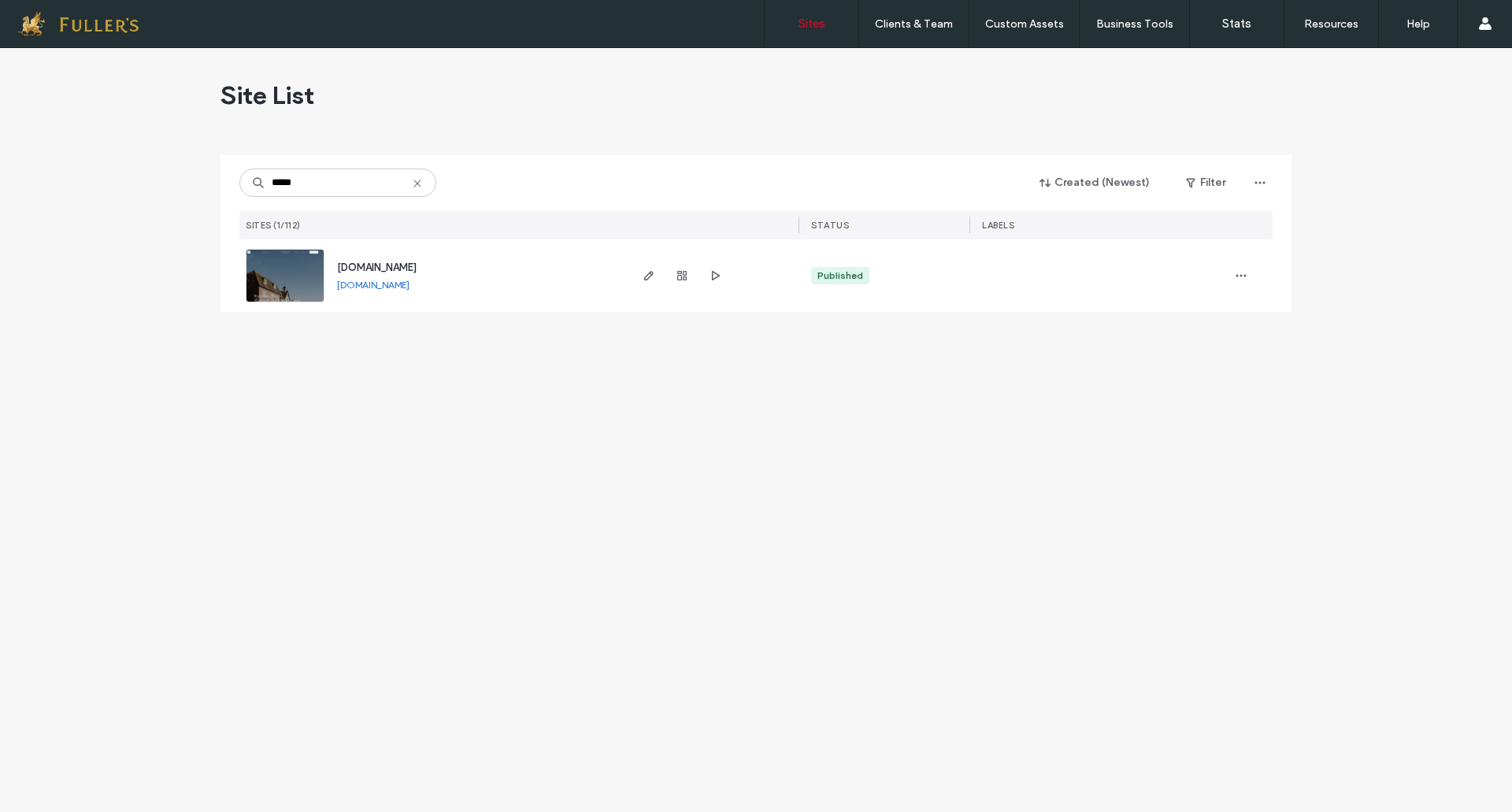
click at [659, 276] on div at bounding box center [682, 275] width 85 height 72
click at [654, 277] on icon "button" at bounding box center [648, 275] width 13 height 13
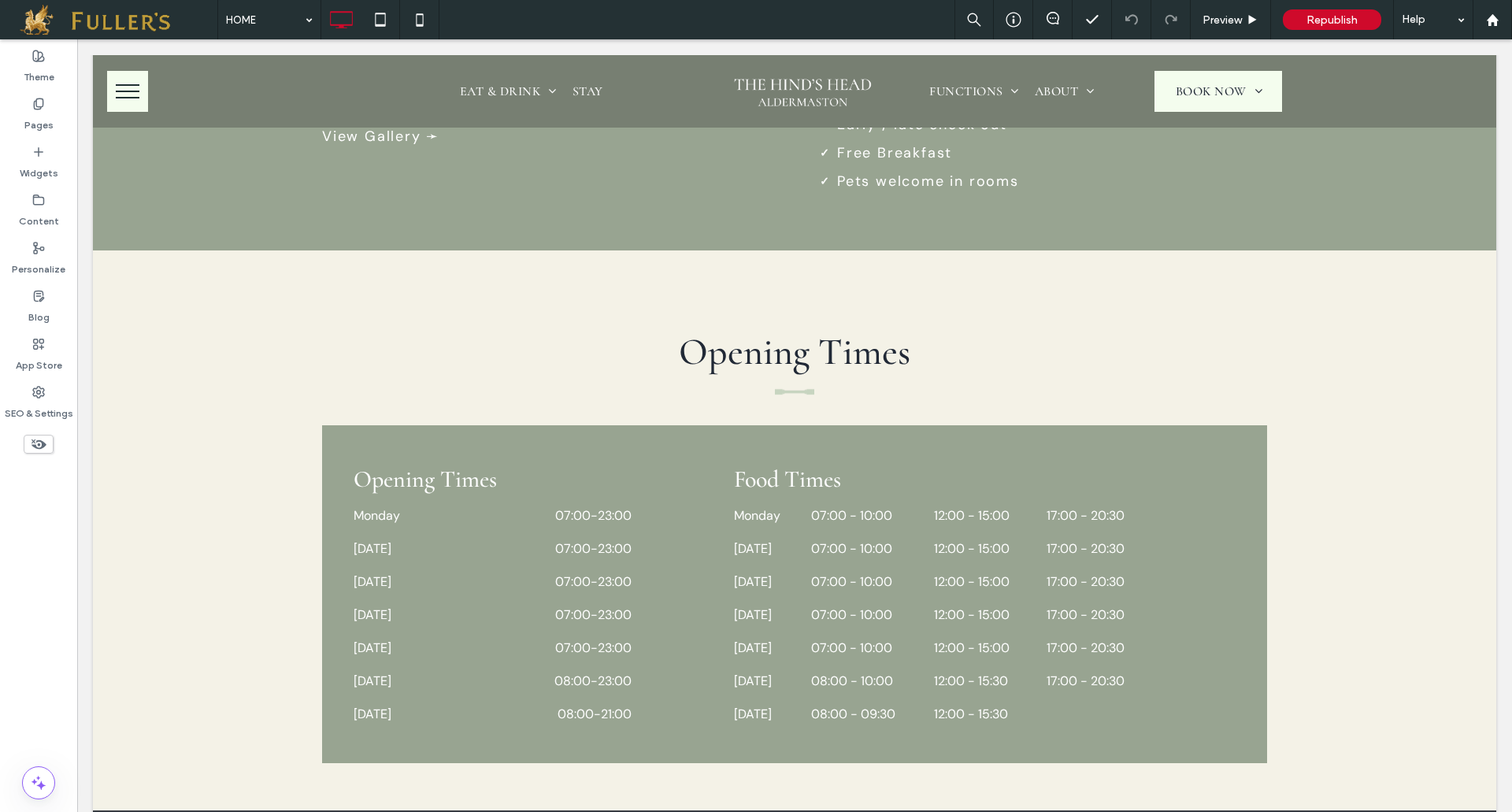
click at [32, 446] on icon at bounding box center [39, 444] width 17 height 17
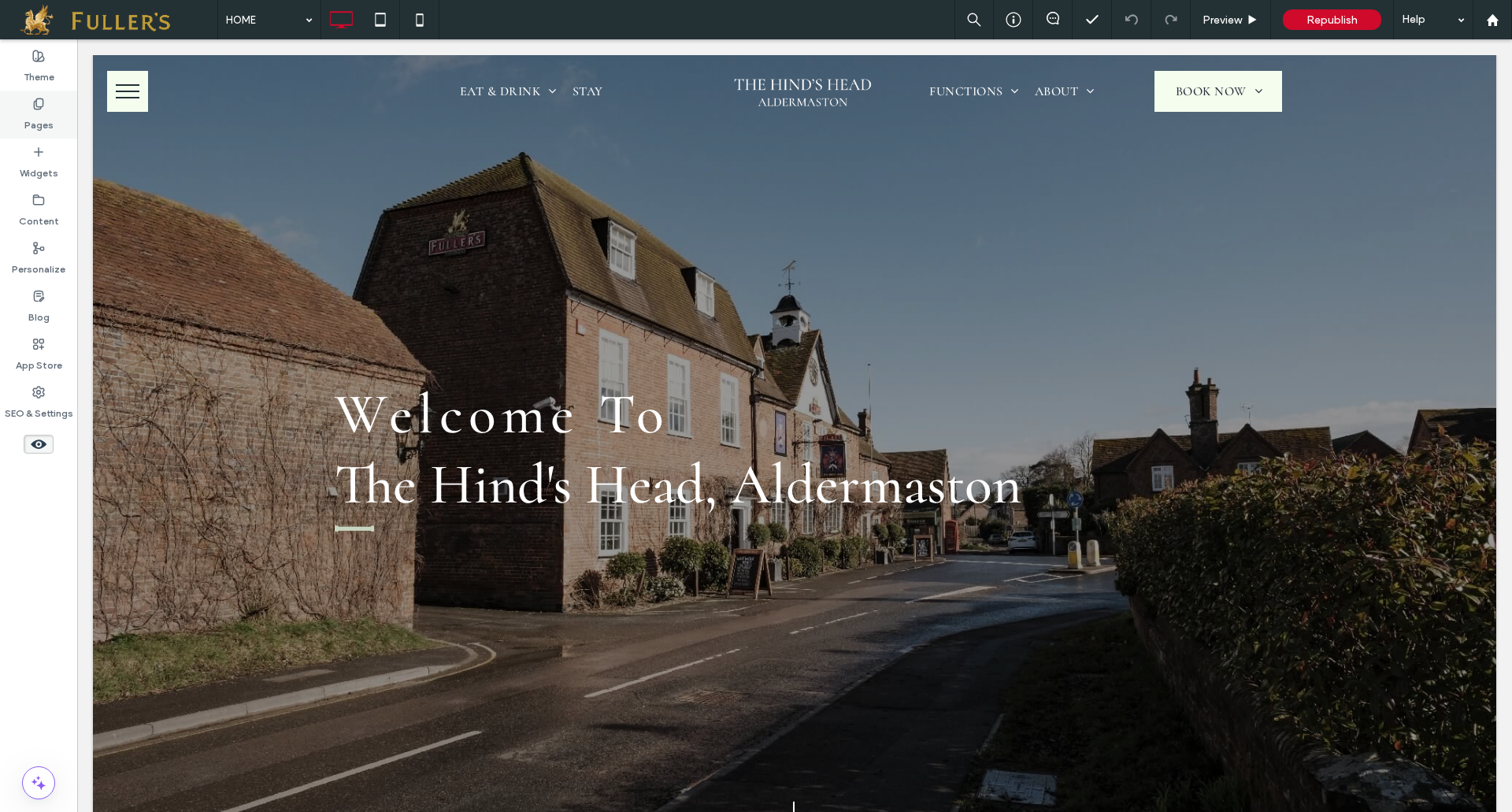
click at [41, 110] on icon at bounding box center [39, 103] width 13 height 13
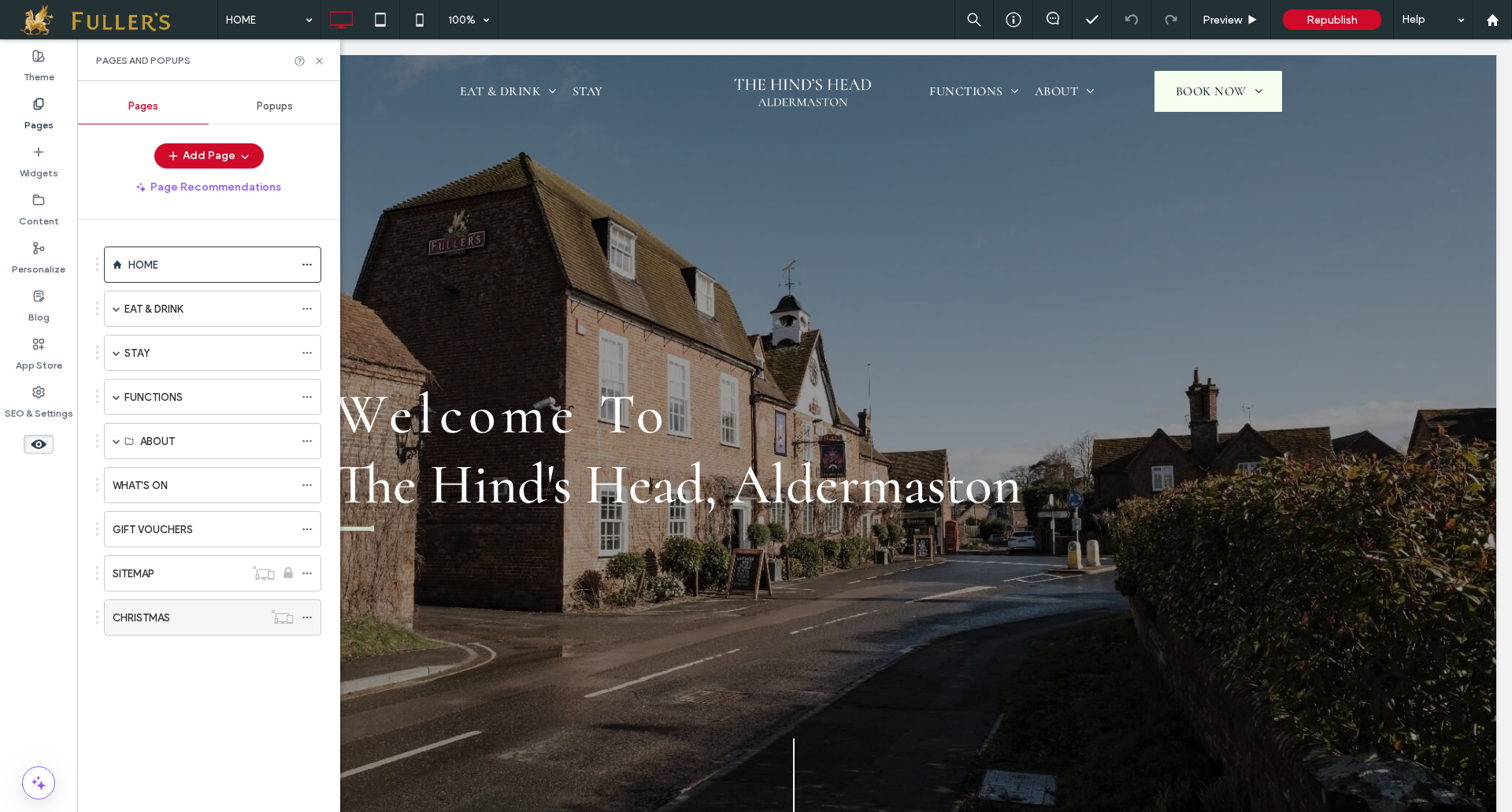
click at [145, 611] on label "CHRISTMAS" at bounding box center [142, 617] width 58 height 28
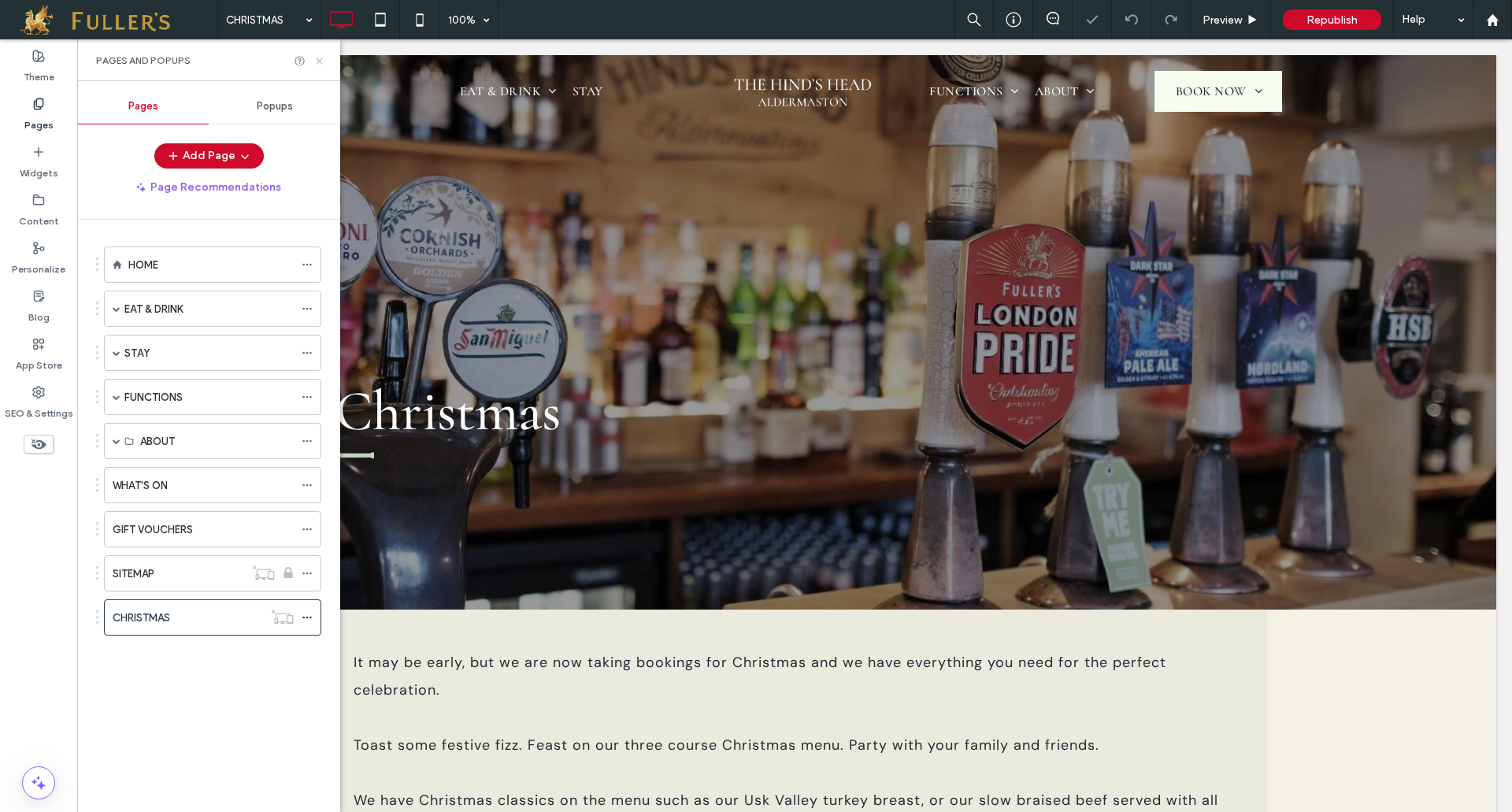
drag, startPoint x: 317, startPoint y: 62, endPoint x: 243, endPoint y: 28, distance: 81.4
click at [317, 62] on icon at bounding box center [319, 61] width 12 height 12
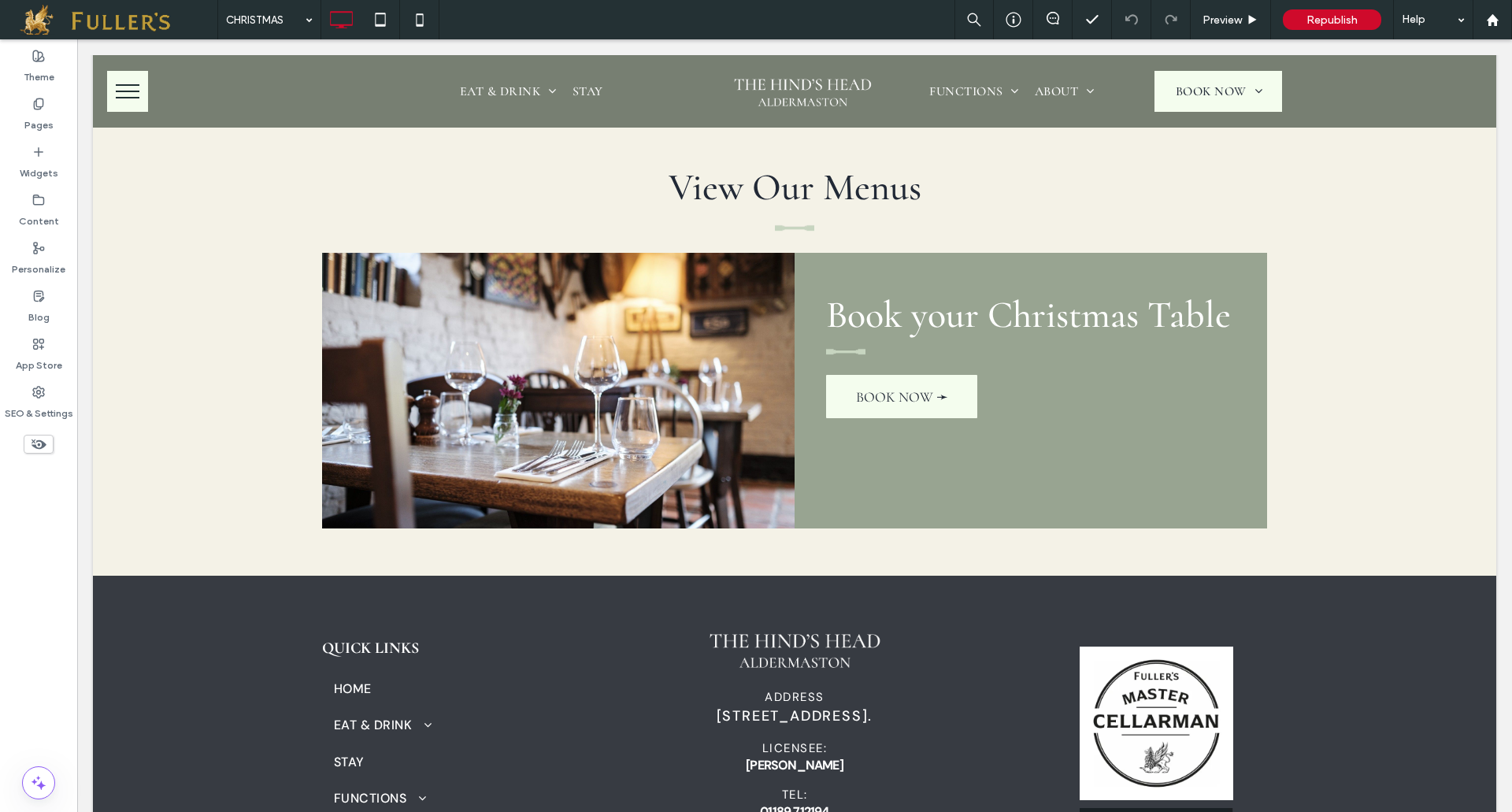
scroll to position [1672, 0]
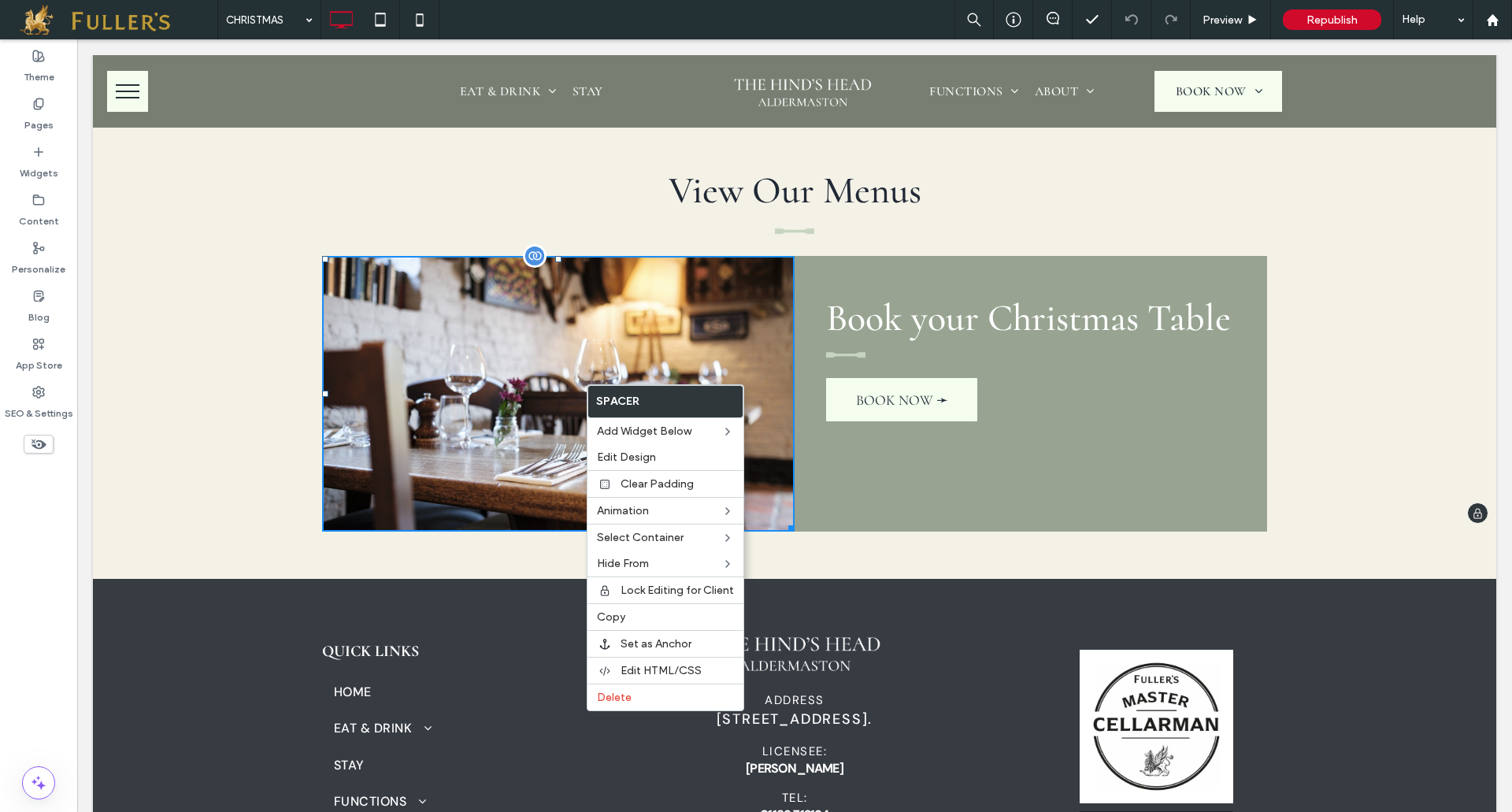
click at [459, 343] on div at bounding box center [558, 394] width 472 height 275
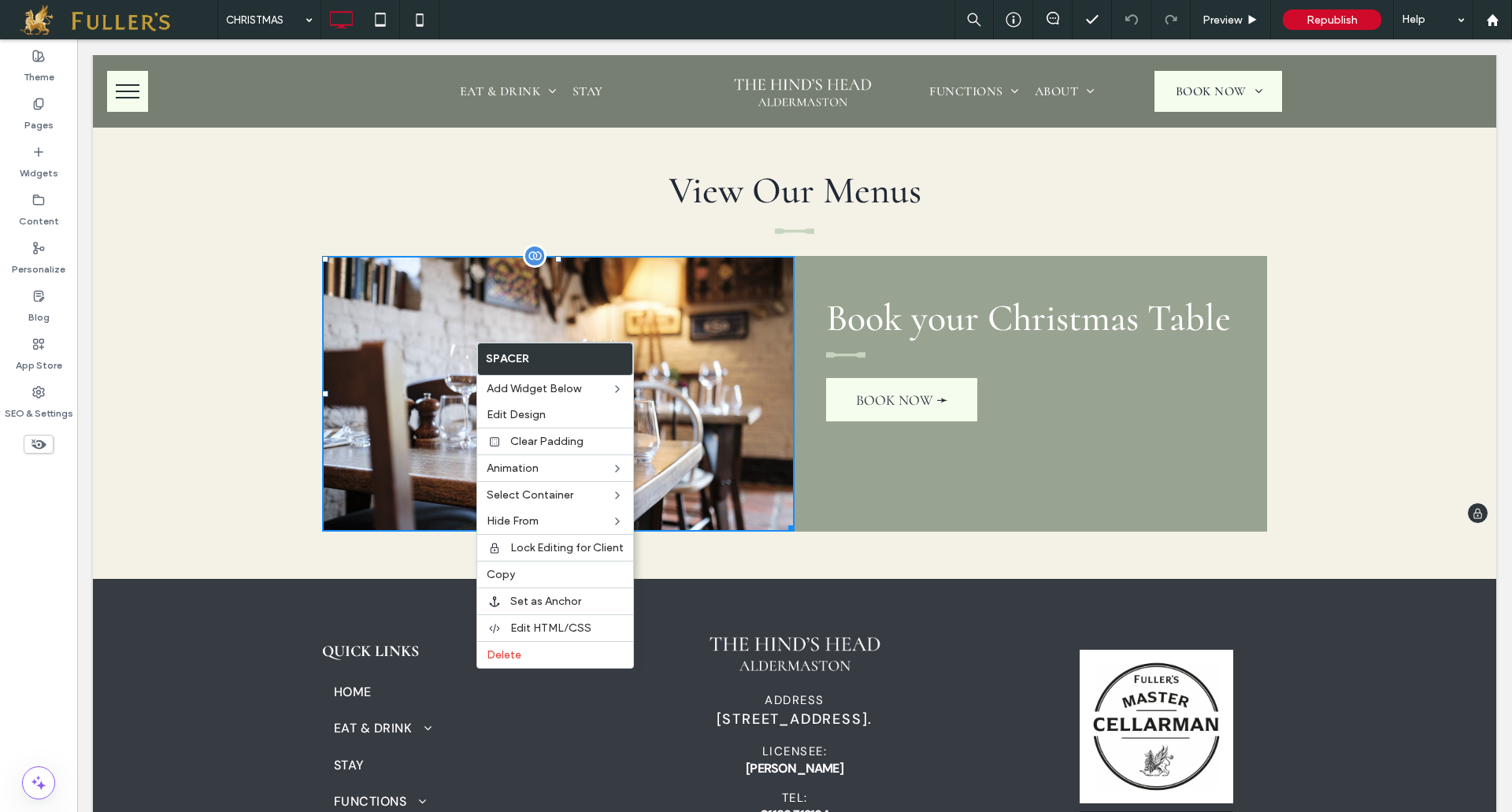
click at [670, 315] on div at bounding box center [558, 394] width 472 height 275
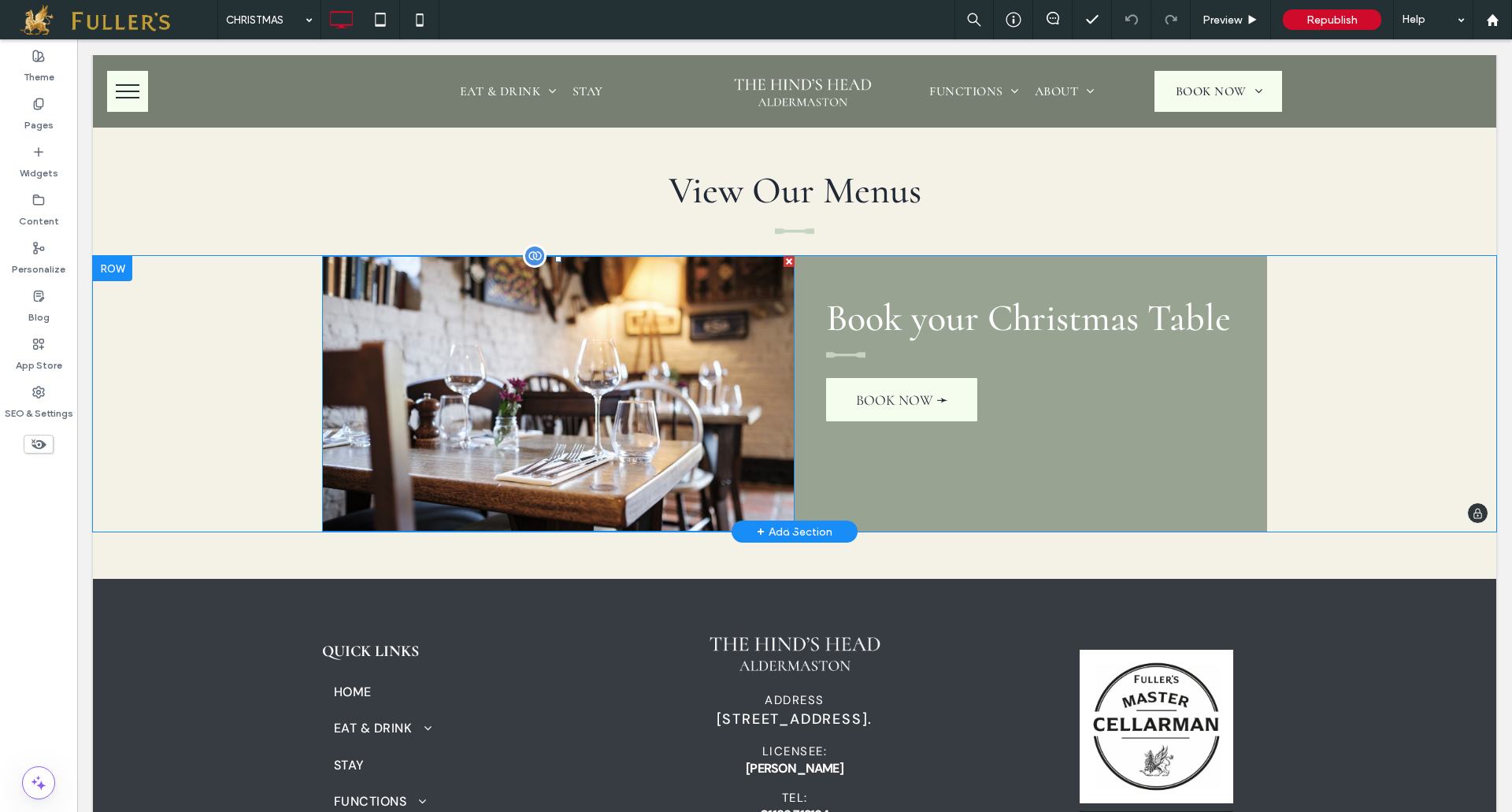
click at [511, 364] on div at bounding box center [558, 394] width 472 height 275
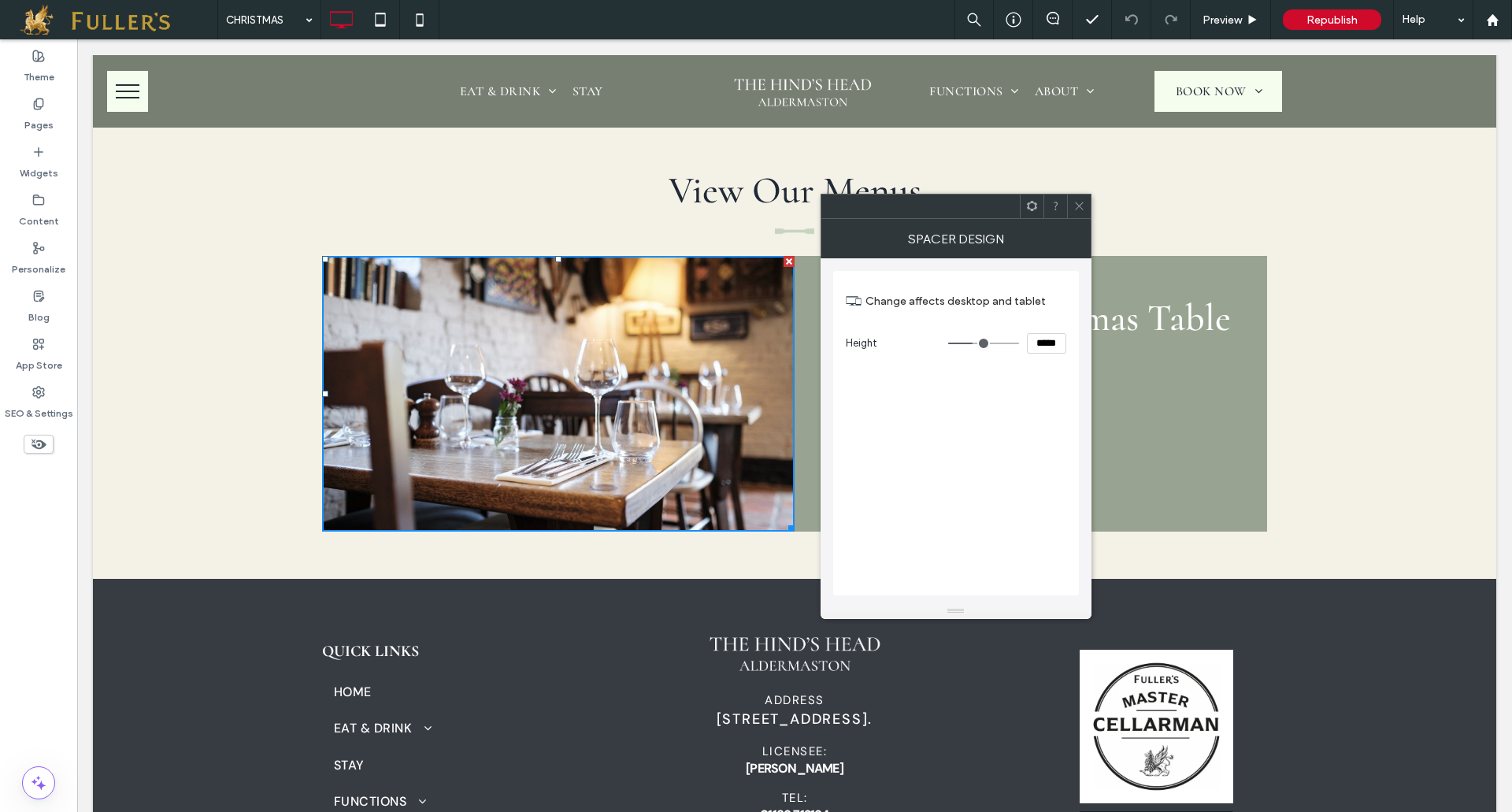
drag, startPoint x: 1081, startPoint y: 204, endPoint x: 1034, endPoint y: 243, distance: 61.1
click at [1082, 204] on icon at bounding box center [1079, 206] width 12 height 12
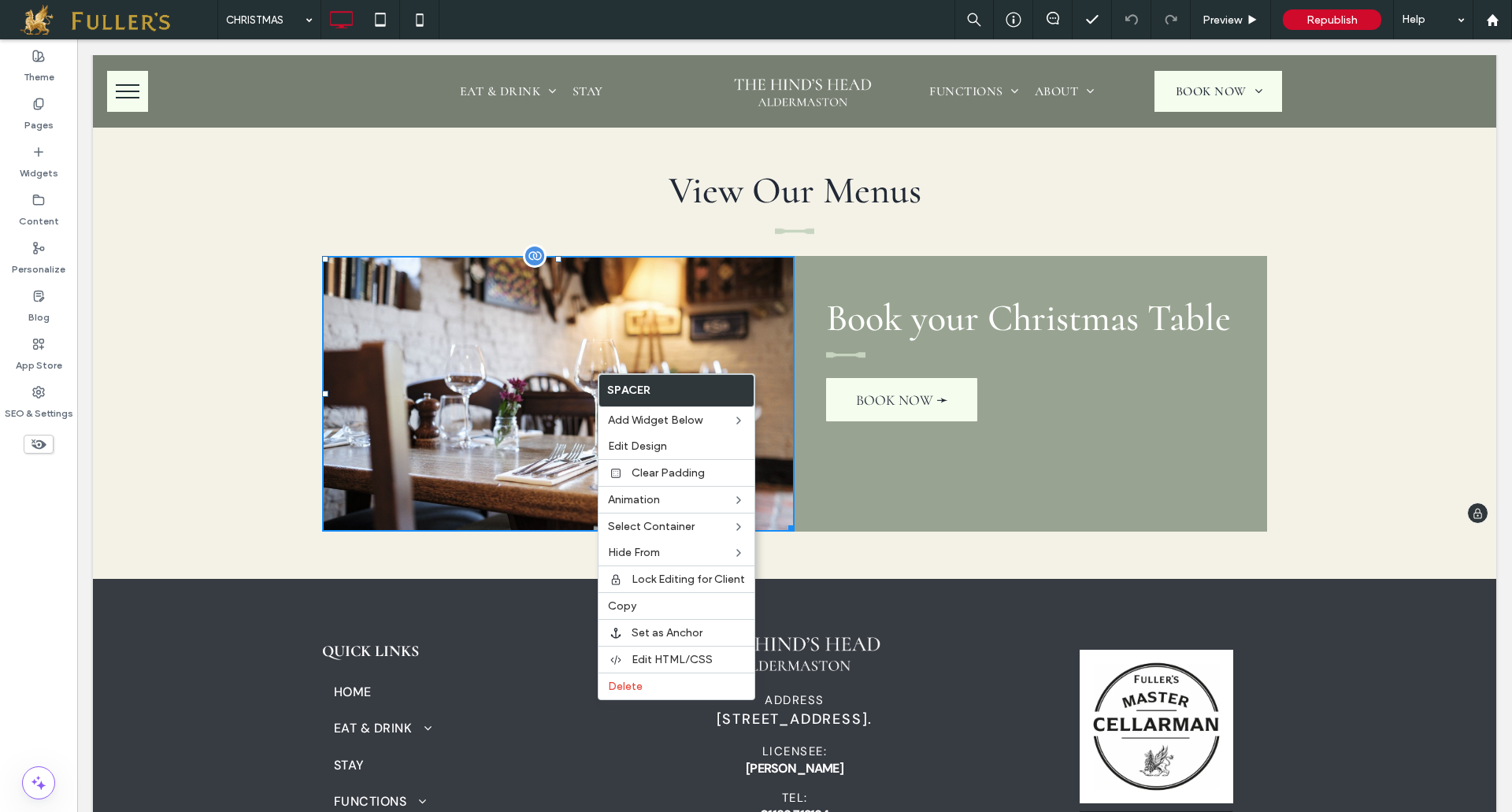
click at [524, 369] on div at bounding box center [558, 394] width 472 height 275
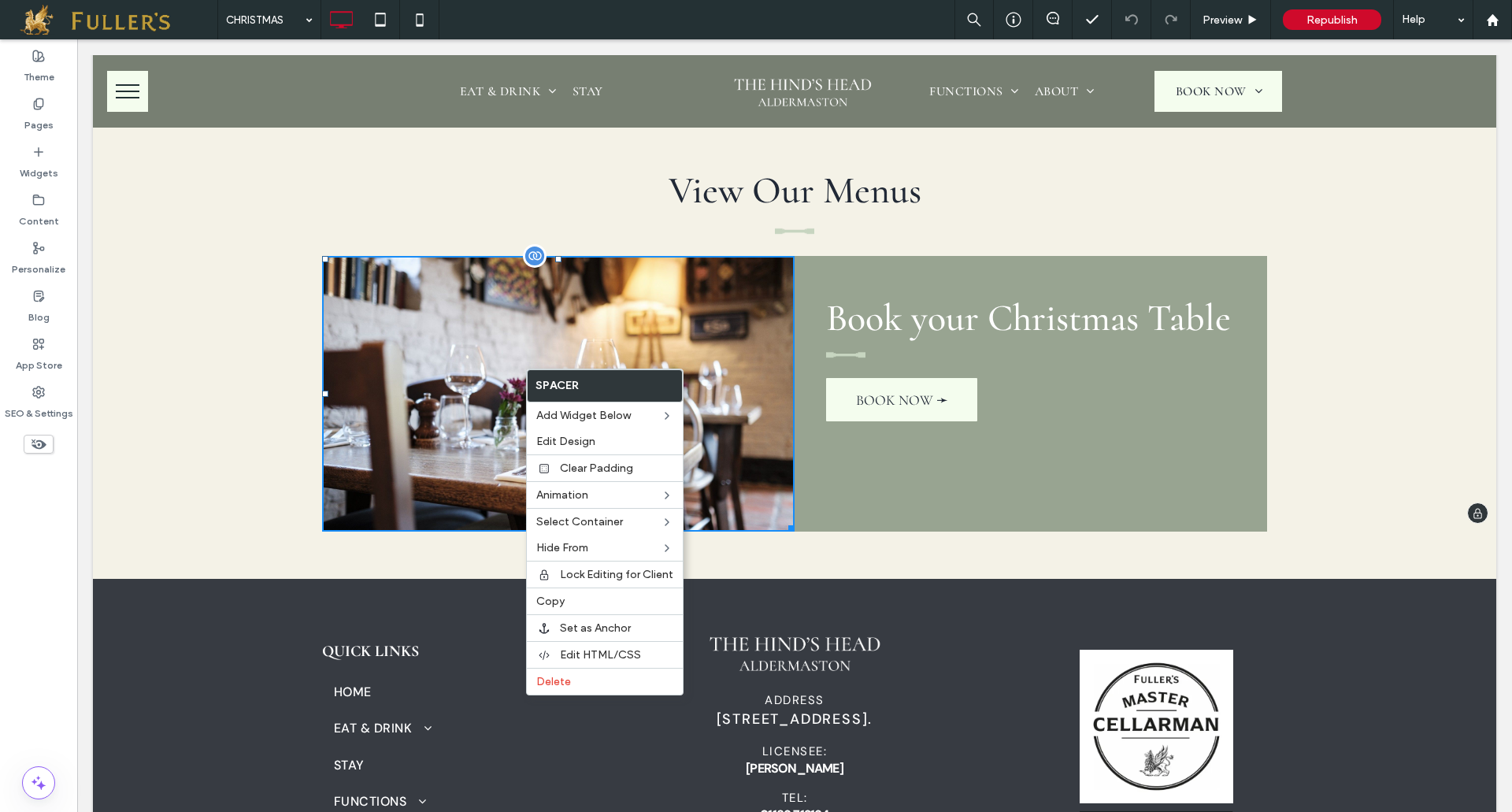
click at [485, 367] on div at bounding box center [558, 394] width 472 height 275
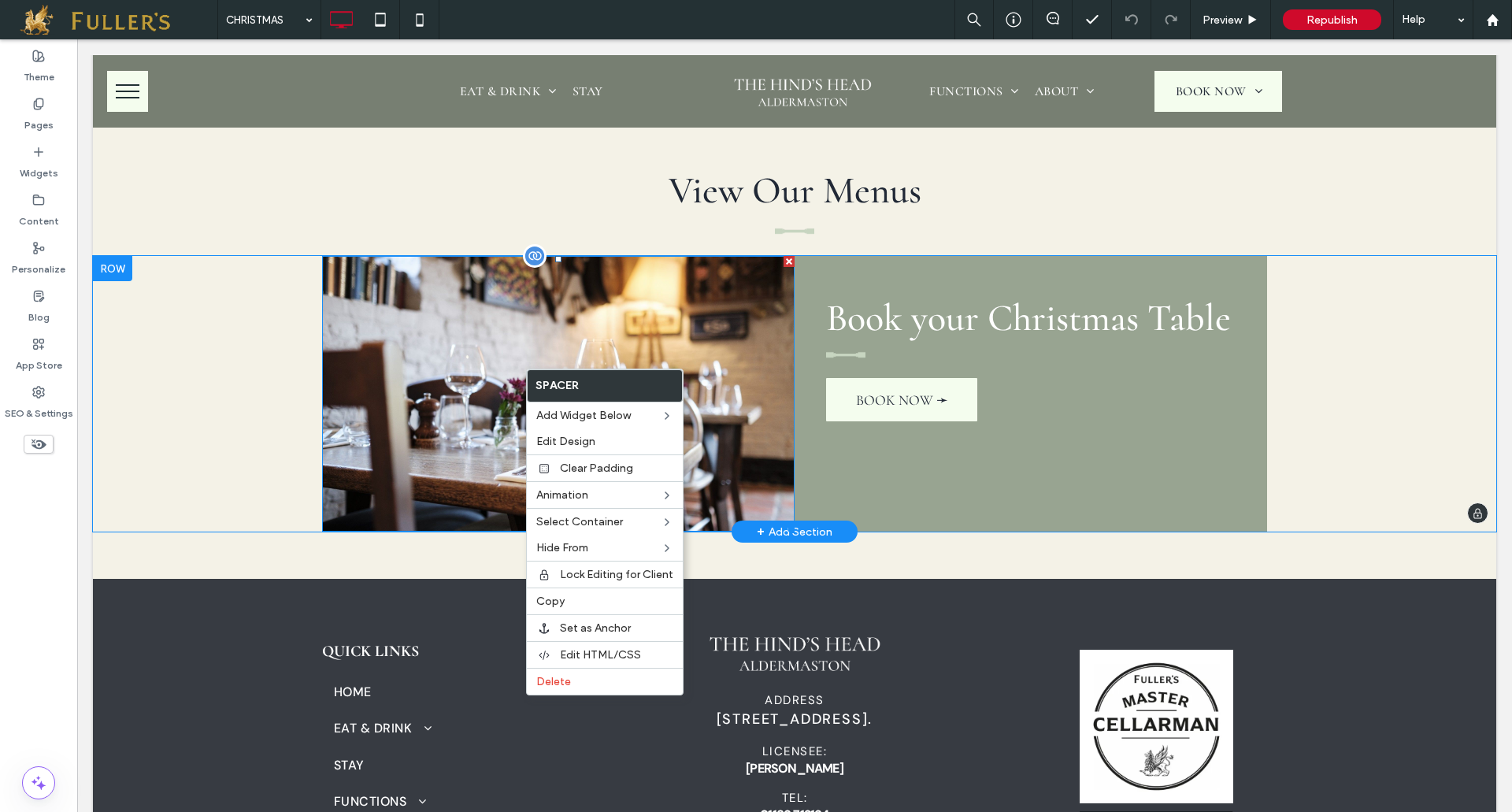
click at [485, 367] on div at bounding box center [558, 394] width 472 height 275
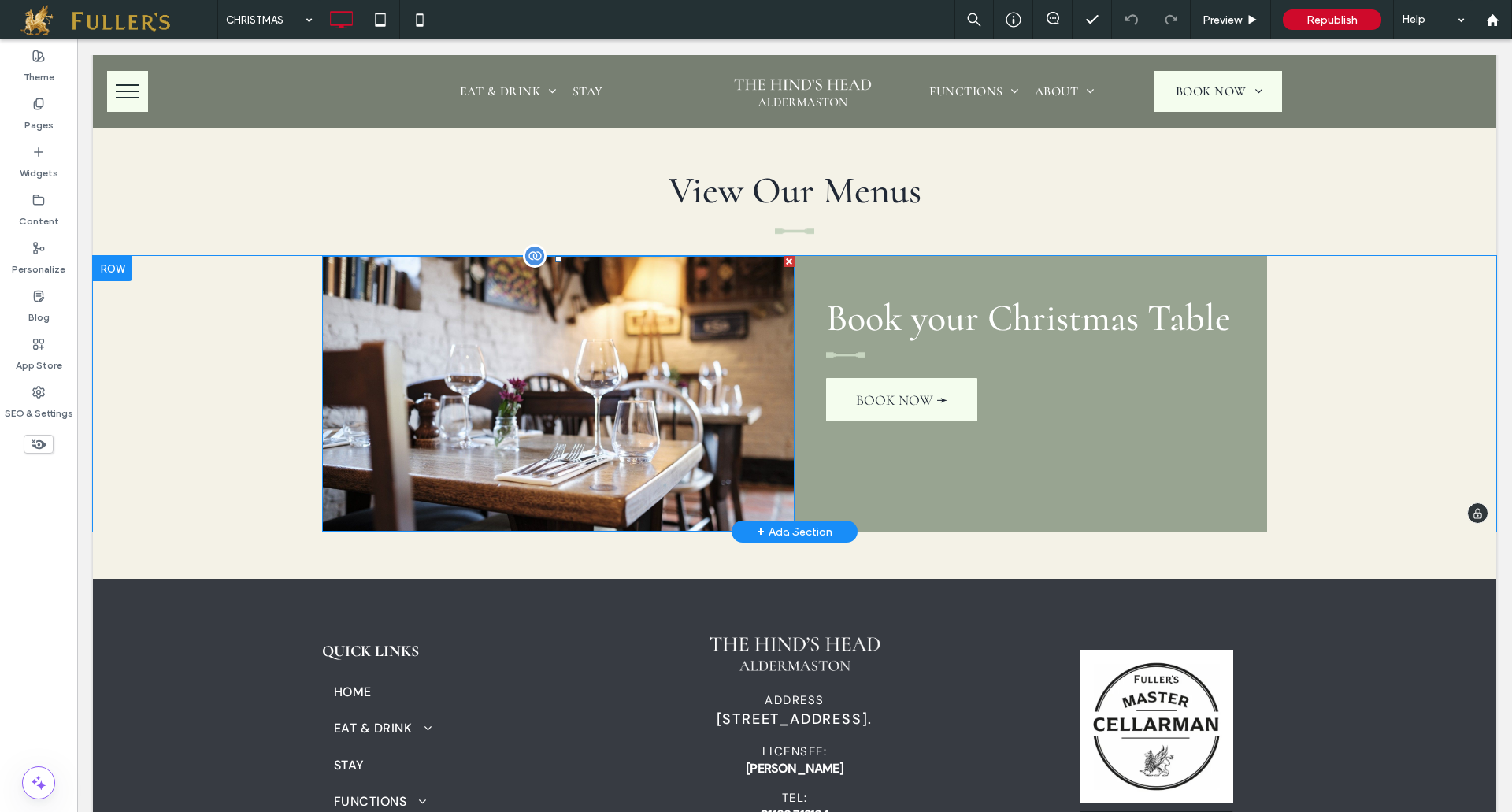
click at [562, 408] on div at bounding box center [558, 394] width 472 height 275
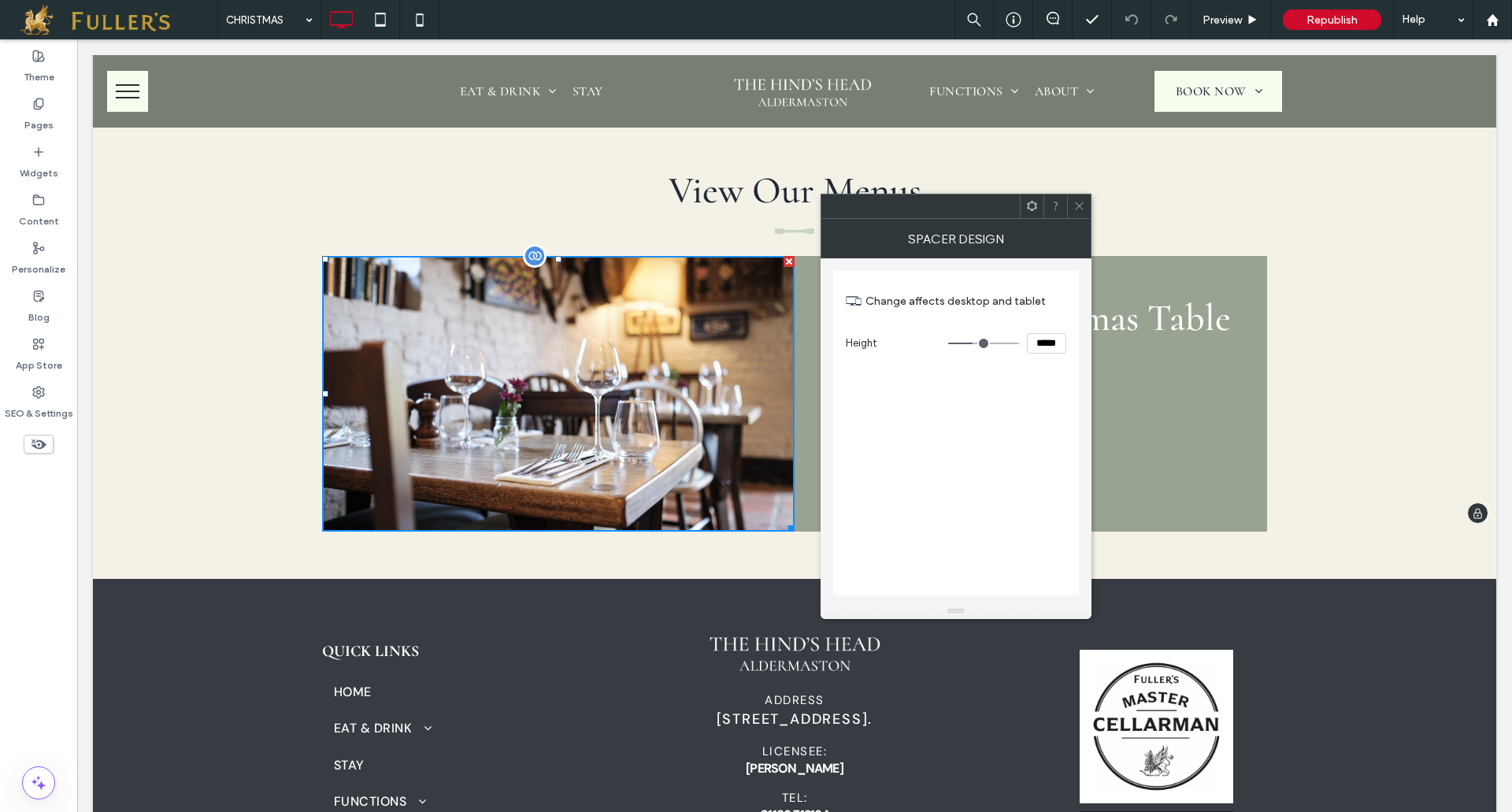
click at [562, 408] on div at bounding box center [558, 394] width 472 height 275
click at [1082, 201] on icon at bounding box center [1079, 206] width 12 height 12
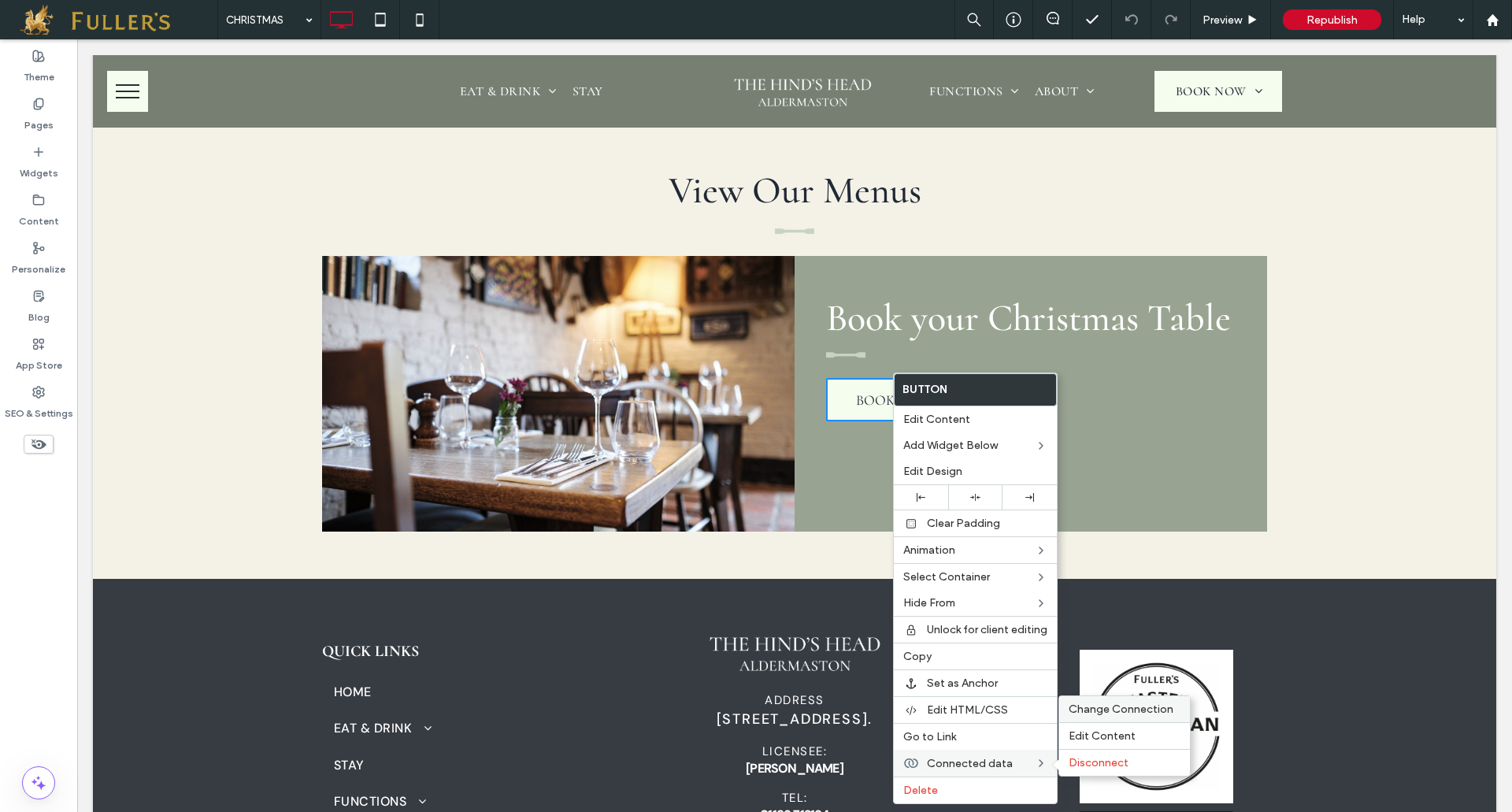
click at [1137, 709] on span "Change Connection" at bounding box center [1120, 709] width 105 height 13
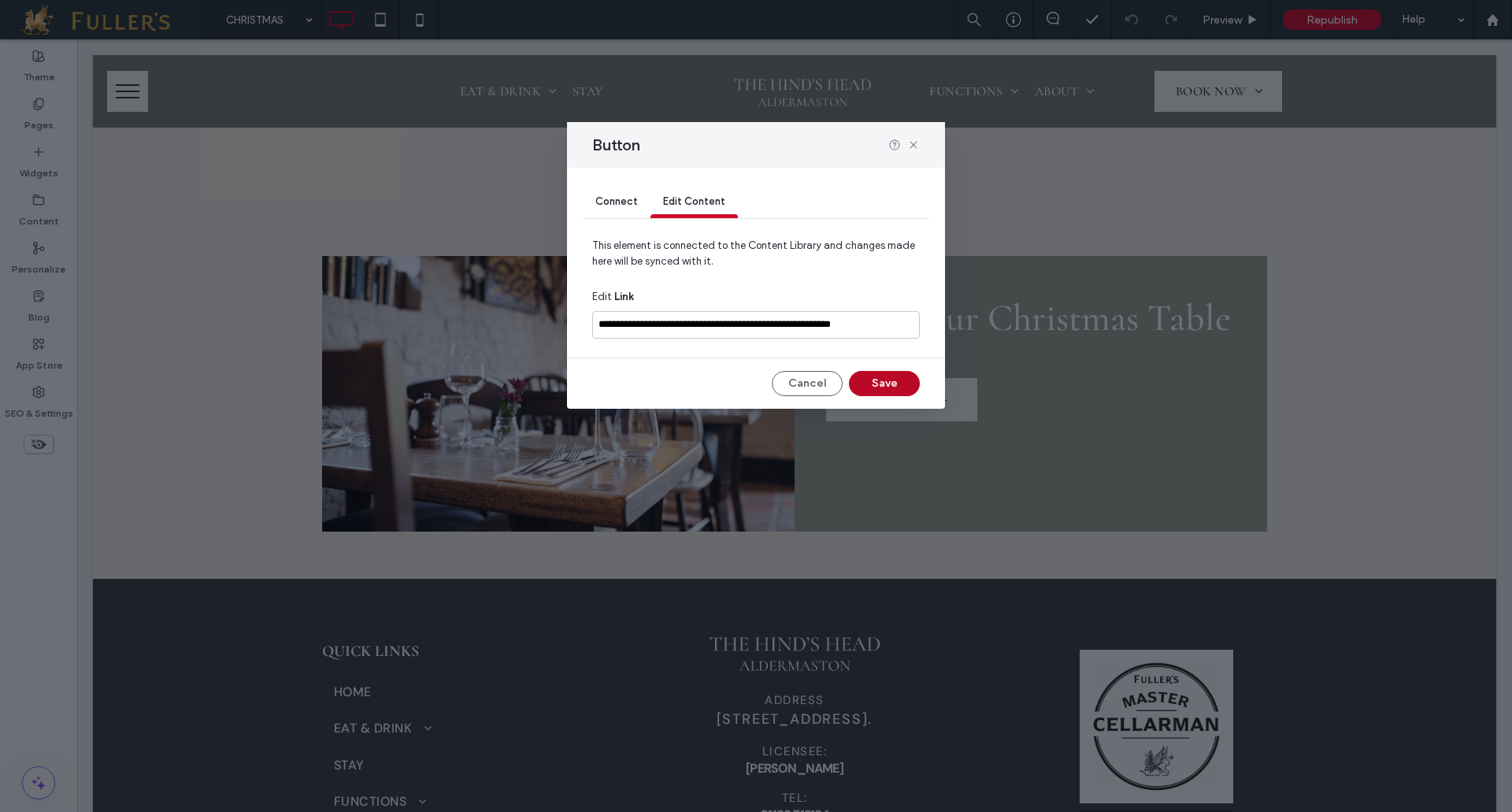
click at [890, 376] on button "Save" at bounding box center [884, 383] width 71 height 25
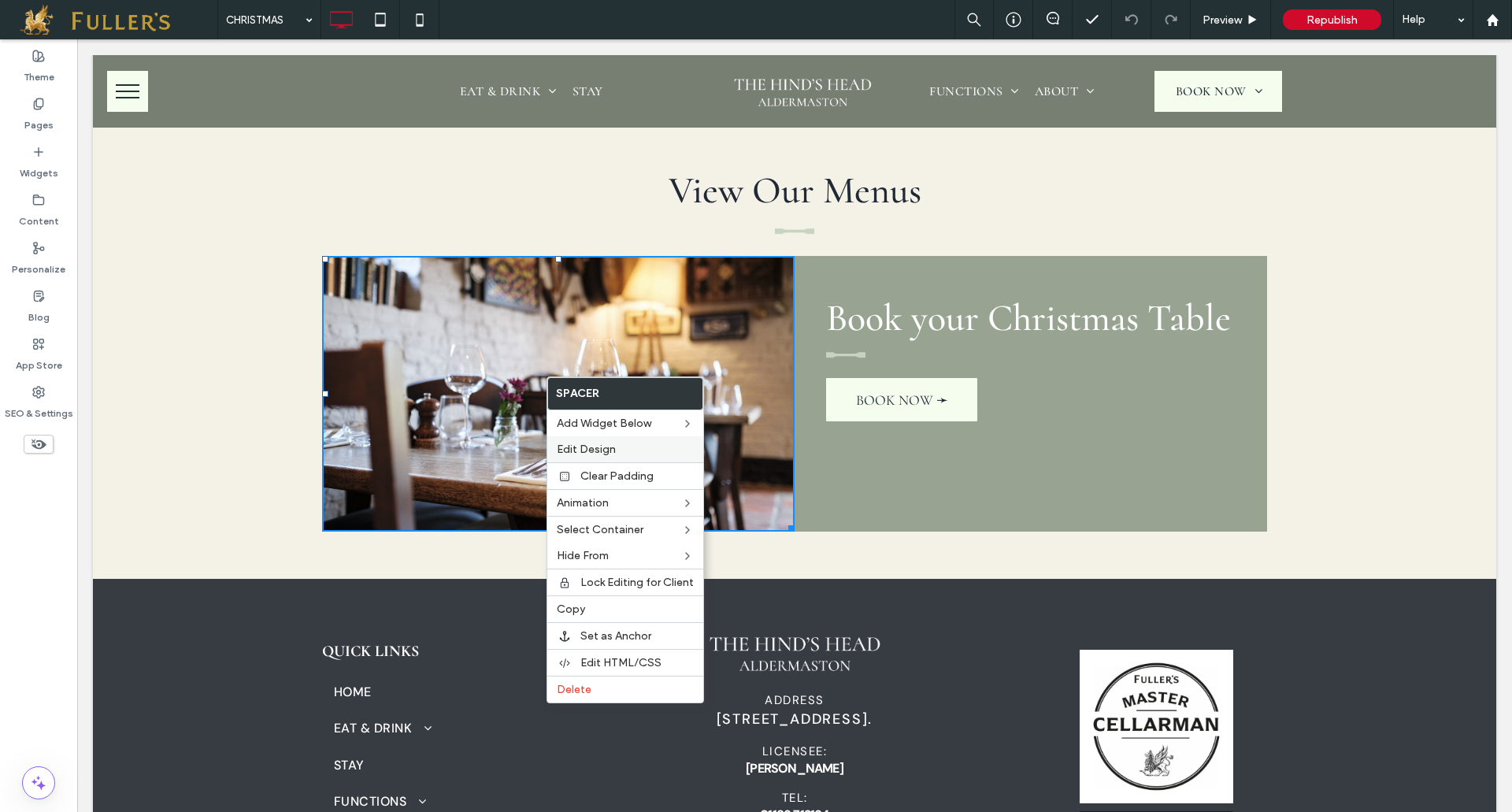
click at [589, 453] on span "Edit Design" at bounding box center [586, 449] width 59 height 13
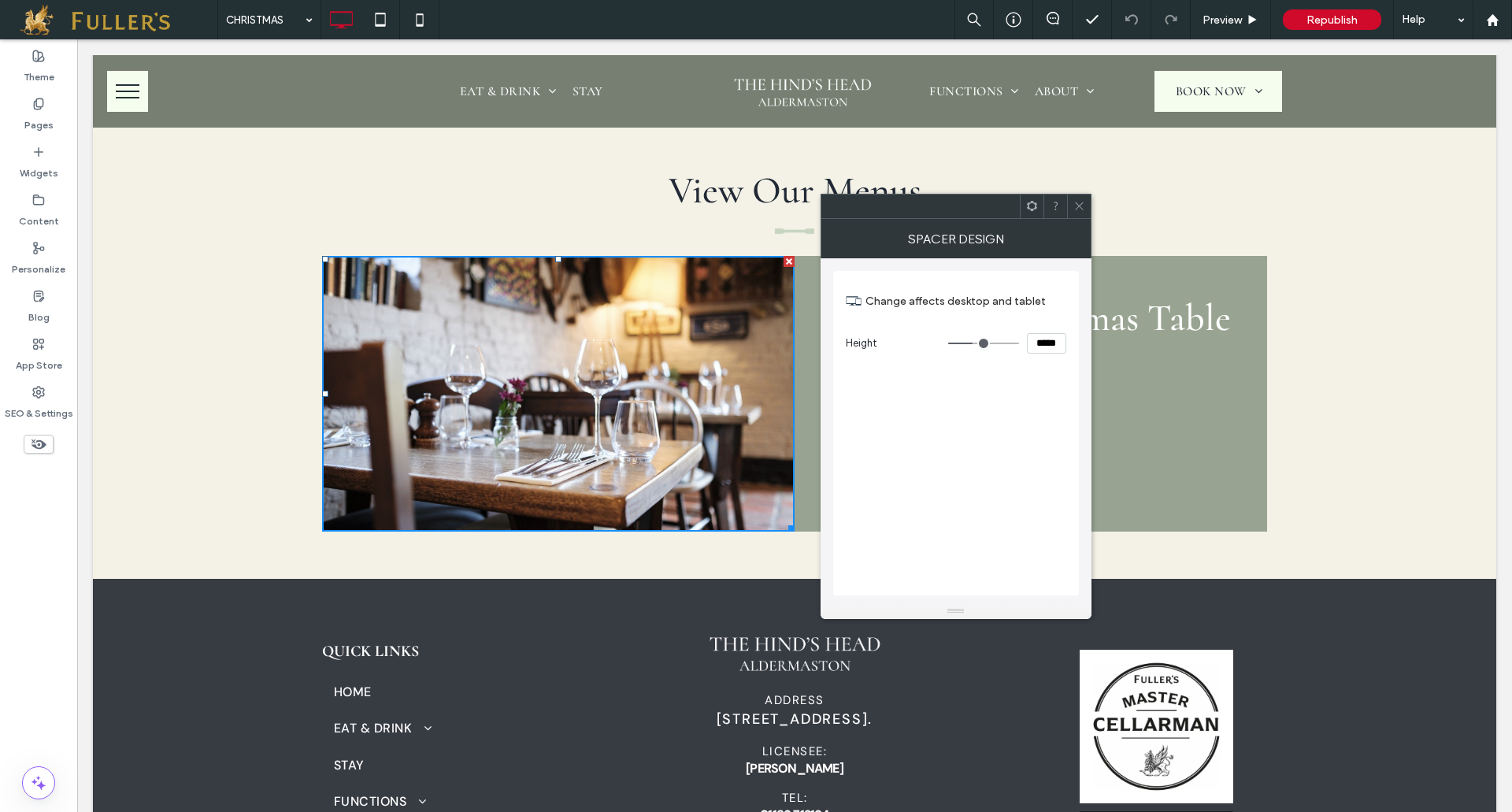
click at [1030, 208] on icon at bounding box center [1031, 206] width 12 height 12
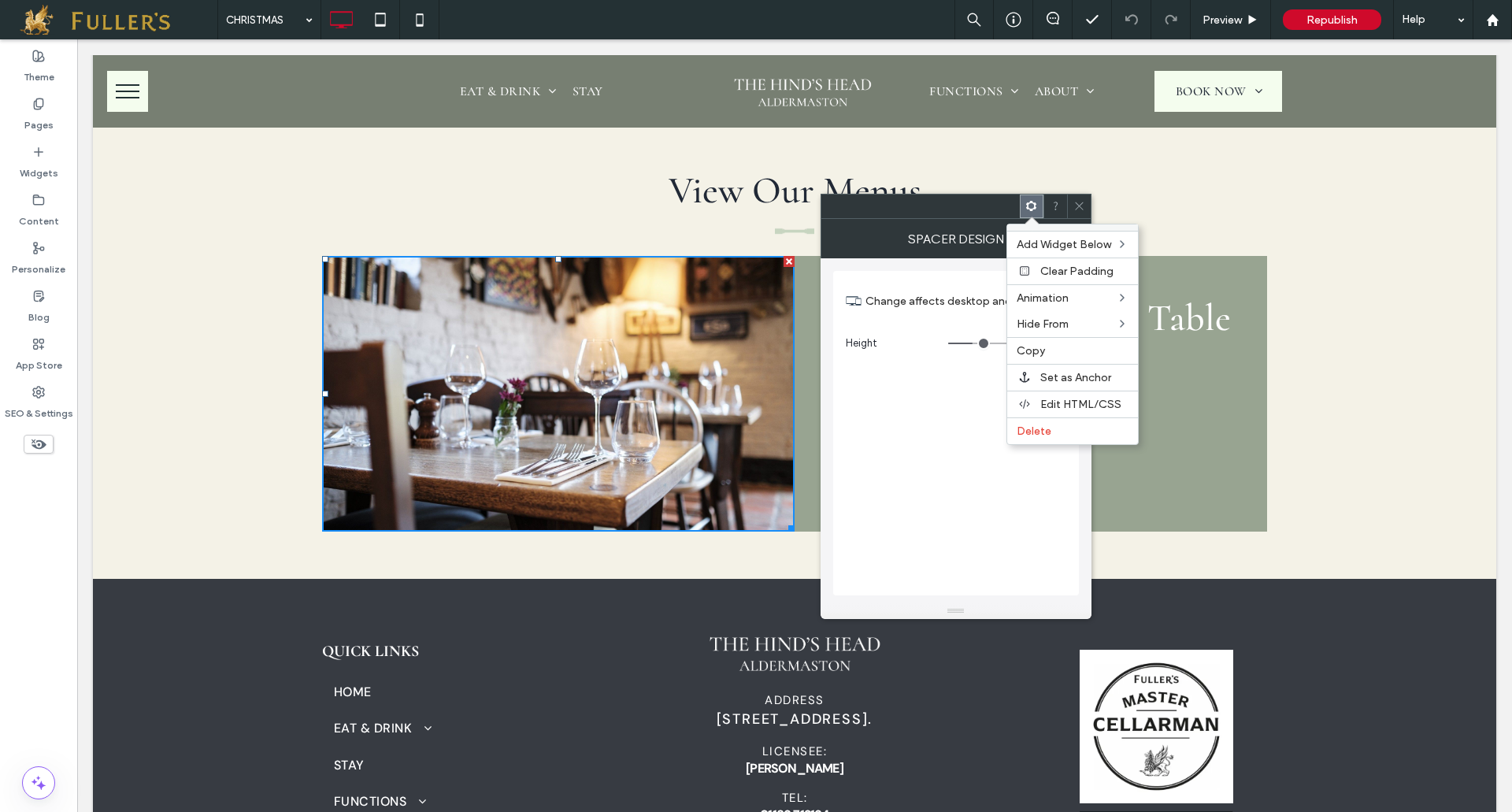
click at [1077, 201] on icon at bounding box center [1079, 206] width 12 height 12
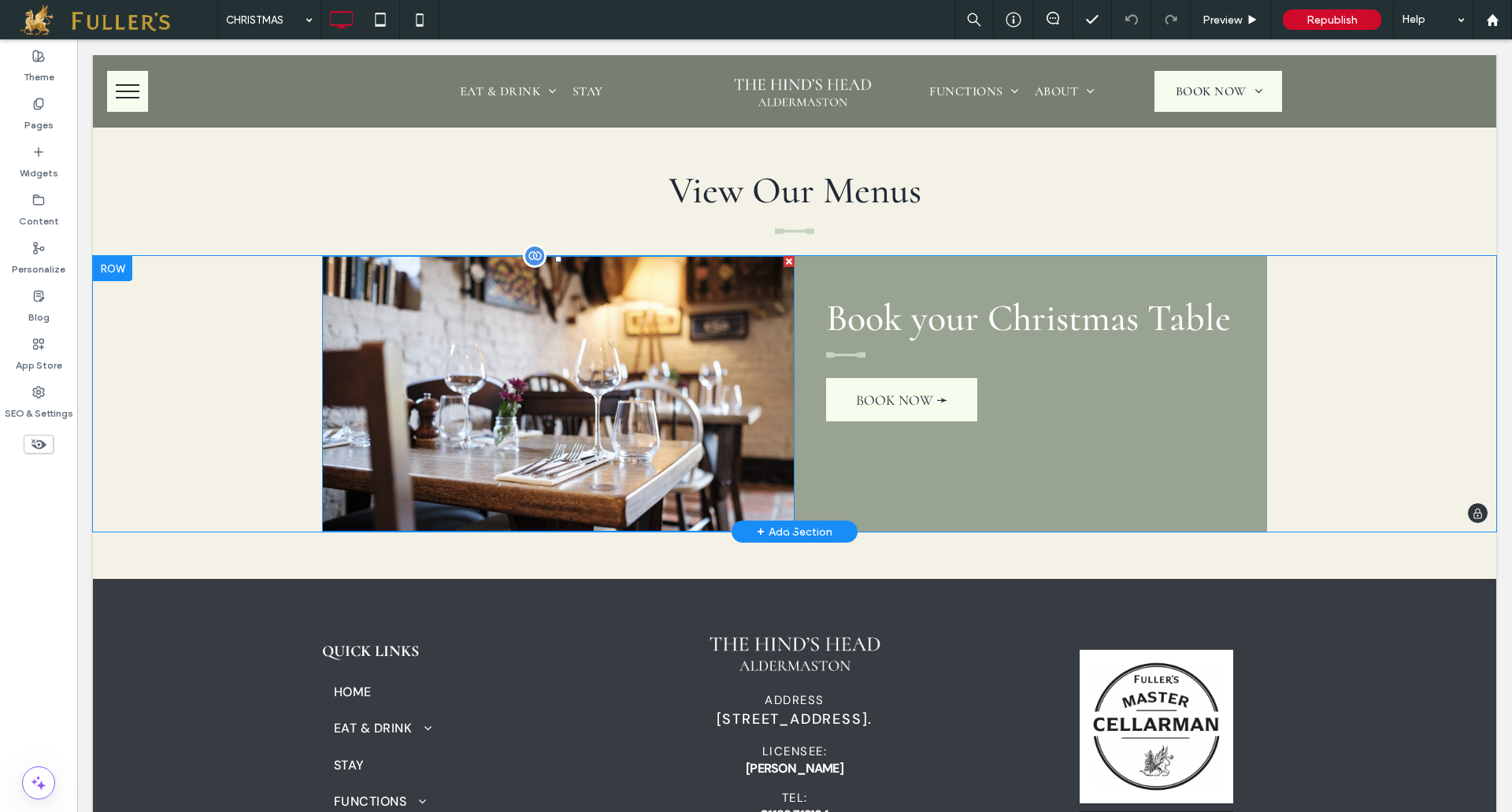
click at [542, 363] on div at bounding box center [558, 394] width 472 height 275
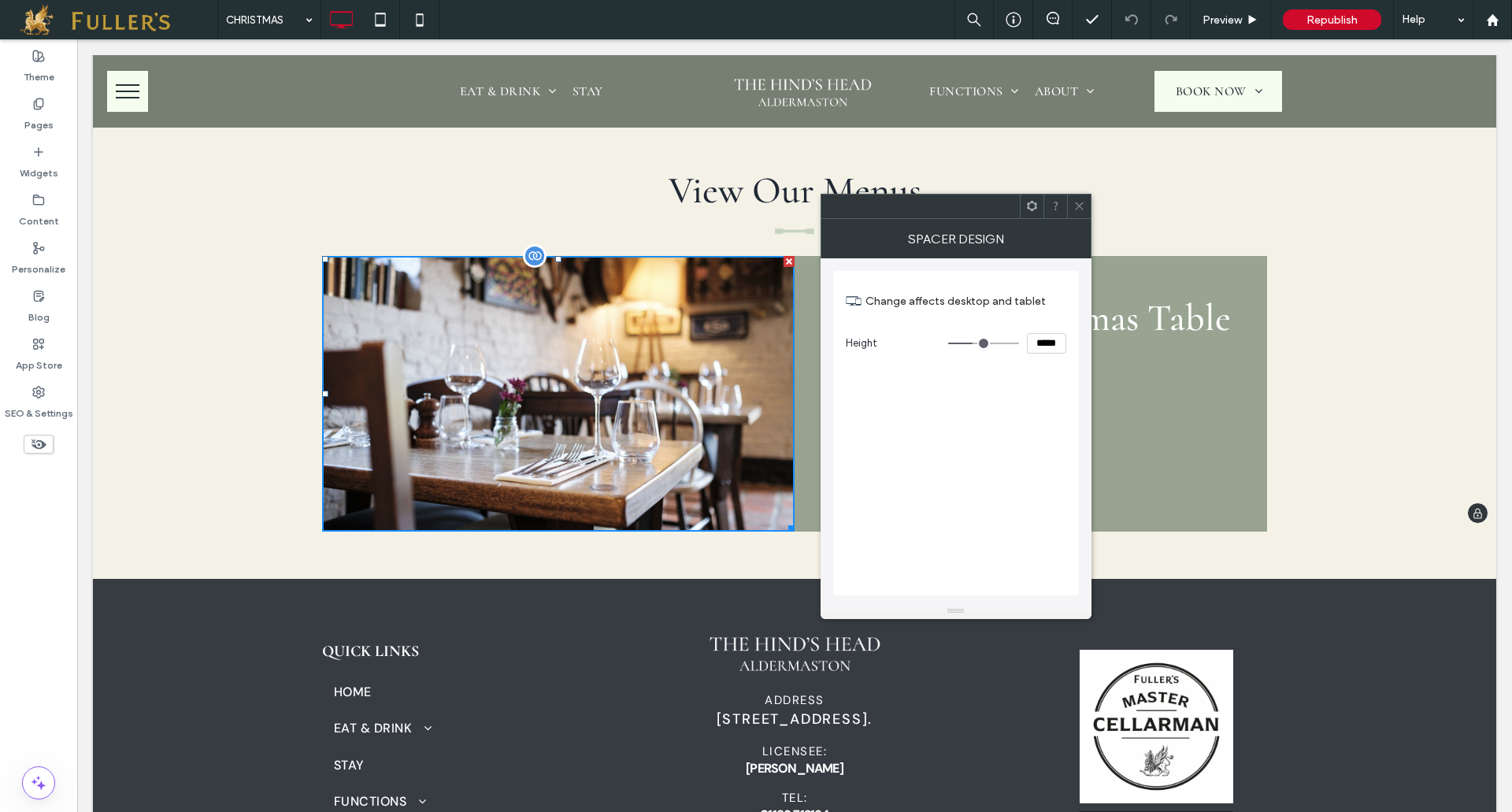
click at [542, 363] on div at bounding box center [558, 394] width 472 height 275
drag, startPoint x: 1082, startPoint y: 207, endPoint x: 541, endPoint y: 230, distance: 541.5
click at [1082, 207] on icon at bounding box center [1079, 206] width 12 height 12
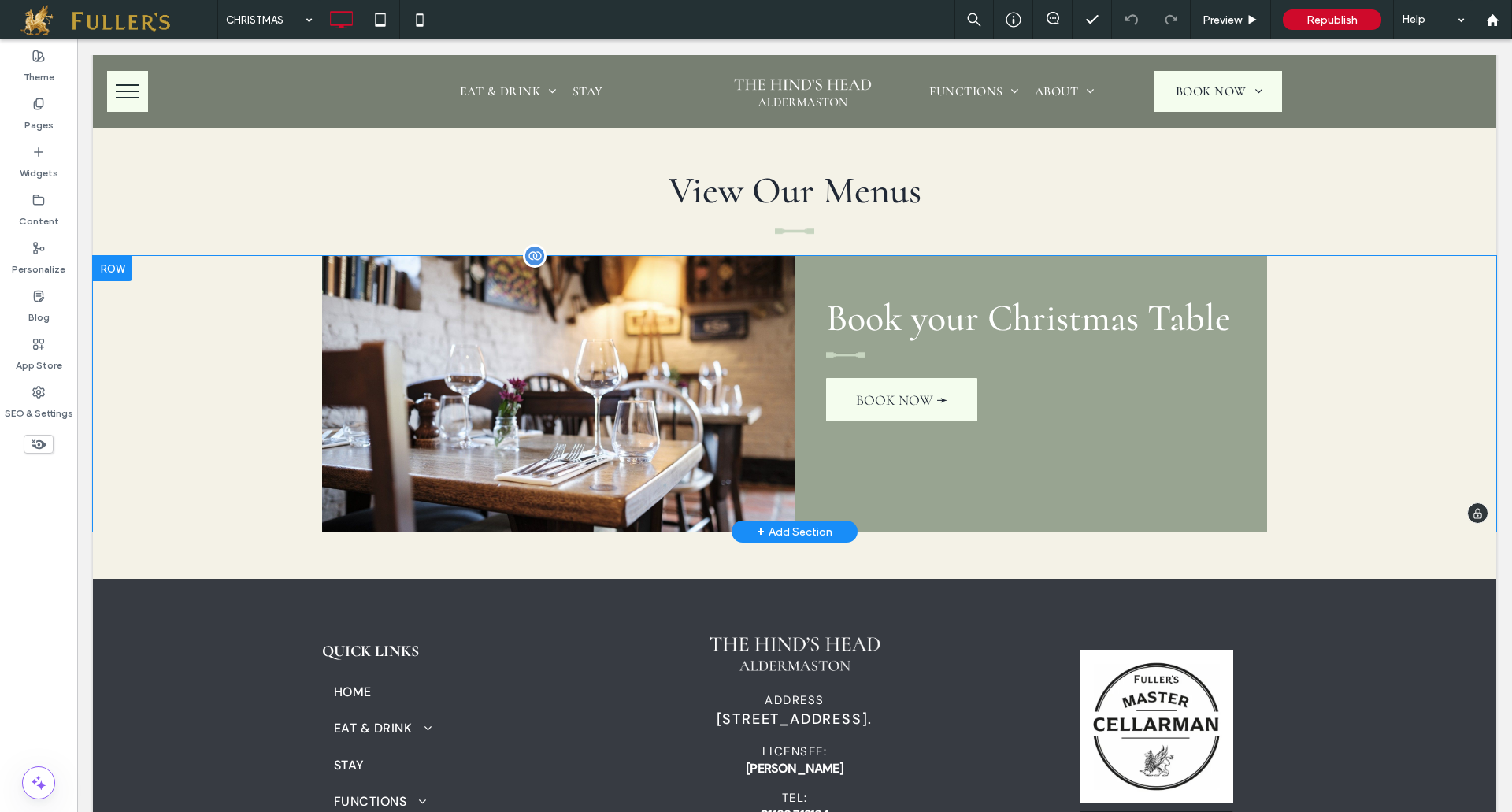
click at [533, 252] on div at bounding box center [534, 255] width 24 height 24
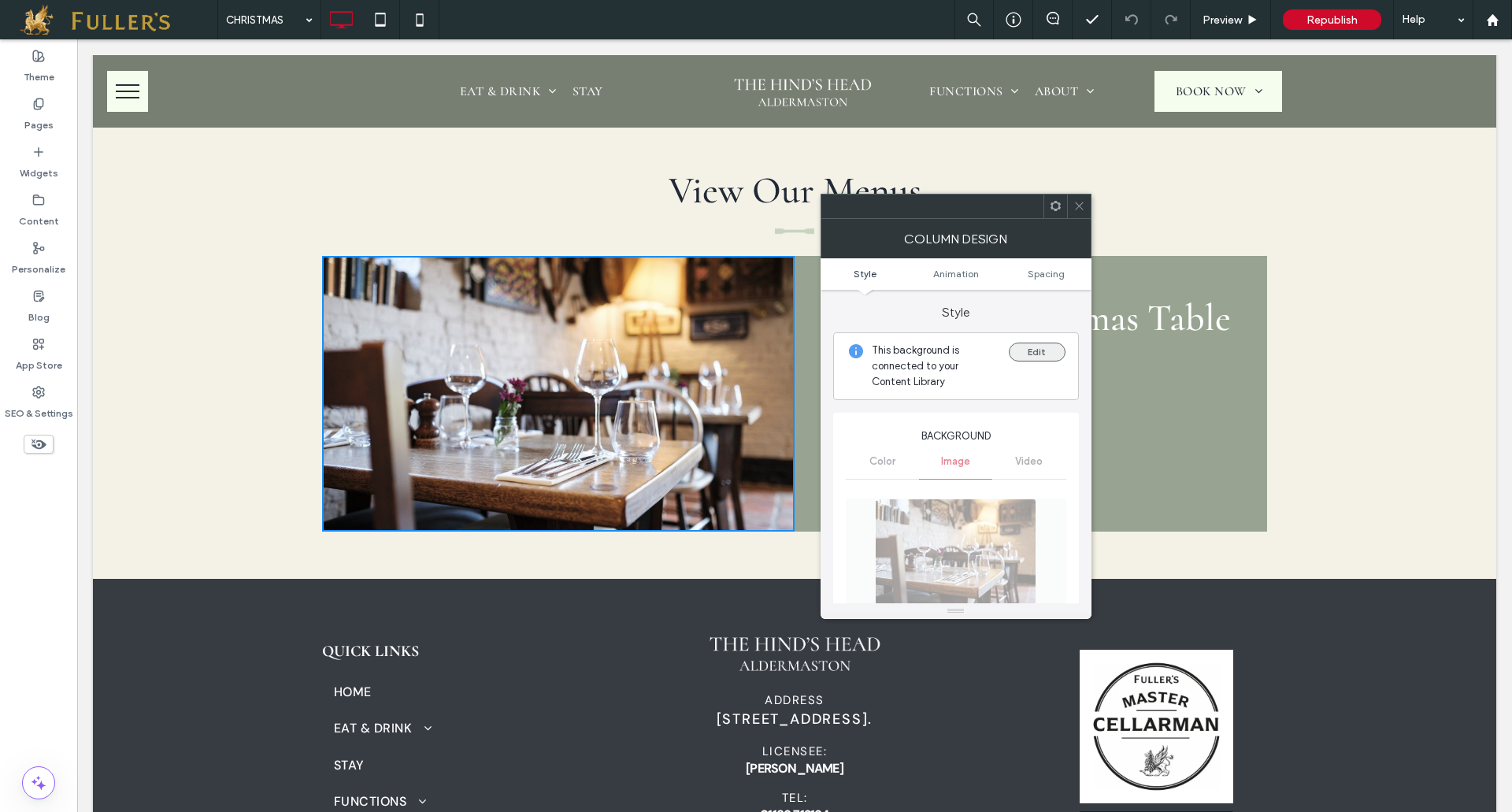
click at [1043, 354] on button "Edit" at bounding box center [1036, 353] width 57 height 19
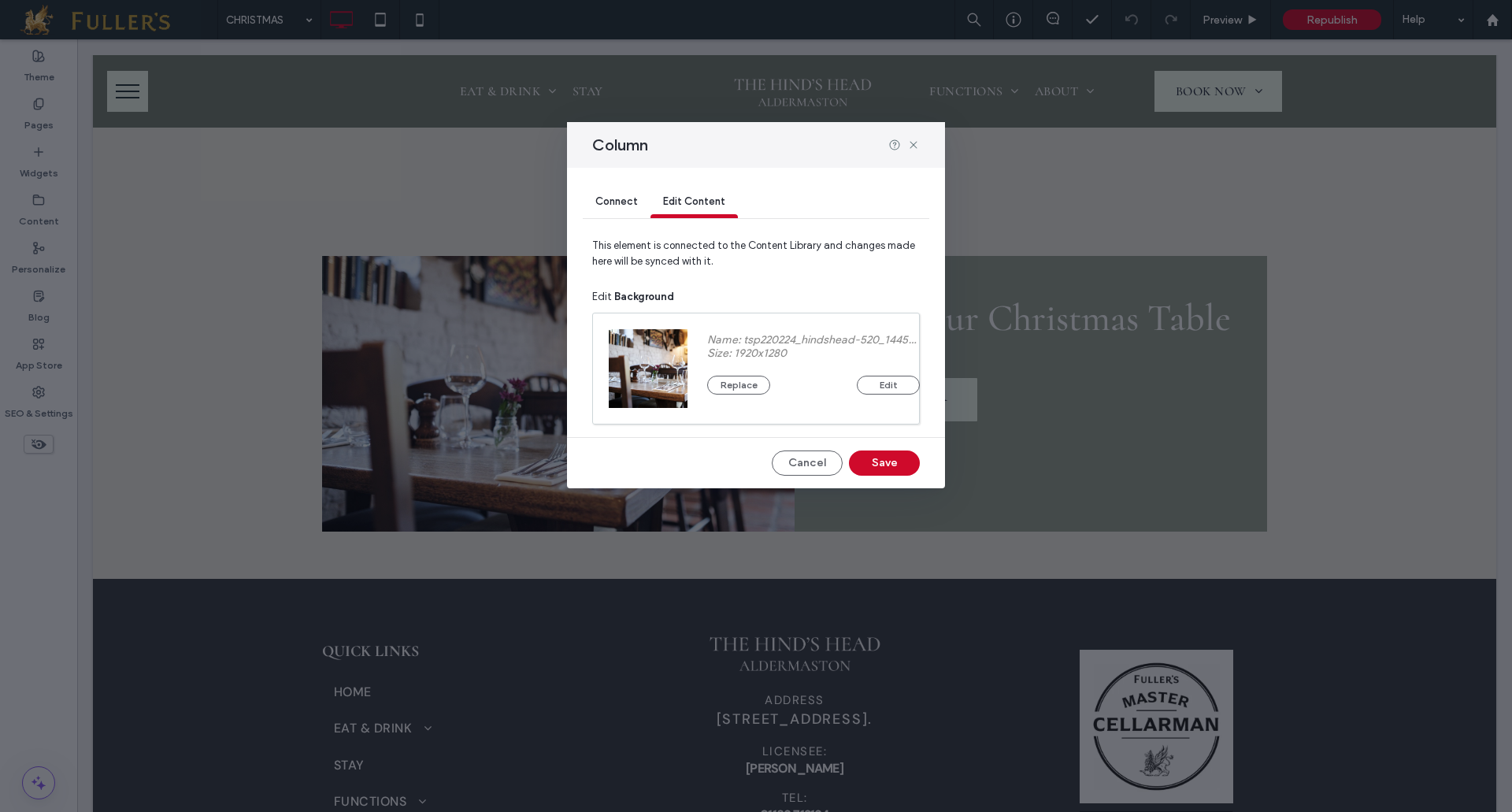
click at [618, 205] on span "Connect" at bounding box center [616, 201] width 42 height 12
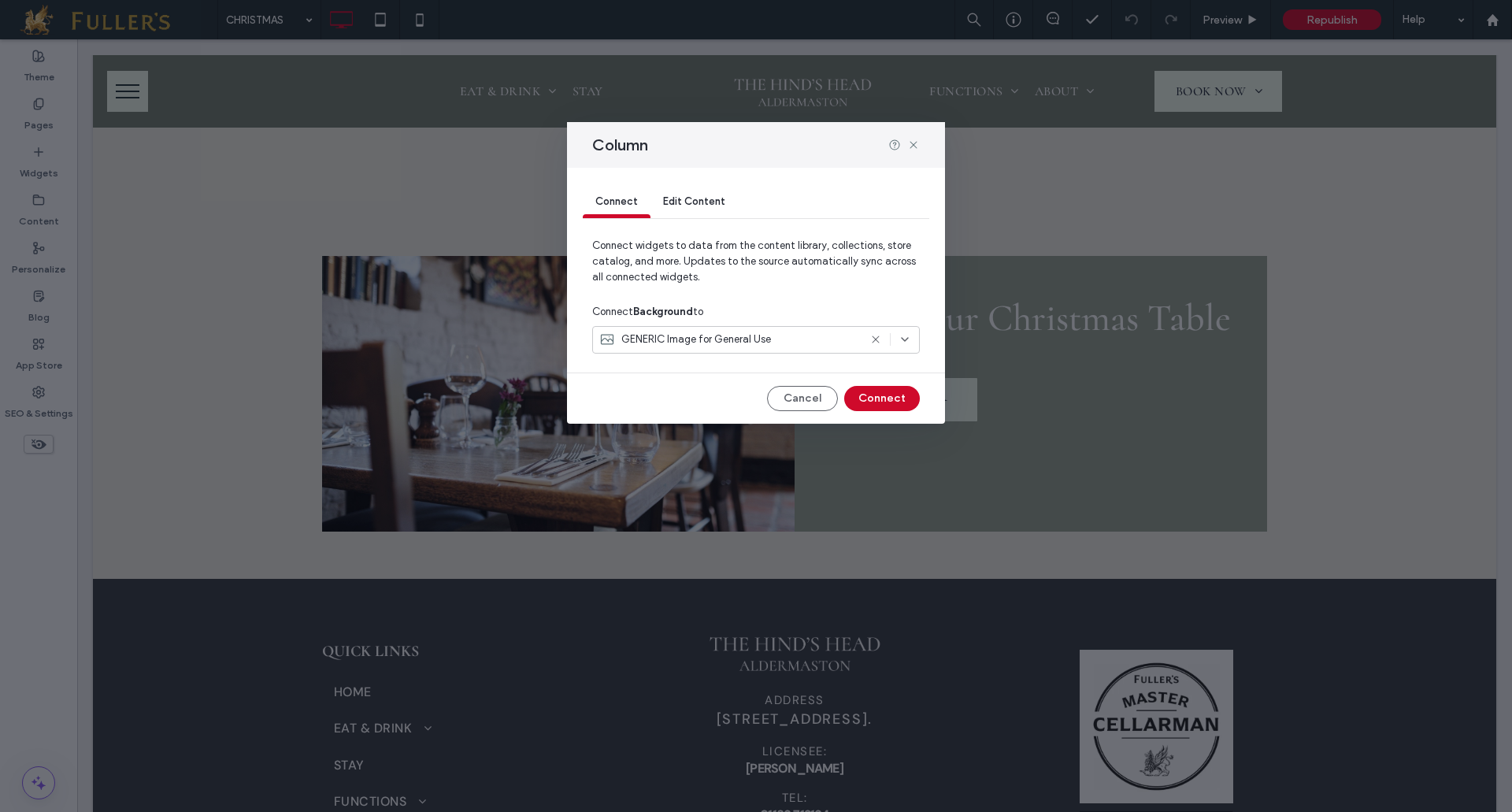
click at [869, 341] on icon at bounding box center [874, 339] width 13 height 13
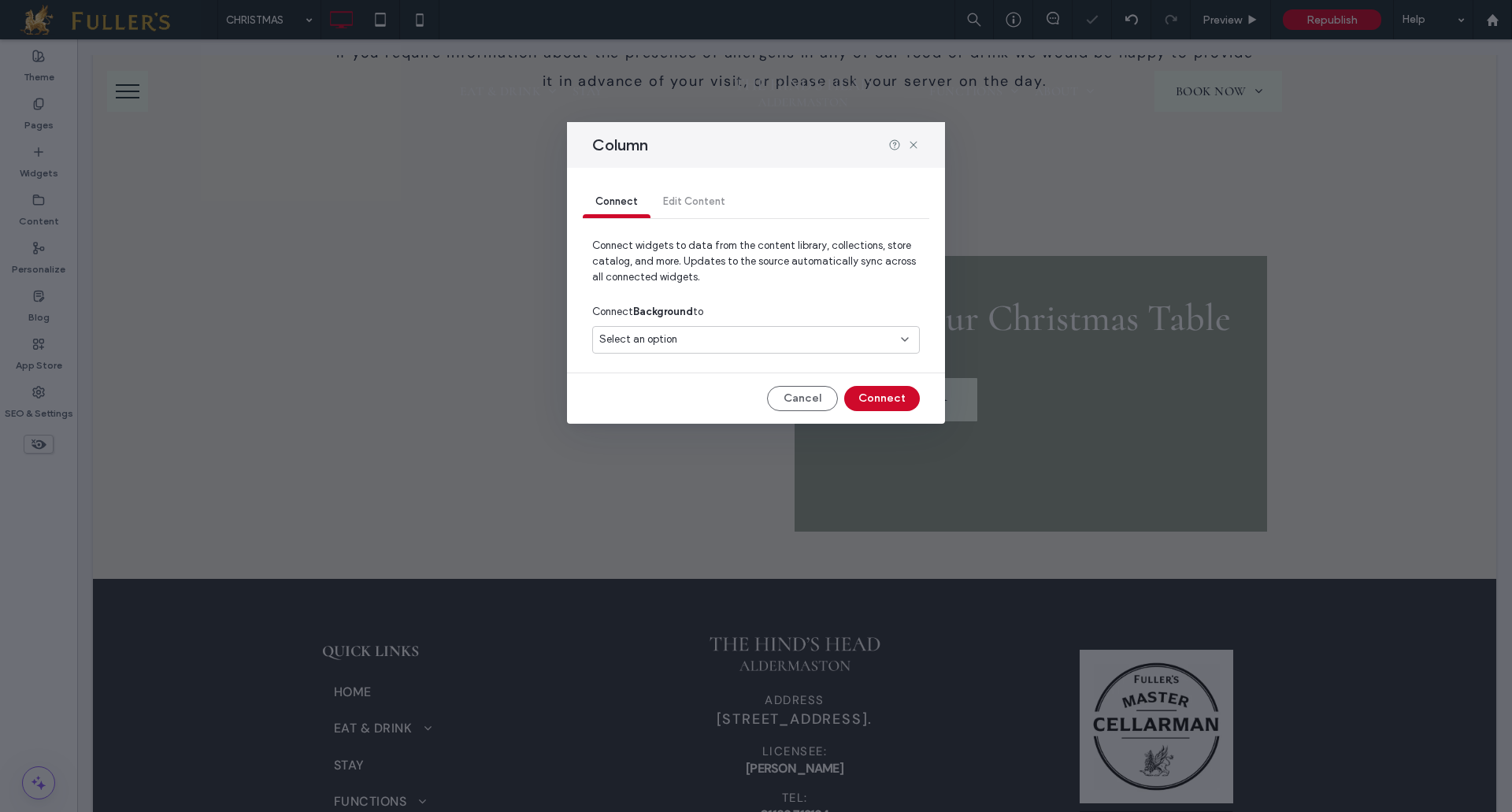
click at [899, 339] on icon at bounding box center [904, 339] width 13 height 13
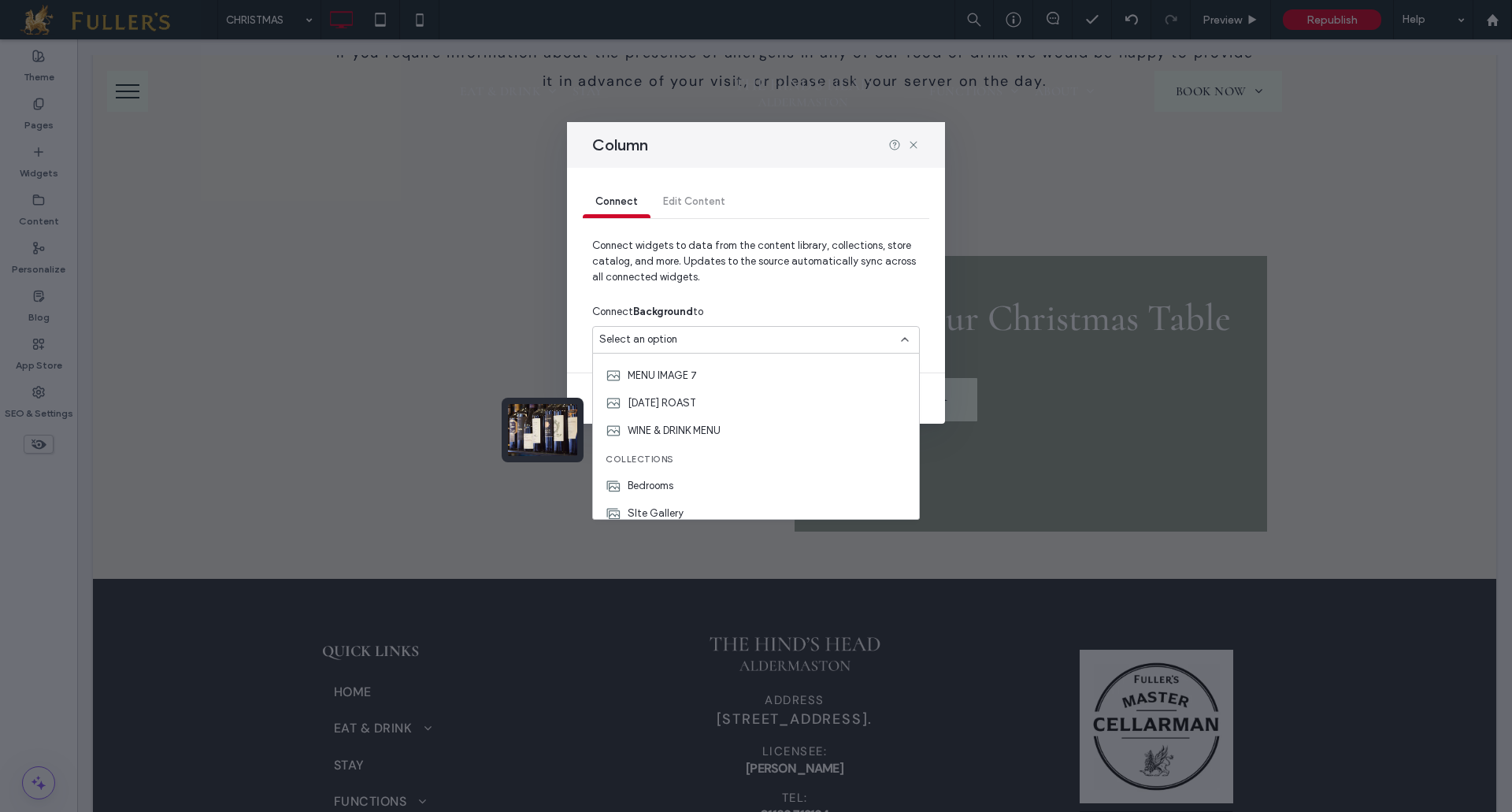
scroll to position [717, 0]
click at [643, 358] on div "MENU IMAGE 7" at bounding box center [756, 367] width 326 height 28
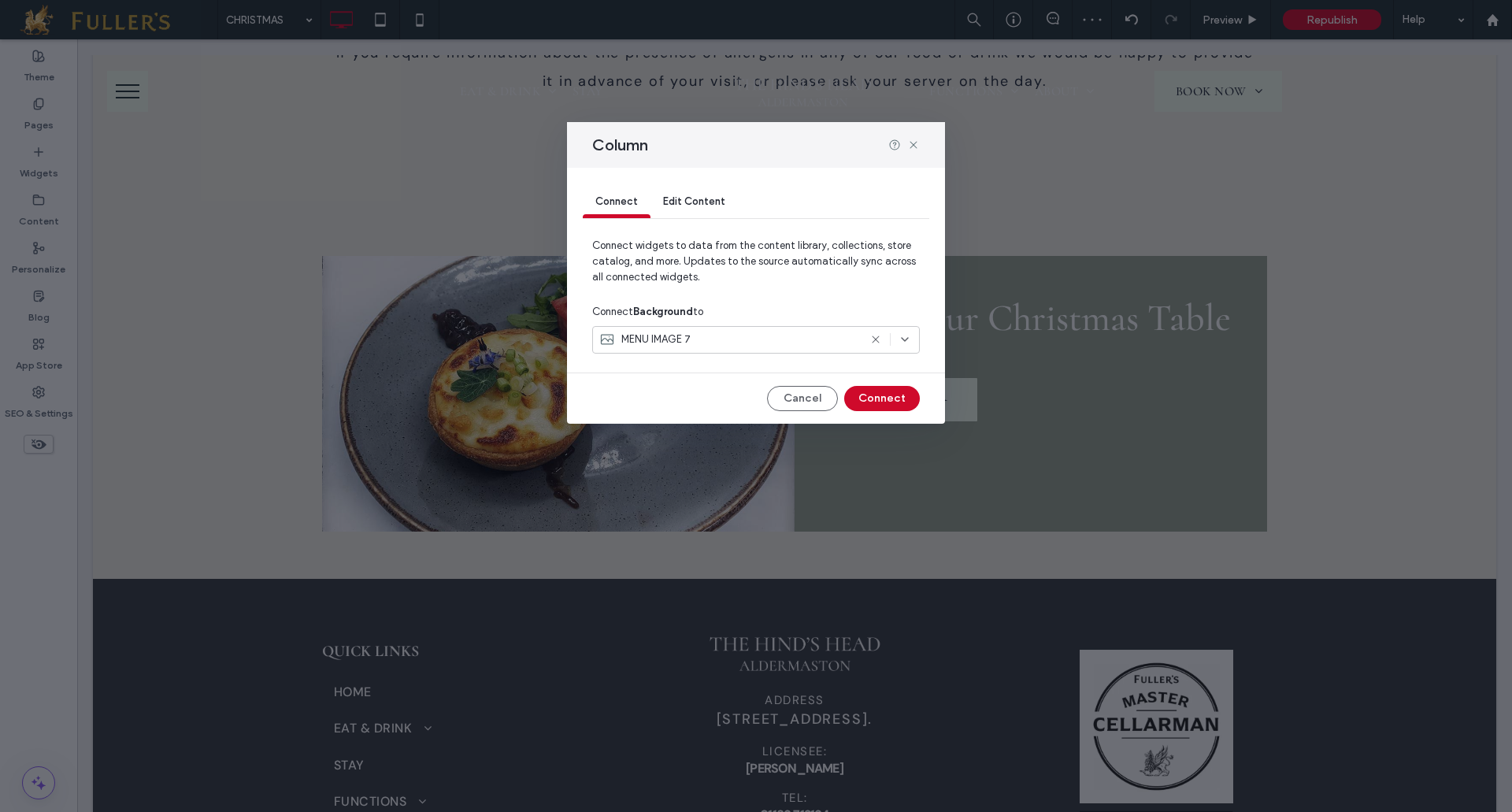
click at [877, 338] on use at bounding box center [874, 339] width 7 height 7
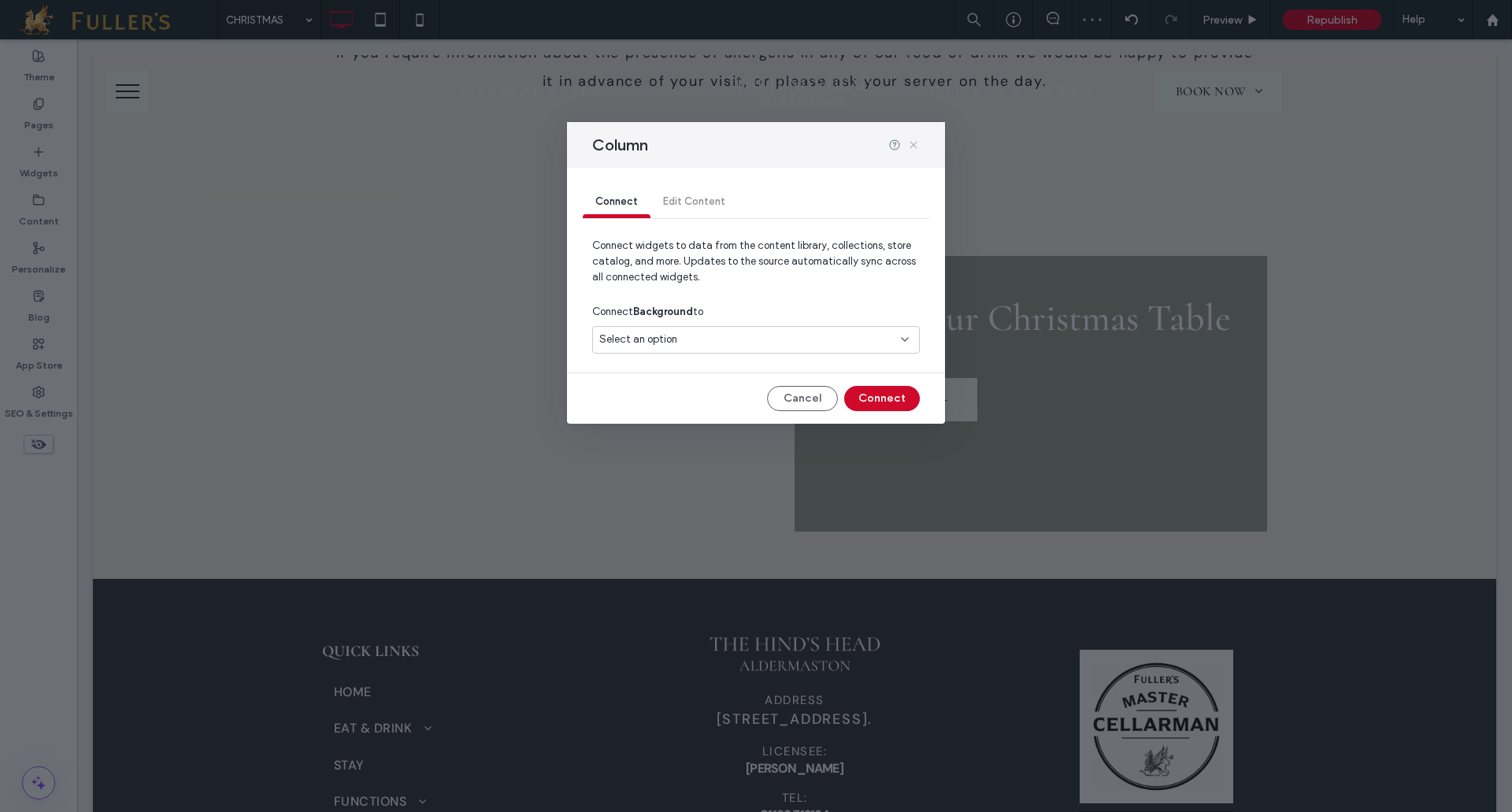
click at [915, 144] on icon at bounding box center [913, 144] width 13 height 13
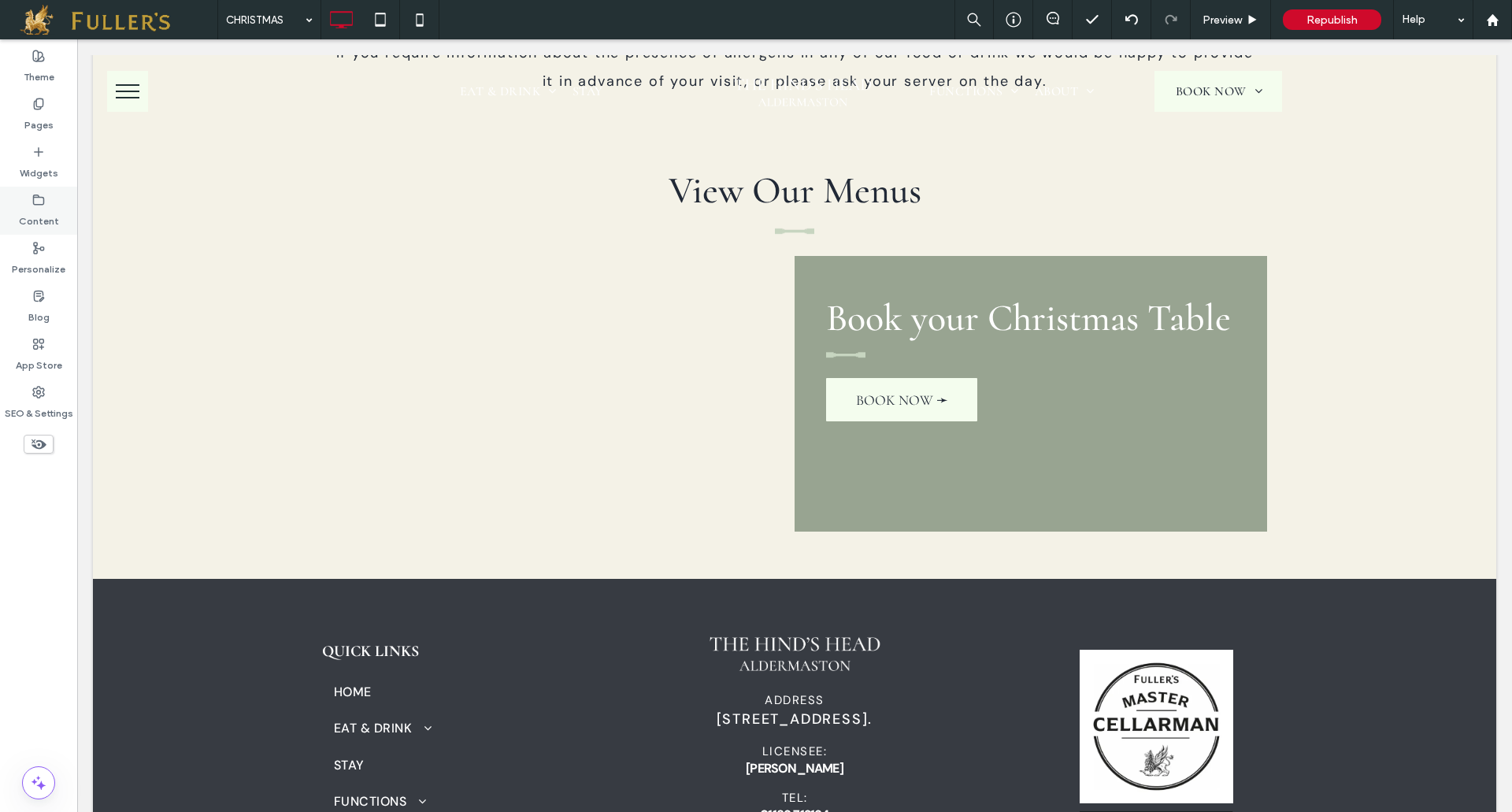
click at [41, 218] on label "Content" at bounding box center [39, 217] width 40 height 22
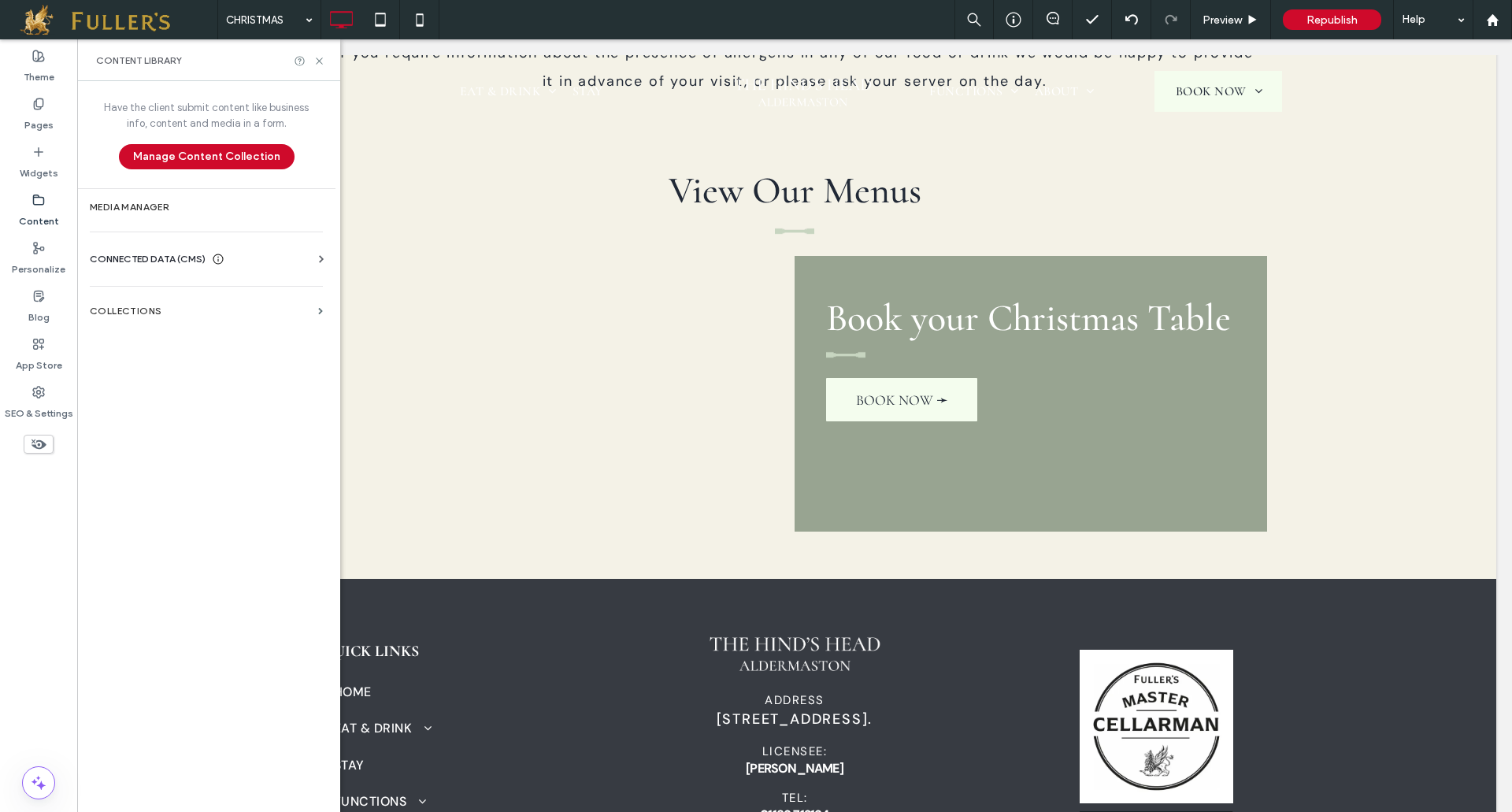
click at [157, 264] on span "CONNECTED DATA (CMS)" at bounding box center [147, 259] width 116 height 15
click at [170, 371] on label "Business Images" at bounding box center [209, 369] width 214 height 11
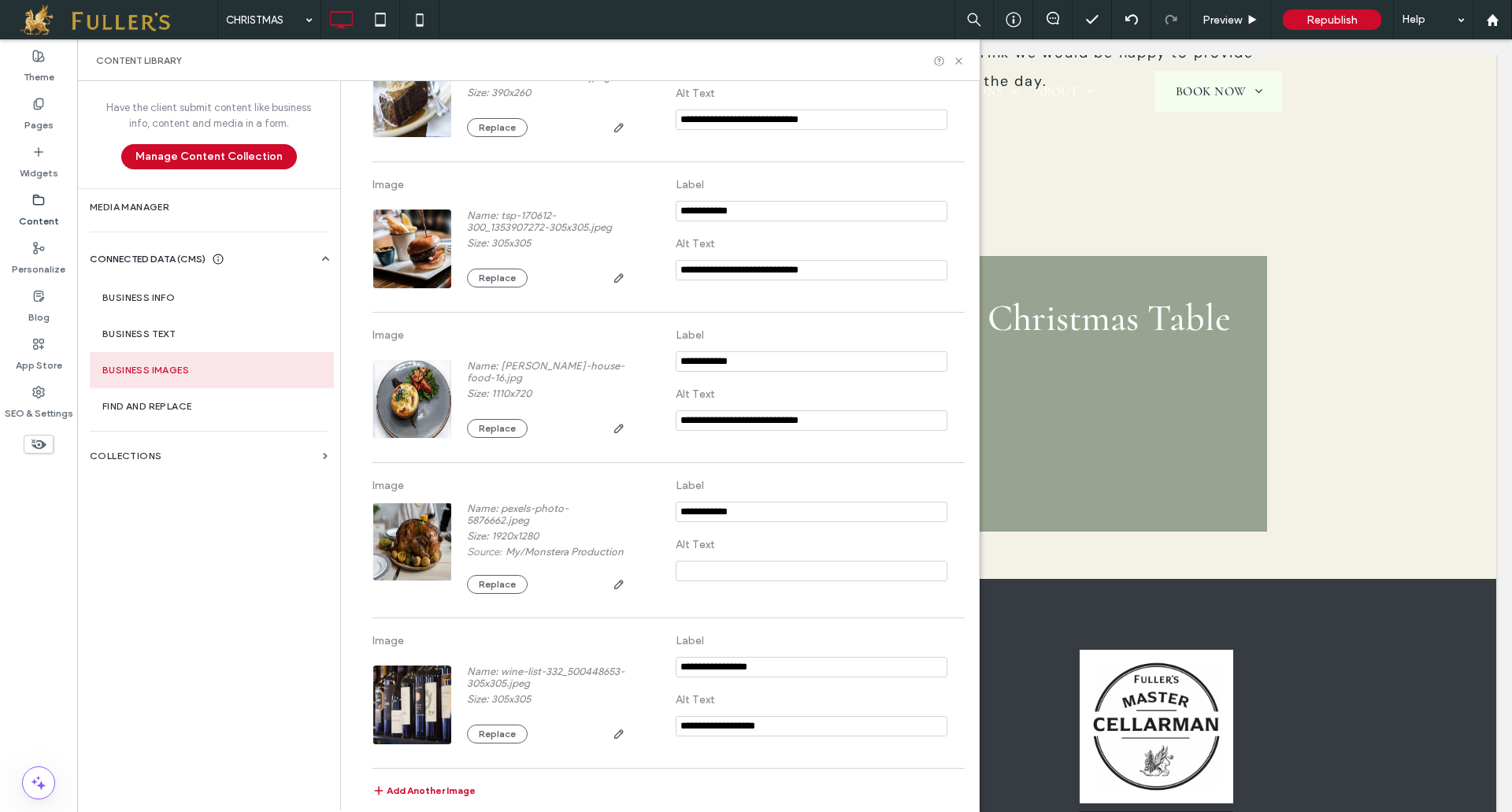
scroll to position [3573, 0]
click at [430, 786] on button "Add Another Image" at bounding box center [424, 793] width 103 height 19
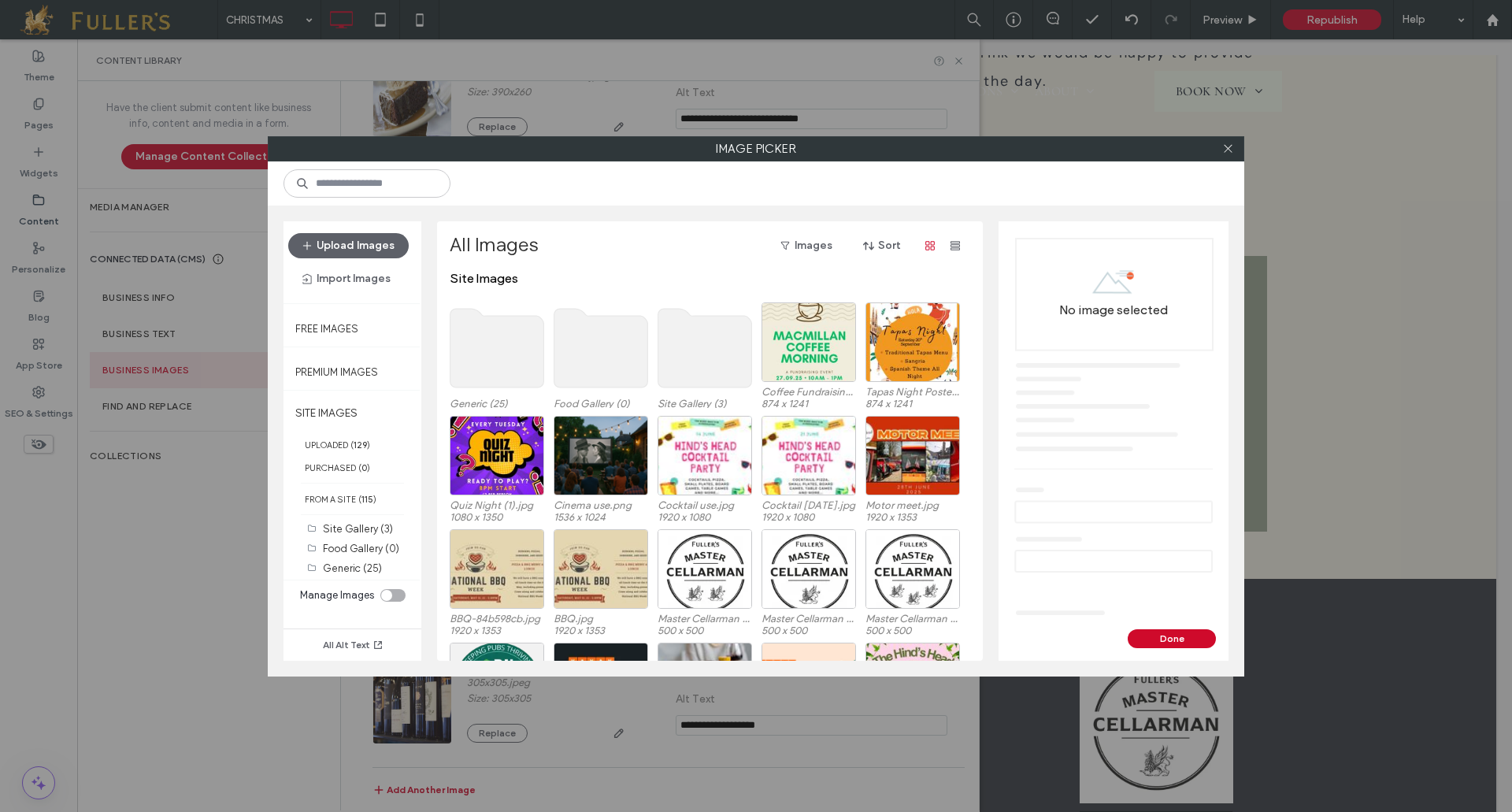
scroll to position [0, 0]
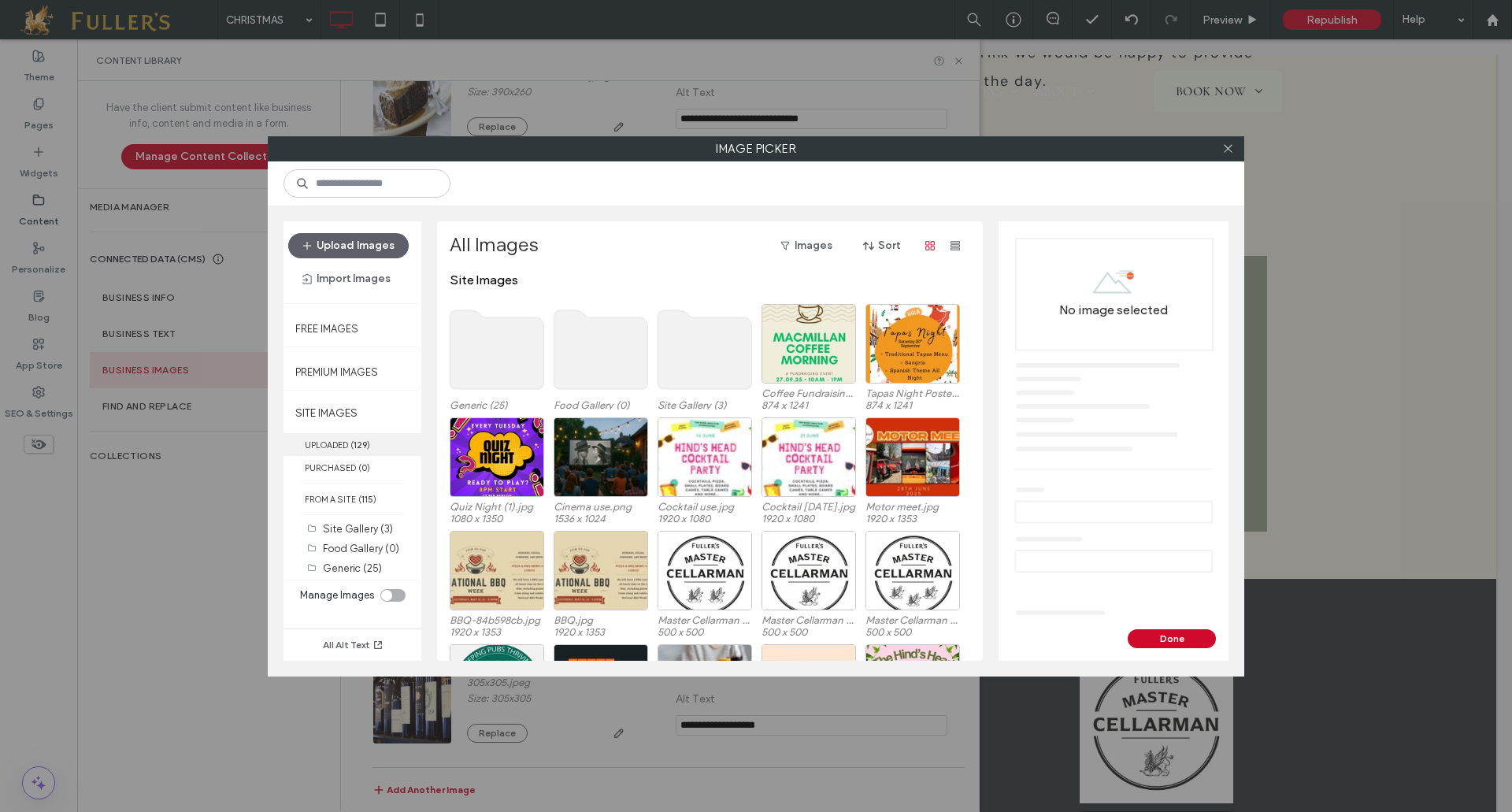
click at [326, 440] on label "UPLOADED ( 129 )" at bounding box center [352, 445] width 138 height 23
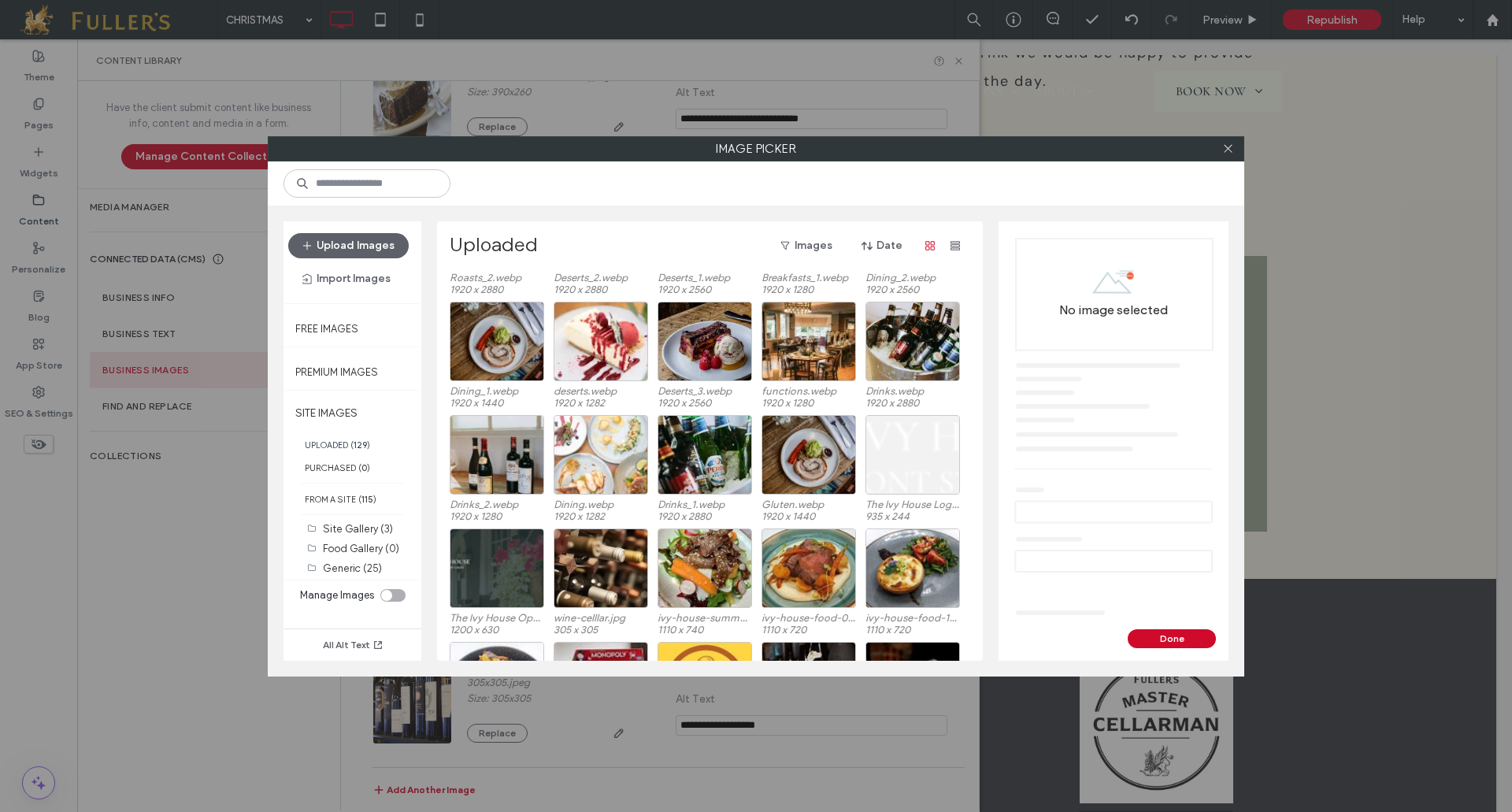
scroll to position [1575, 0]
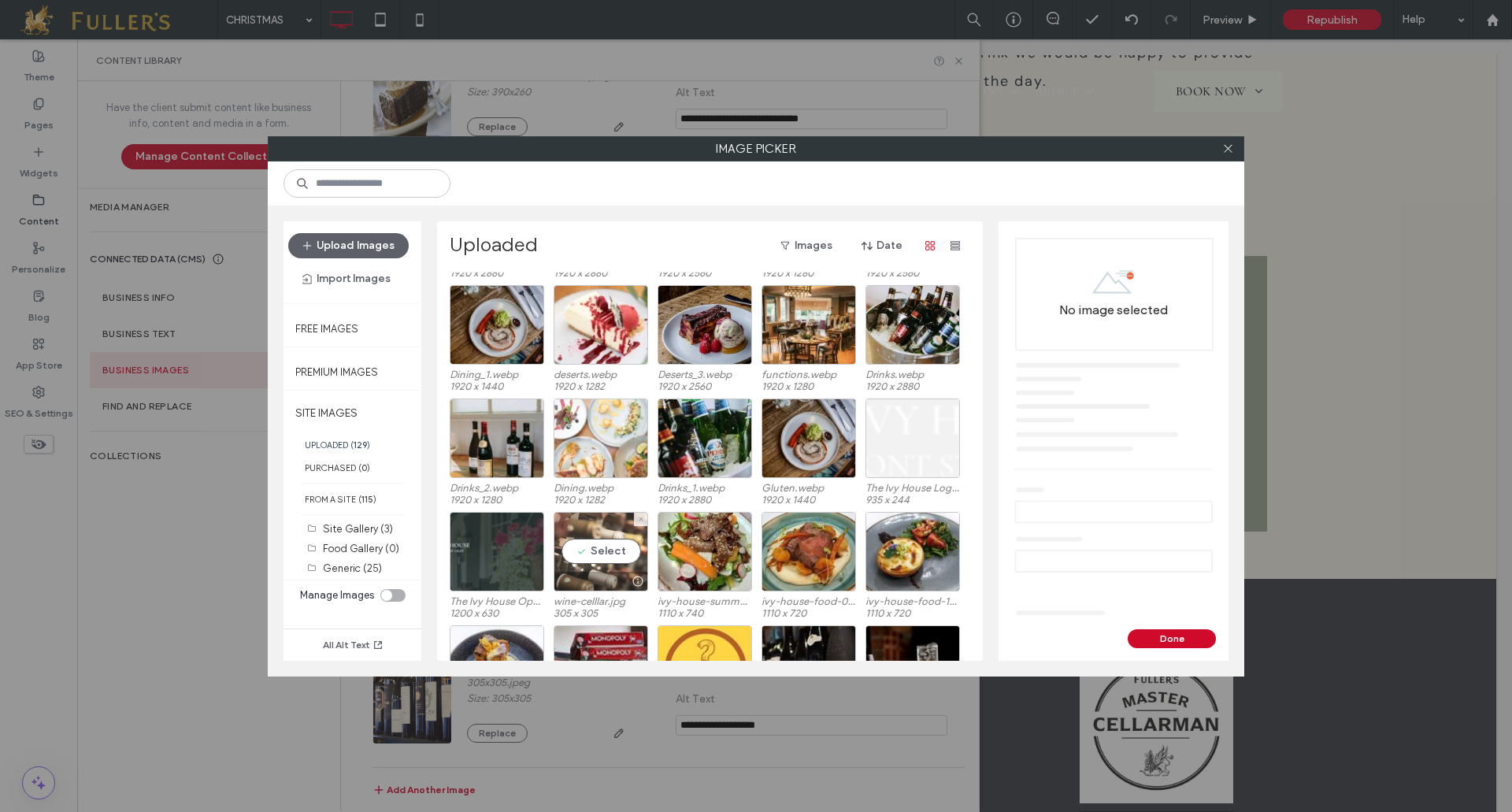
click at [594, 558] on div "Select" at bounding box center [601, 551] width 94 height 80
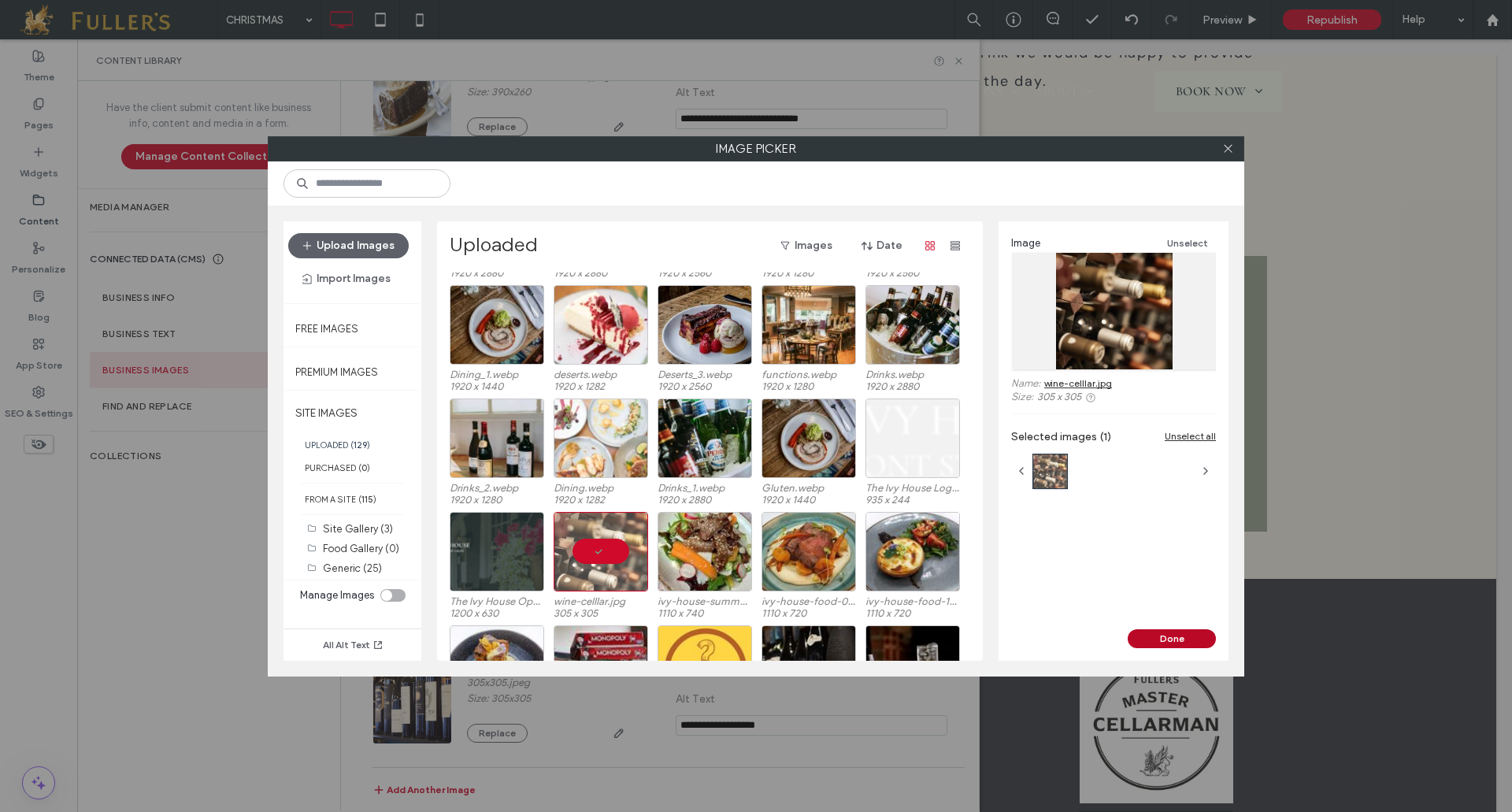
click at [1160, 632] on button "Done" at bounding box center [1172, 639] width 89 height 19
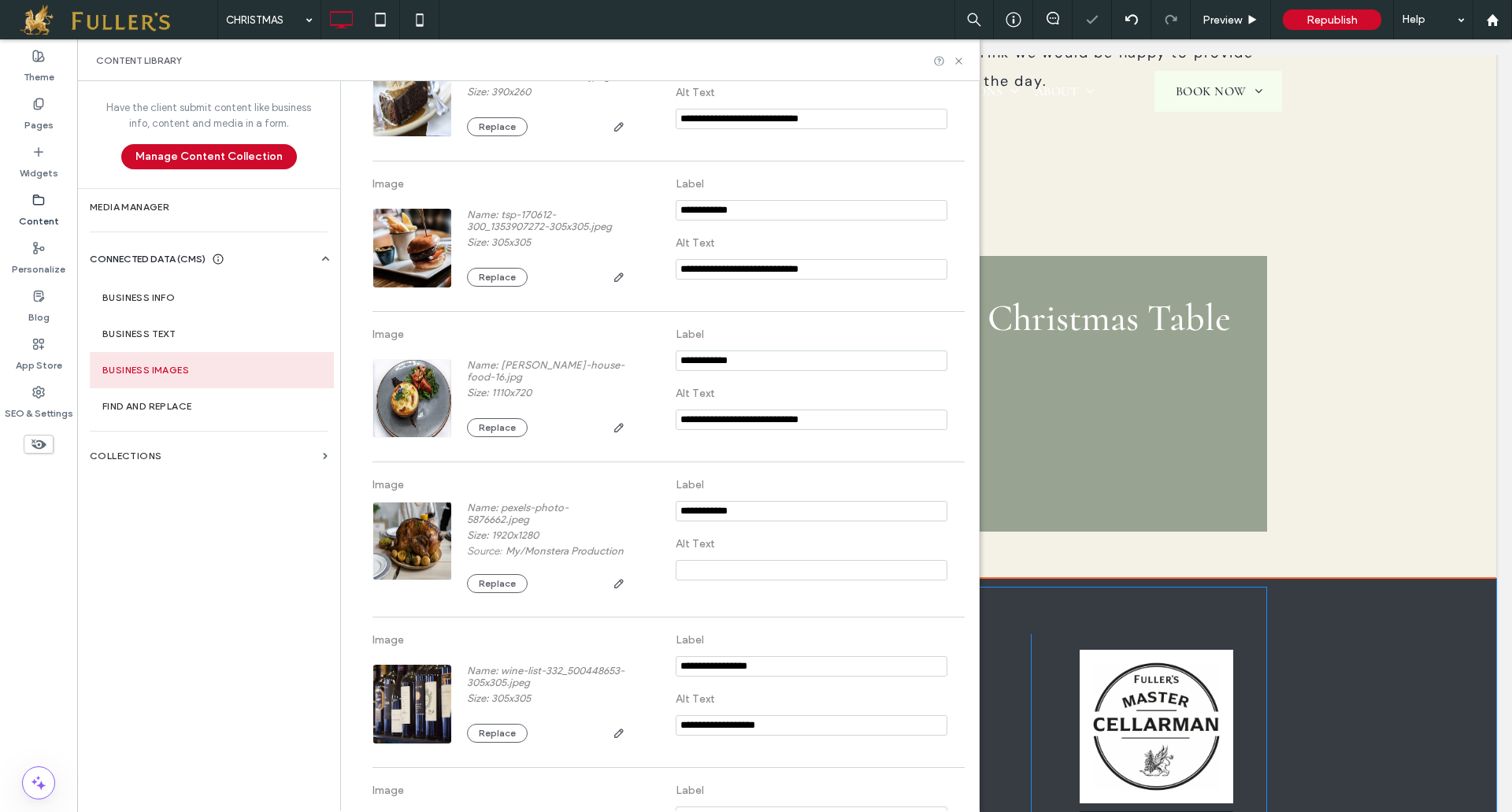
scroll to position [3590, 0]
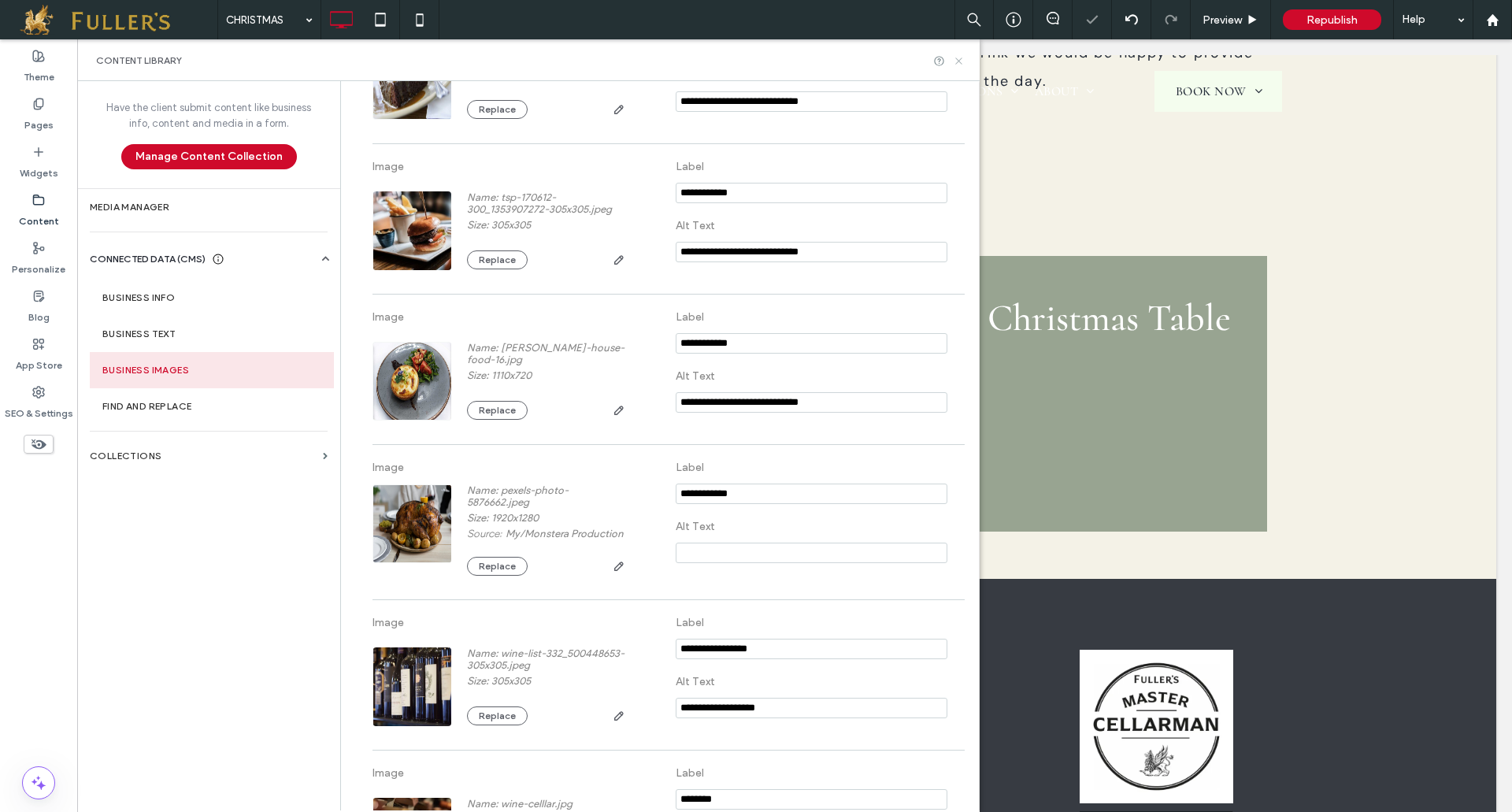
click at [956, 63] on use at bounding box center [958, 61] width 7 height 7
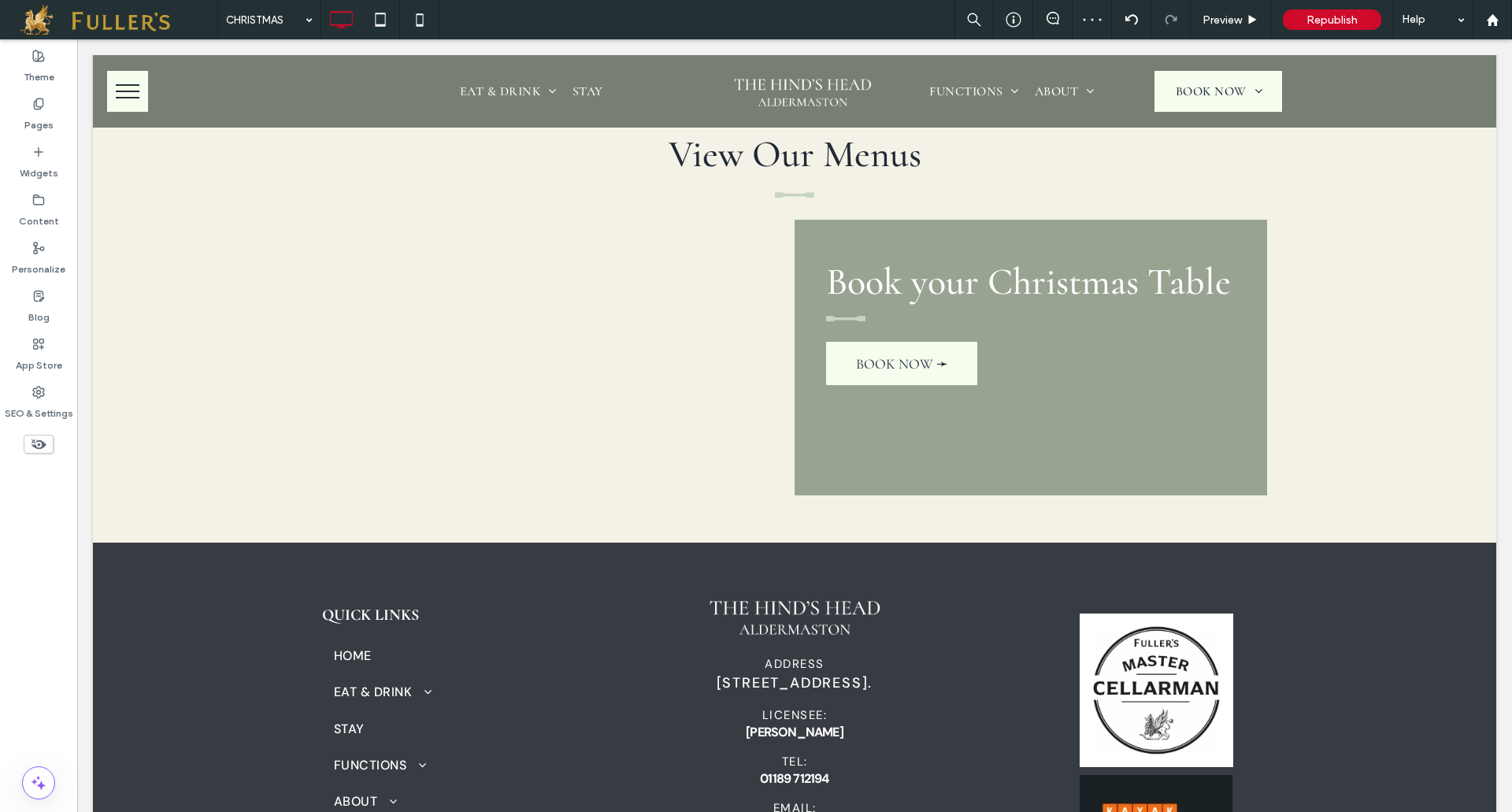
scroll to position [1496, 0]
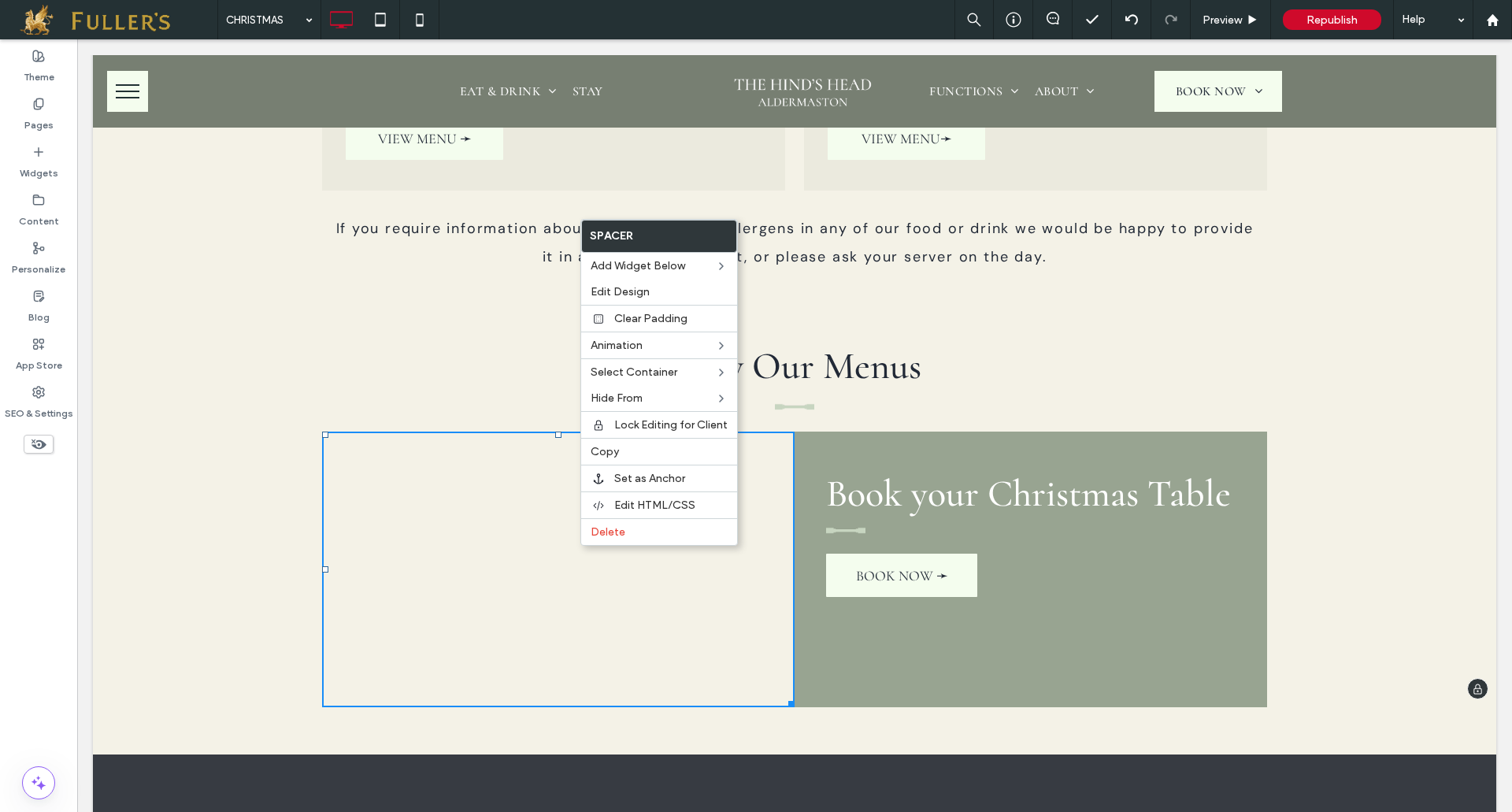
click at [525, 529] on div at bounding box center [558, 569] width 472 height 275
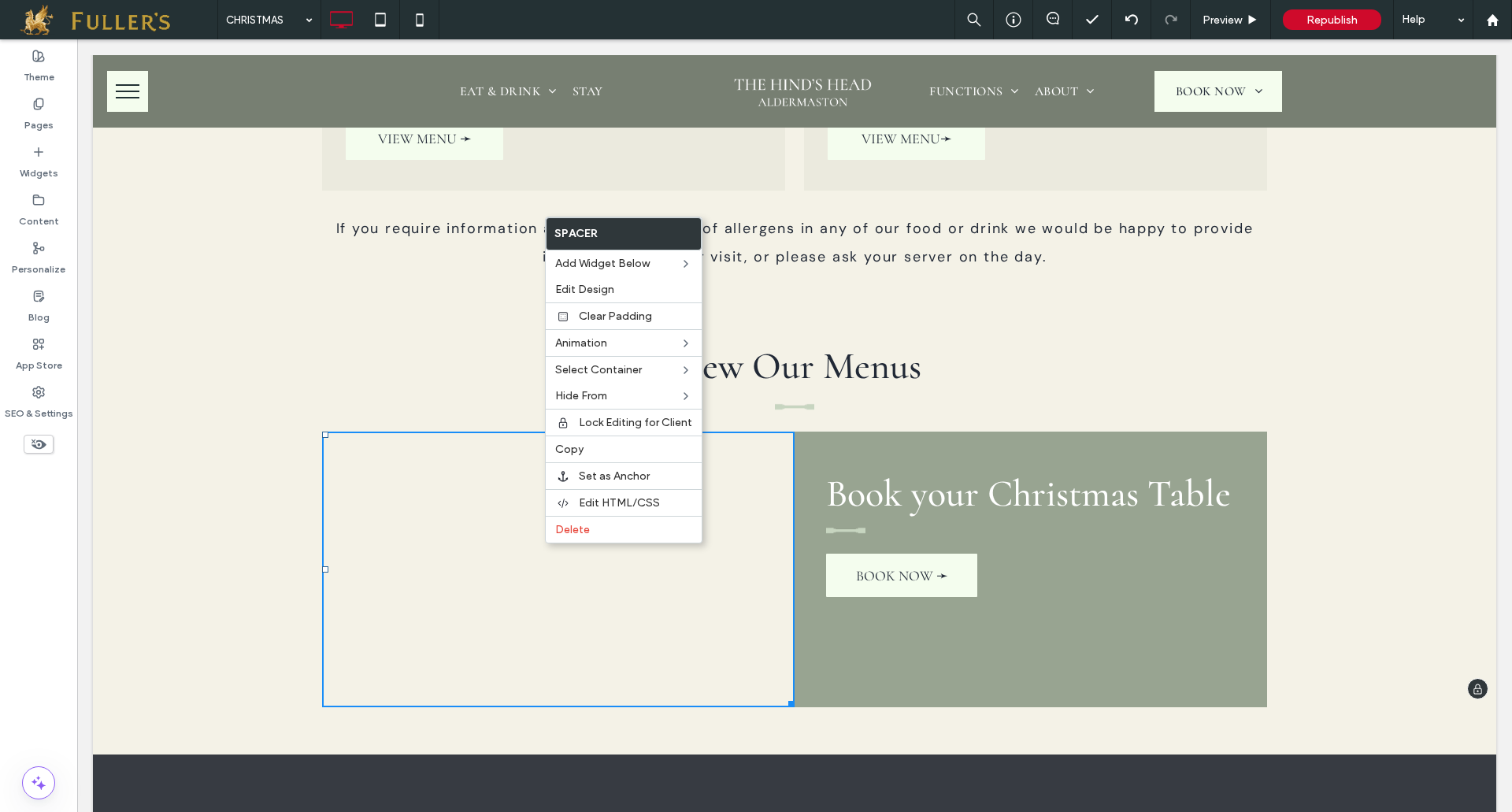
click at [507, 559] on div at bounding box center [558, 569] width 472 height 275
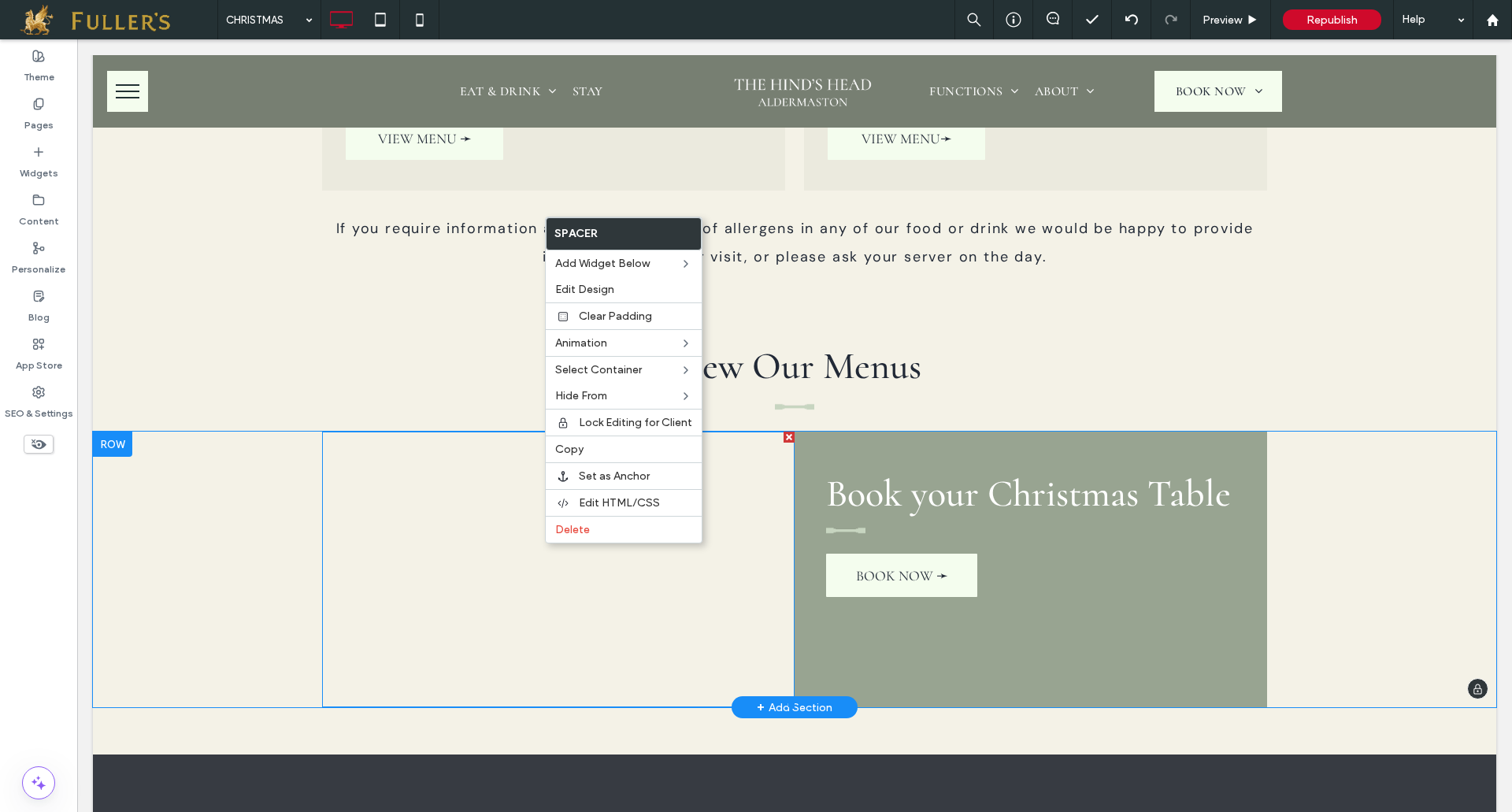
click at [507, 559] on div at bounding box center [558, 569] width 472 height 275
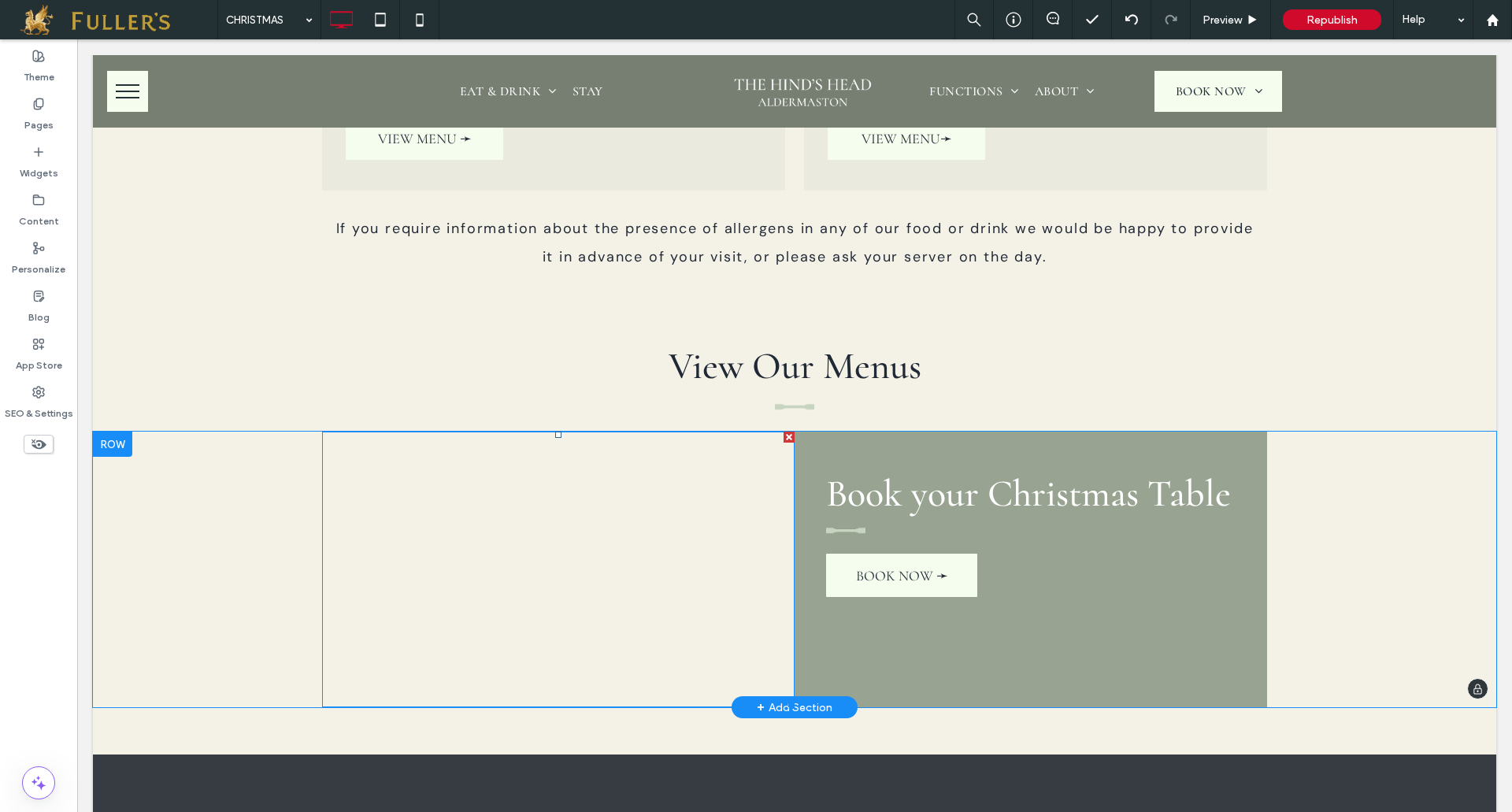
click at [507, 559] on div at bounding box center [558, 569] width 472 height 275
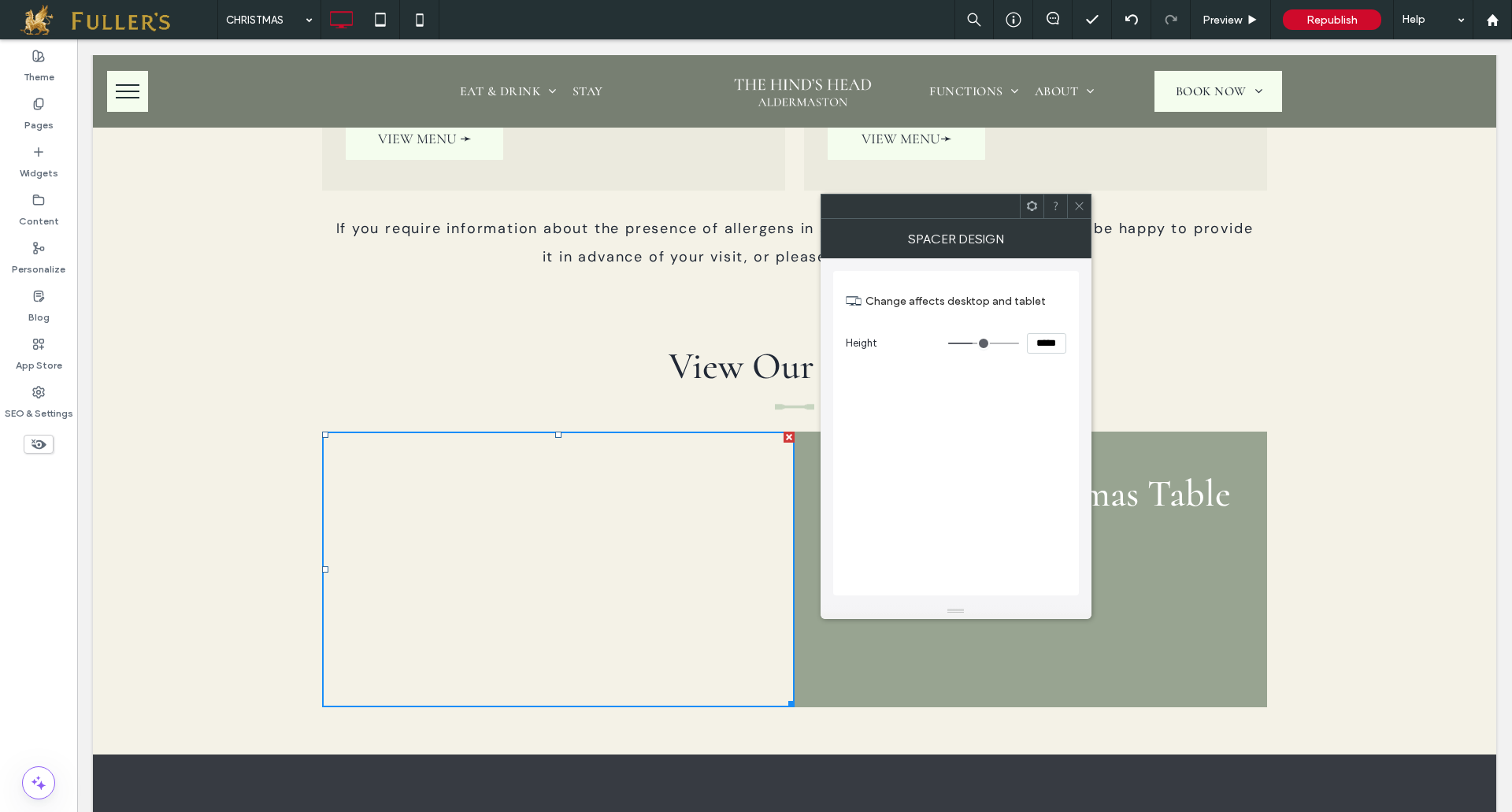
drag, startPoint x: 1070, startPoint y: 204, endPoint x: 1079, endPoint y: 205, distance: 9.1
click at [1072, 204] on div at bounding box center [1079, 206] width 24 height 24
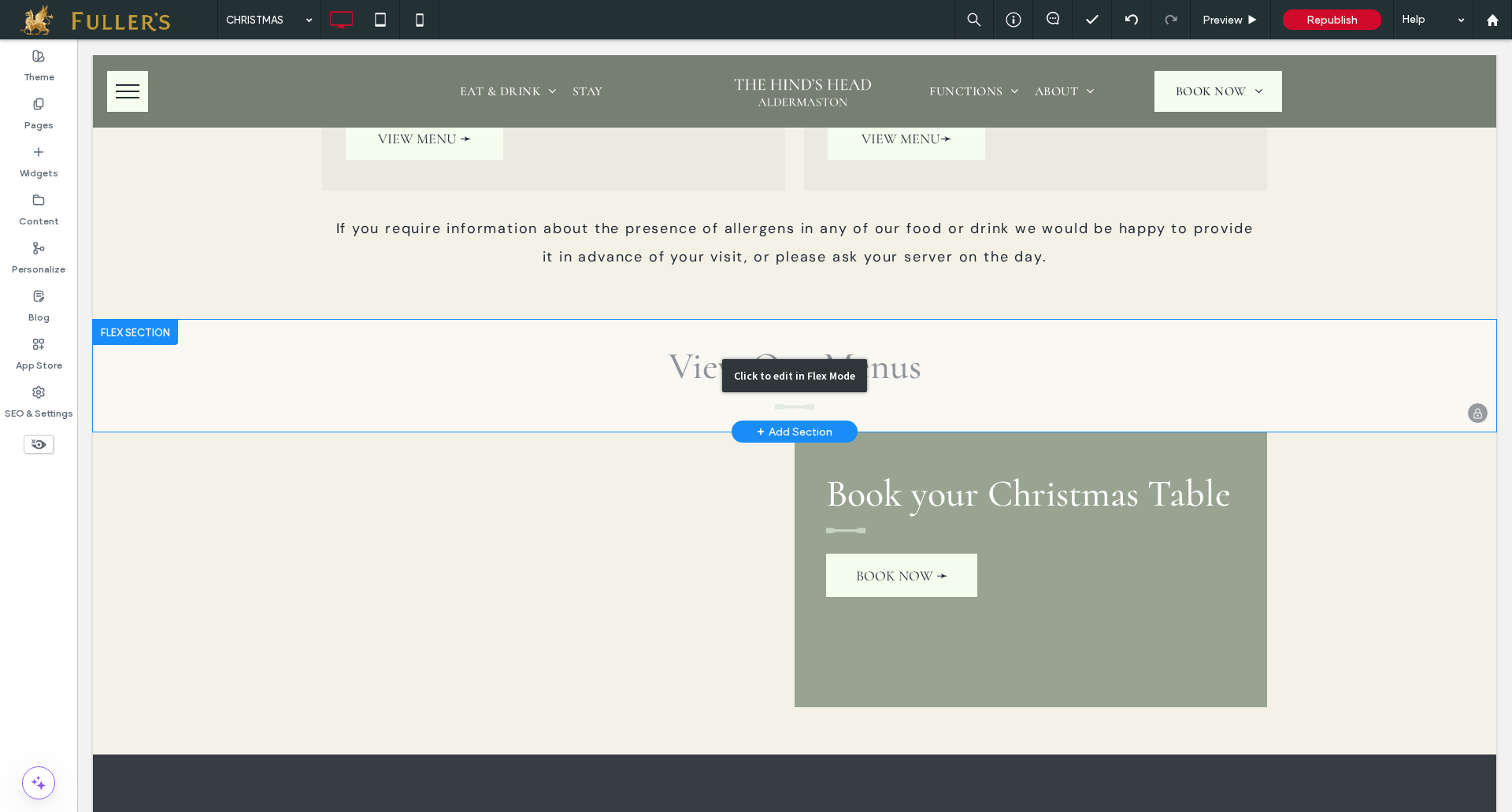
click at [552, 430] on div "Click to edit in Flex Mode" at bounding box center [794, 376] width 1403 height 112
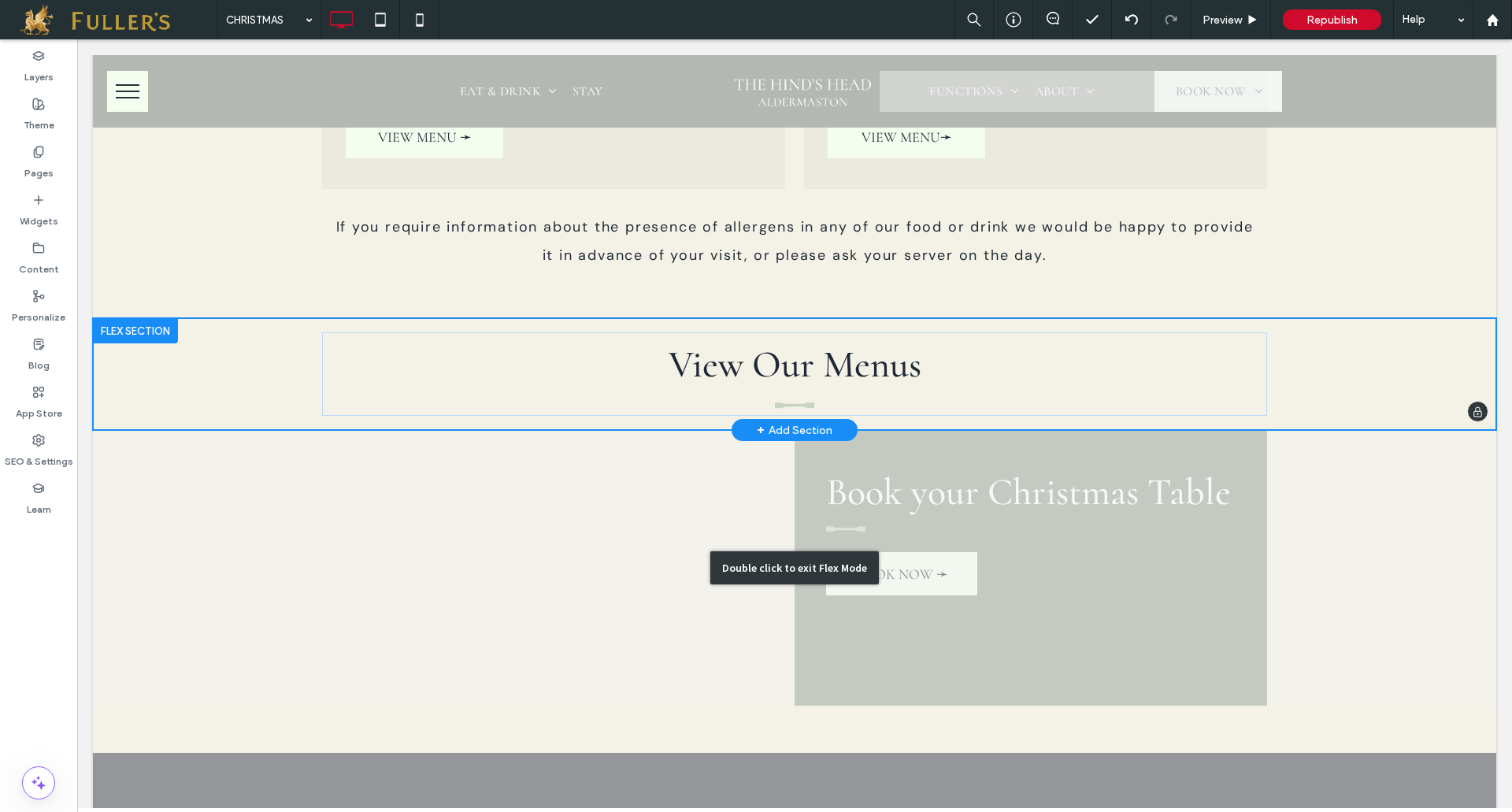
scroll to position [1493, 0]
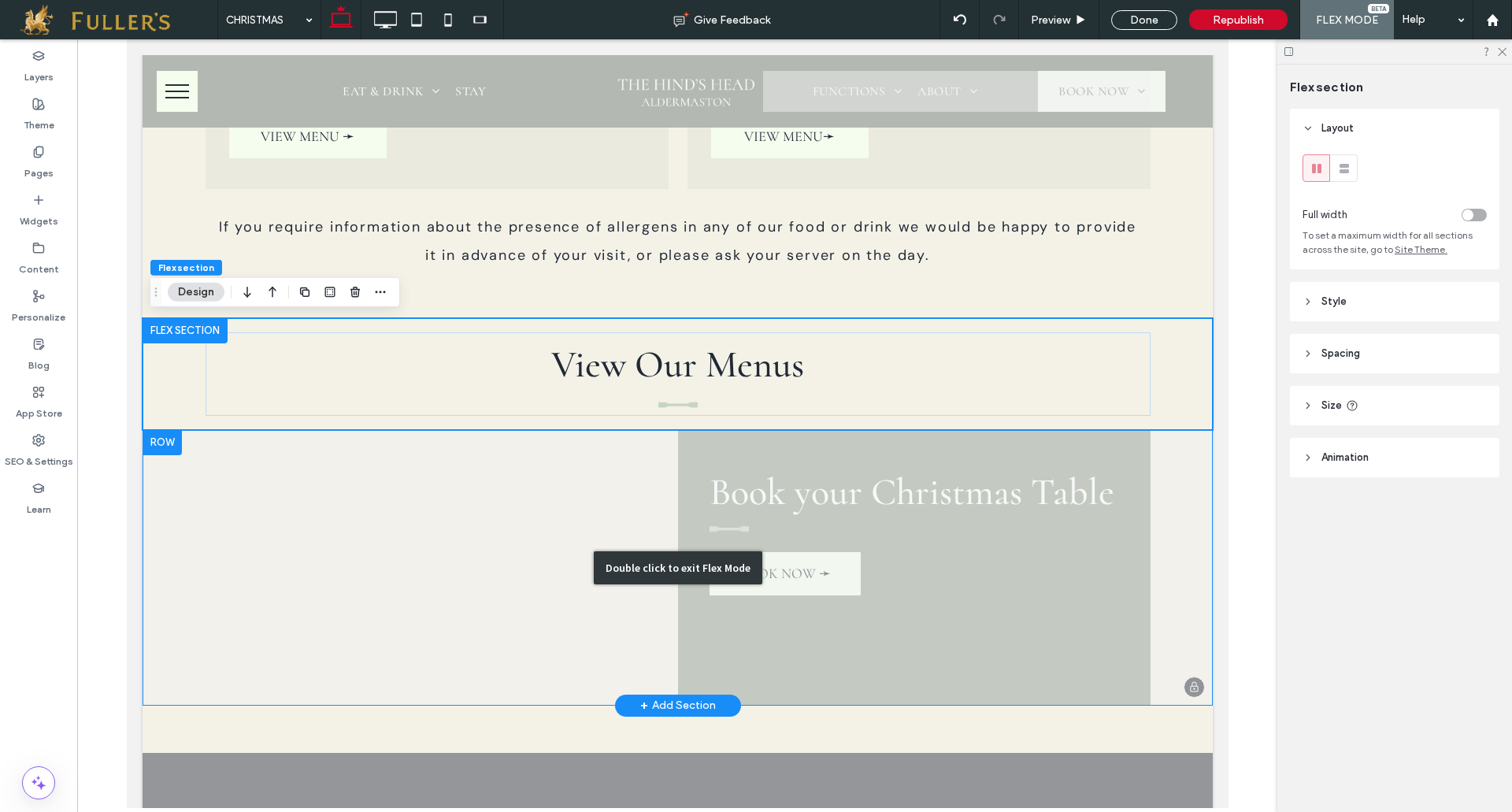
click at [484, 576] on div "Double click to exit Flex Mode" at bounding box center [676, 567] width 1070 height 275
click at [416, 541] on div "Double click to exit Flex Mode" at bounding box center [676, 567] width 1070 height 275
click at [439, 599] on div "Double click to exit Flex Mode" at bounding box center [676, 567] width 1070 height 275
click at [447, 597] on div "Double click to exit Flex Mode" at bounding box center [676, 567] width 1070 height 275
click at [453, 594] on div "Double click to exit Flex Mode" at bounding box center [676, 567] width 1070 height 275
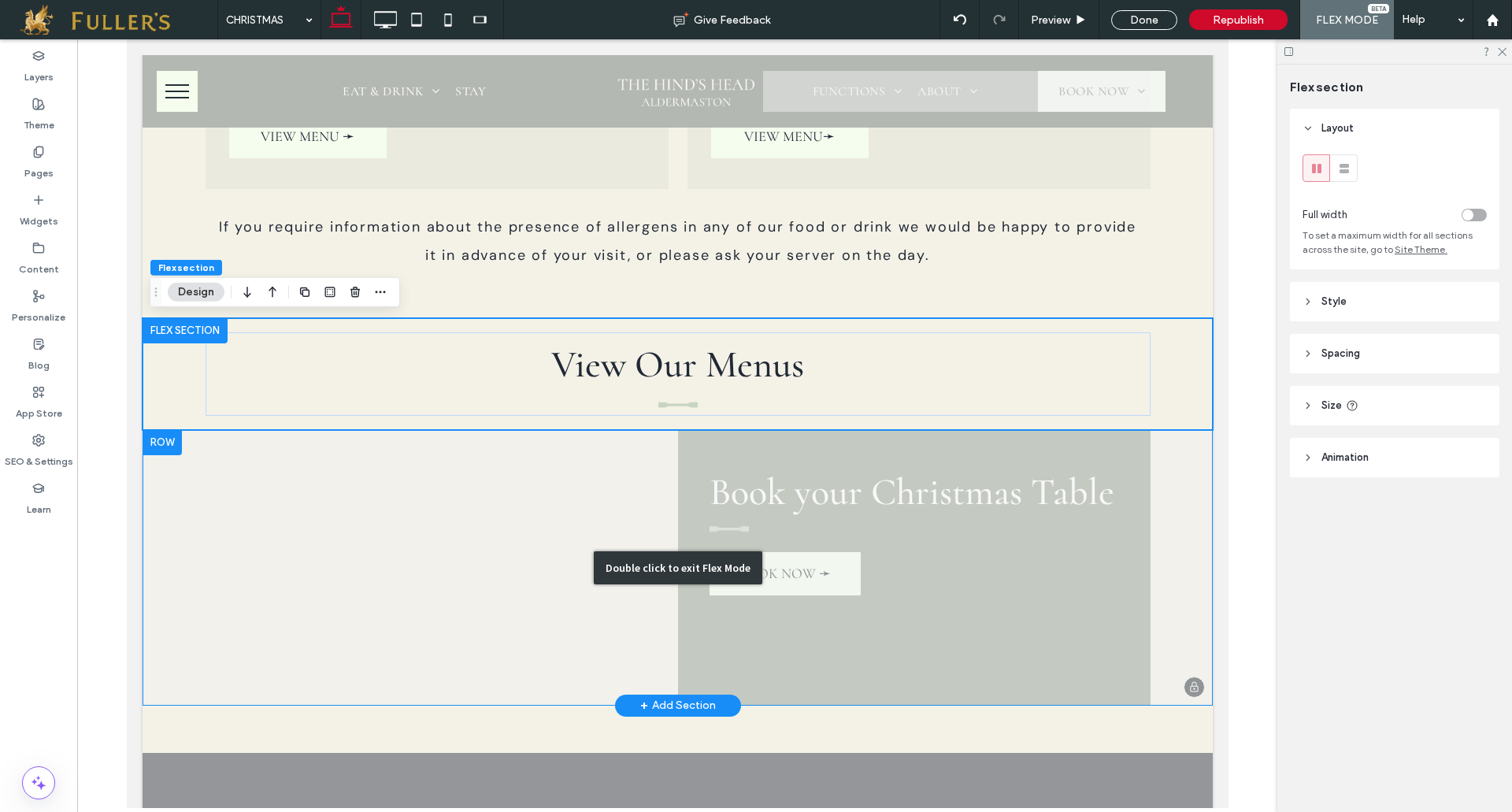
click at [468, 590] on div "Double click to exit Flex Mode" at bounding box center [676, 567] width 1070 height 275
click at [517, 590] on div at bounding box center [441, 567] width 472 height 275
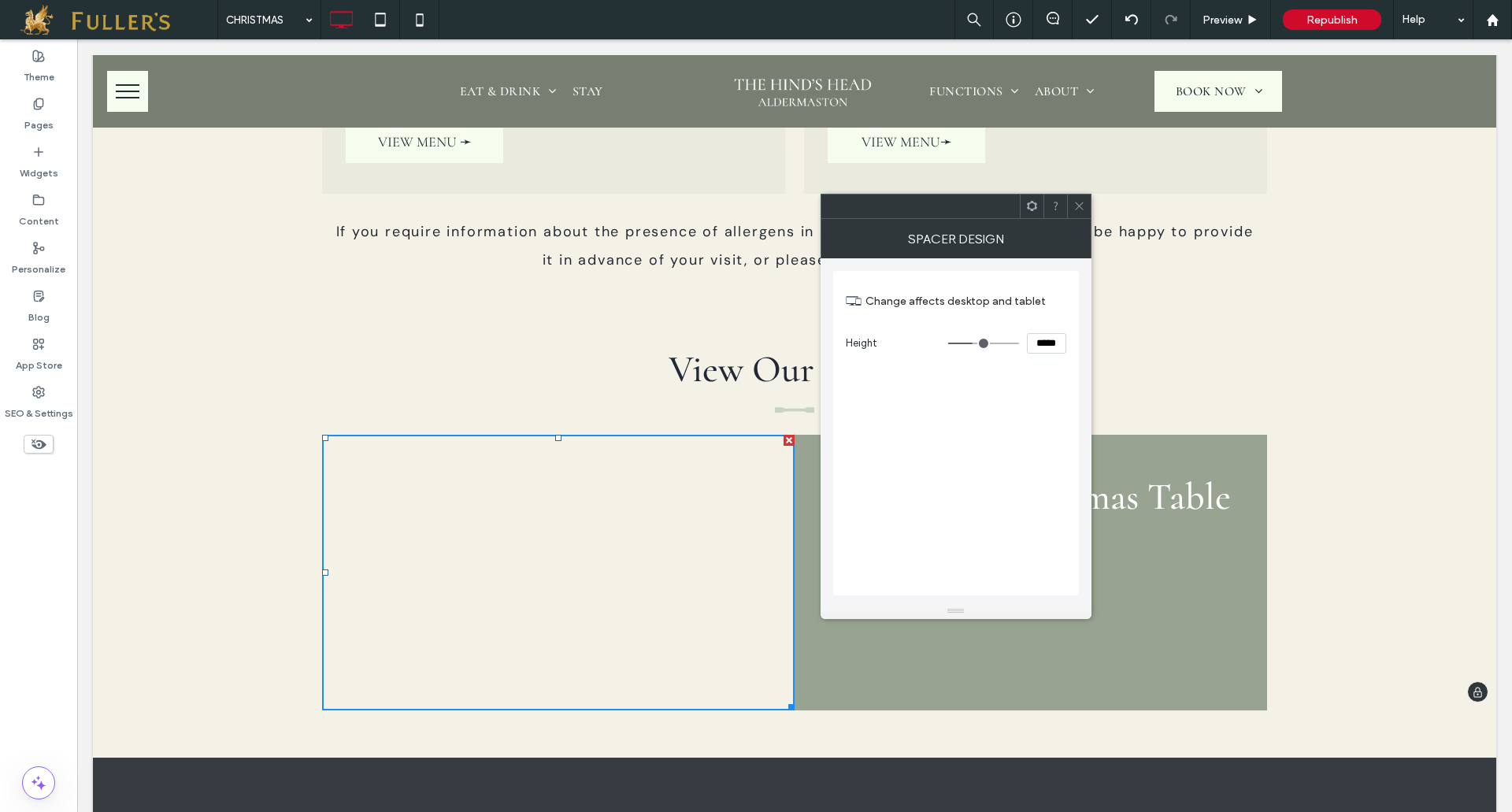
click at [1083, 208] on icon at bounding box center [1079, 206] width 12 height 12
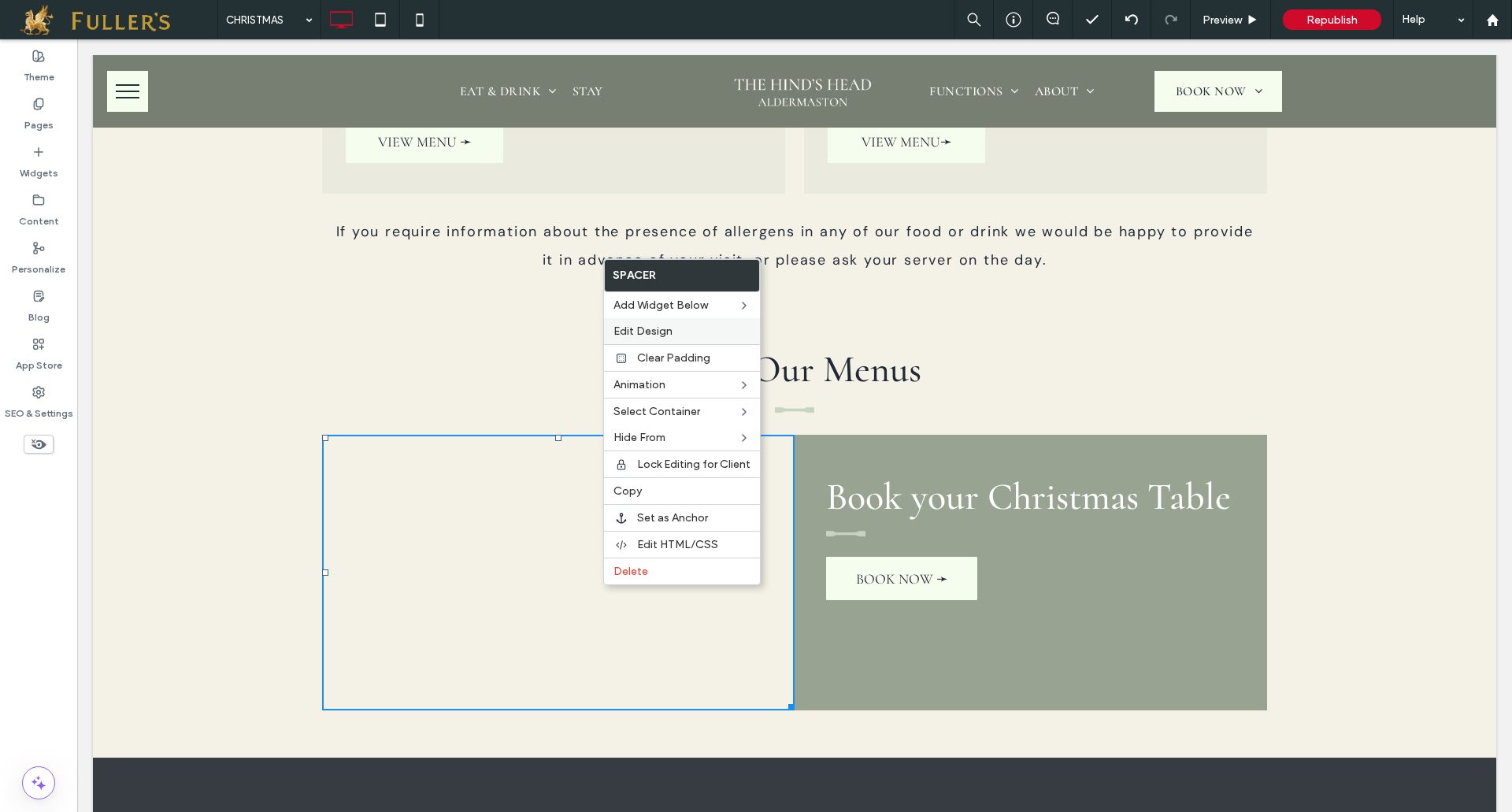
click at [652, 329] on span "Edit Design" at bounding box center [642, 331] width 59 height 13
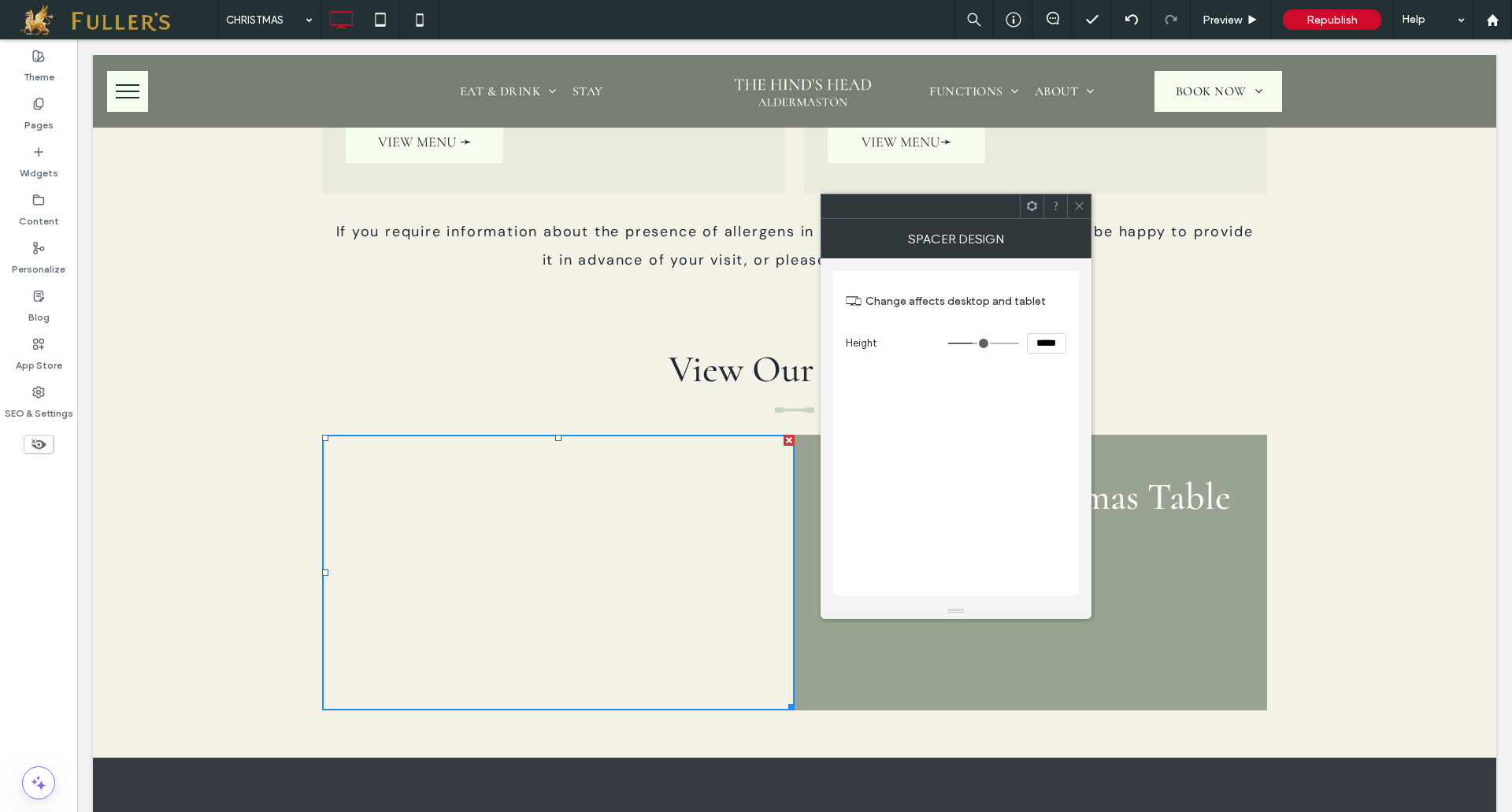
click at [1076, 204] on use at bounding box center [1079, 206] width 8 height 8
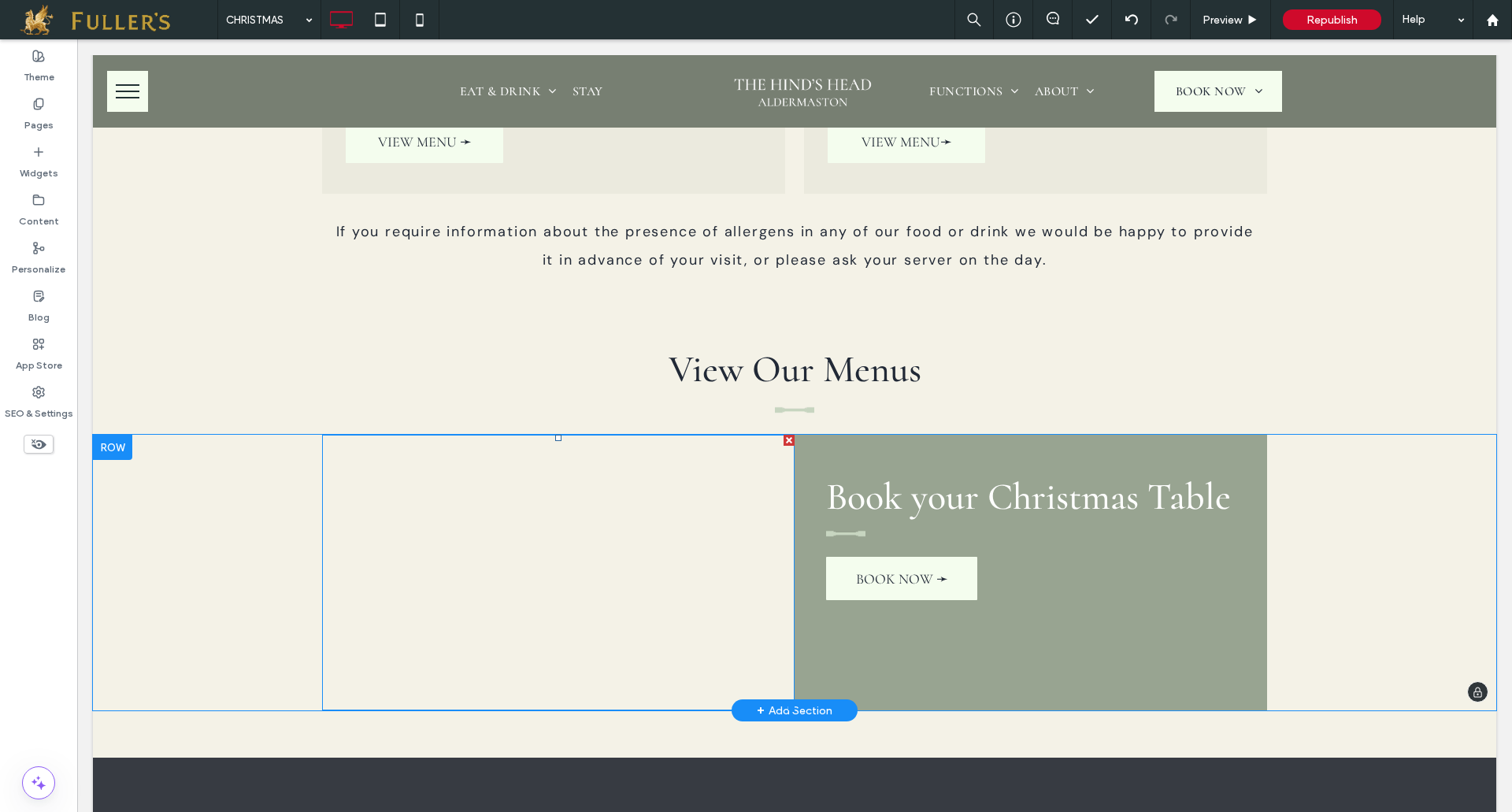
click at [525, 600] on div at bounding box center [558, 572] width 472 height 275
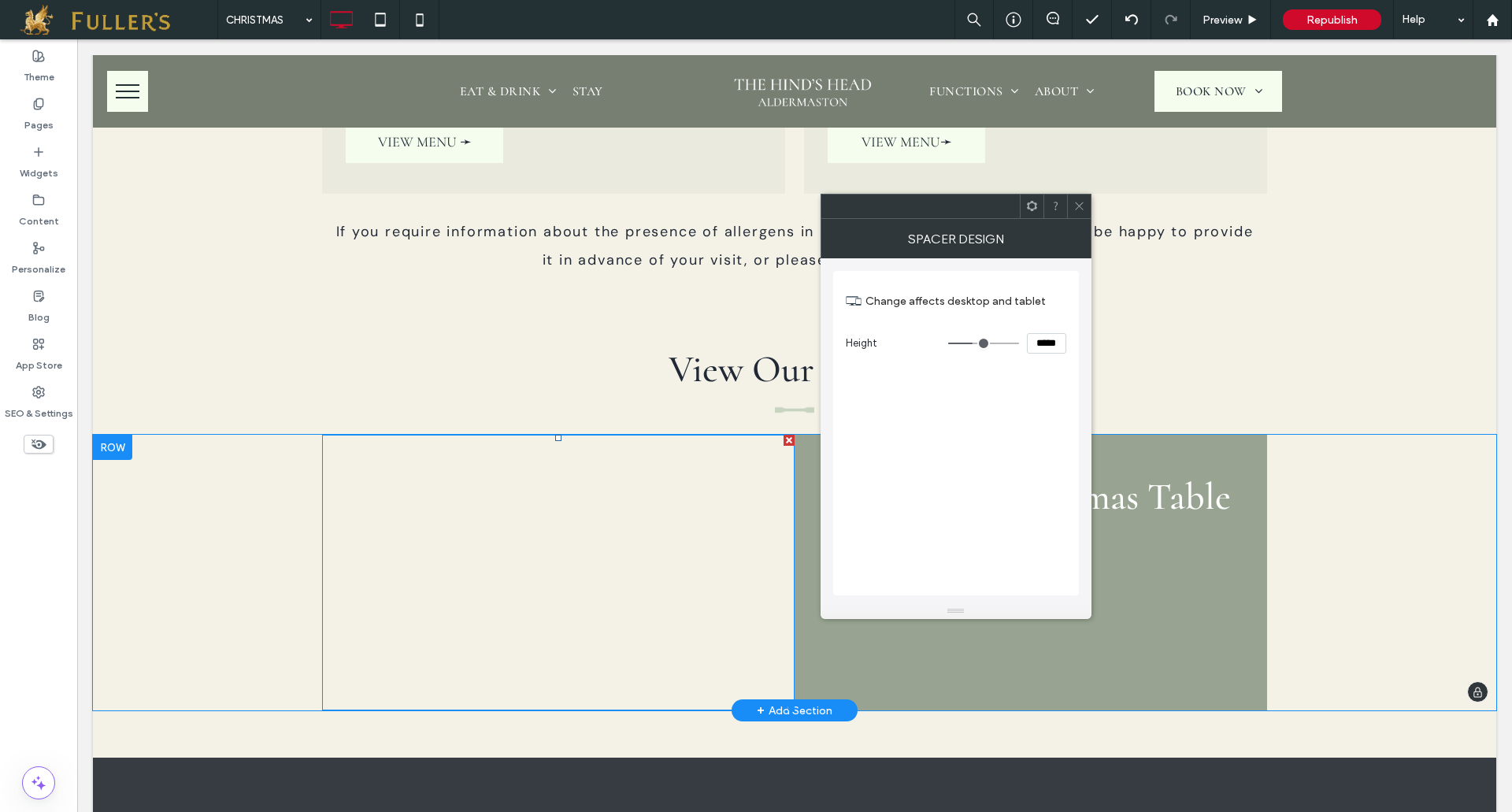
click at [528, 602] on div at bounding box center [558, 572] width 472 height 275
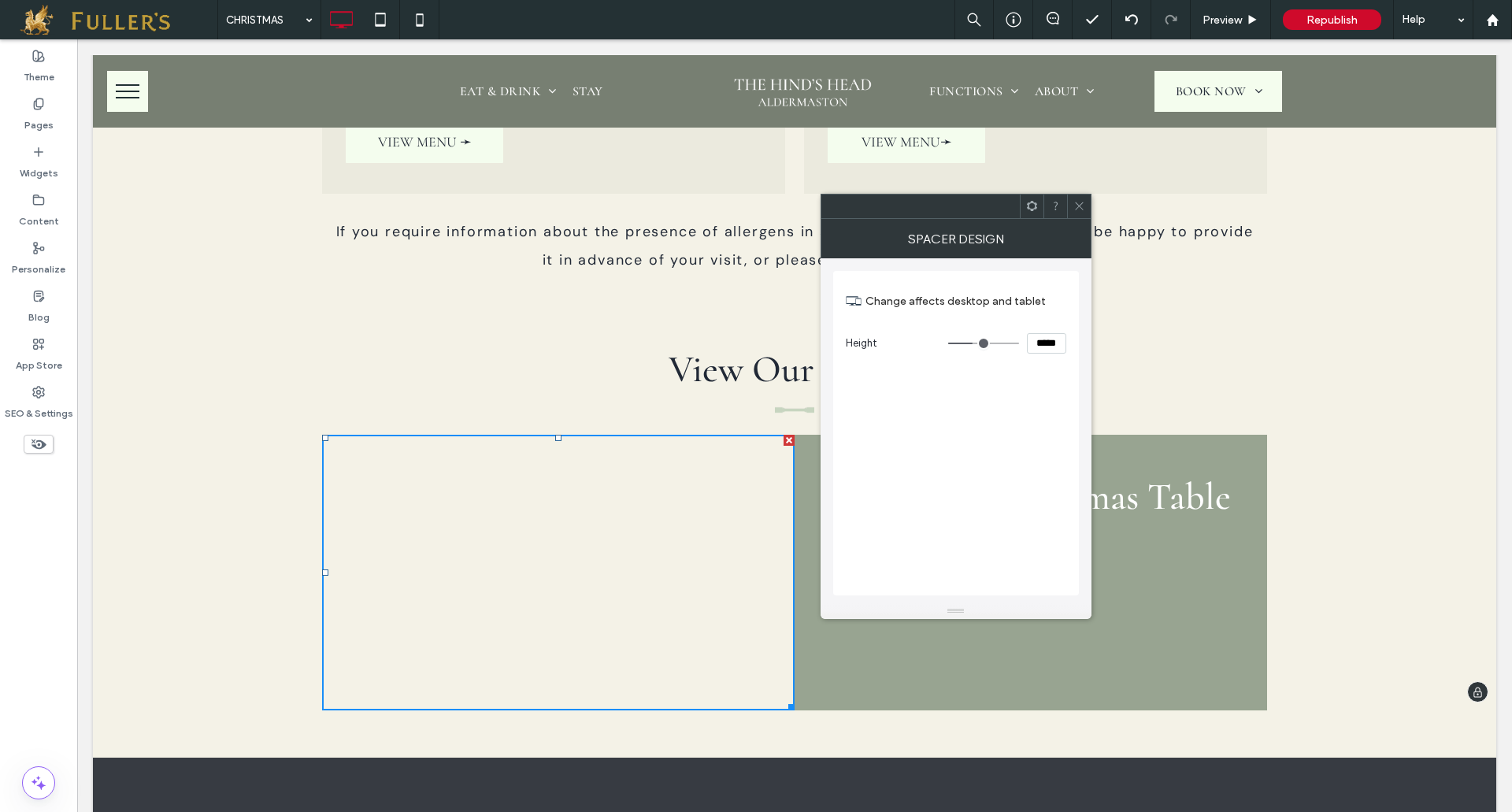
click at [528, 602] on div at bounding box center [558, 572] width 472 height 275
click at [1081, 205] on icon at bounding box center [1079, 206] width 12 height 12
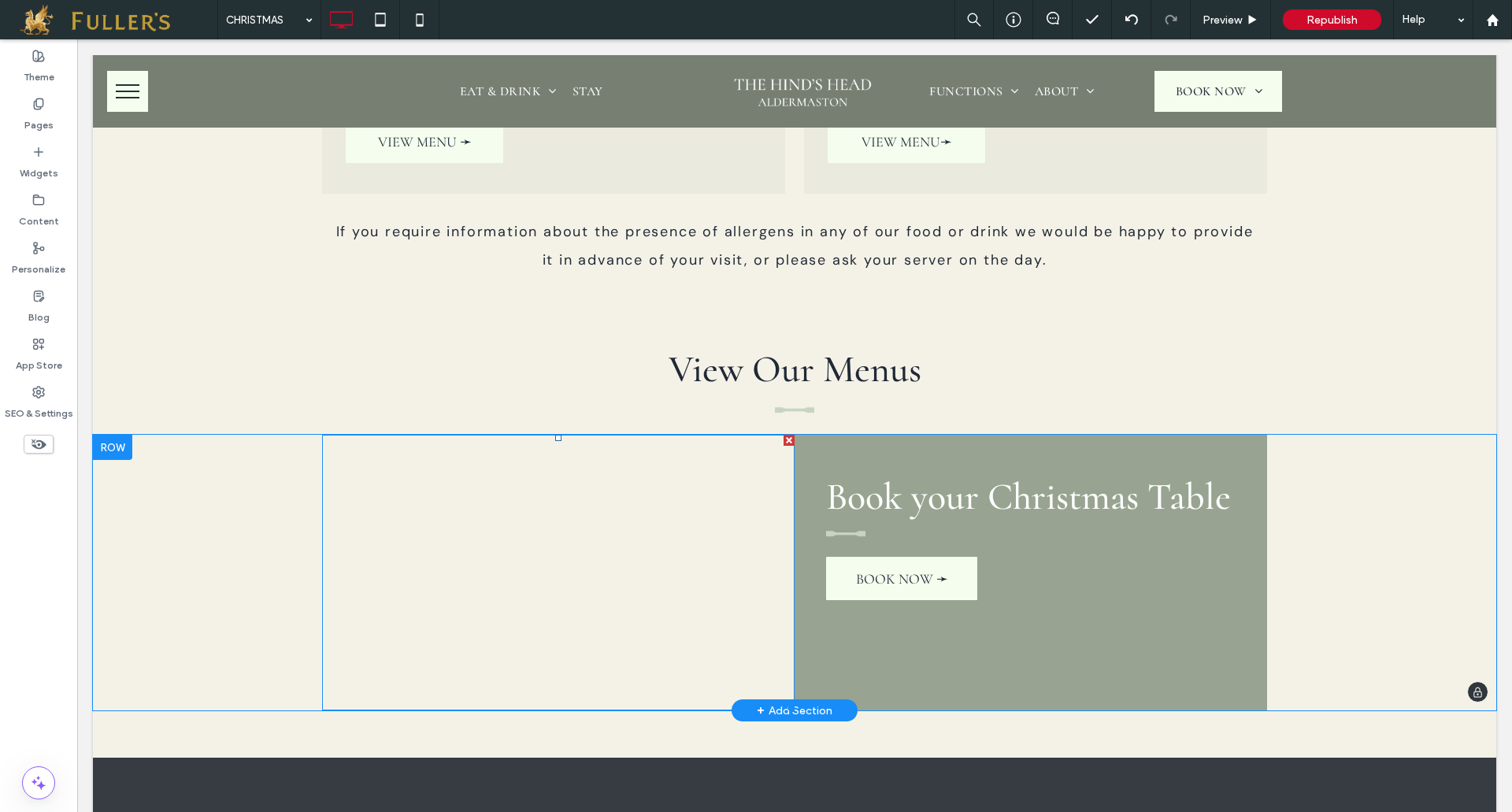
click at [554, 452] on div at bounding box center [558, 572] width 472 height 275
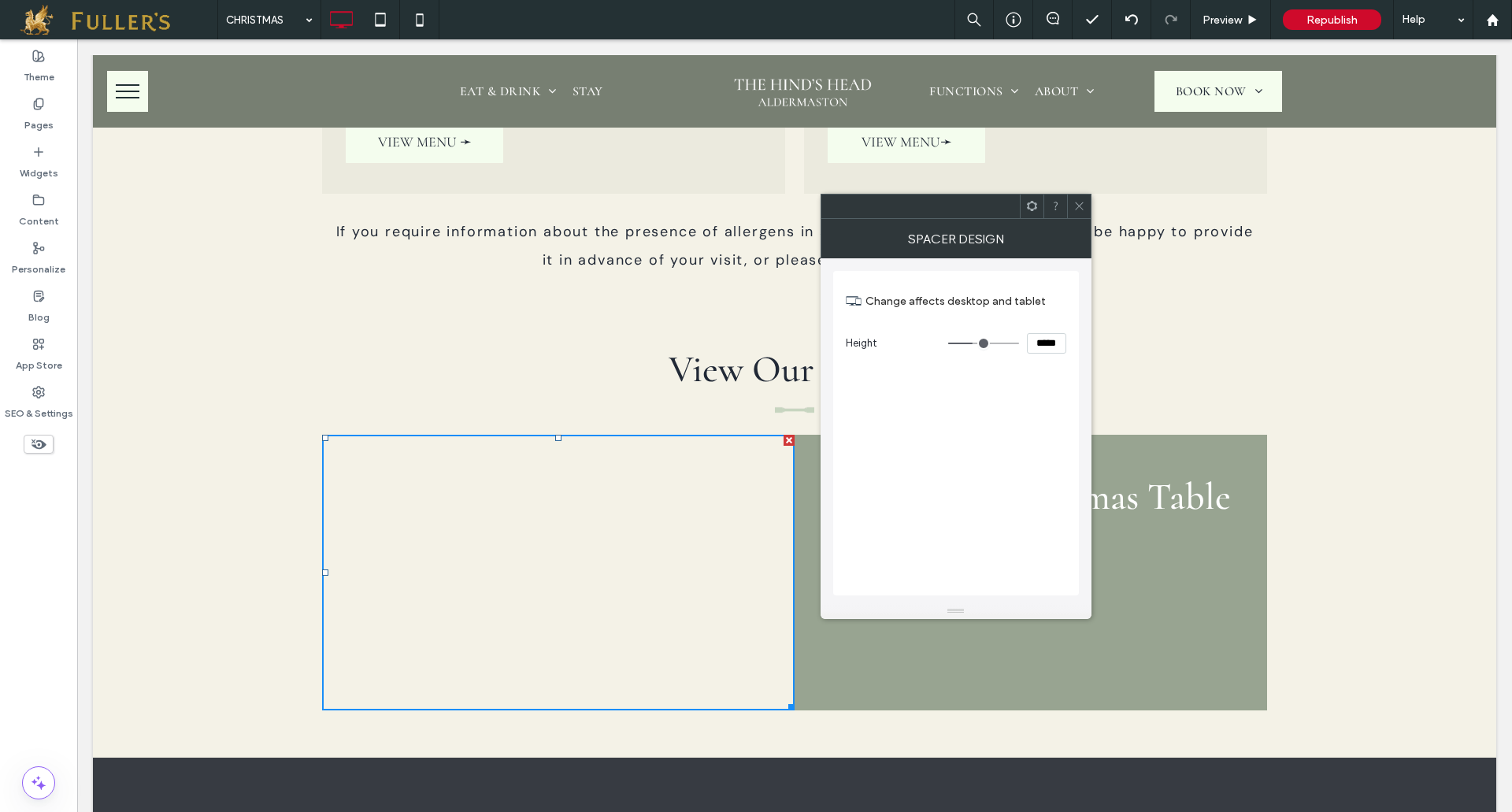
click at [1039, 214] on div at bounding box center [1031, 206] width 24 height 24
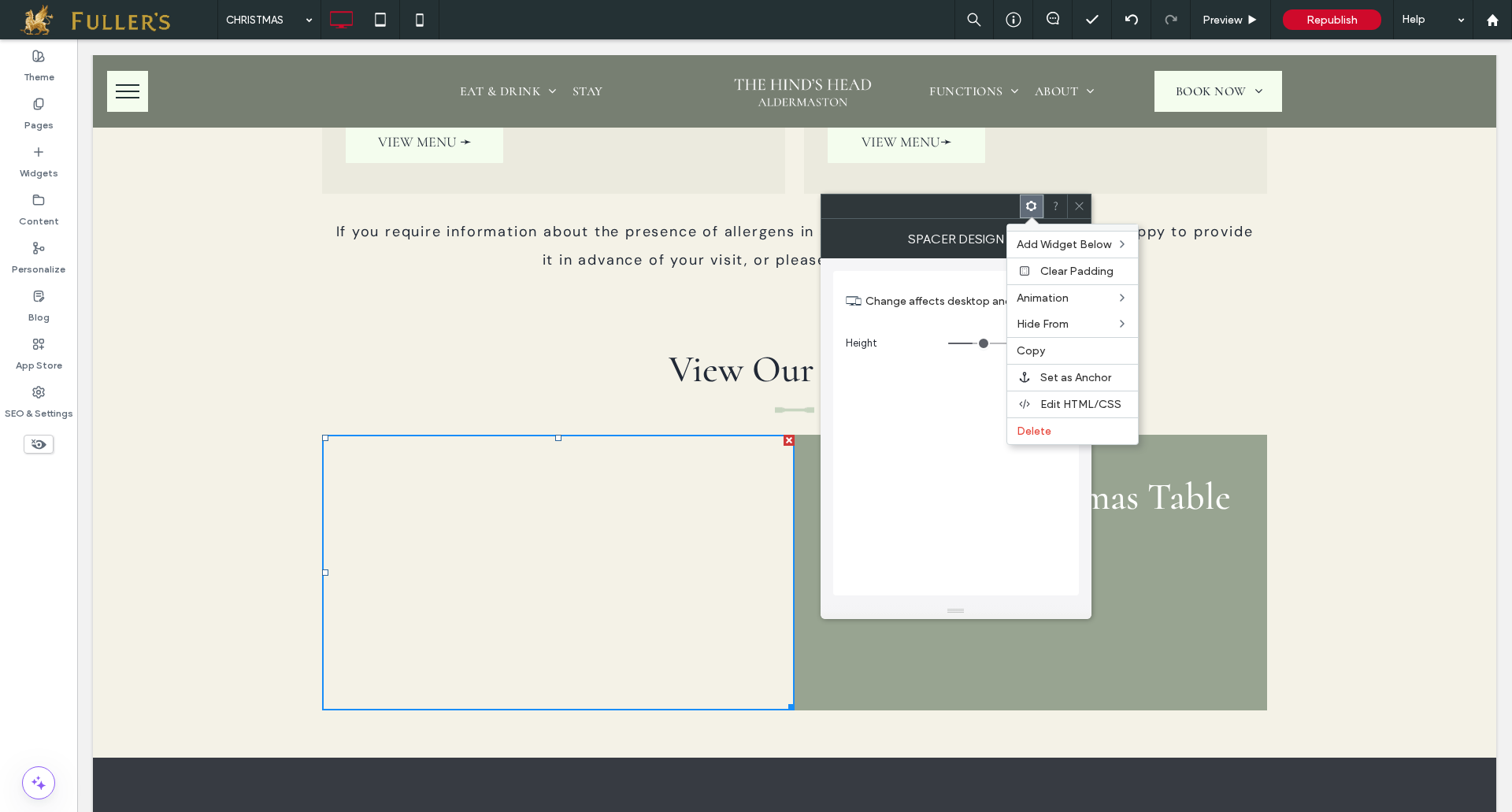
click at [1084, 202] on icon at bounding box center [1079, 206] width 12 height 12
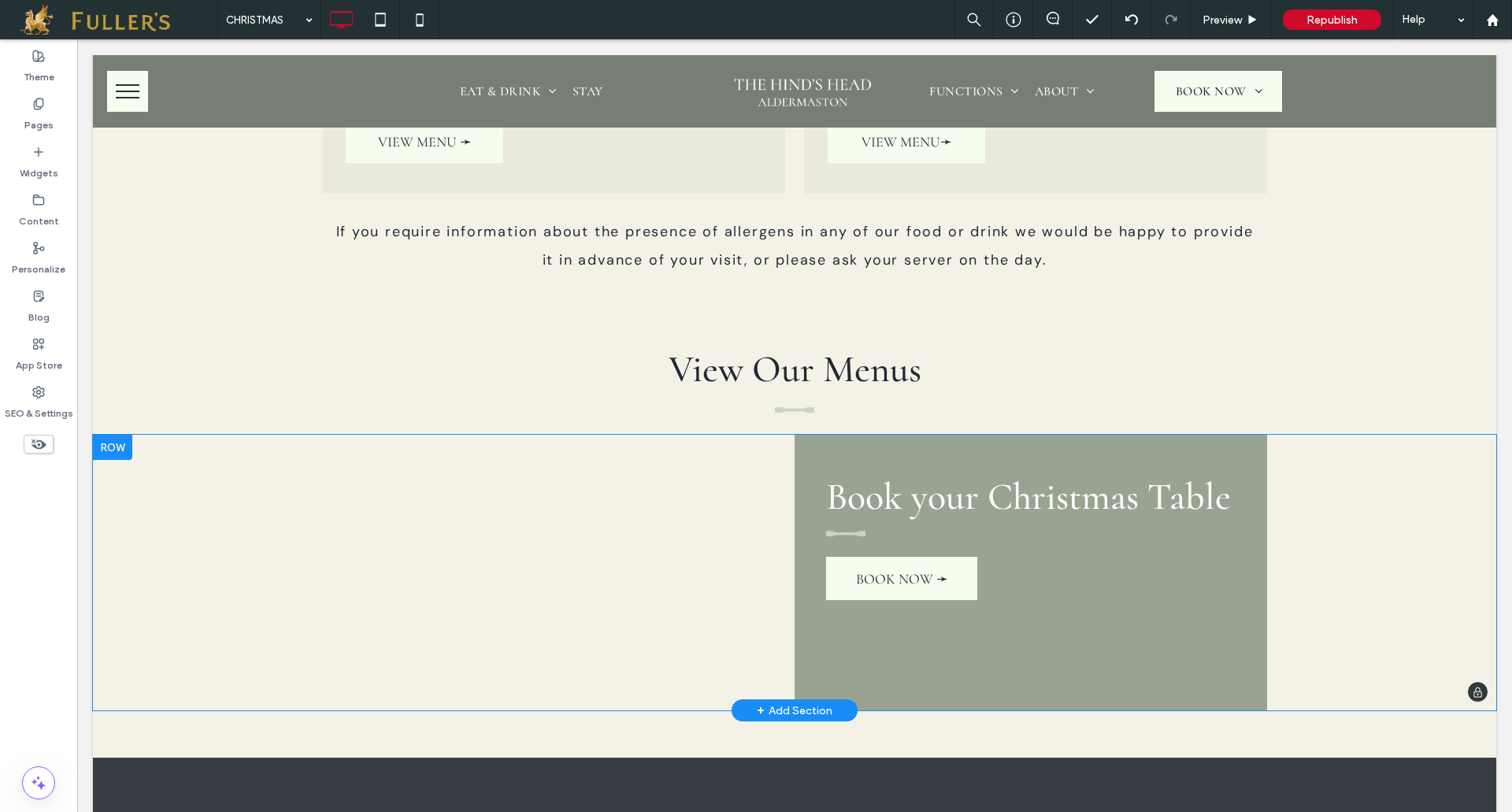
click at [116, 441] on div at bounding box center [112, 447] width 39 height 25
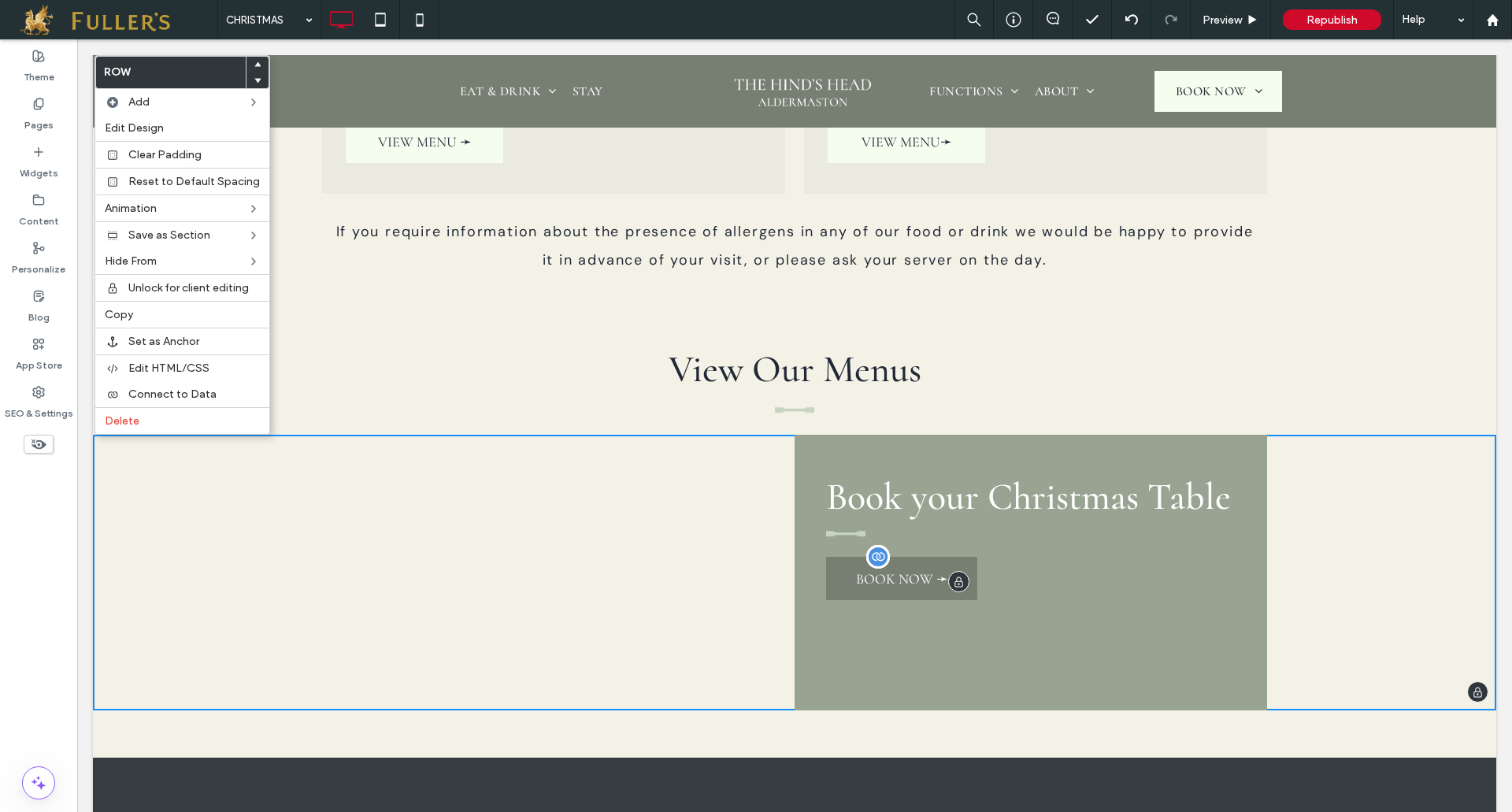
click at [869, 576] on span "BOOK NOW ➛" at bounding box center [902, 579] width 92 height 17
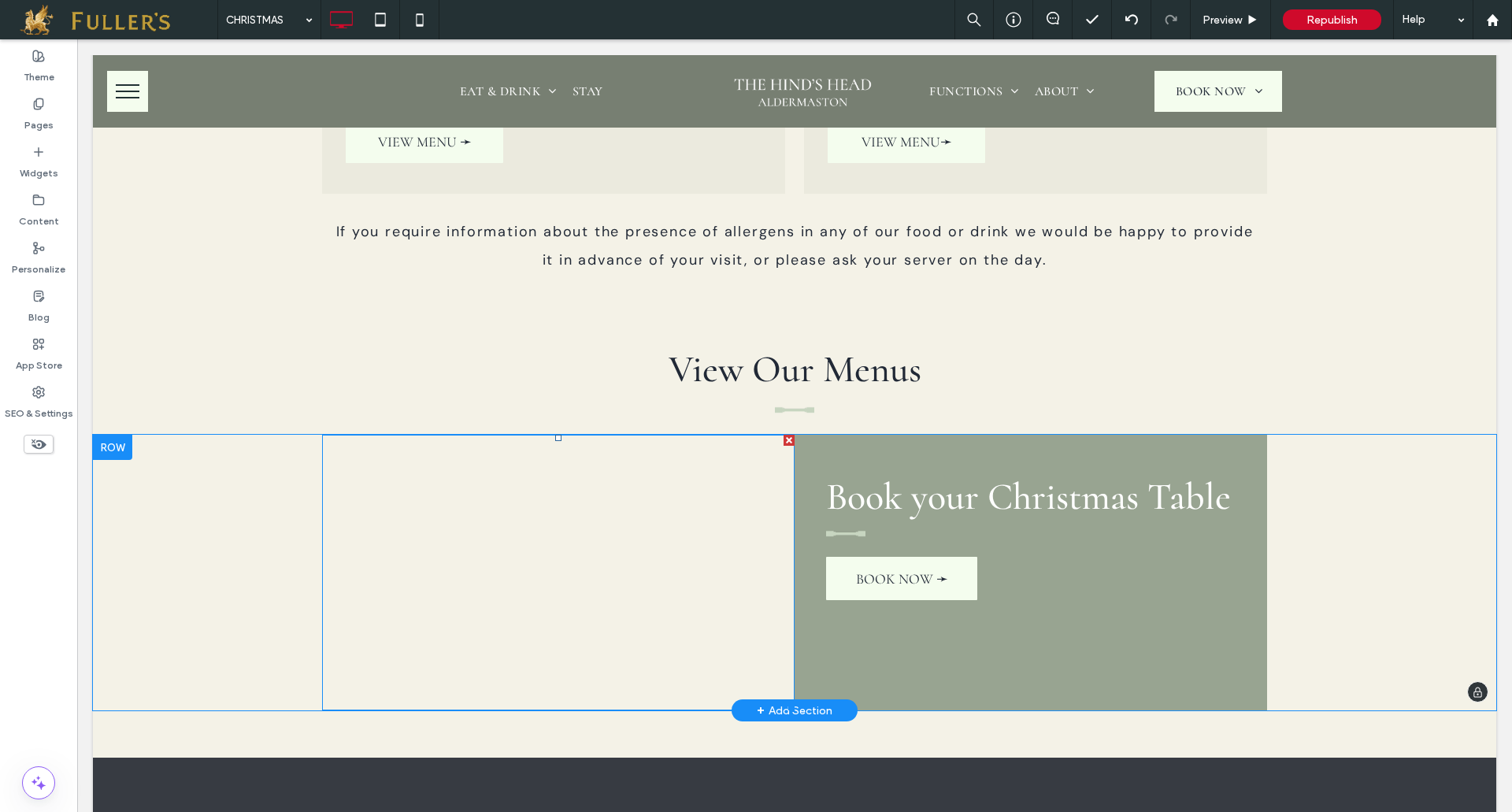
click at [544, 580] on div at bounding box center [558, 572] width 472 height 275
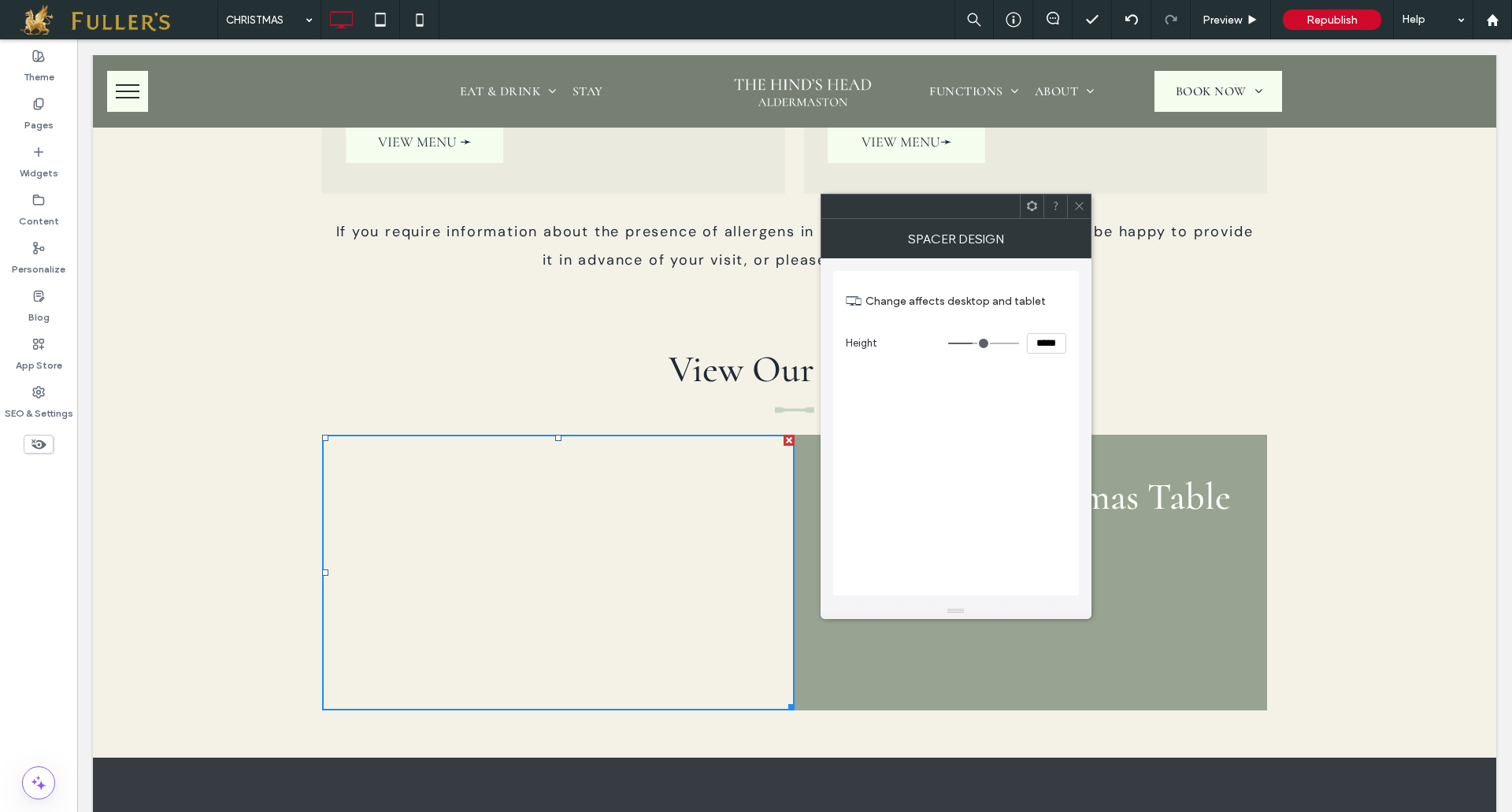
click at [1077, 205] on icon at bounding box center [1079, 206] width 12 height 12
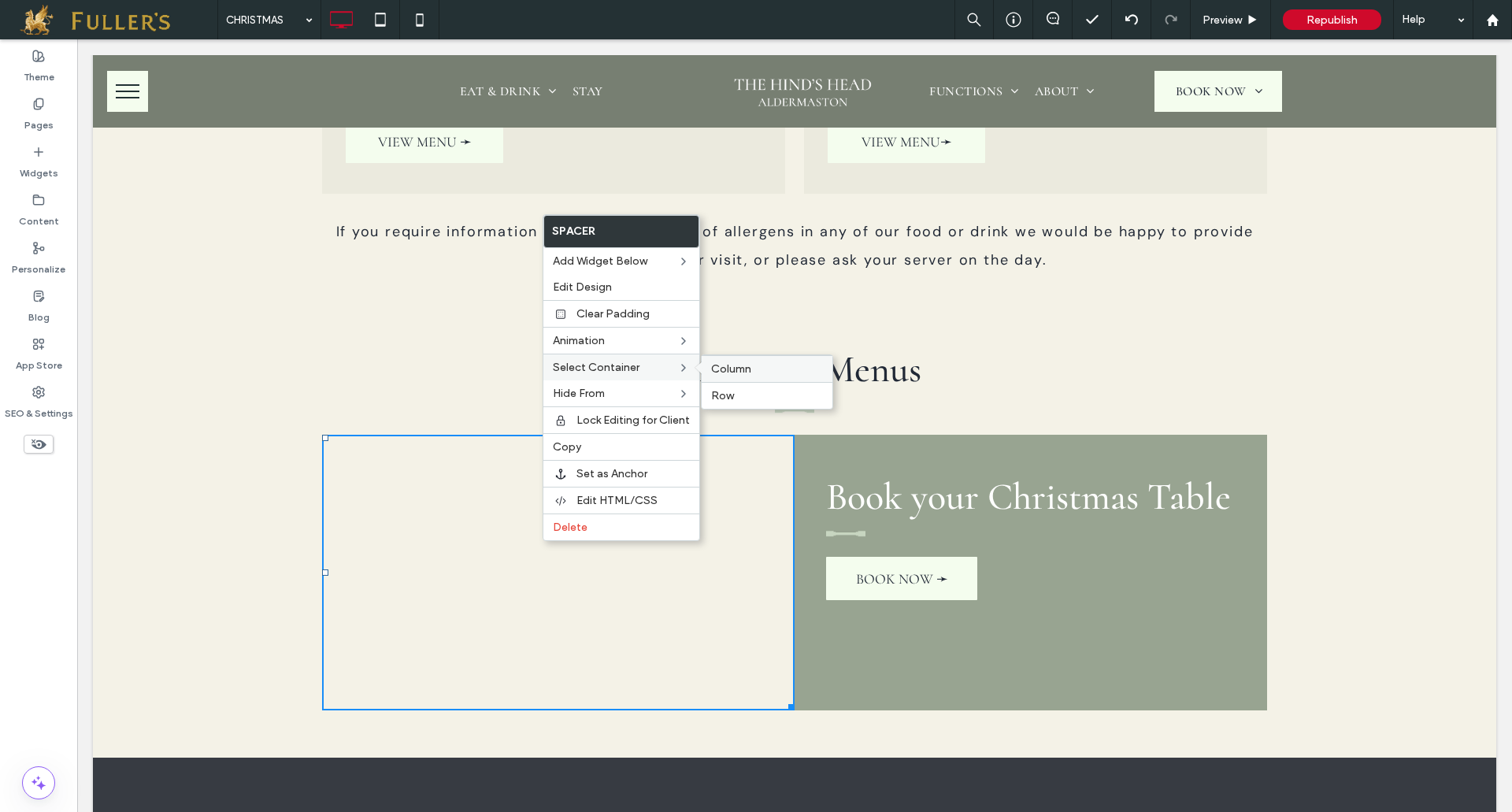
click at [751, 360] on div "Column" at bounding box center [767, 369] width 131 height 27
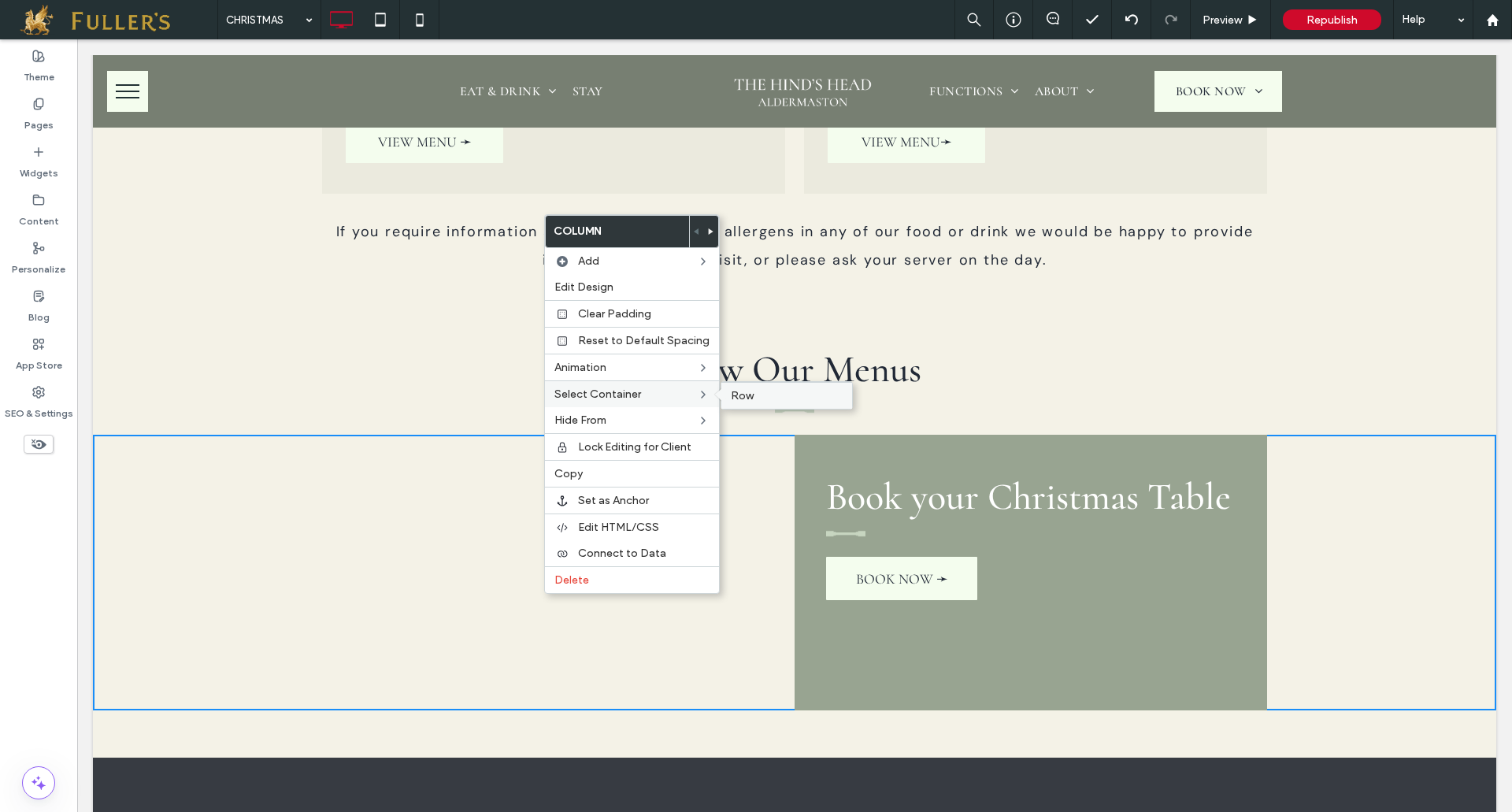
click at [751, 388] on div "Row" at bounding box center [787, 395] width 131 height 27
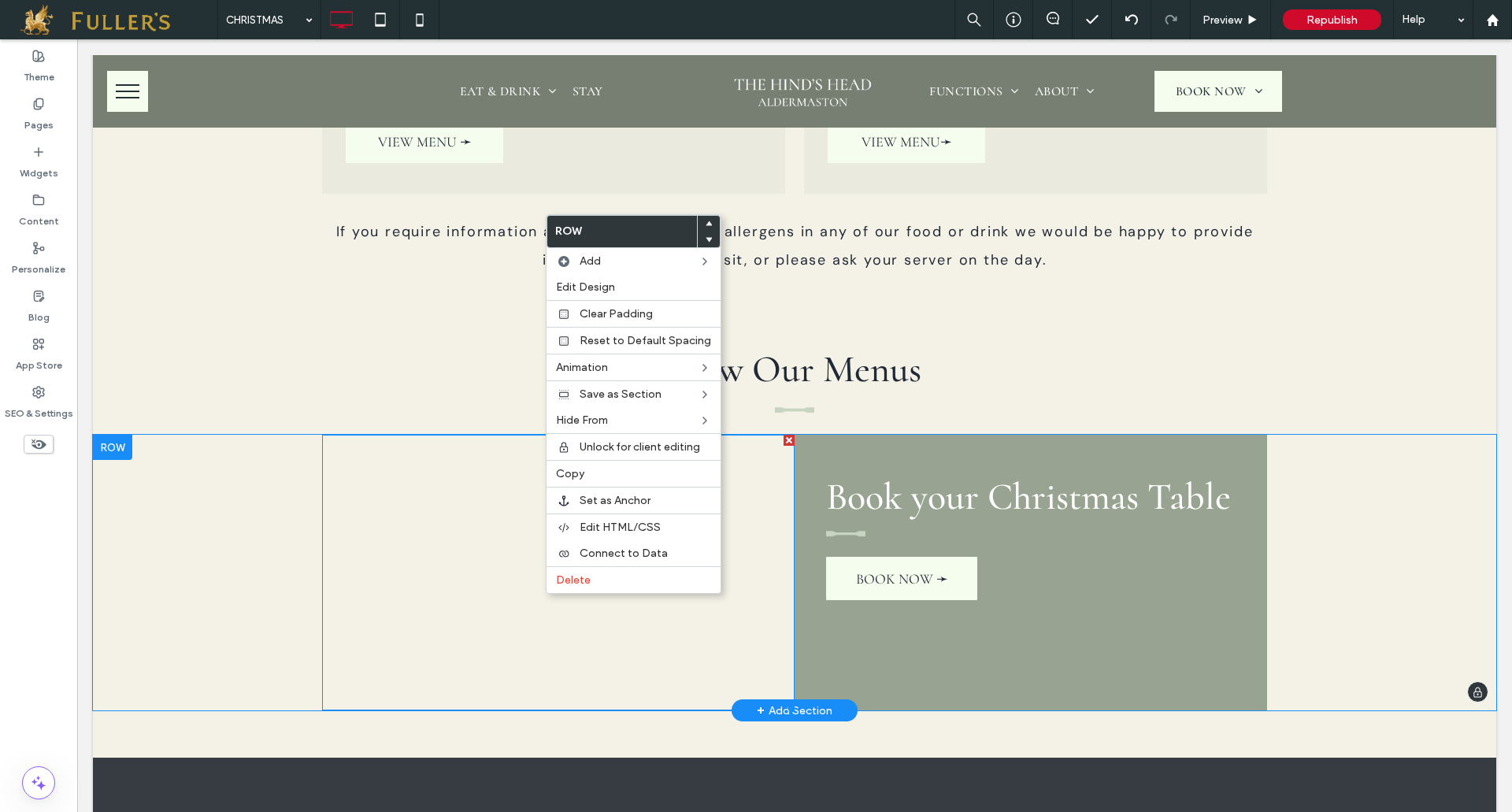
click at [456, 598] on div at bounding box center [558, 572] width 472 height 275
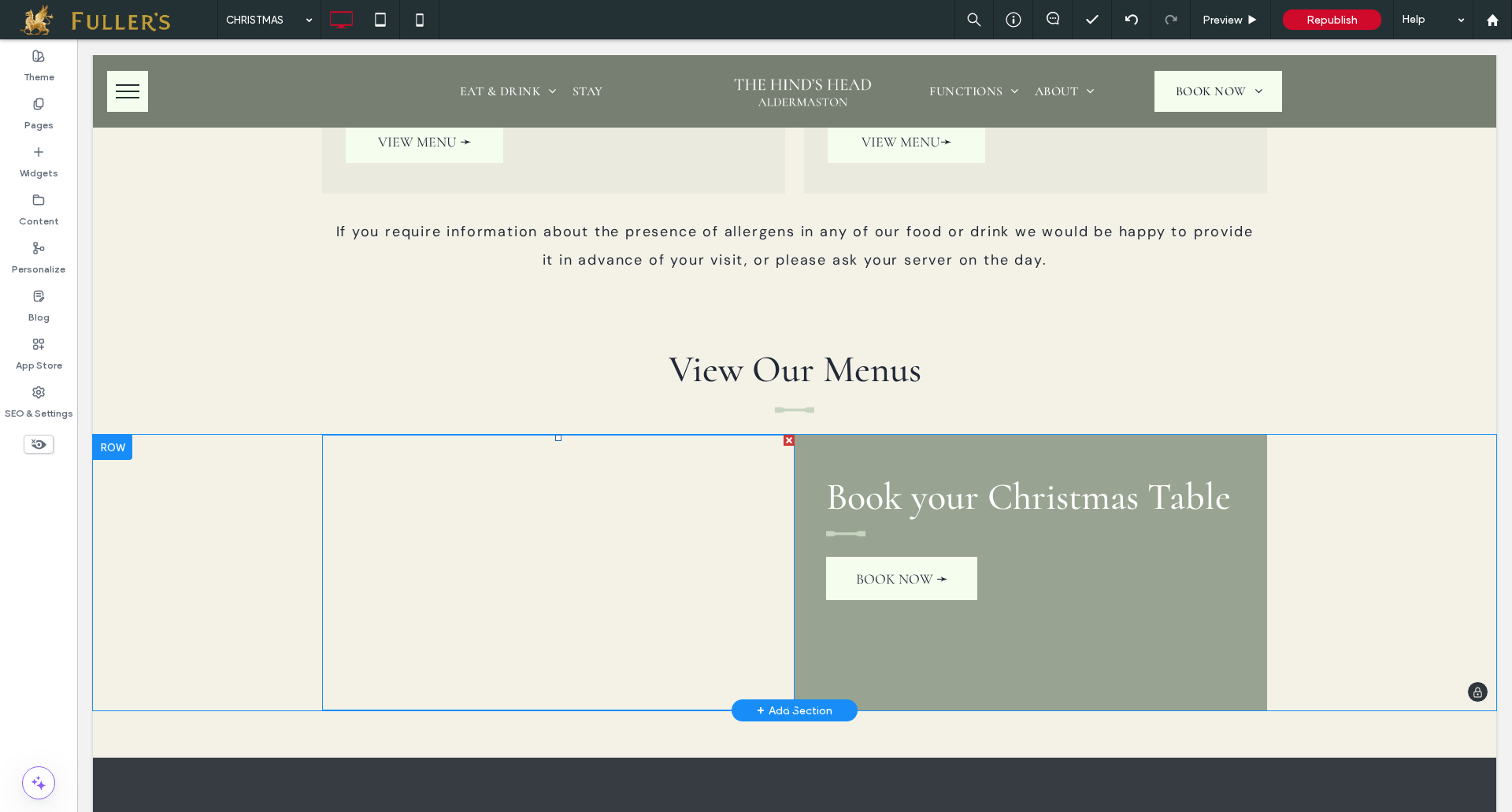
click at [489, 593] on div at bounding box center [558, 572] width 472 height 275
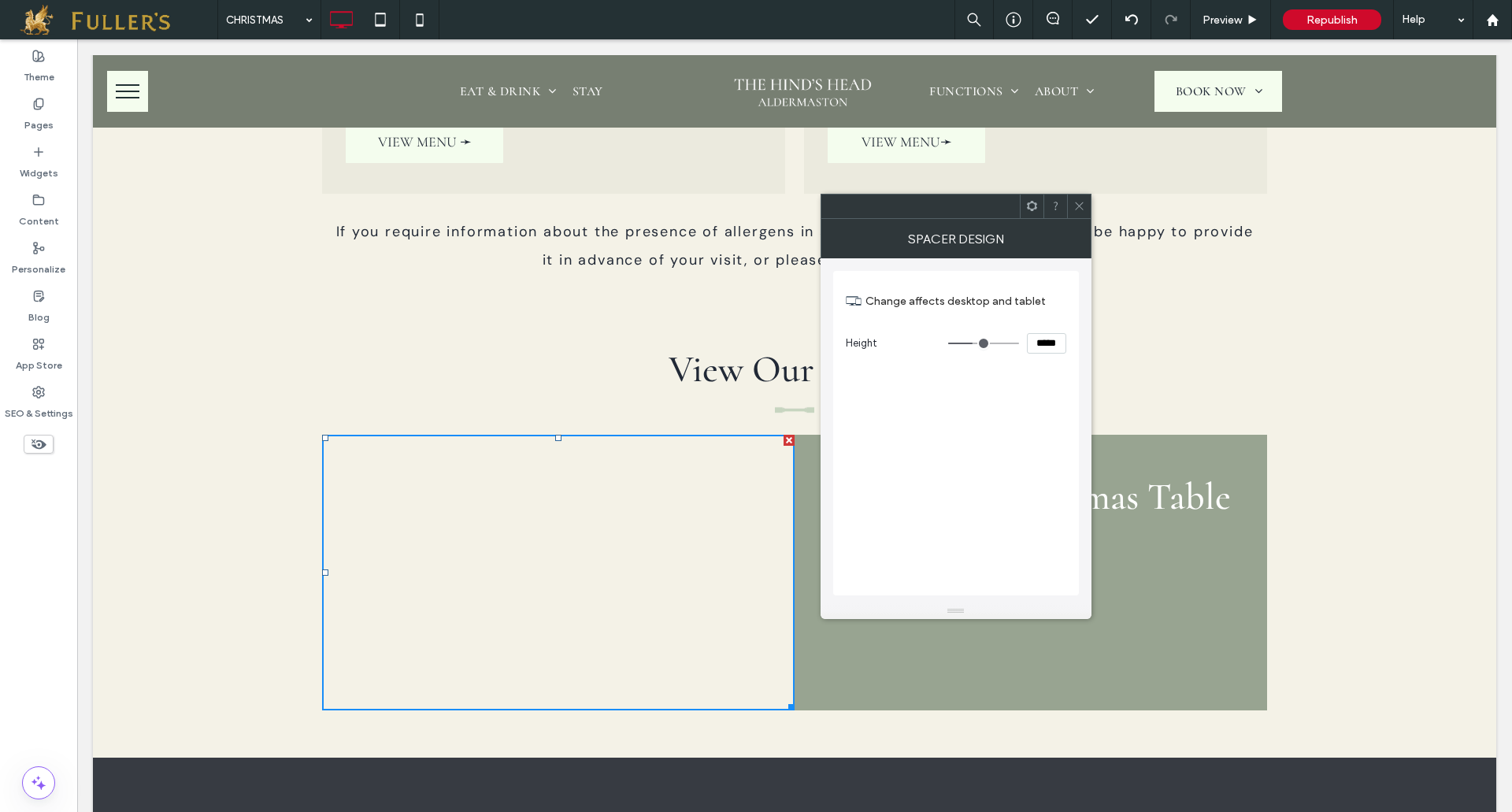
click at [1059, 205] on icon at bounding box center [1056, 206] width 12 height 12
click at [564, 552] on div at bounding box center [558, 572] width 472 height 275
click at [1081, 202] on icon at bounding box center [1079, 206] width 12 height 12
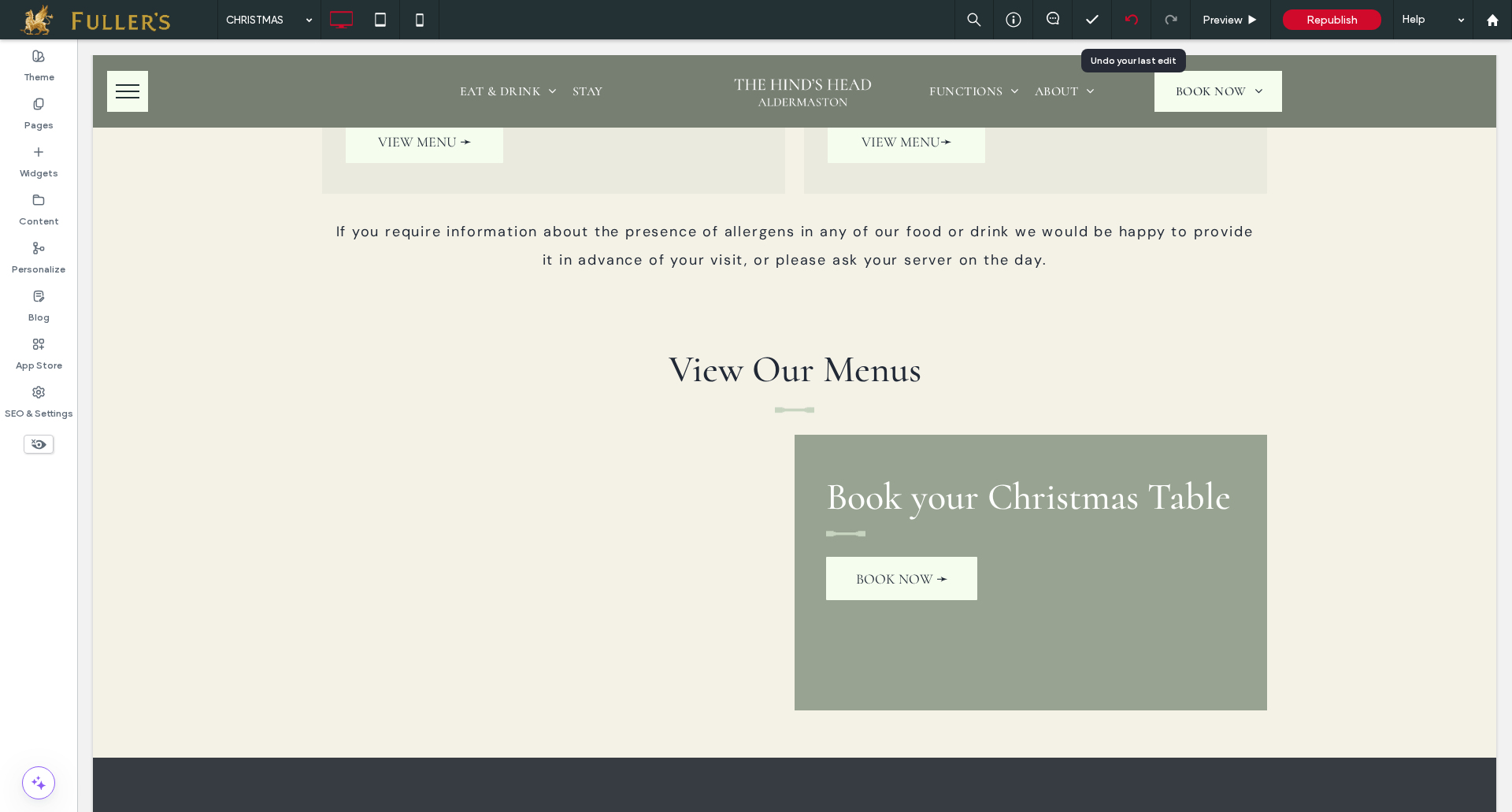
click at [1126, 23] on icon at bounding box center [1131, 19] width 13 height 13
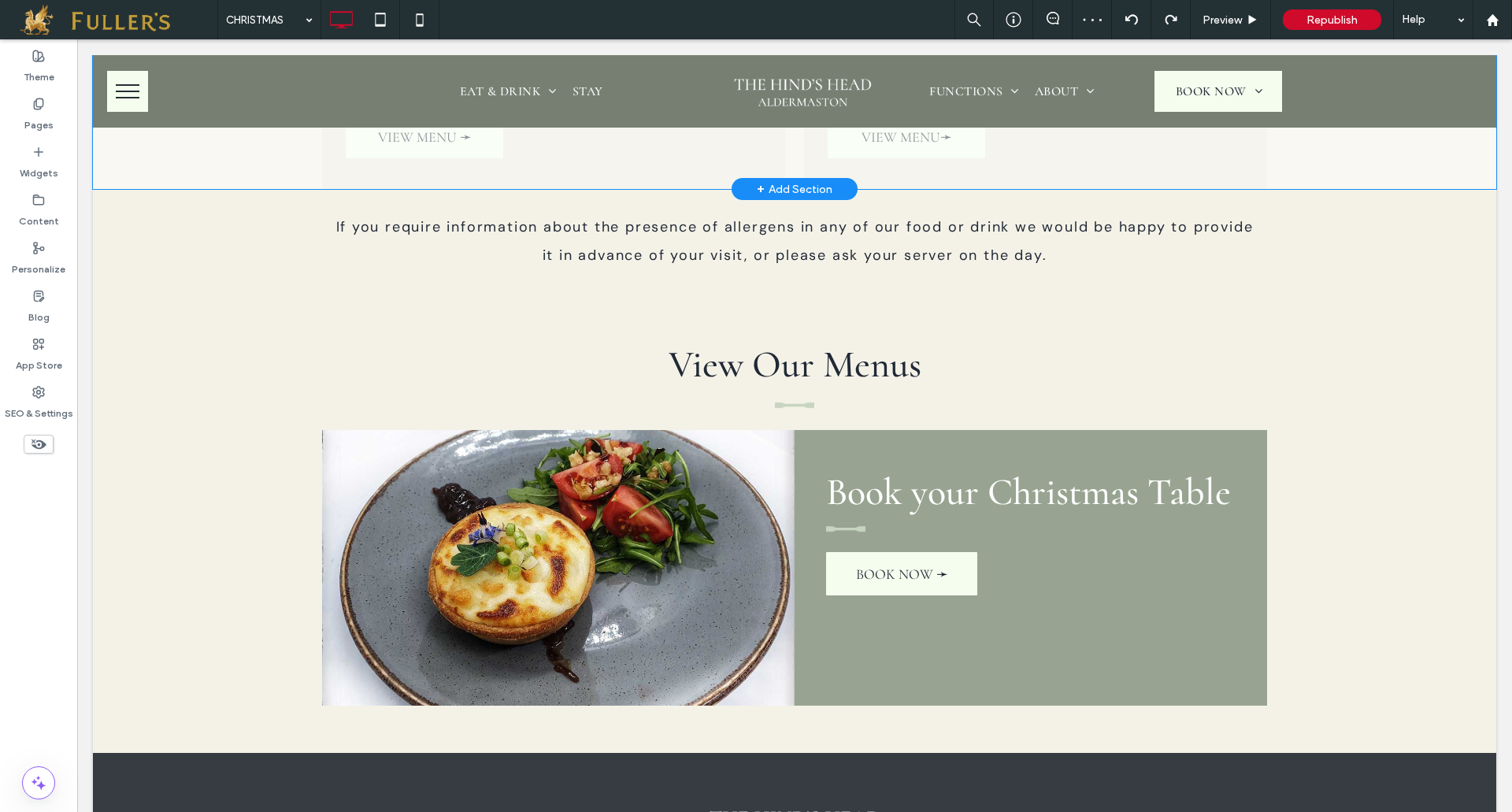
scroll to position [1496, 0]
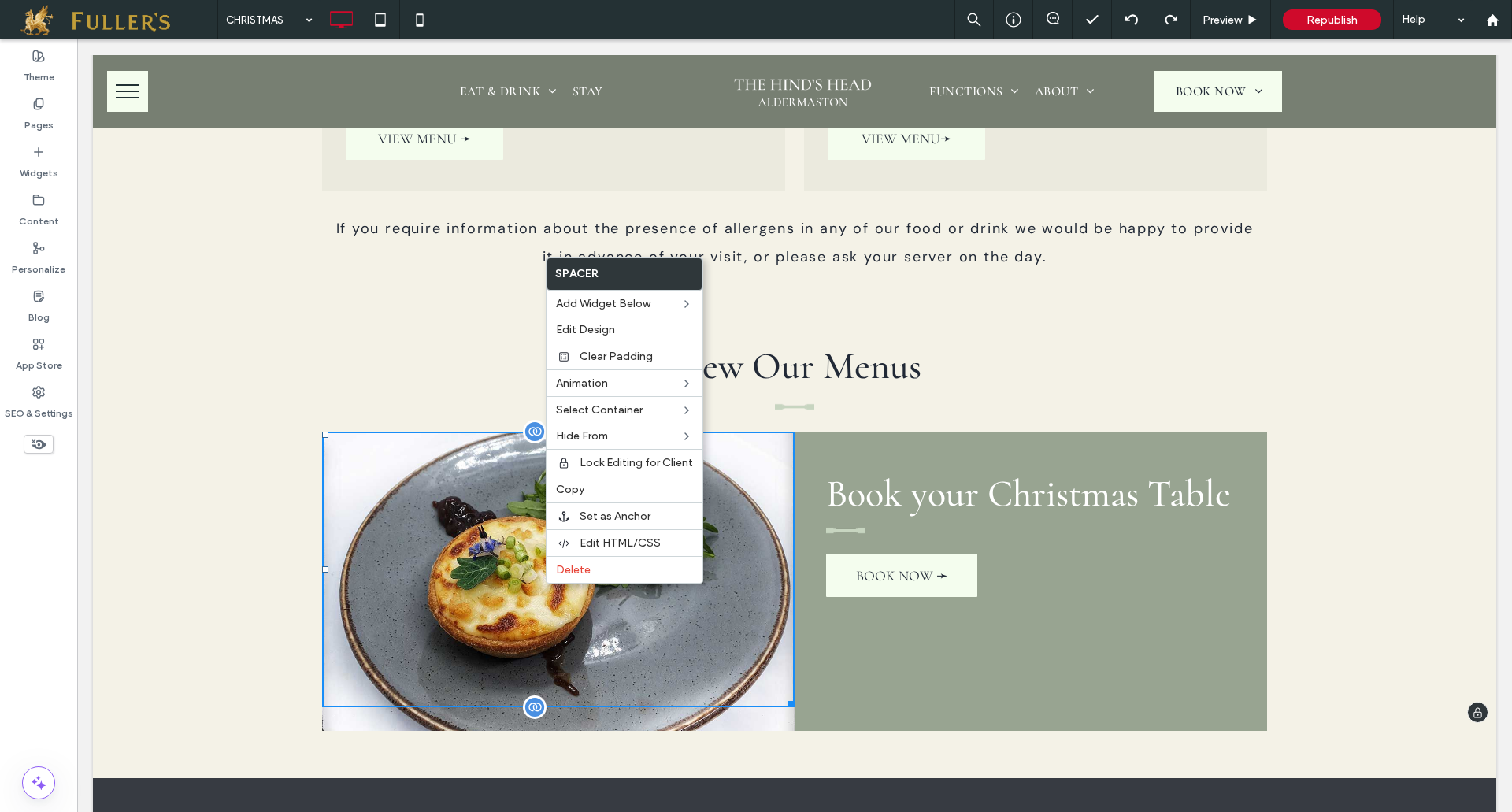
click at [529, 704] on div at bounding box center [534, 707] width 24 height 24
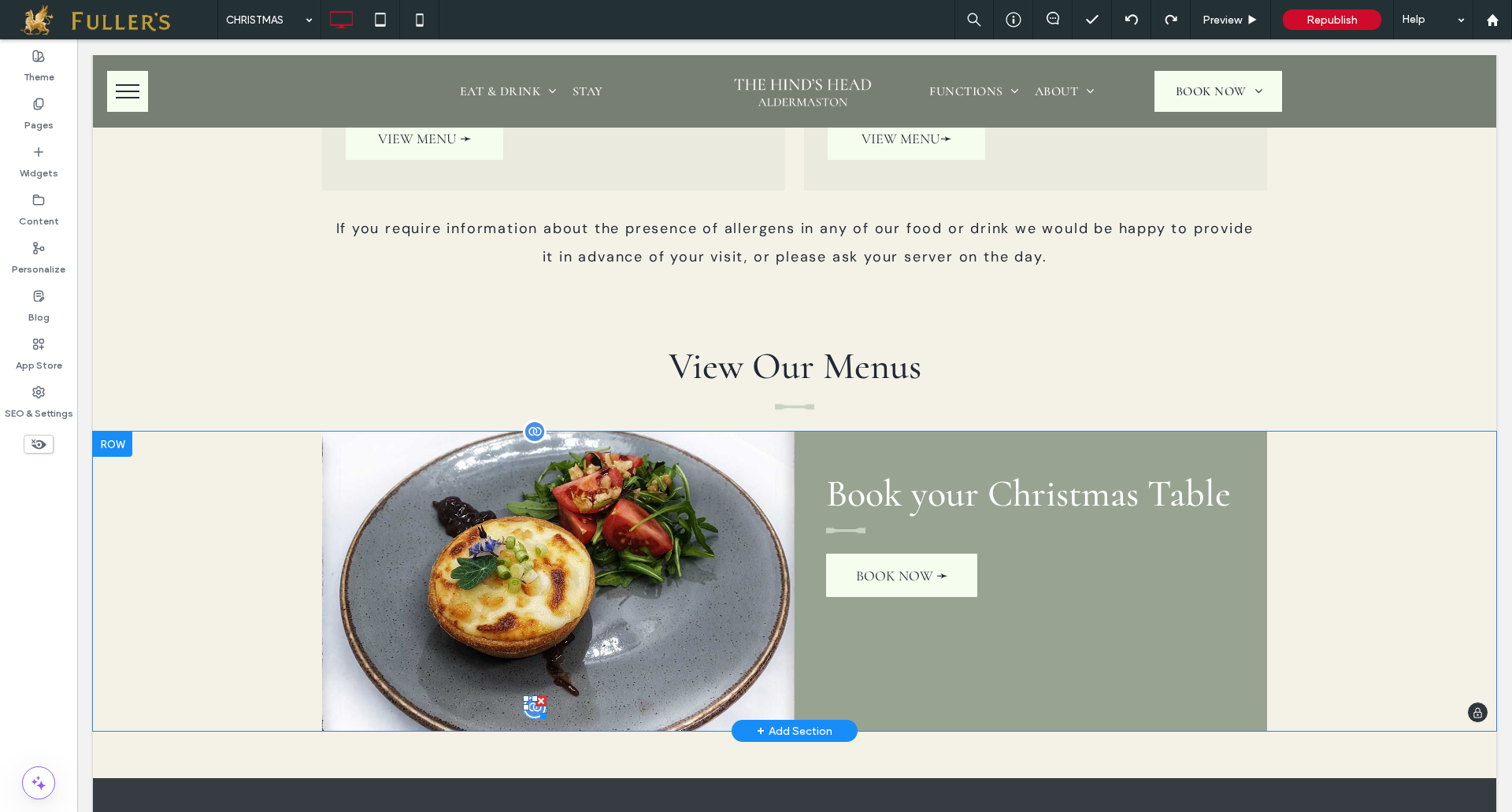
click at [529, 704] on div at bounding box center [534, 707] width 24 height 24
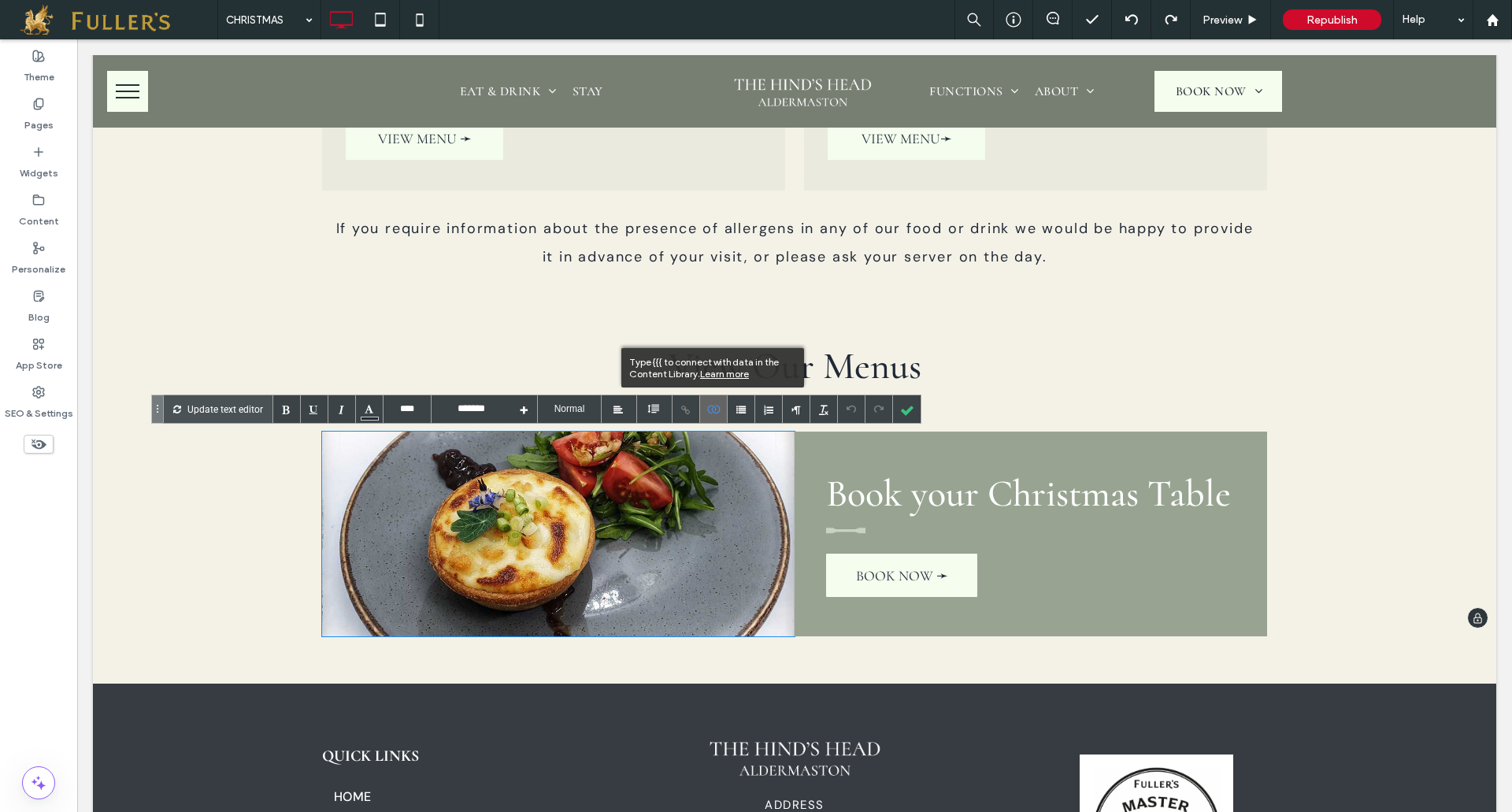
click at [712, 406] on icon at bounding box center [714, 409] width 12 height 8
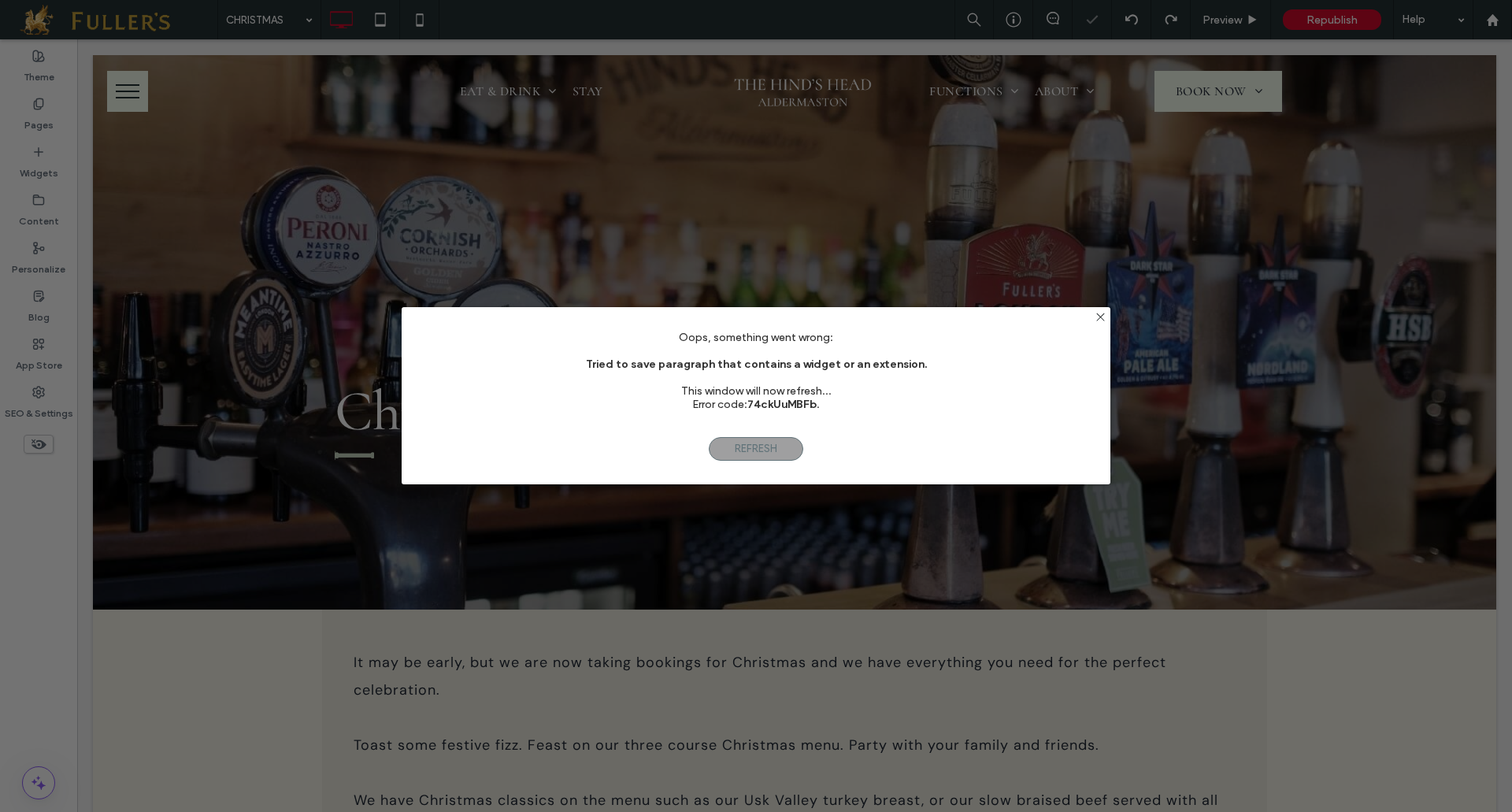
scroll to position [0, 0]
click at [1095, 318] on icon at bounding box center [1100, 317] width 12 height 12
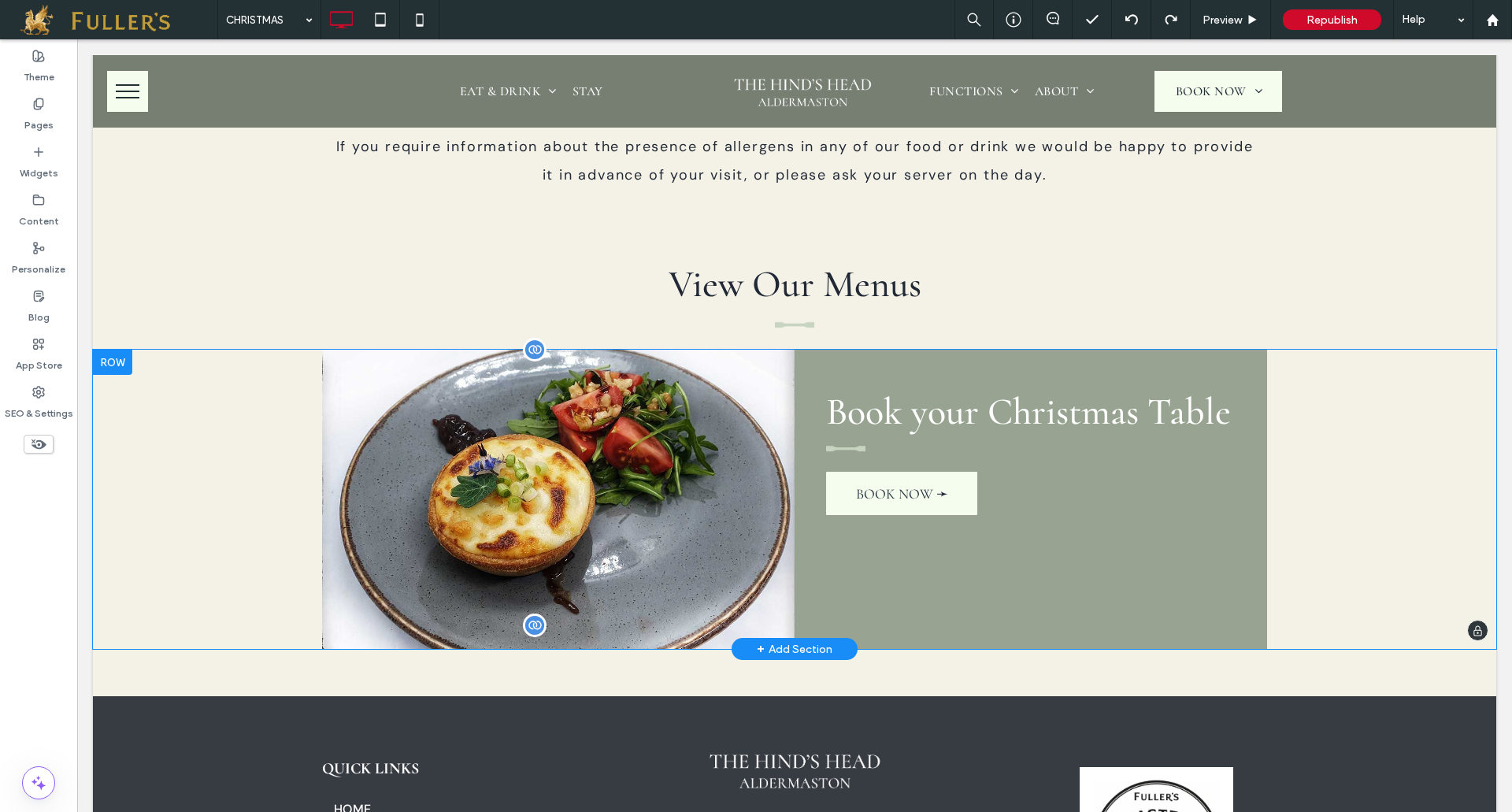
scroll to position [1575, 0]
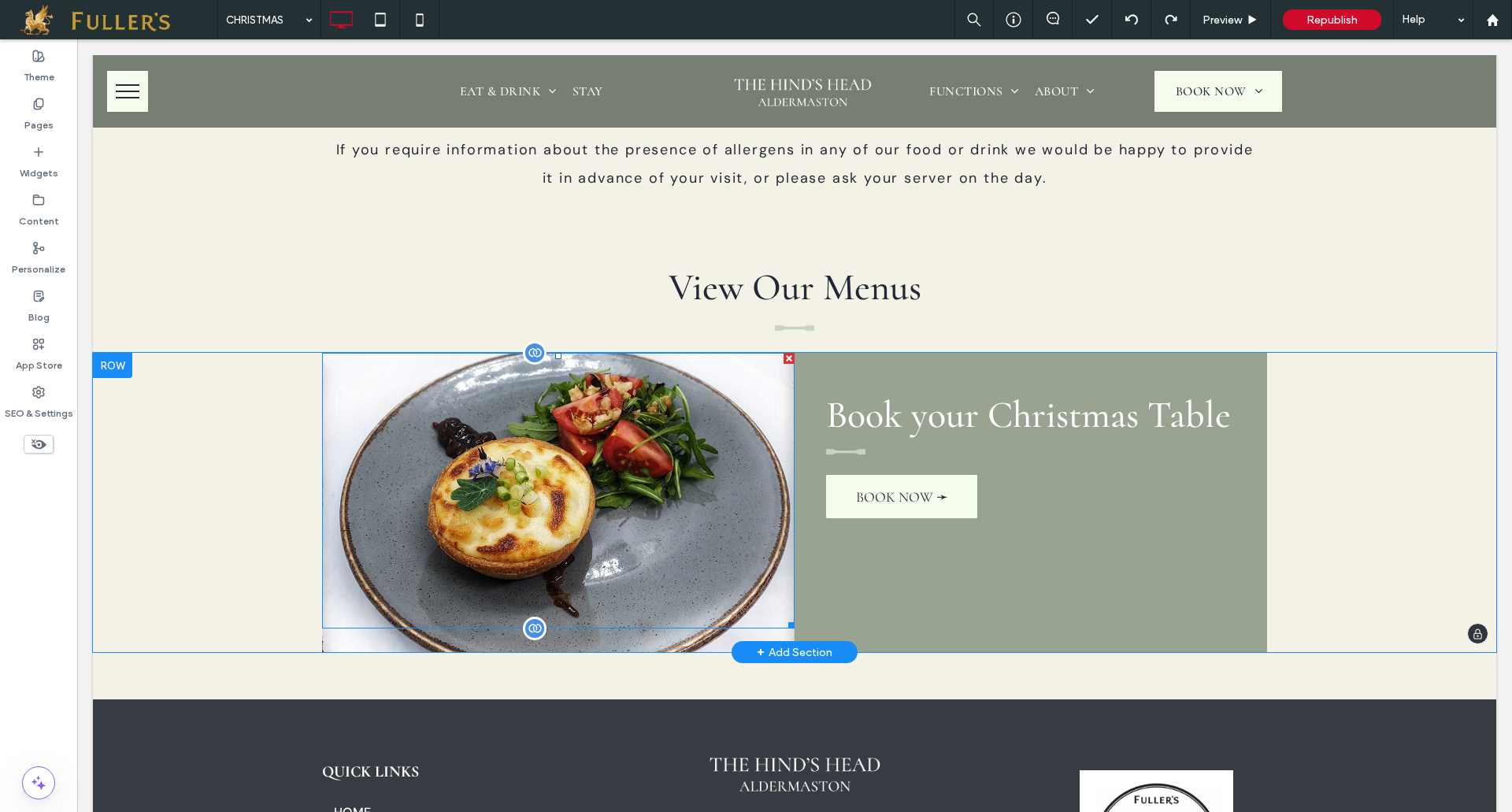
click at [551, 477] on div at bounding box center [558, 490] width 472 height 275
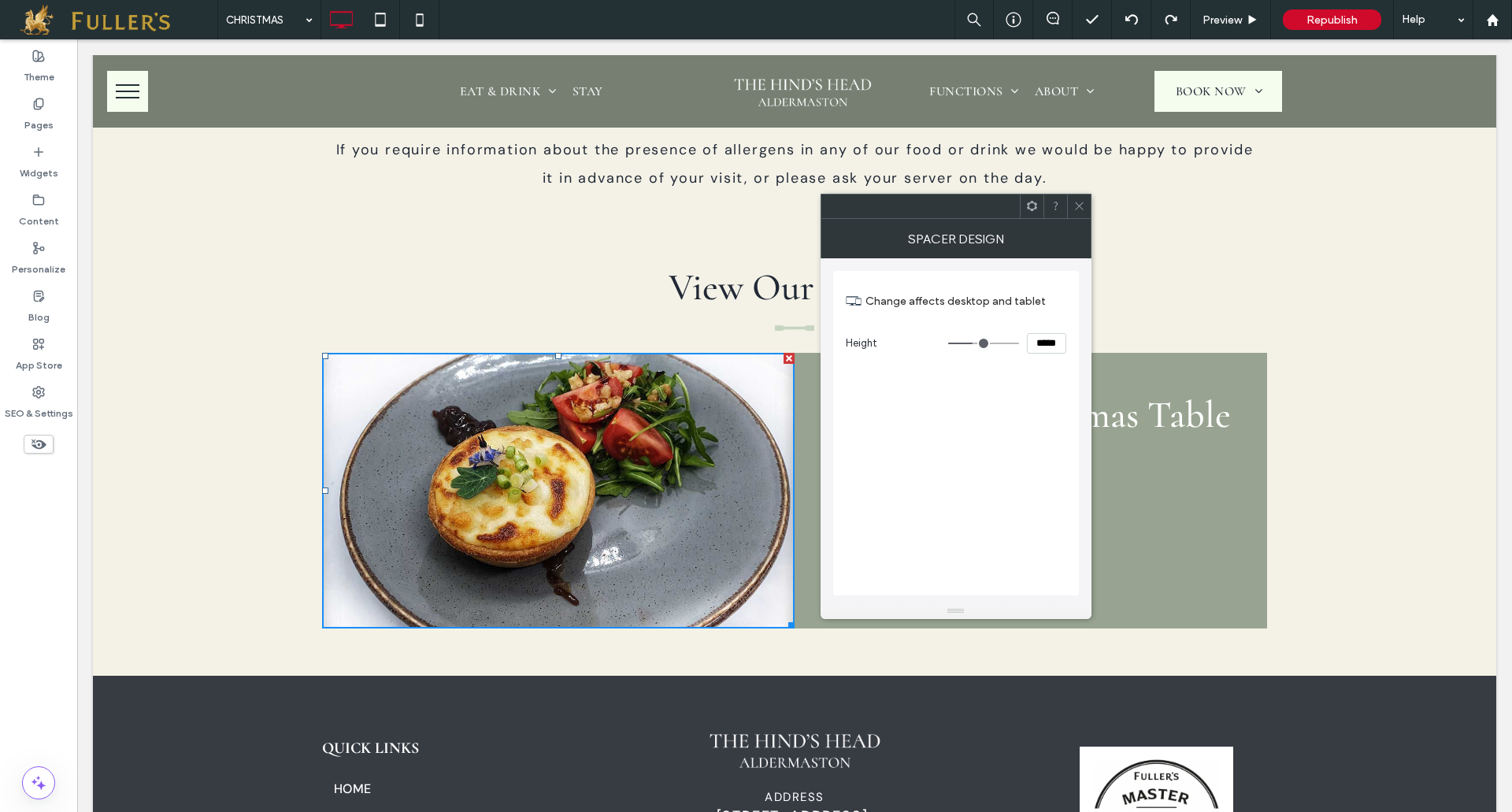
click at [1083, 211] on icon at bounding box center [1079, 206] width 12 height 12
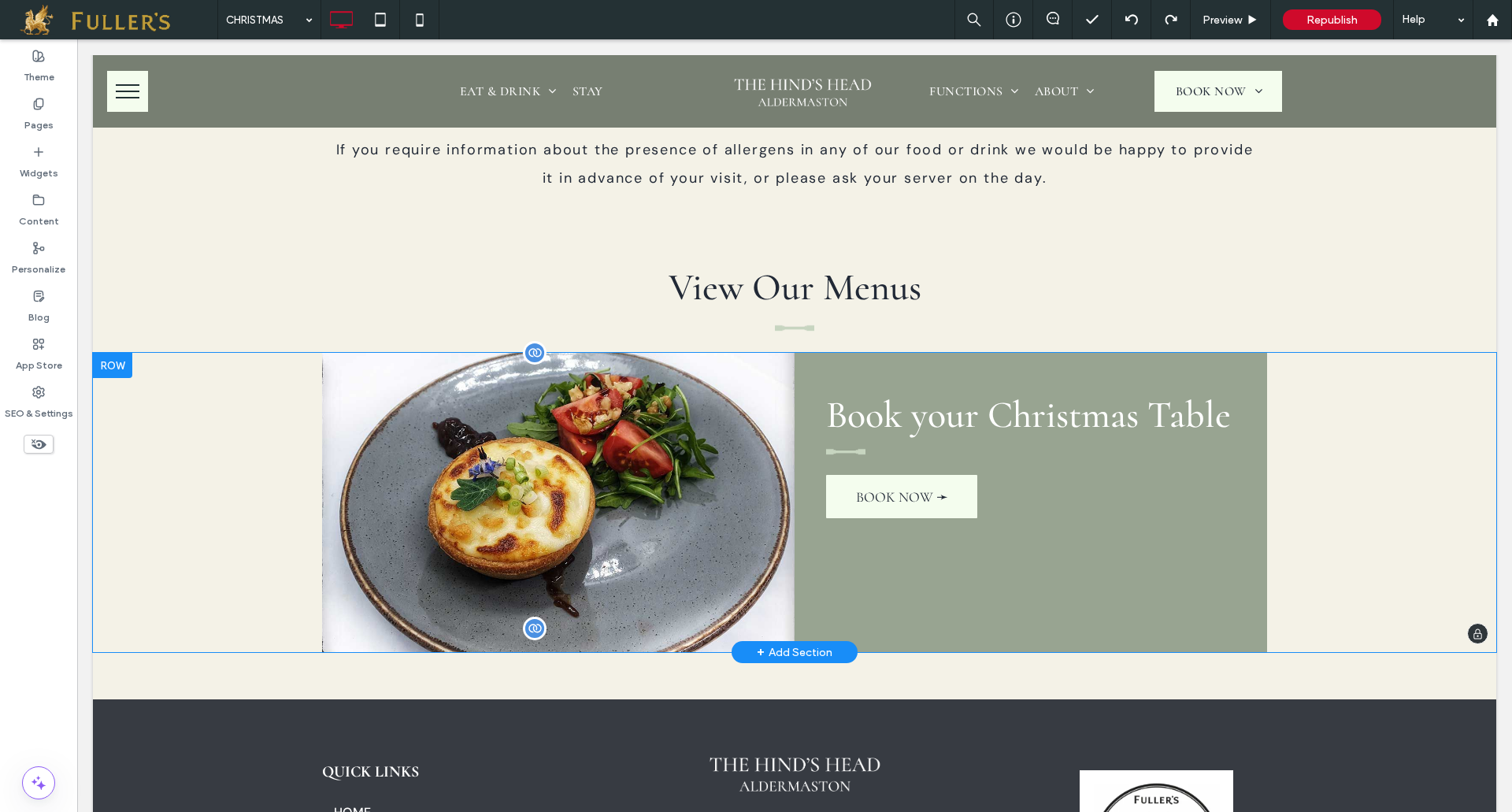
click at [528, 355] on div at bounding box center [534, 353] width 24 height 24
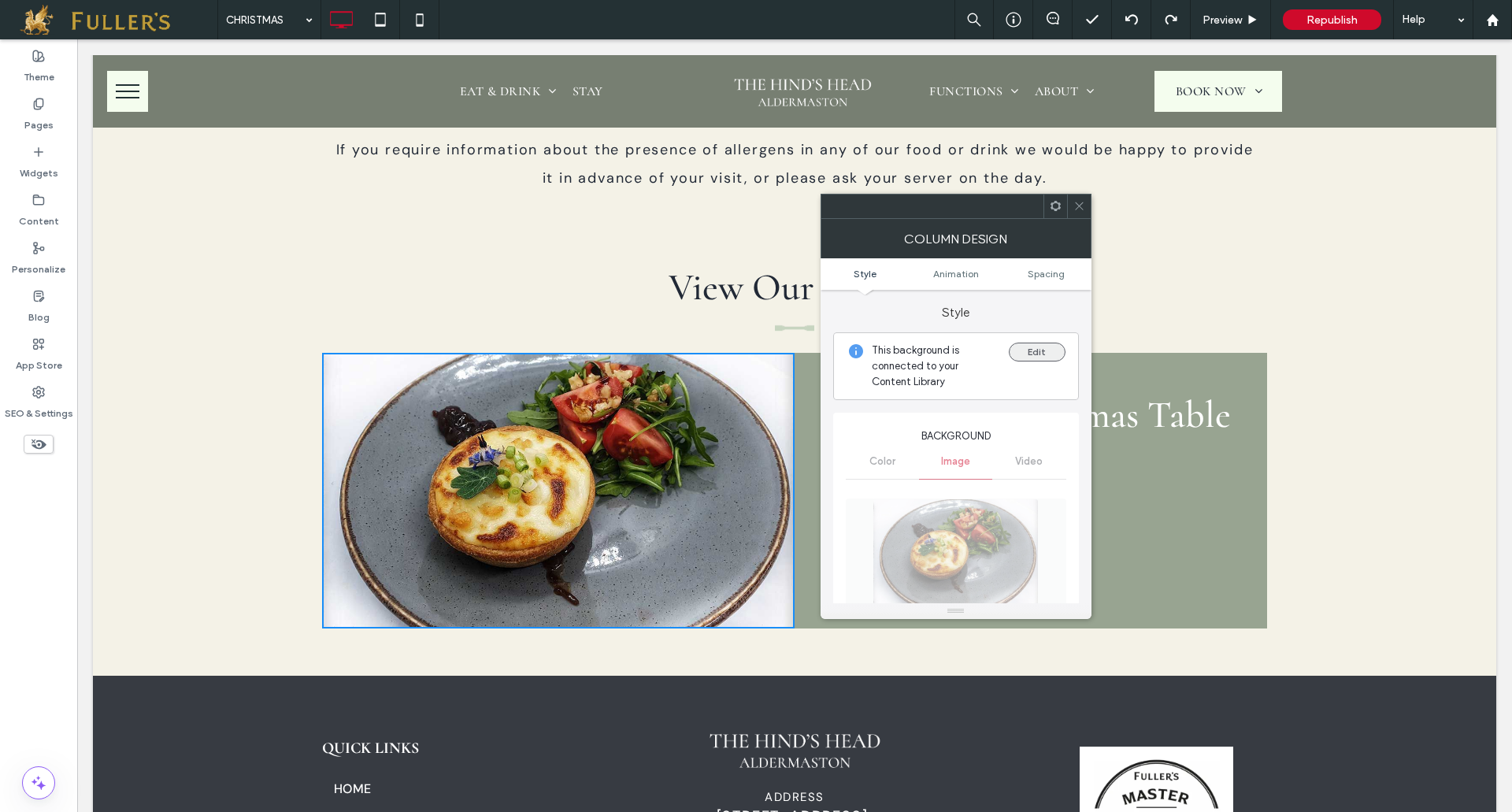
click at [1042, 354] on button "Edit" at bounding box center [1036, 353] width 57 height 19
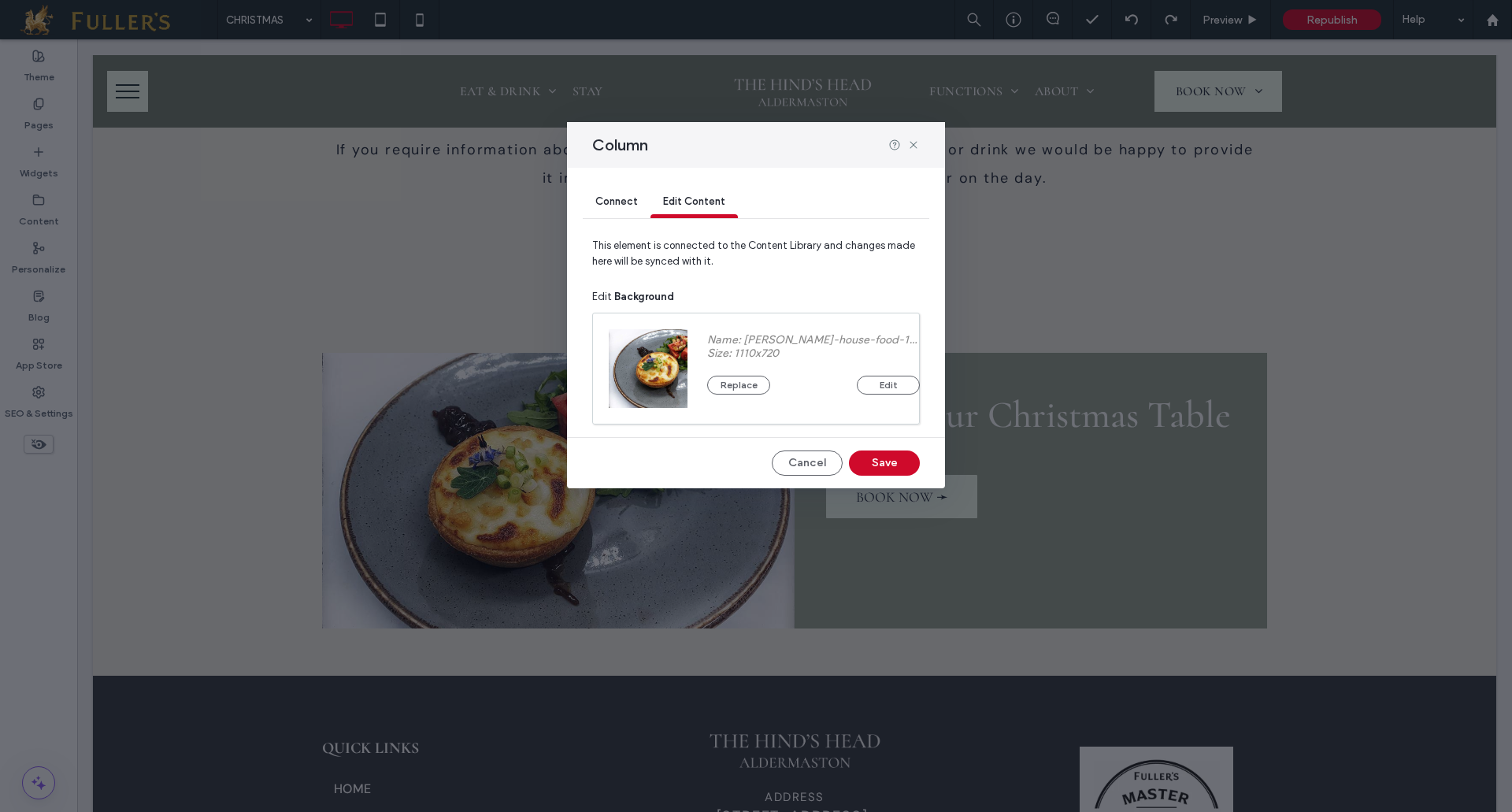
click at [611, 188] on div "Connect" at bounding box center [616, 202] width 67 height 32
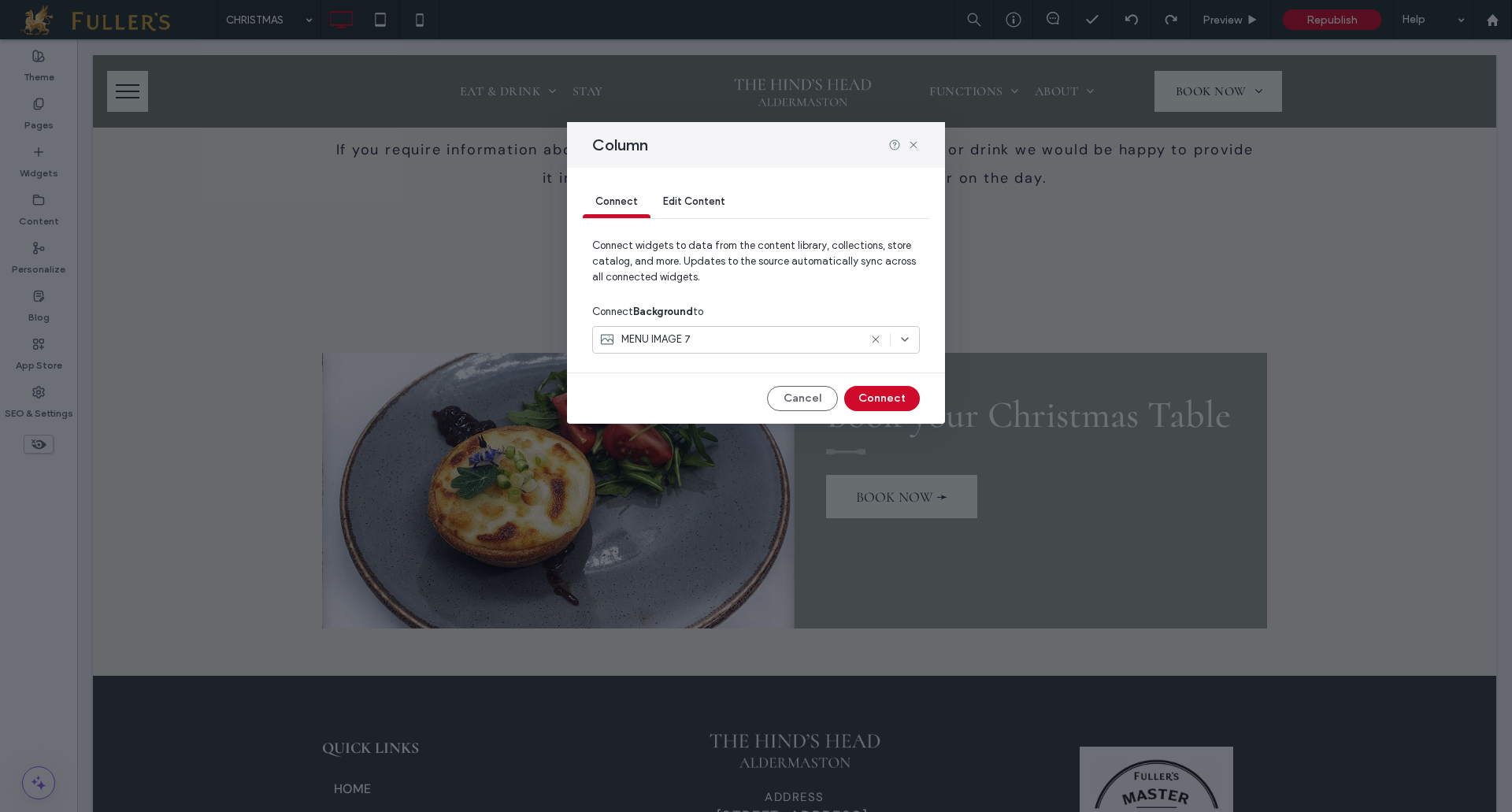
click at [905, 336] on icon at bounding box center [904, 339] width 13 height 13
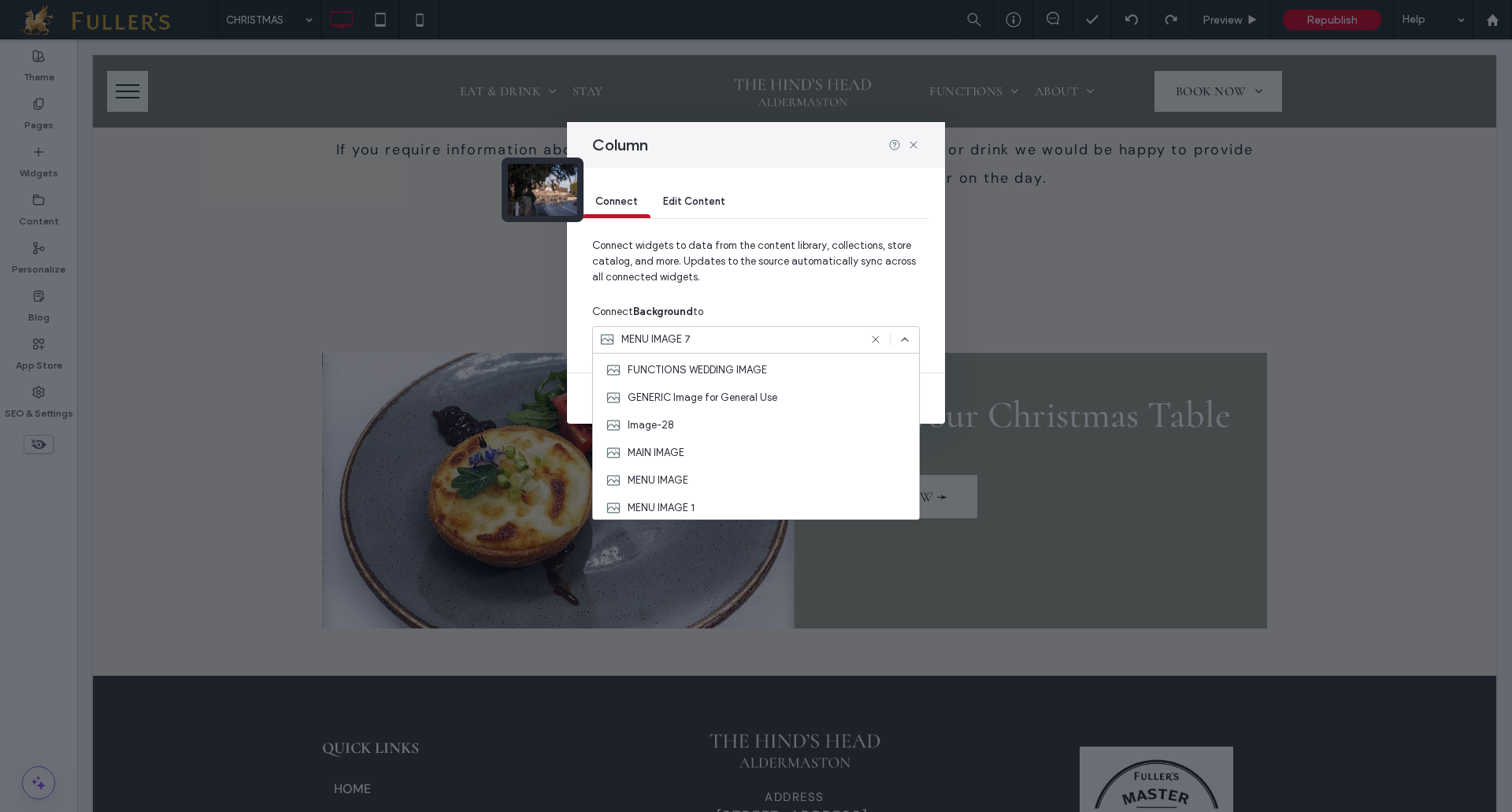
scroll to position [472, 0]
click at [688, 420] on div "Image-28" at bounding box center [756, 418] width 326 height 28
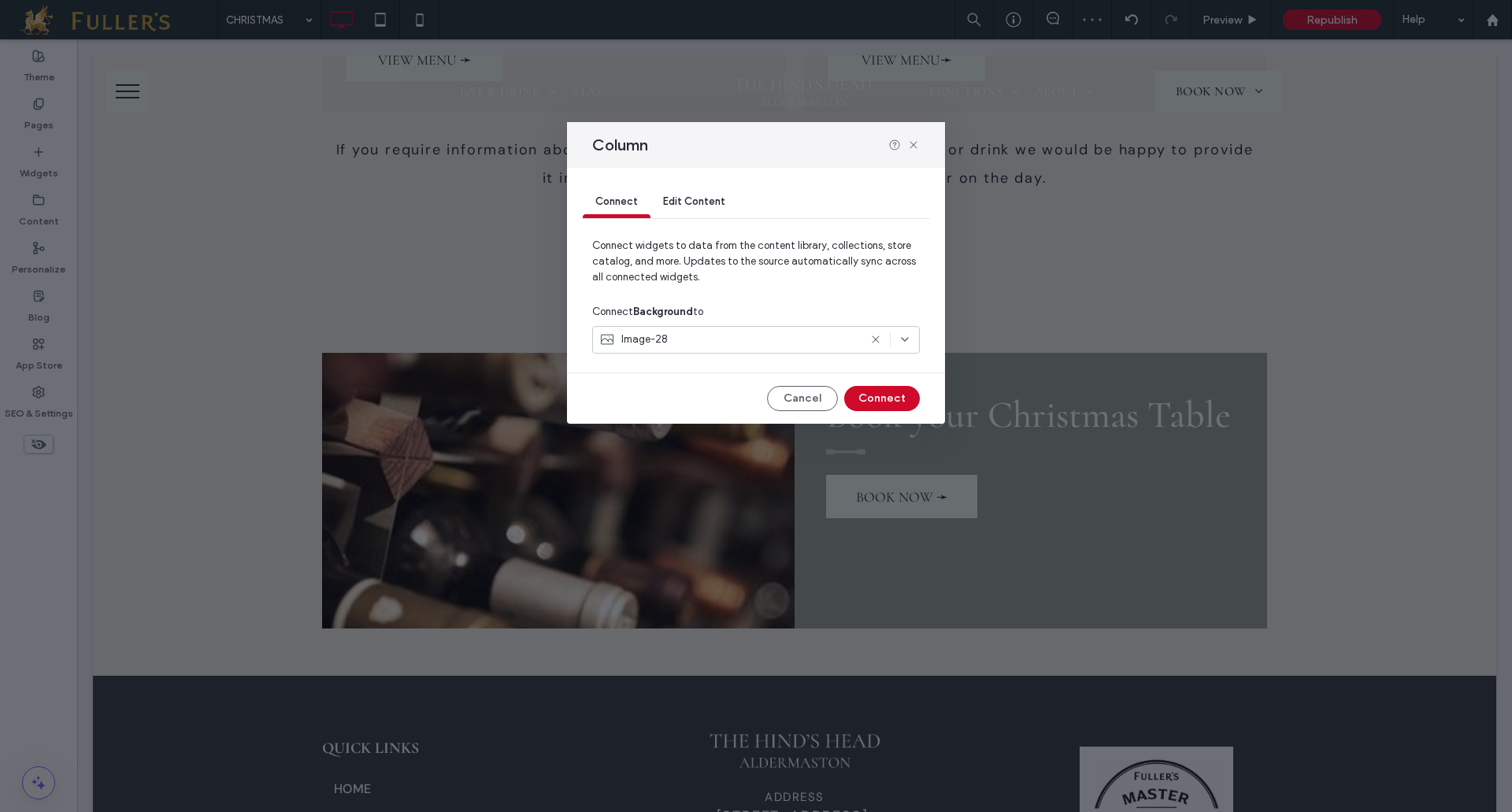
click at [854, 331] on div "Image-28" at bounding box center [728, 339] width 259 height 15
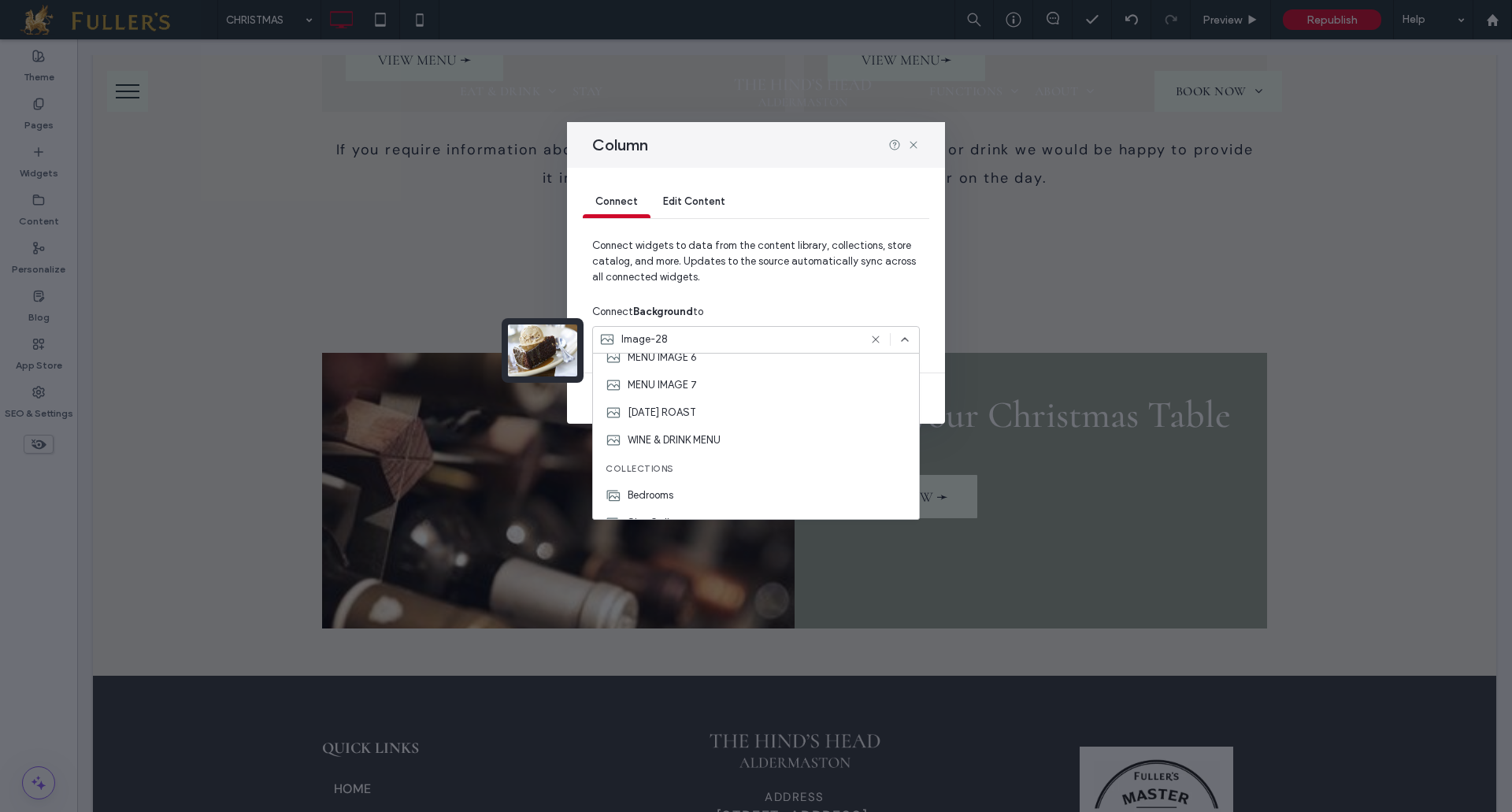
scroll to position [745, 0]
click at [925, 144] on div "Column" at bounding box center [756, 144] width 378 height 45
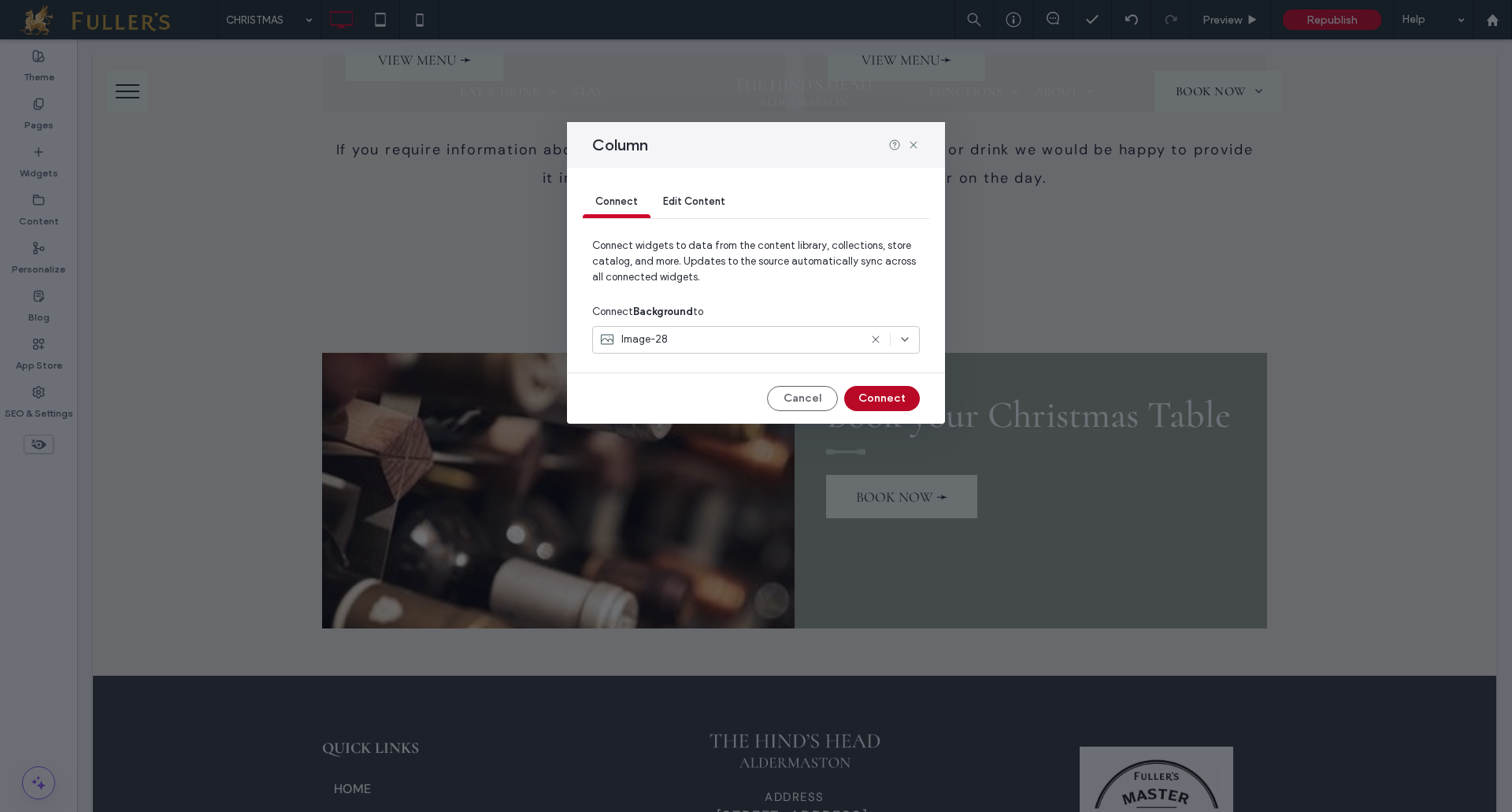
click at [874, 410] on button "Connect" at bounding box center [881, 399] width 75 height 25
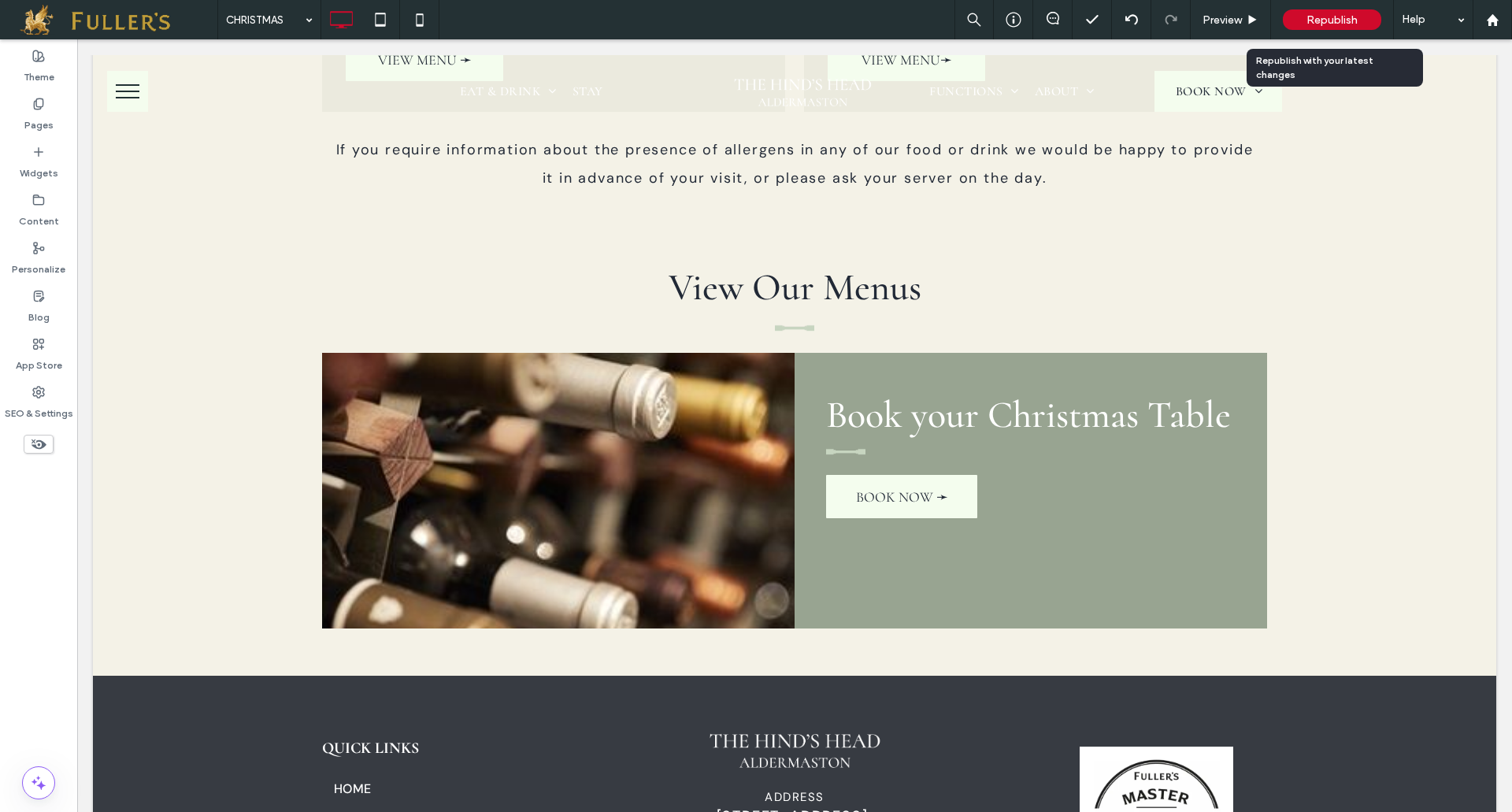
click at [1322, 12] on div "Republish" at bounding box center [1332, 19] width 98 height 20
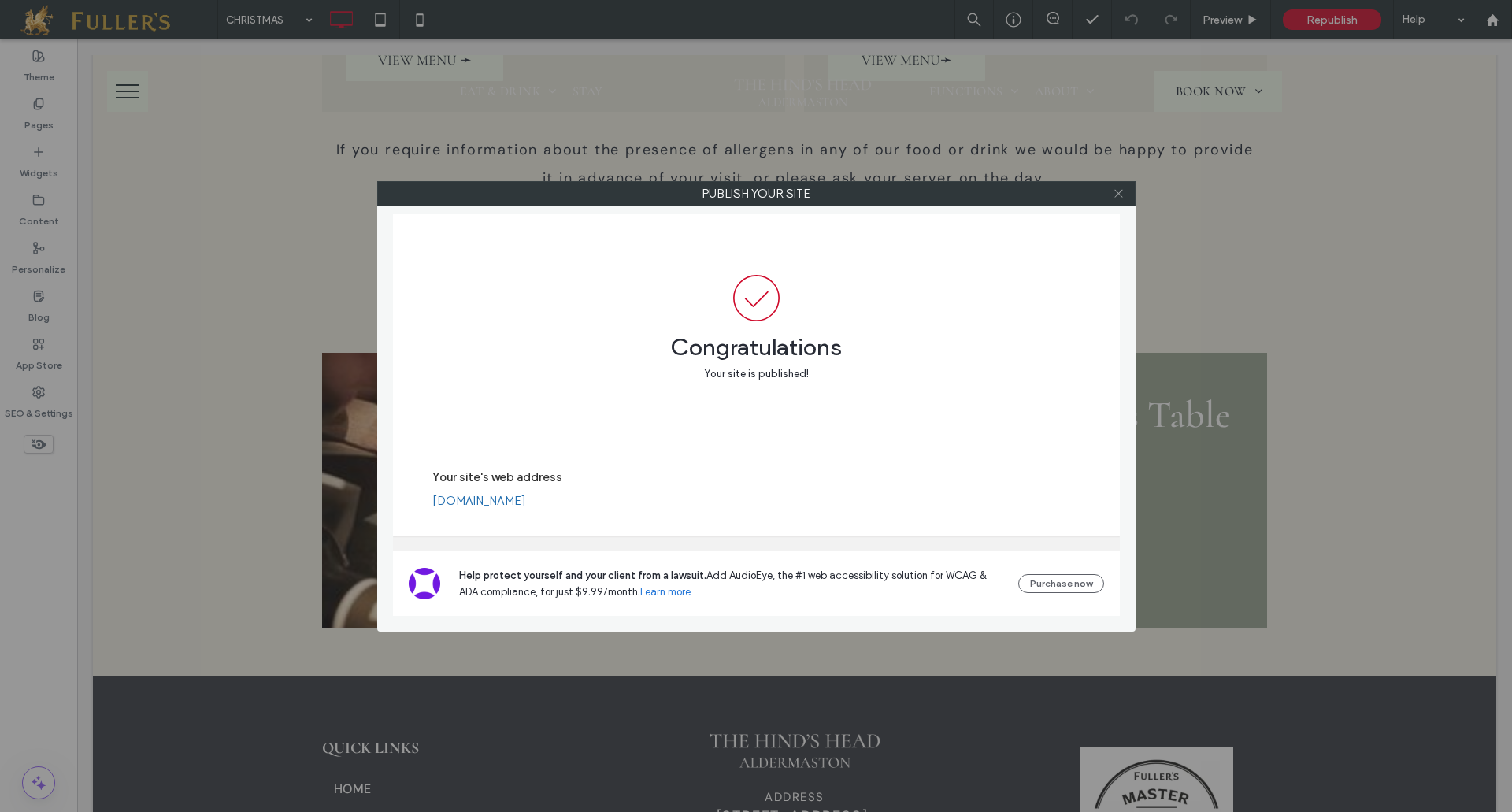
click at [1115, 190] on use at bounding box center [1118, 194] width 8 height 8
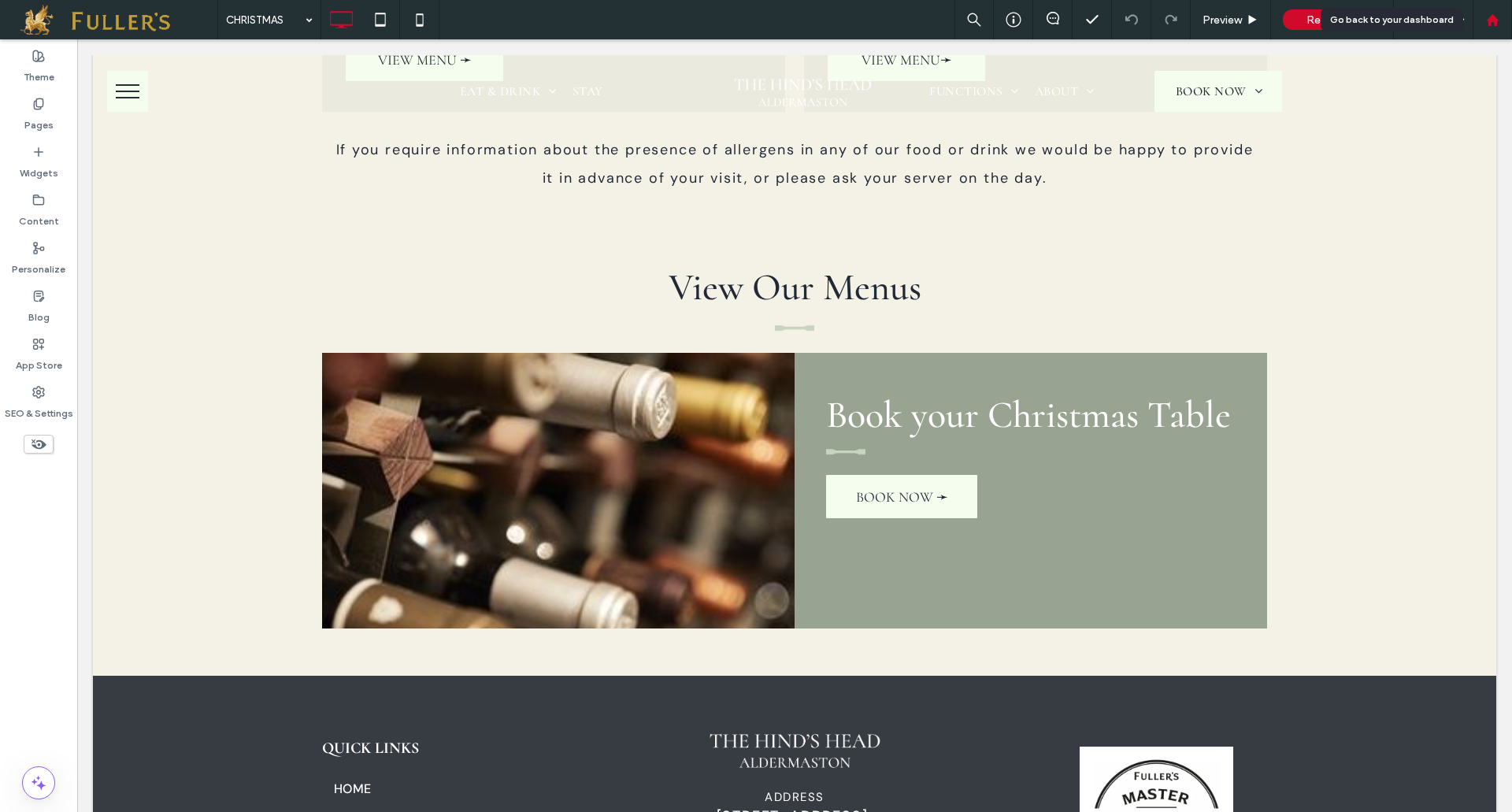
click at [1495, 19] on use at bounding box center [1492, 19] width 12 height 12
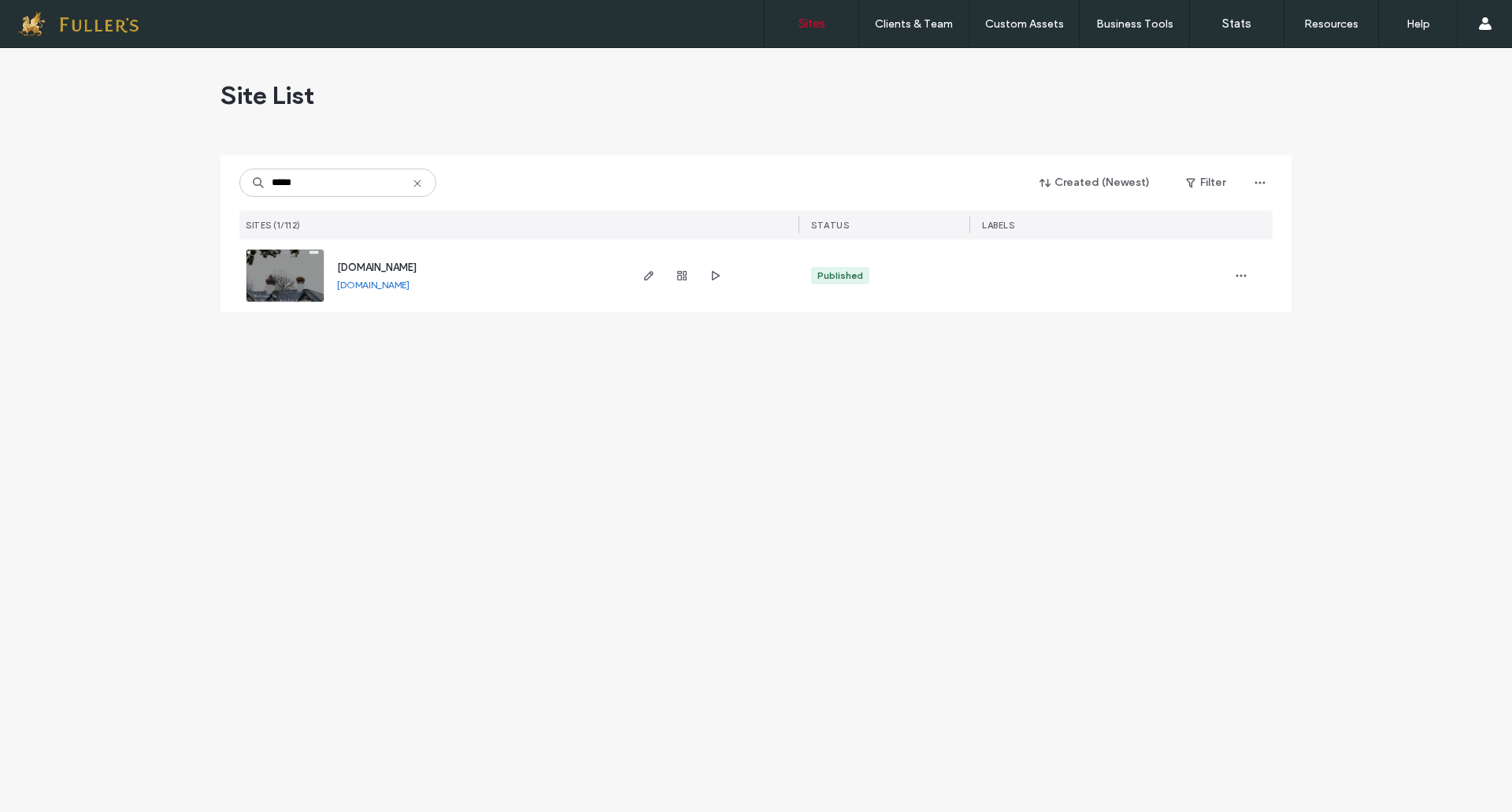
type input "*****"
click at [646, 282] on span "button" at bounding box center [649, 275] width 19 height 19
